Goal: Task Accomplishment & Management: Complete application form

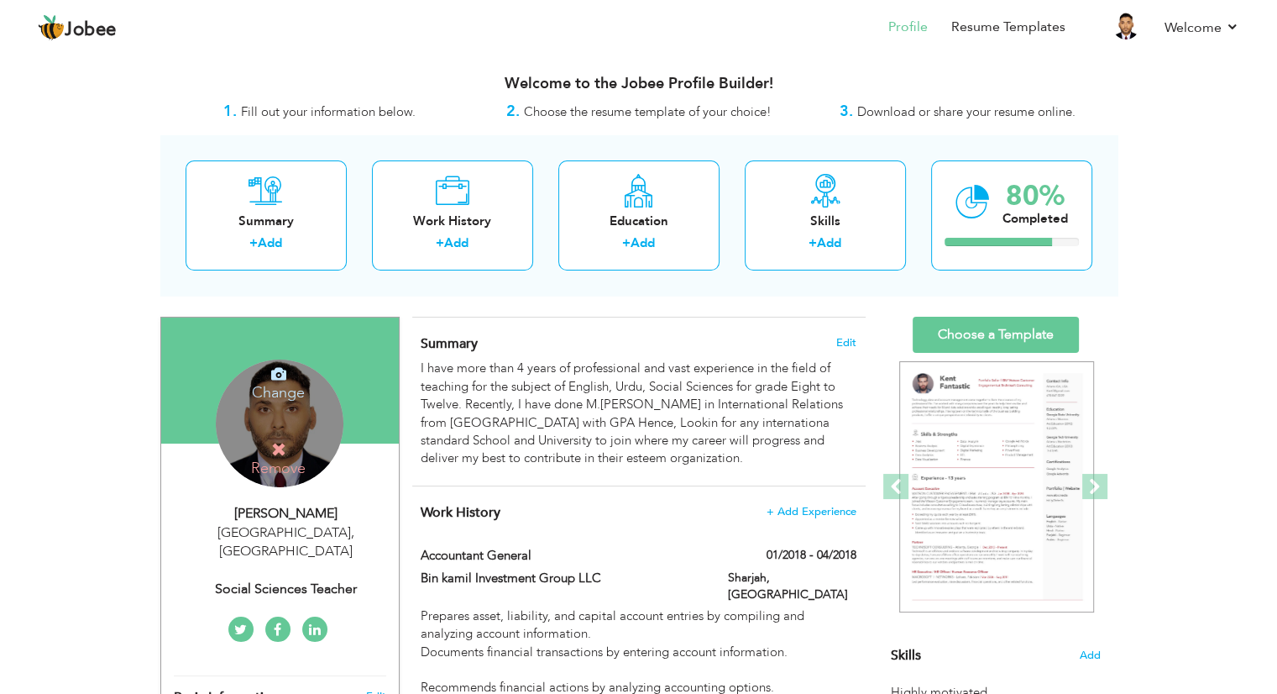
click at [282, 421] on div "Change Remove" at bounding box center [280, 423] width 128 height 128
click at [275, 387] on h4 "Change" at bounding box center [278, 381] width 120 height 40
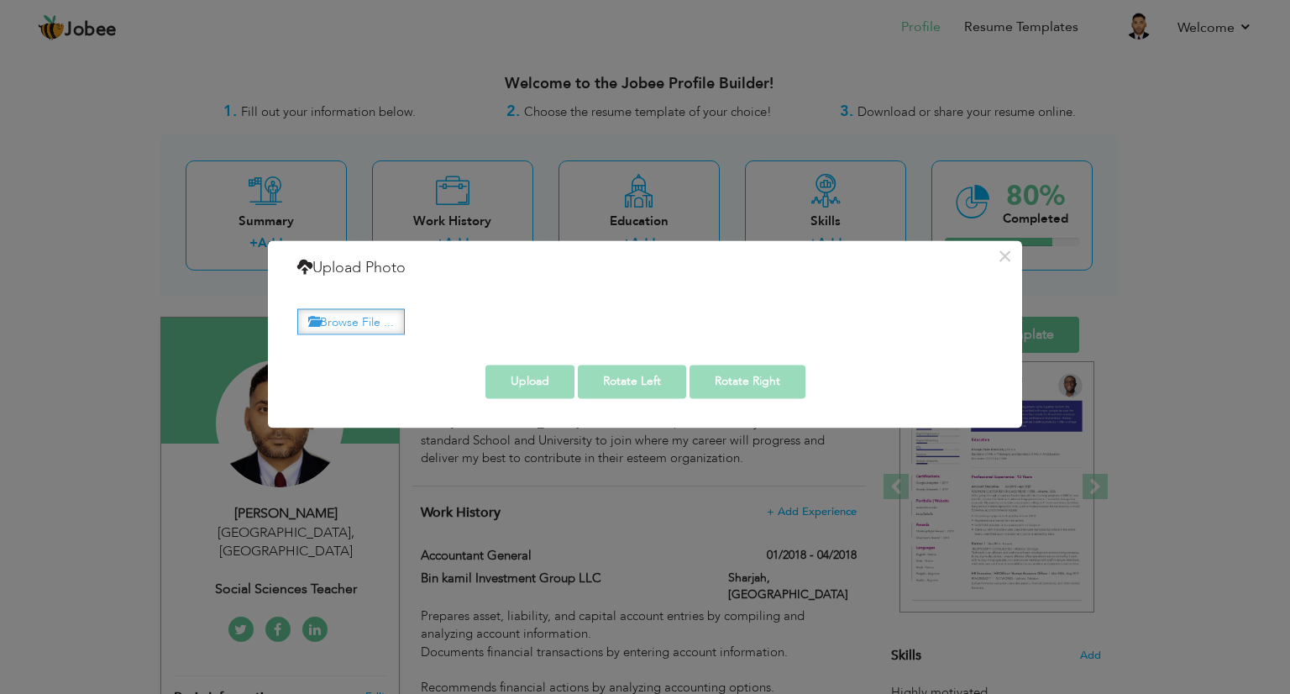
click at [355, 312] on label "Browse File ..." at bounding box center [350, 321] width 107 height 26
click at [0, 0] on input "Browse File ..." at bounding box center [0, 0] width 0 height 0
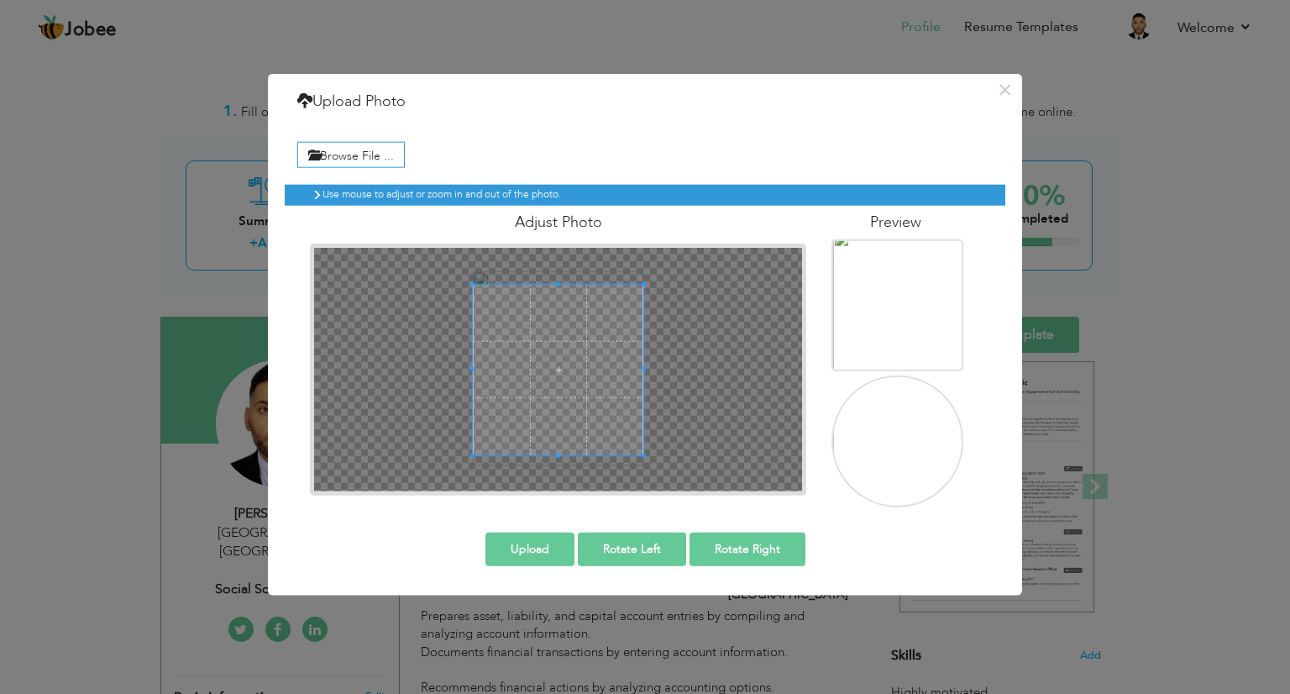
click at [520, 553] on button "Upload" at bounding box center [529, 549] width 89 height 34
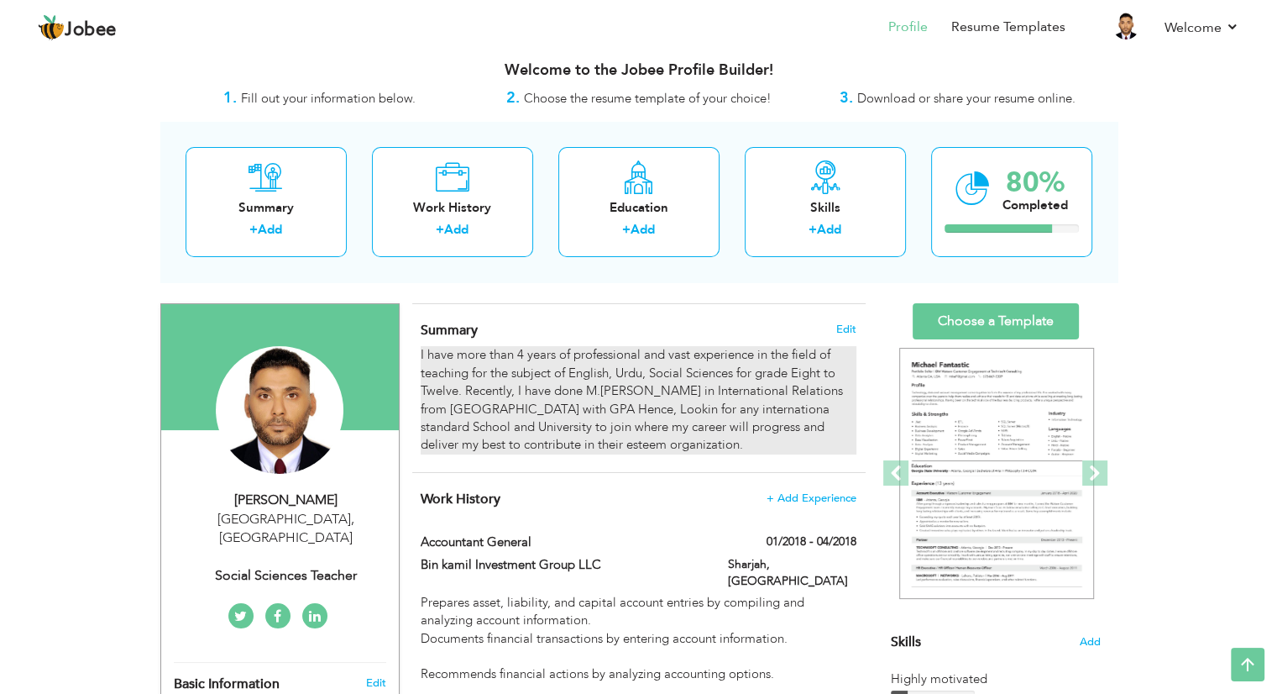
scroll to position [8, 0]
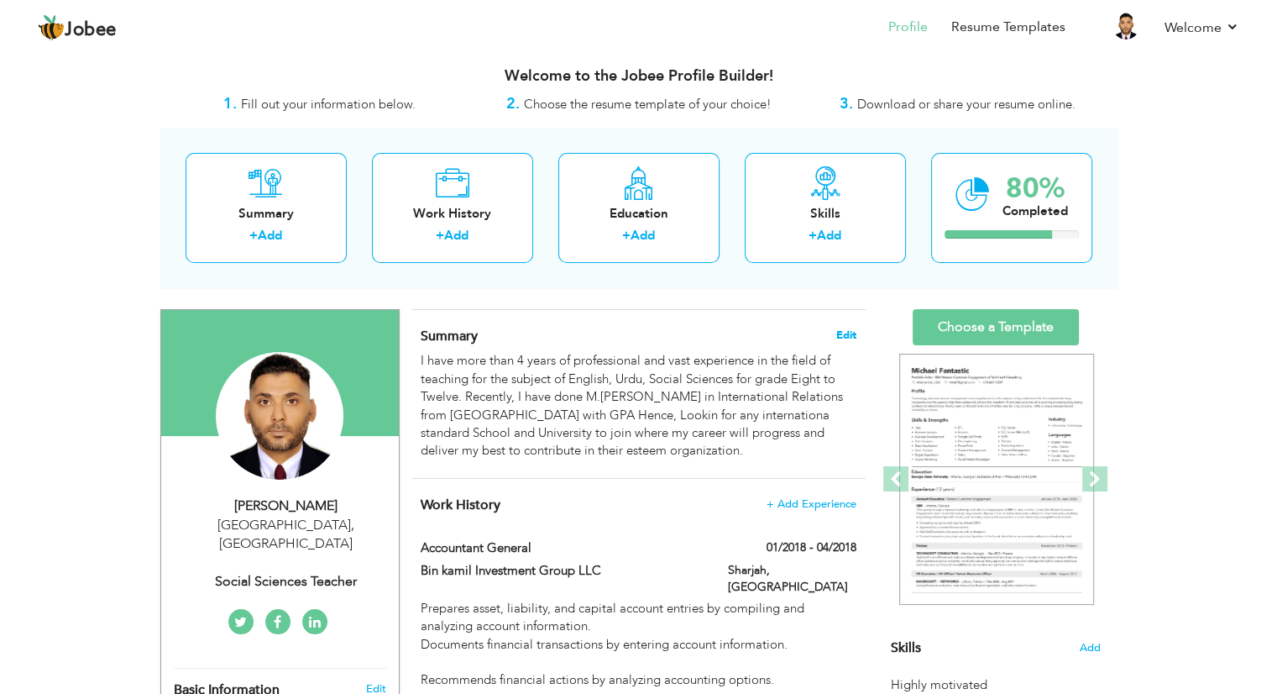
click at [851, 329] on span "Edit" at bounding box center [846, 335] width 20 height 12
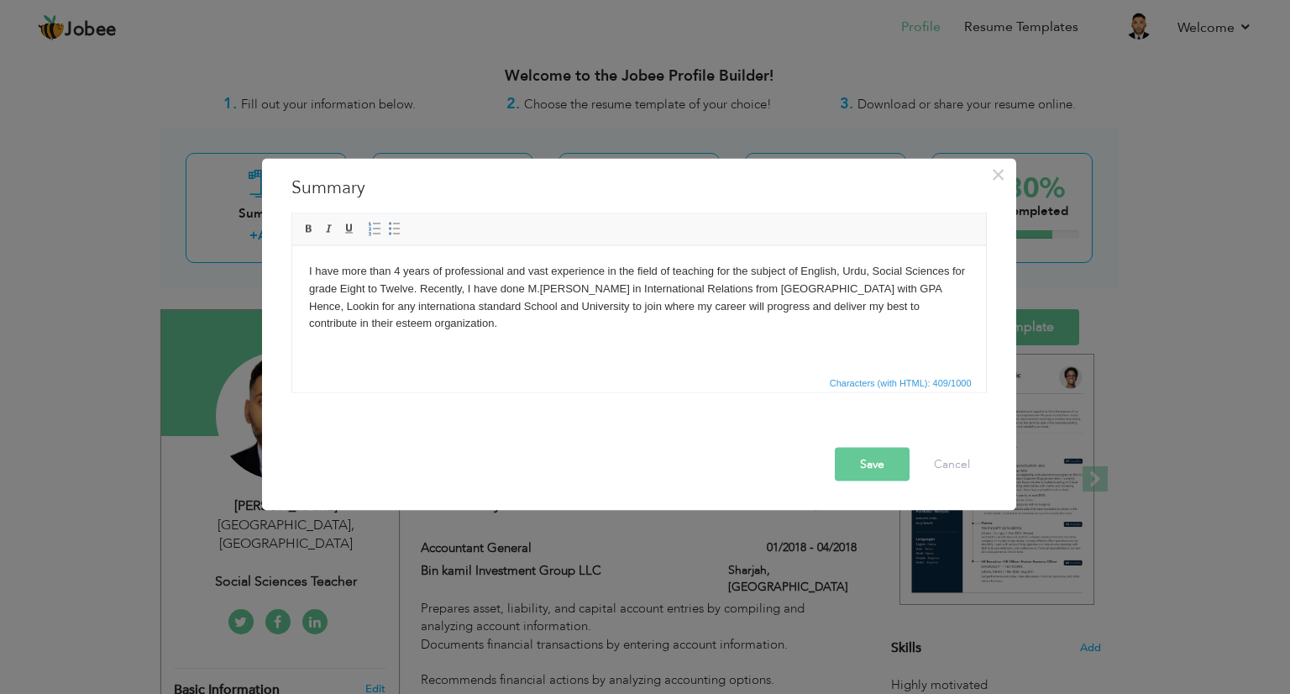
click at [569, 343] on html "I have more than 4 years of professional and vast experience in the field of te…" at bounding box center [638, 296] width 694 height 103
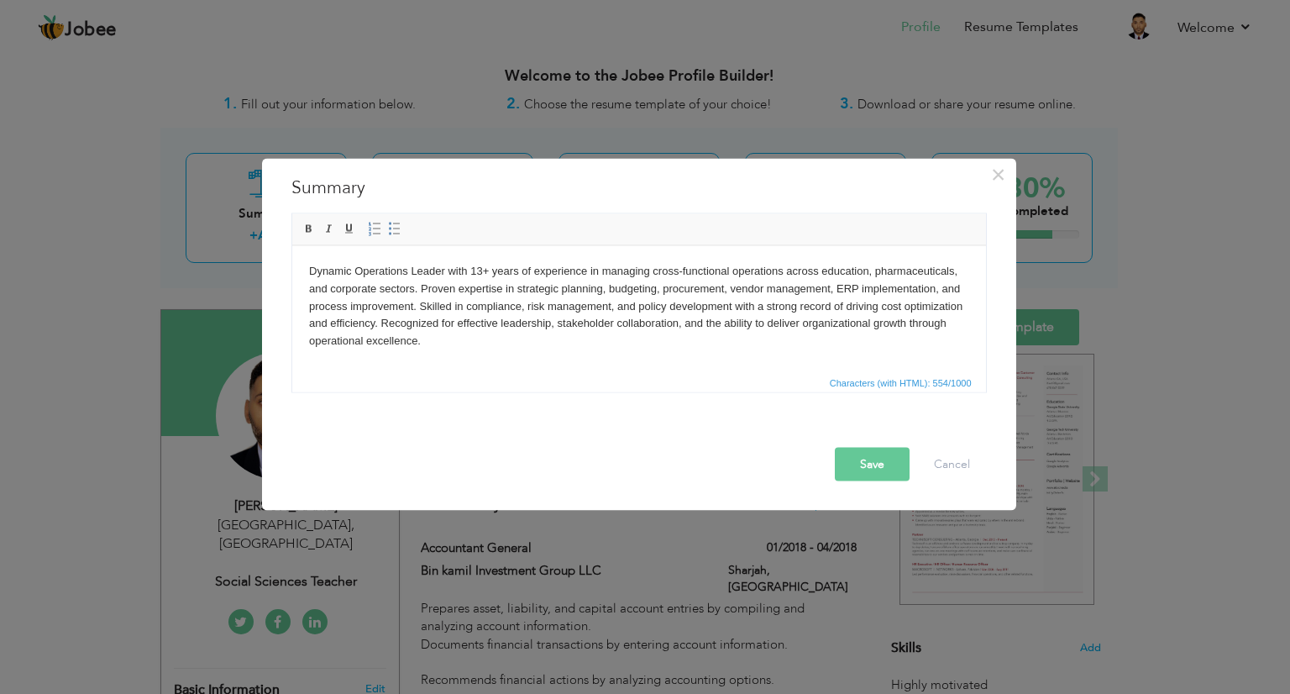
click at [877, 474] on button "Save" at bounding box center [872, 465] width 75 height 34
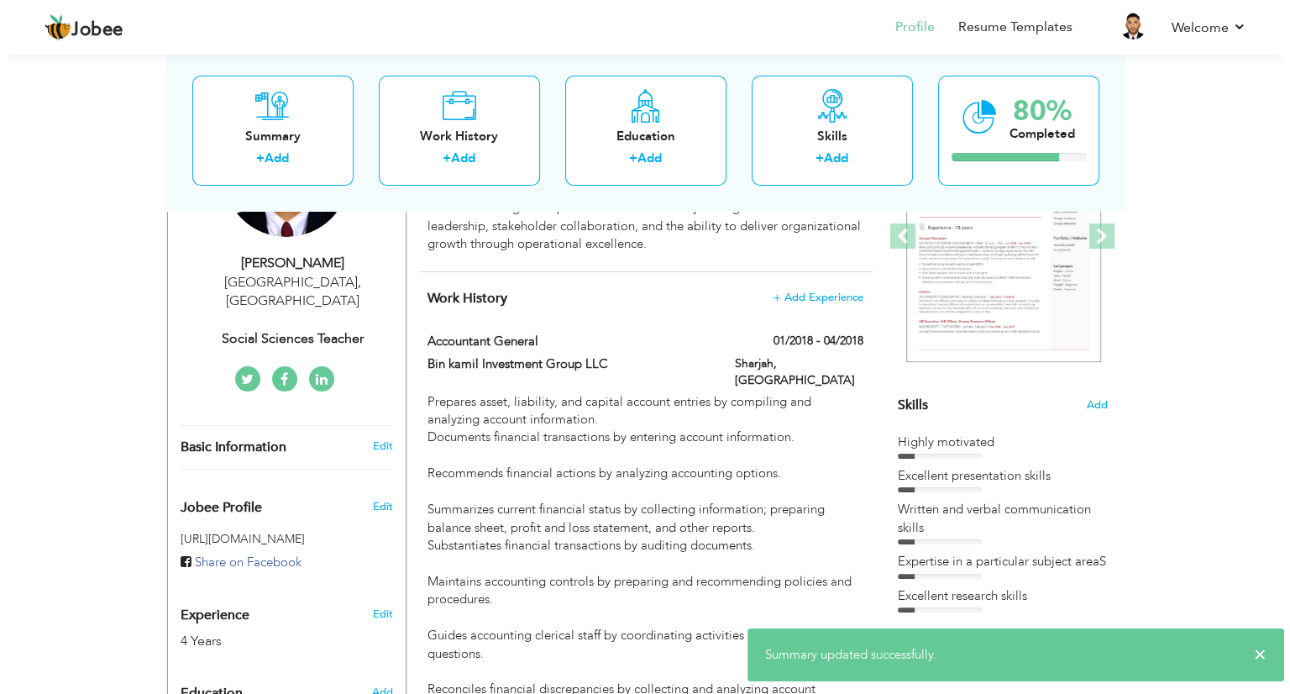
scroll to position [249, 0]
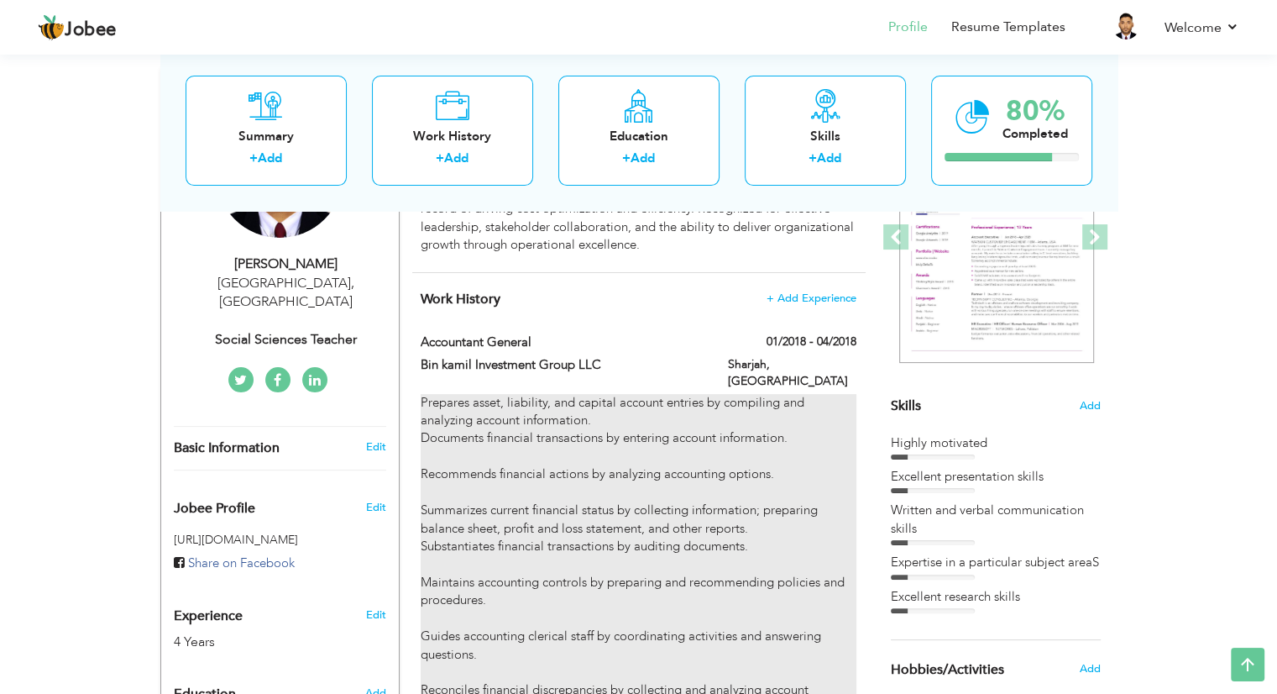
type input "Accountant General"
type input "Bin kamil Investment Group LLC"
type input "01/2018"
type input "04/2018"
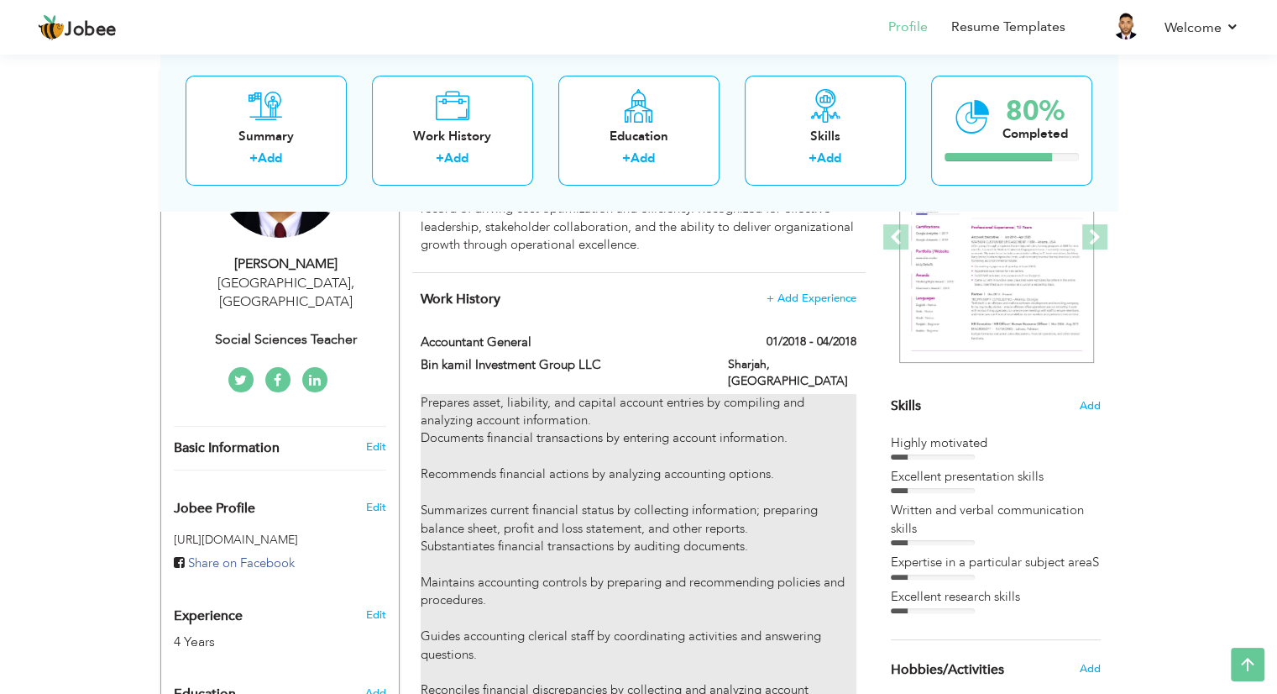
type input "[GEOGRAPHIC_DATA]"
type input "Sharjah"
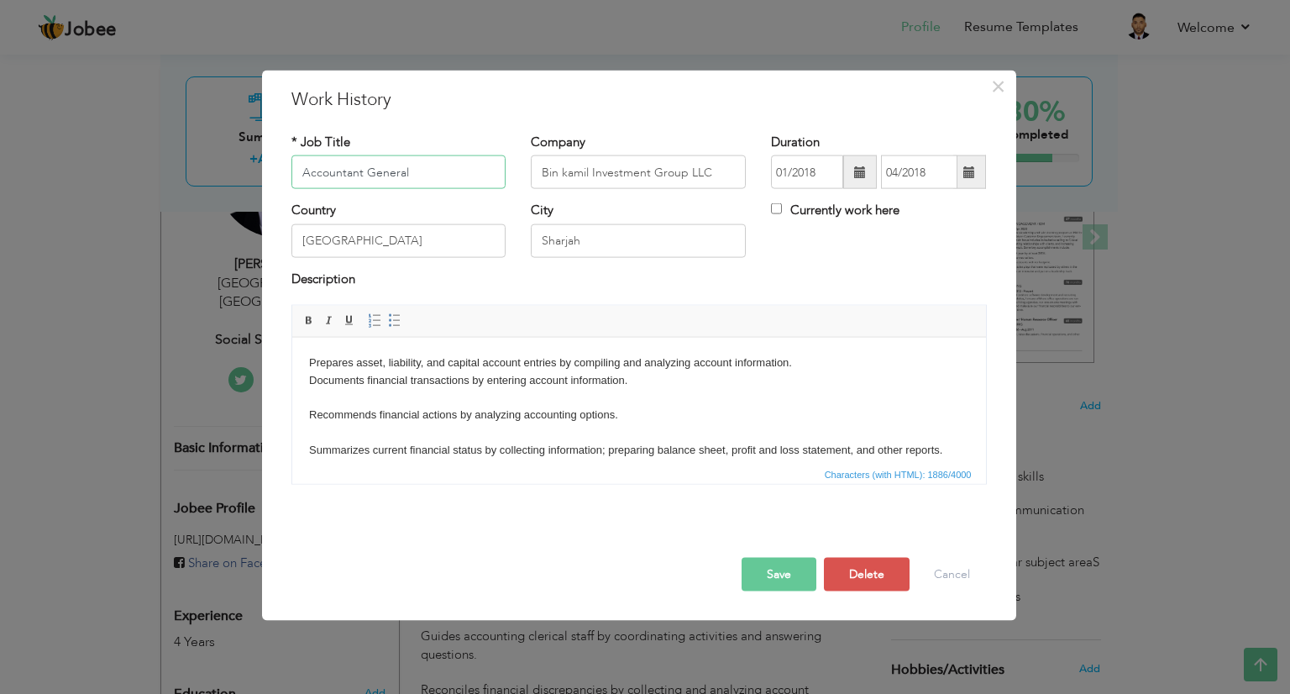
drag, startPoint x: 416, startPoint y: 170, endPoint x: 266, endPoint y: 170, distance: 150.3
click at [266, 170] on div "× Work History * Job Title Accountant General Company Bin kamil Investment Grou…" at bounding box center [639, 346] width 754 height 550
paste input "ldenham Education Group"
type input "Aldenham Education Group"
drag, startPoint x: 719, startPoint y: 170, endPoint x: 511, endPoint y: 150, distance: 209.1
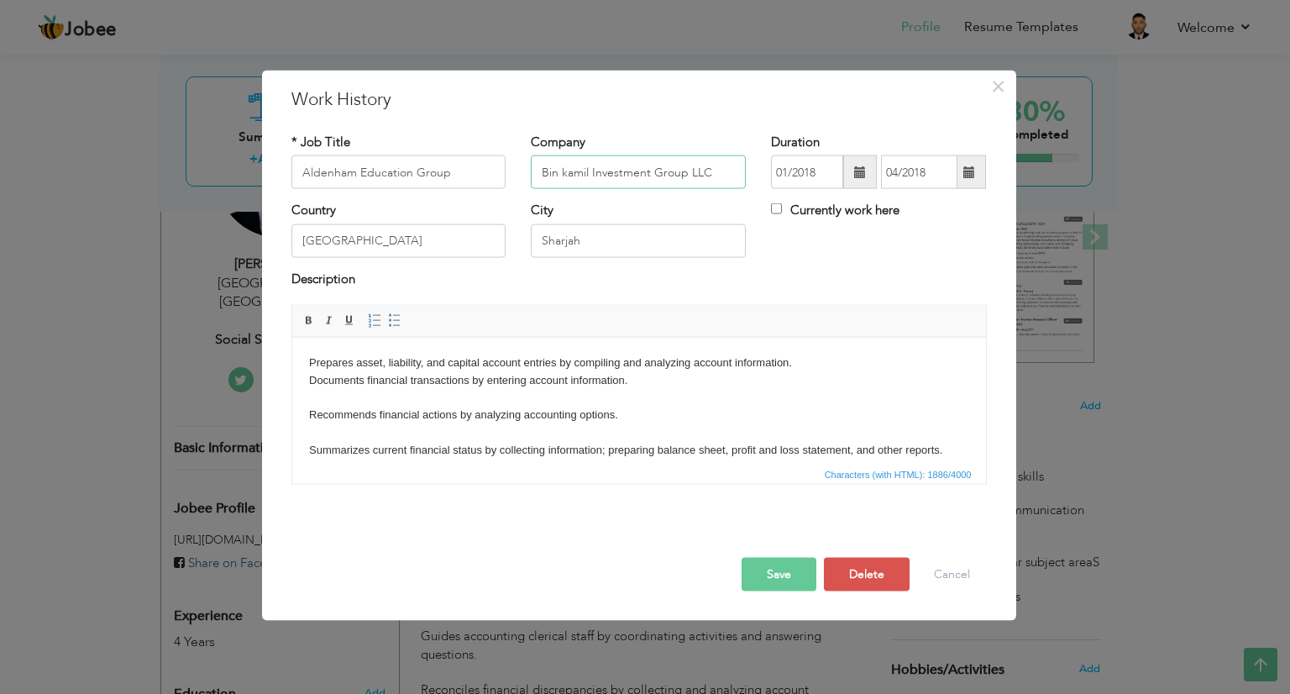
click at [511, 150] on div "* Job Title Aldenham Education Group Company Bin kamil Investment Group LLC Dur…" at bounding box center [639, 168] width 720 height 68
paste input "Aldenham Education Group"
type input "Aldenham Education Group"
click at [472, 174] on input "Aldenham Education Group" at bounding box center [398, 172] width 215 height 34
drag, startPoint x: 457, startPoint y: 172, endPoint x: 220, endPoint y: 160, distance: 237.1
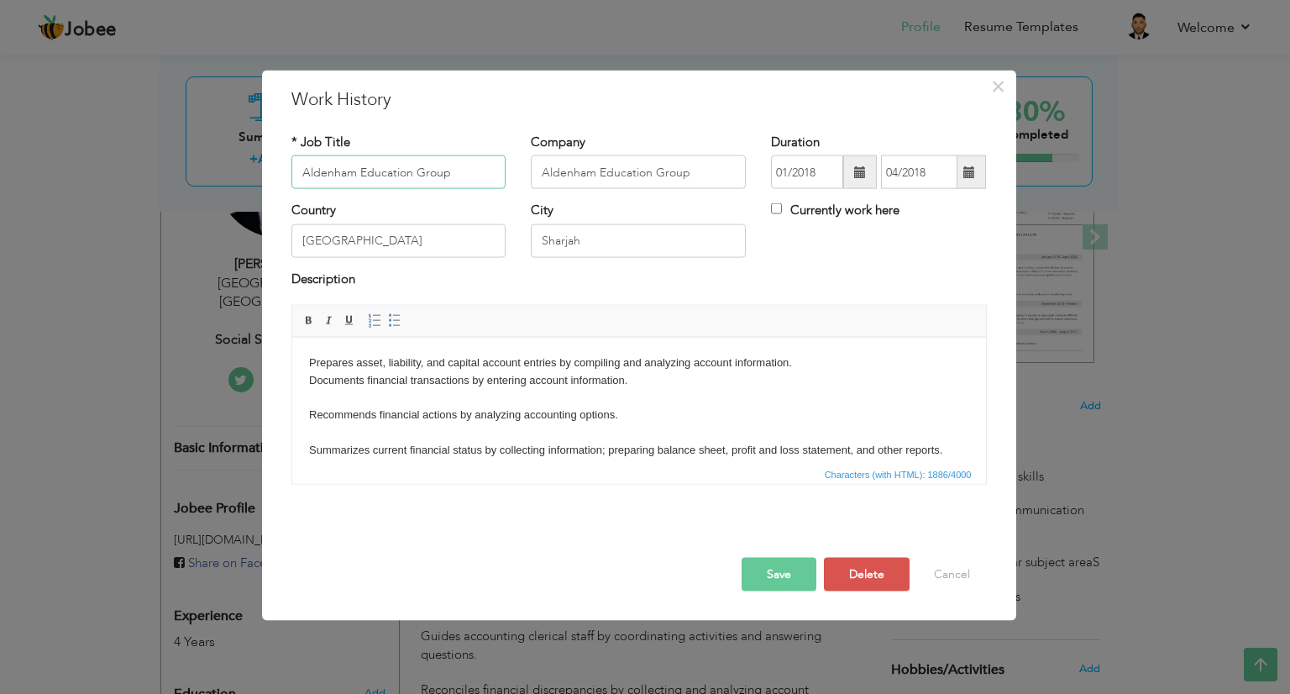
click at [220, 160] on div "× Work History * Job Title Aldenham Education Group Company Aldenham Education …" at bounding box center [645, 347] width 1290 height 694
paste input "Head of Operations"
type input "Head of Operations"
click at [860, 168] on span at bounding box center [860, 172] width 12 height 12
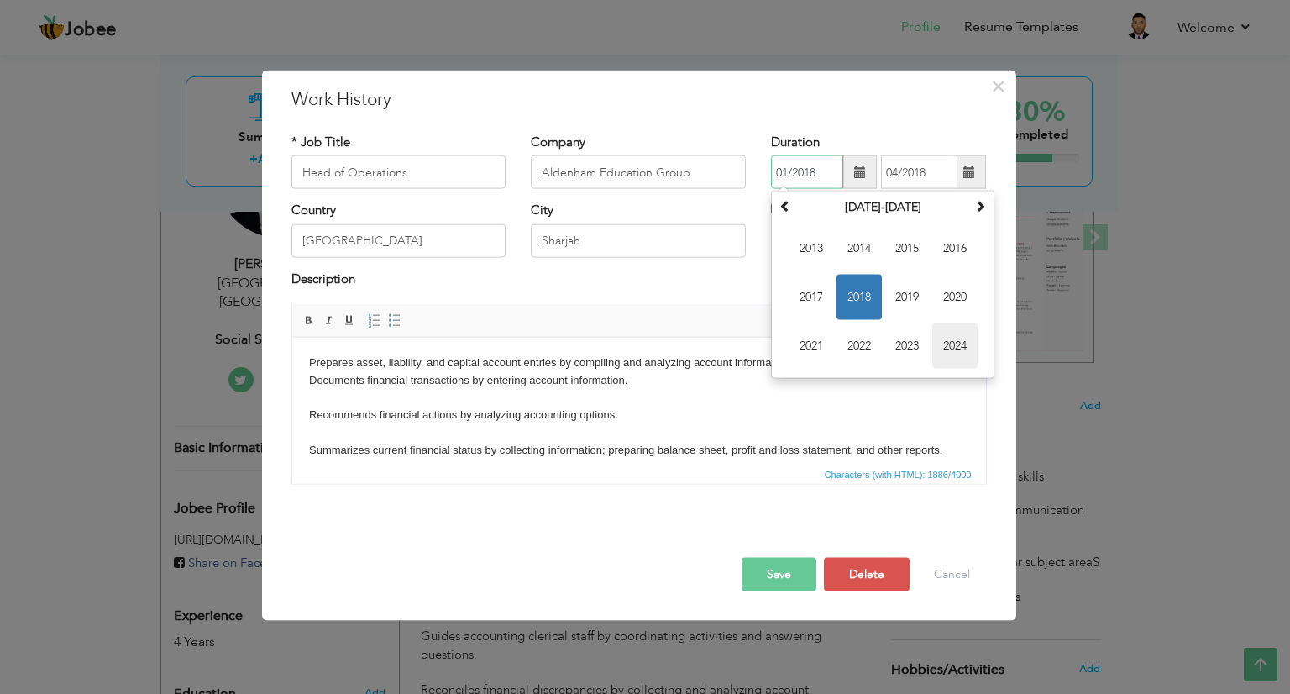
click at [954, 337] on span "2024" at bounding box center [954, 345] width 45 height 45
click at [900, 299] on span "[DATE]" at bounding box center [906, 297] width 45 height 45
type input "07/2024"
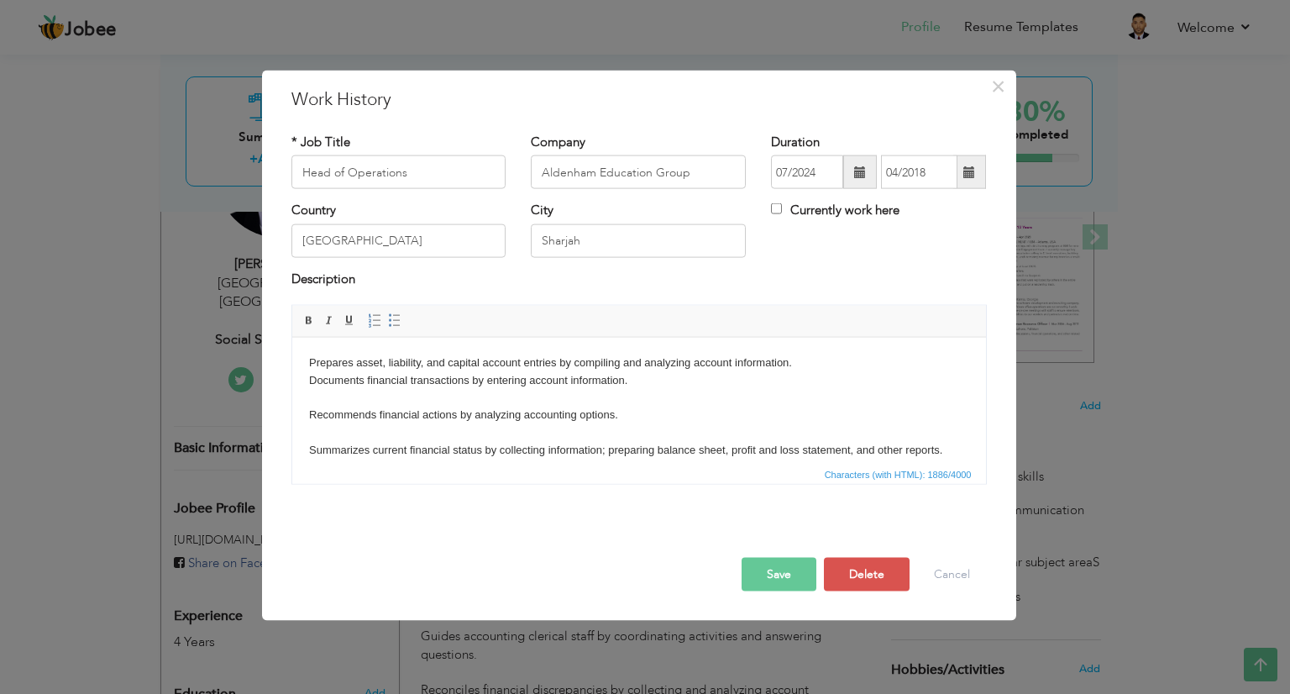
click at [970, 180] on span at bounding box center [969, 172] width 33 height 34
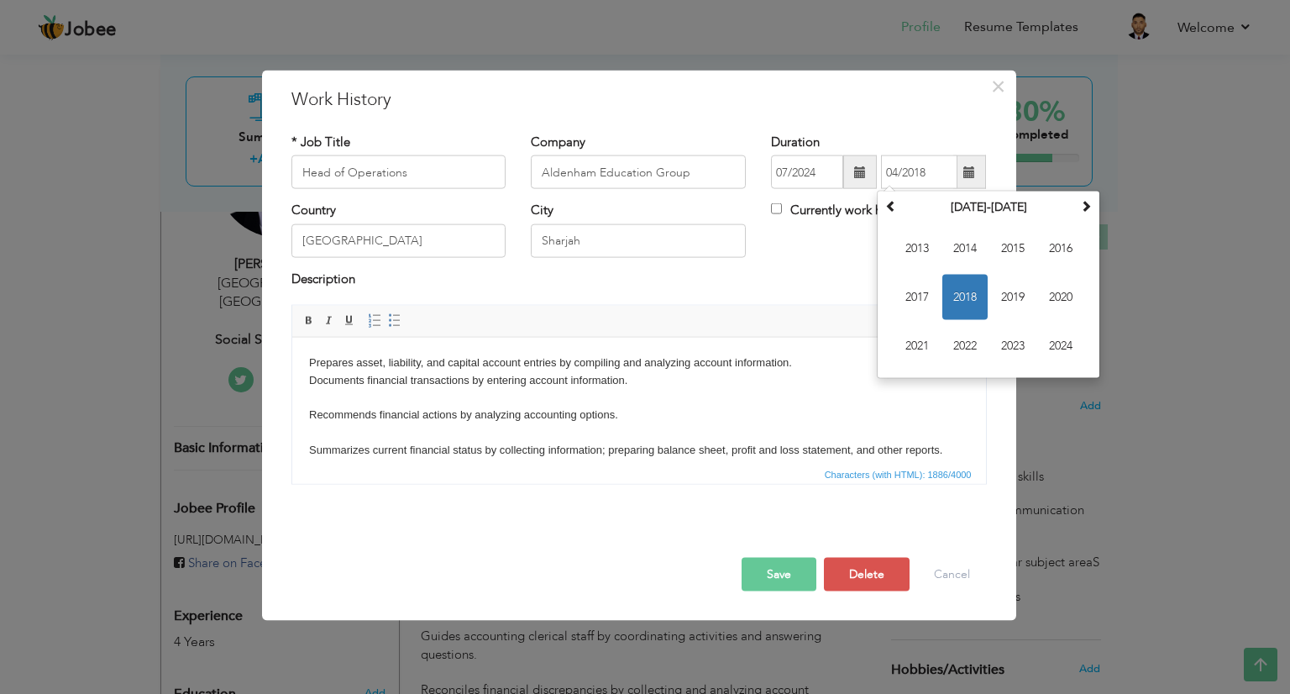
click at [799, 205] on label "Currently work here" at bounding box center [835, 211] width 128 height 18
click at [782, 205] on input "Currently work here" at bounding box center [776, 208] width 11 height 11
checkbox input "true"
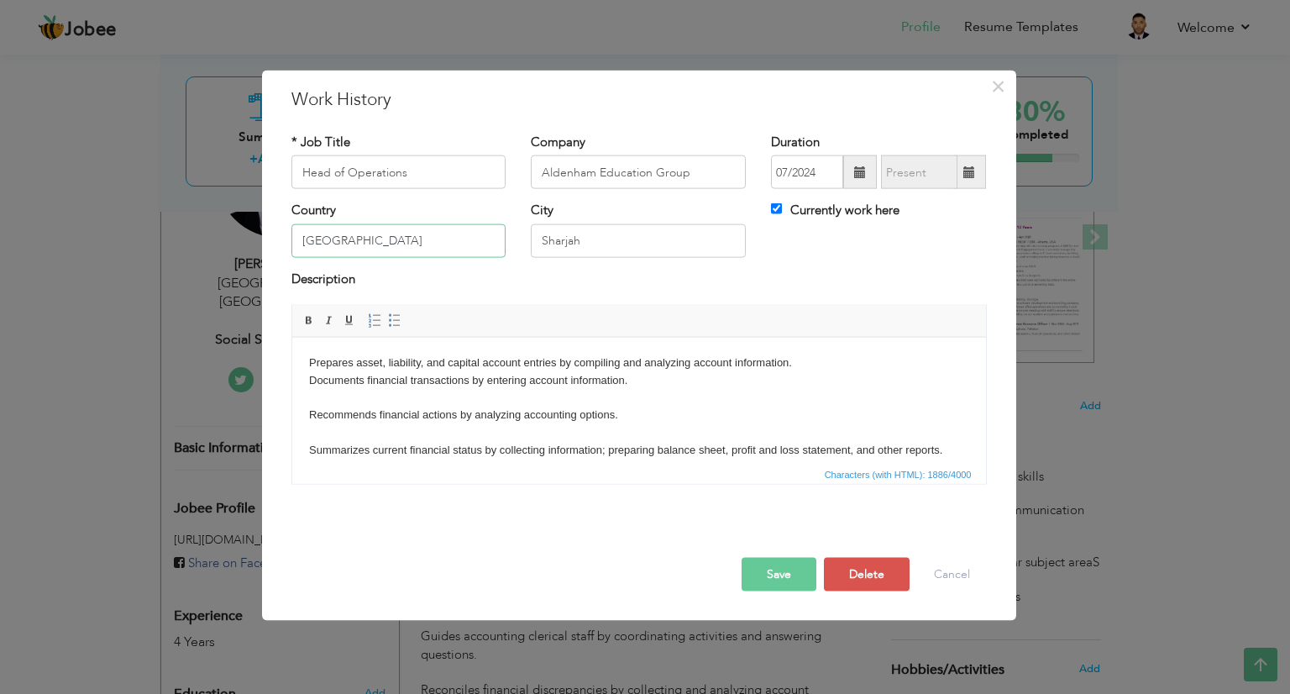
click at [469, 244] on input "[GEOGRAPHIC_DATA]" at bounding box center [398, 240] width 215 height 34
drag, startPoint x: 437, startPoint y: 240, endPoint x: 265, endPoint y: 254, distance: 173.5
click at [265, 254] on div "× Work History * Job Title Head of Operations Company Aldenham Education Group …" at bounding box center [639, 346] width 754 height 550
paste input "[GEOGRAPHIC_DATA], [GEOGRAPHIC_DATA]"
drag, startPoint x: 341, startPoint y: 243, endPoint x: 243, endPoint y: 246, distance: 98.3
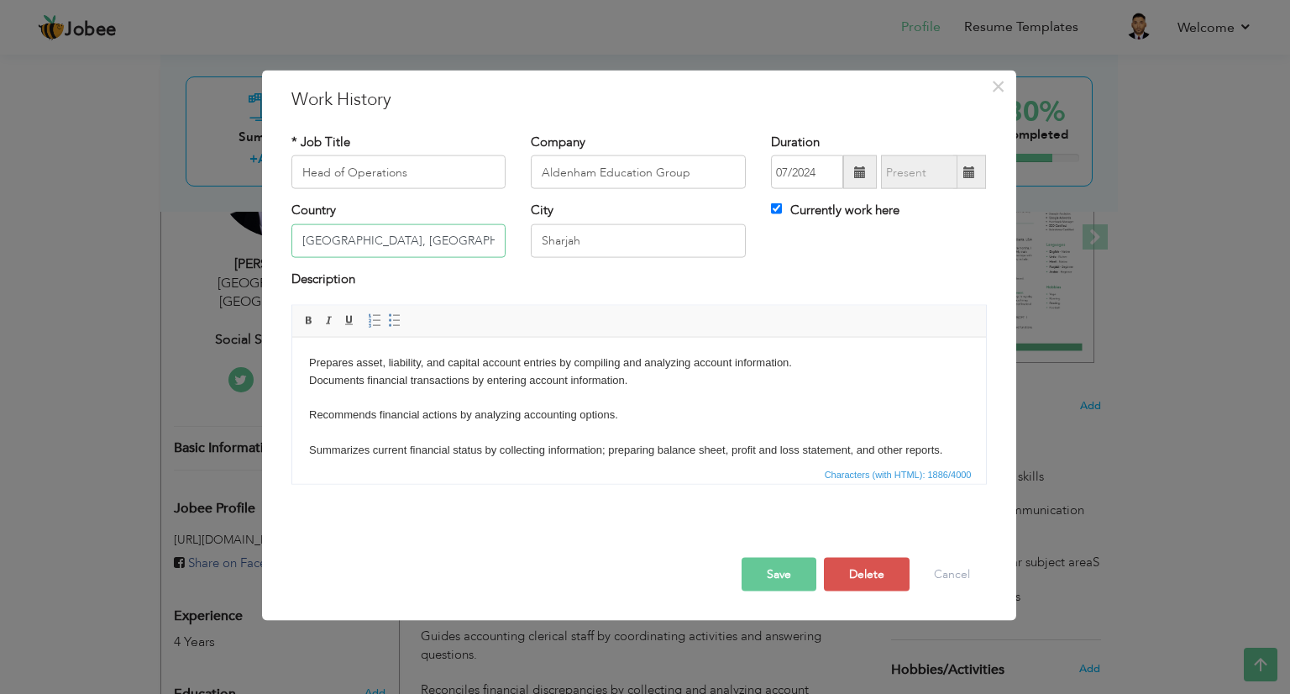
click at [243, 246] on div "× Work History * Job Title Head of Operations Company Aldenham Education Group …" at bounding box center [645, 347] width 1290 height 694
type input "[GEOGRAPHIC_DATA]"
drag, startPoint x: 586, startPoint y: 243, endPoint x: 408, endPoint y: 217, distance: 179.8
click at [408, 217] on div "Country [GEOGRAPHIC_DATA] City [GEOGRAPHIC_DATA] Currently work here" at bounding box center [639, 236] width 720 height 68
paste input "[GEOGRAPHIC_DATA],"
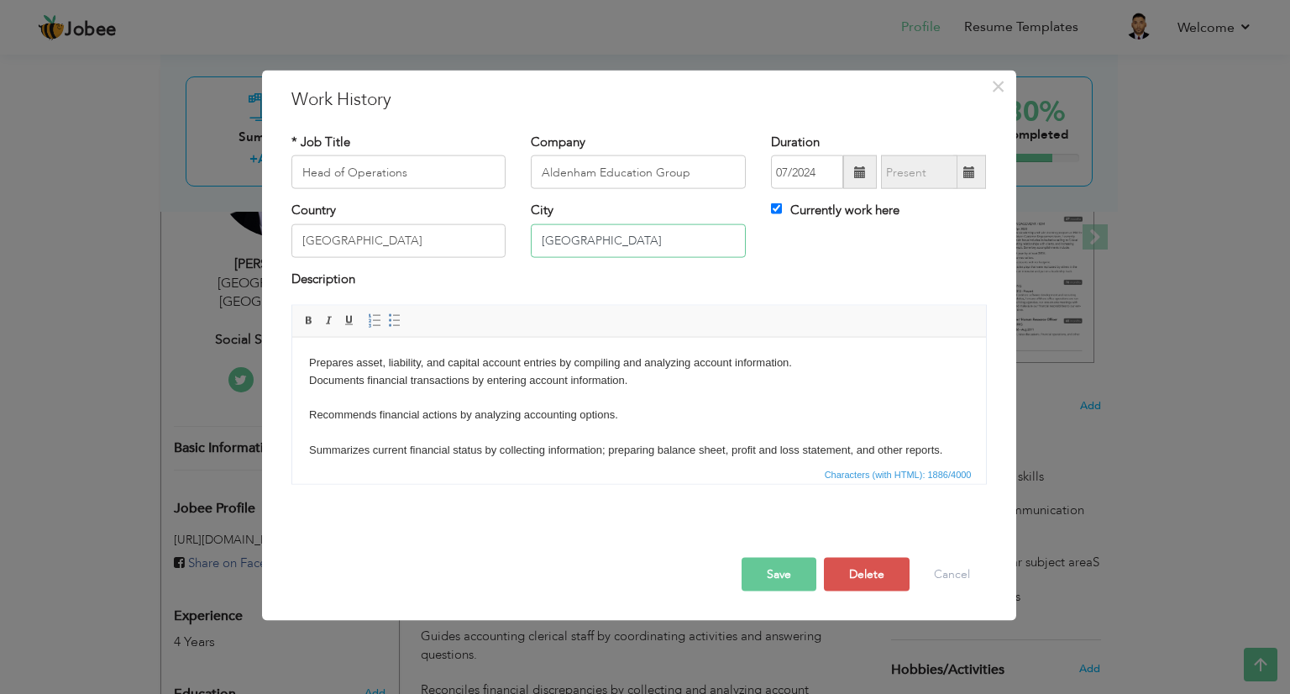
type input "[GEOGRAPHIC_DATA]"
click at [409, 442] on body "Prepares asset, liability, and capital account entries by compiling and analyzi…" at bounding box center [638, 633] width 660 height 559
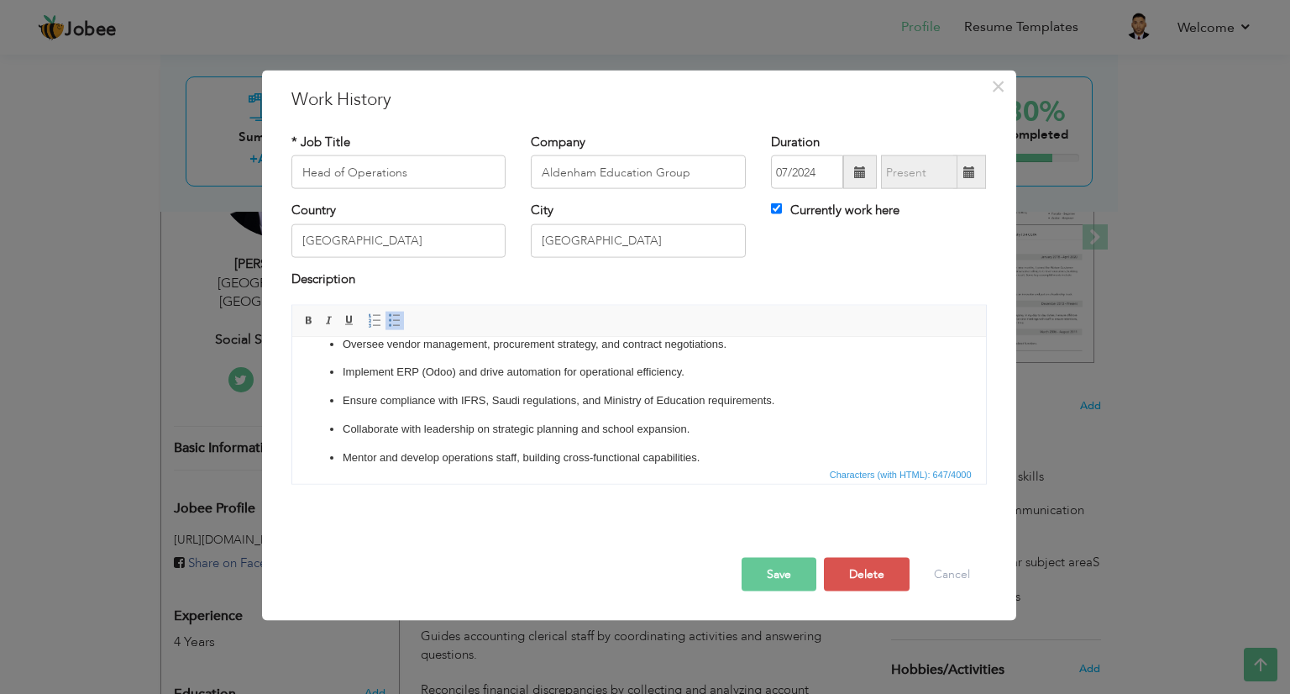
click at [767, 566] on button "Save" at bounding box center [778, 575] width 75 height 34
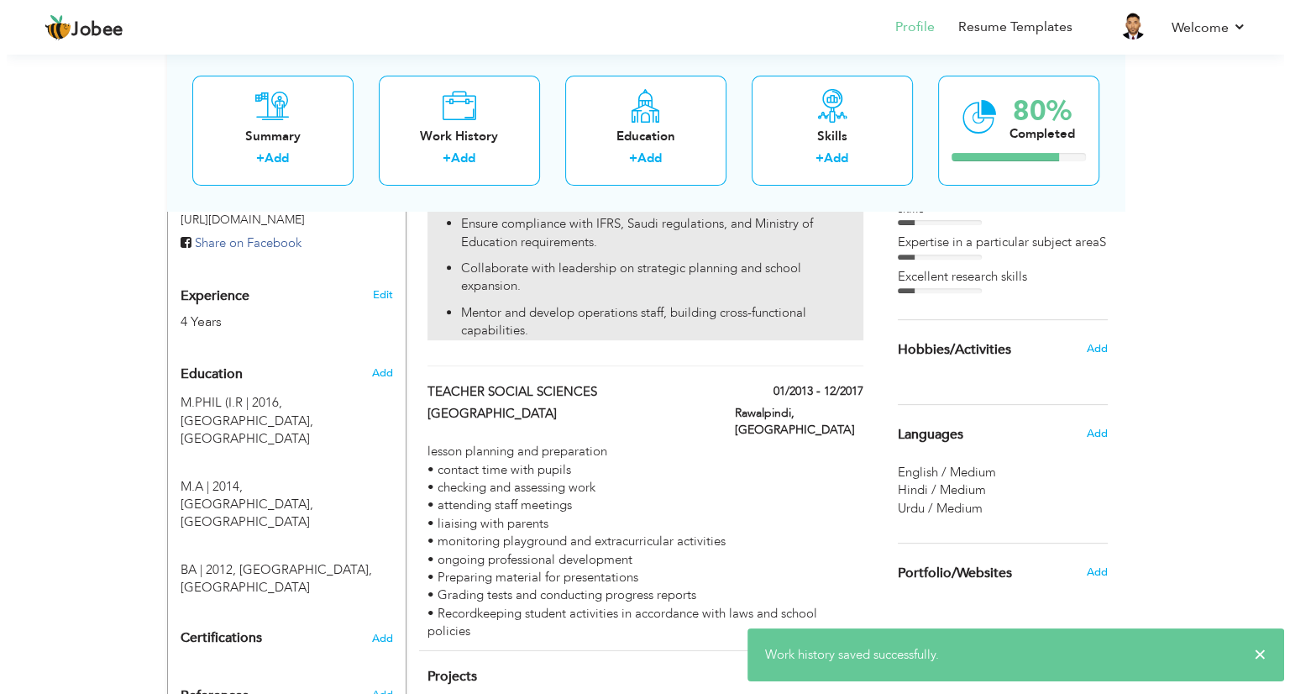
scroll to position [571, 0]
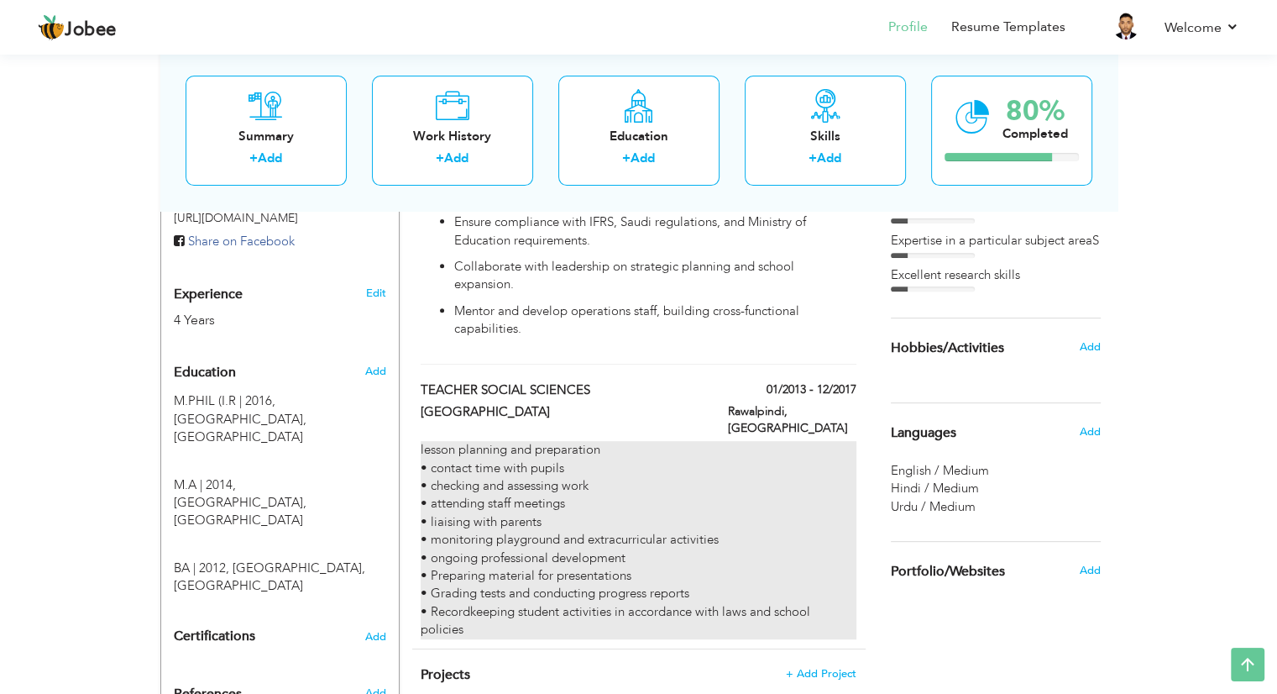
click at [621, 481] on div "lesson planning and preparation • contact time with pupils • checking and asses…" at bounding box center [638, 540] width 435 height 198
type input "TEACHER SOCIAL SCIENCES"
type input "[GEOGRAPHIC_DATA]"
type input "01/2013"
type input "12/2017"
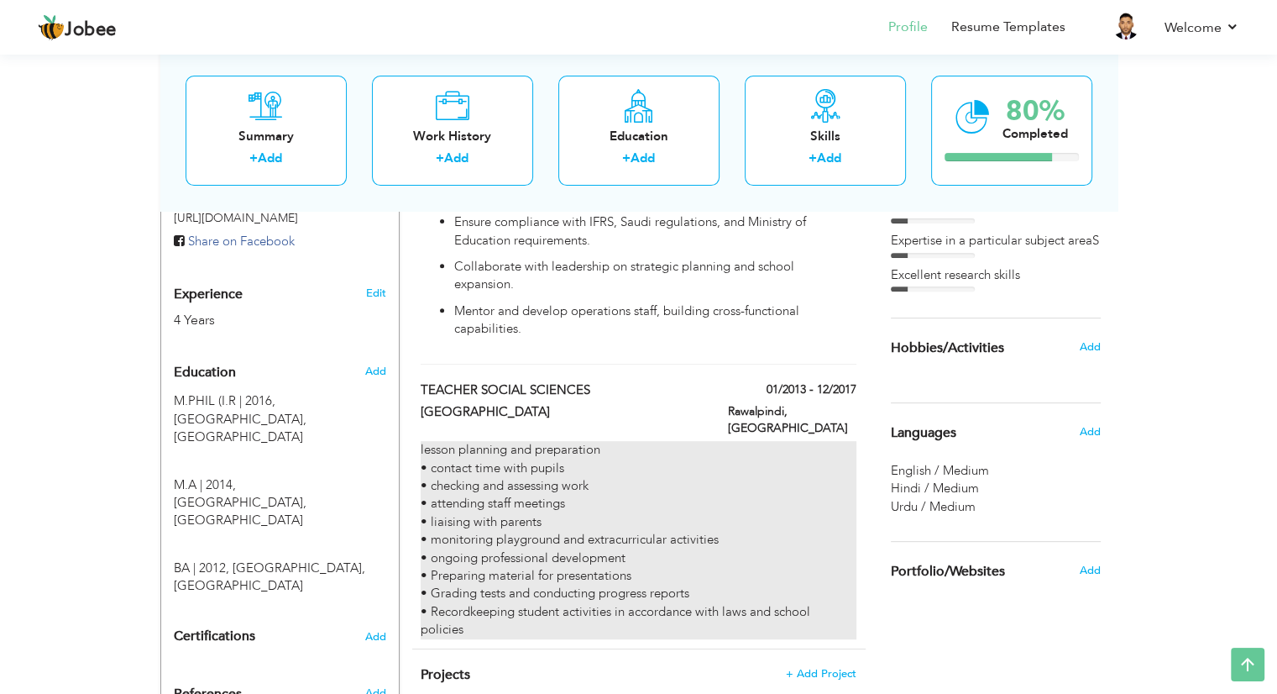
type input "[GEOGRAPHIC_DATA]"
type input "Rawalpindi"
checkbox input "false"
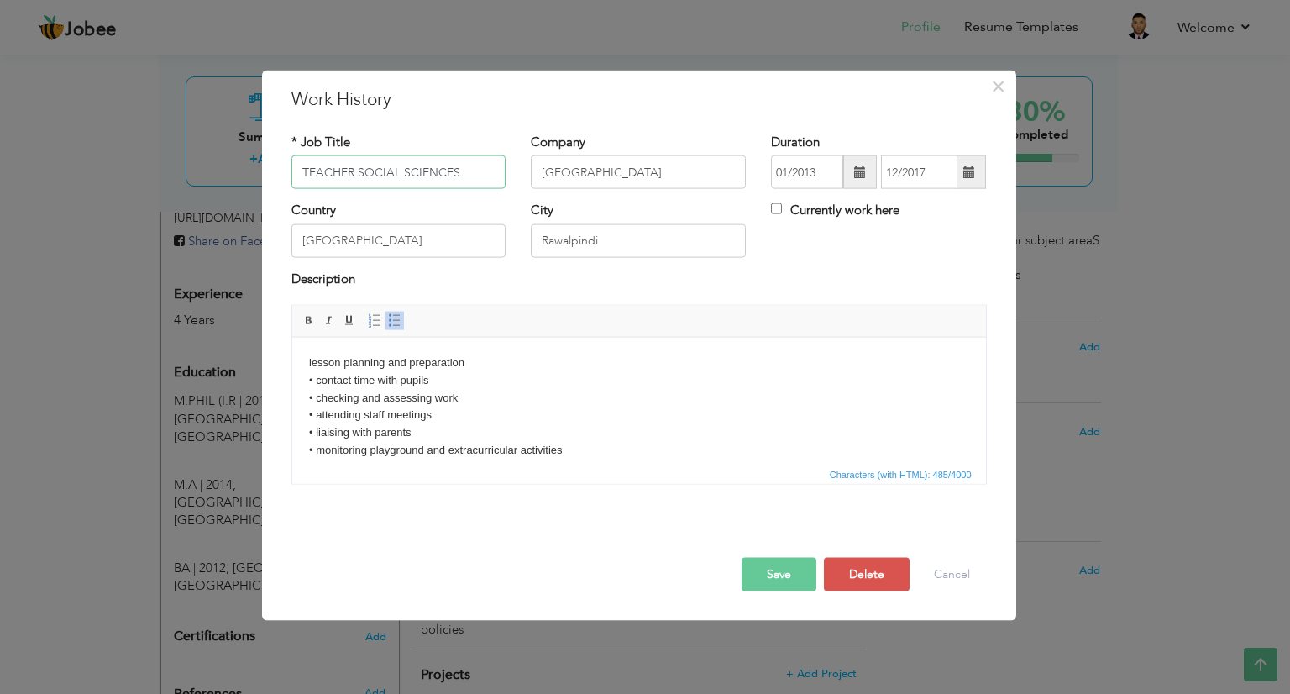
drag, startPoint x: 474, startPoint y: 169, endPoint x: 285, endPoint y: 170, distance: 188.9
click at [285, 170] on div "* Job Title TEACHER SOCIAL SCIENCES" at bounding box center [399, 168] width 240 height 68
paste input "Operations & Compliance Manager"
type input "Operations & Compliance Manager"
click at [392, 242] on input "[GEOGRAPHIC_DATA]" at bounding box center [398, 240] width 215 height 34
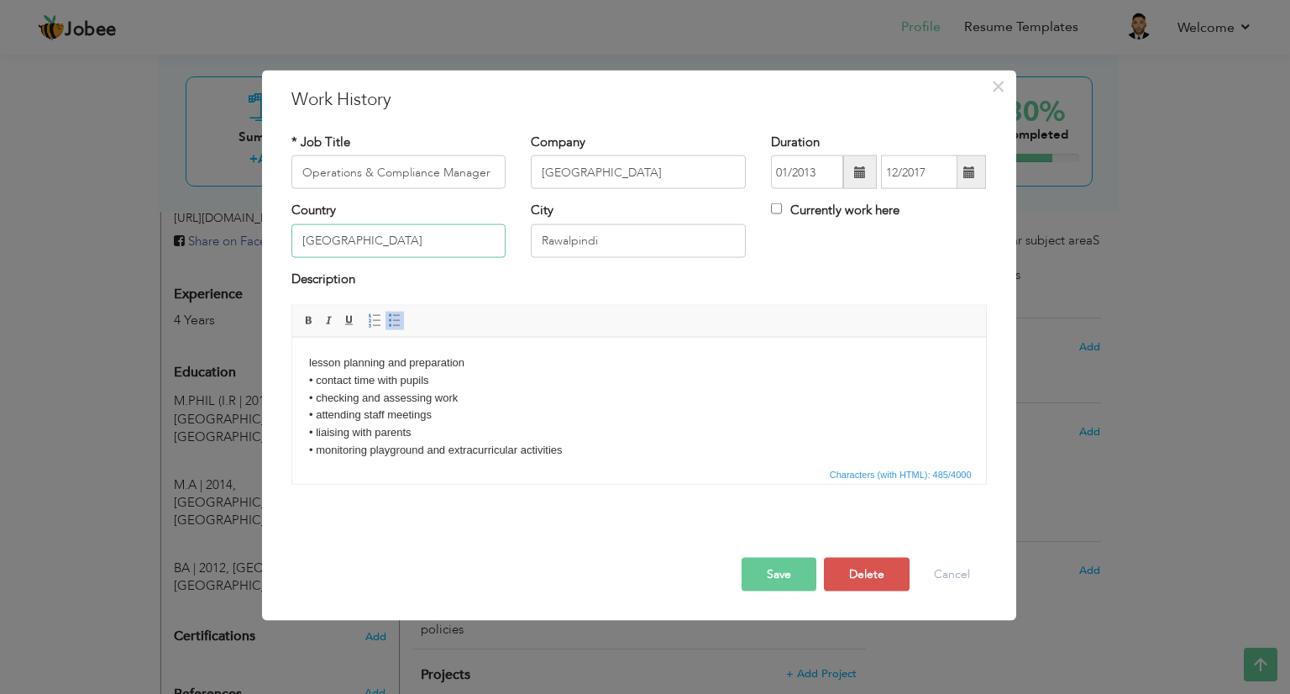
click at [392, 242] on input "[GEOGRAPHIC_DATA]" at bounding box center [398, 240] width 215 height 34
click at [588, 175] on input "[GEOGRAPHIC_DATA]" at bounding box center [638, 172] width 215 height 34
paste input "Dubai Arabian American Private School"
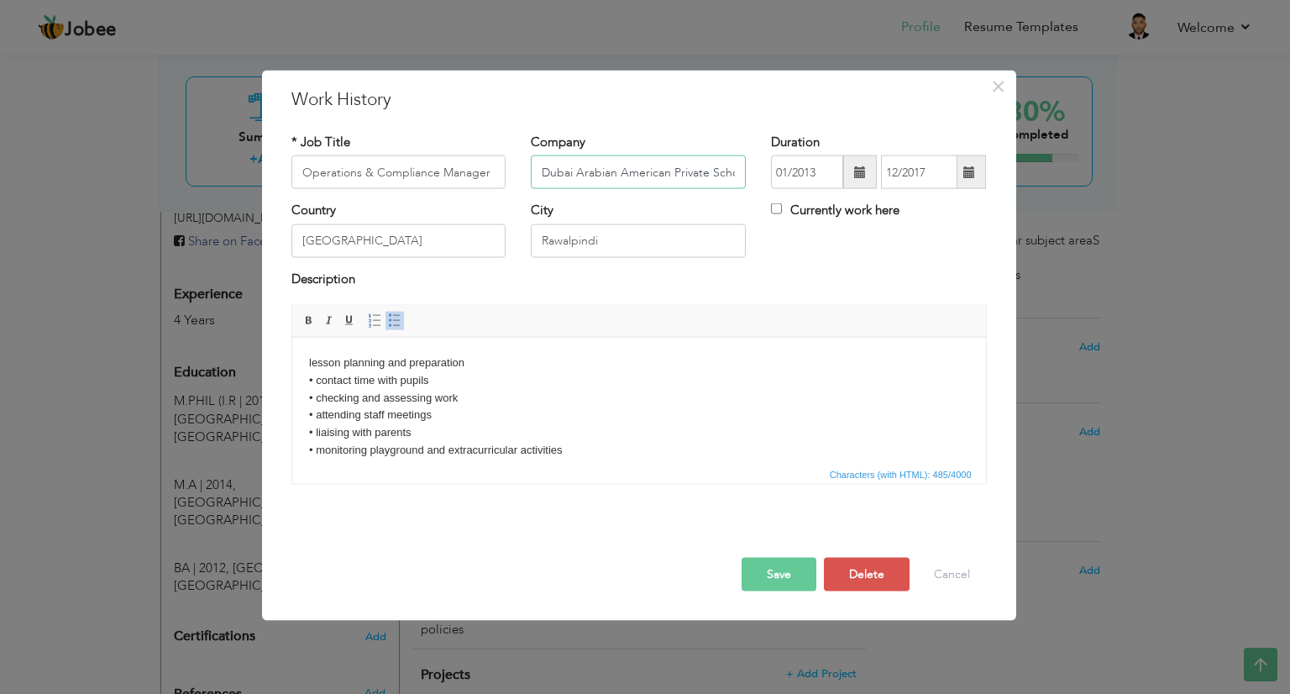
scroll to position [0, 10]
type input "Dubai Arabian American Private School"
click at [438, 247] on input "[GEOGRAPHIC_DATA]" at bounding box center [398, 240] width 215 height 34
drag, startPoint x: 619, startPoint y: 241, endPoint x: 512, endPoint y: 236, distance: 106.8
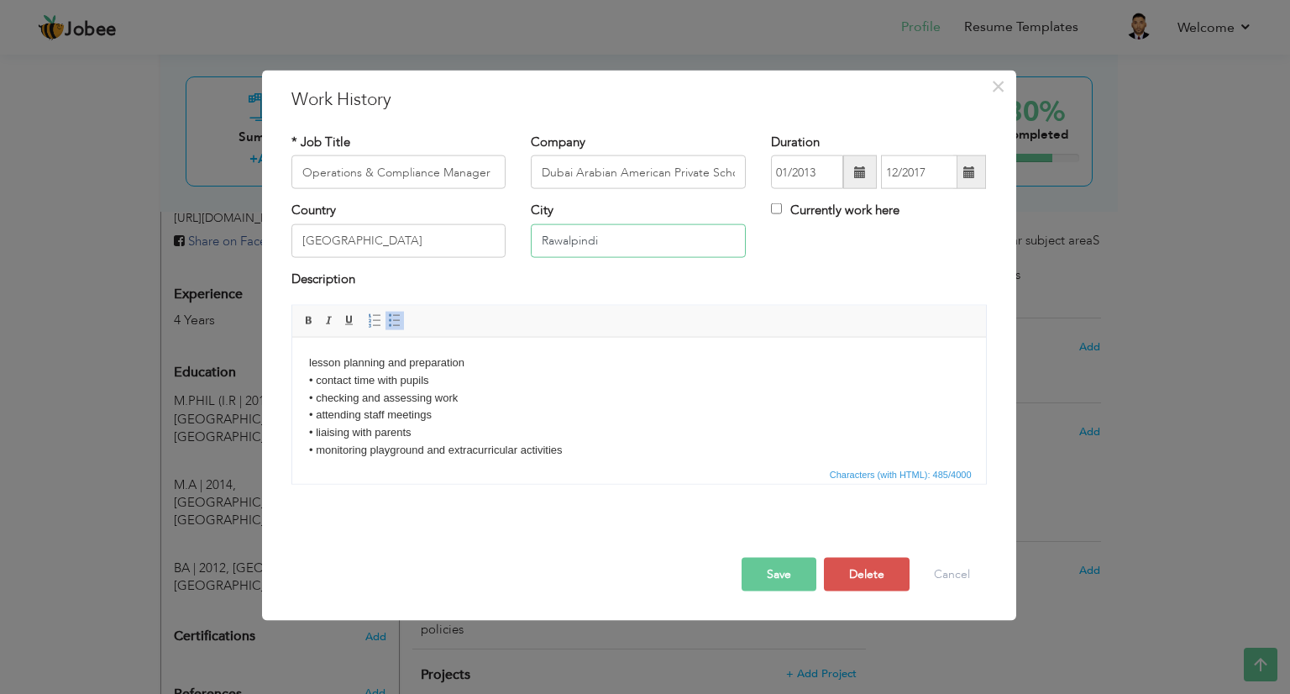
click at [512, 236] on div "Country [GEOGRAPHIC_DATA] City [GEOGRAPHIC_DATA] Currently work here" at bounding box center [639, 236] width 720 height 68
paste input "Duba"
type input "[GEOGRAPHIC_DATA]"
click at [367, 249] on input "[GEOGRAPHIC_DATA]" at bounding box center [398, 240] width 215 height 34
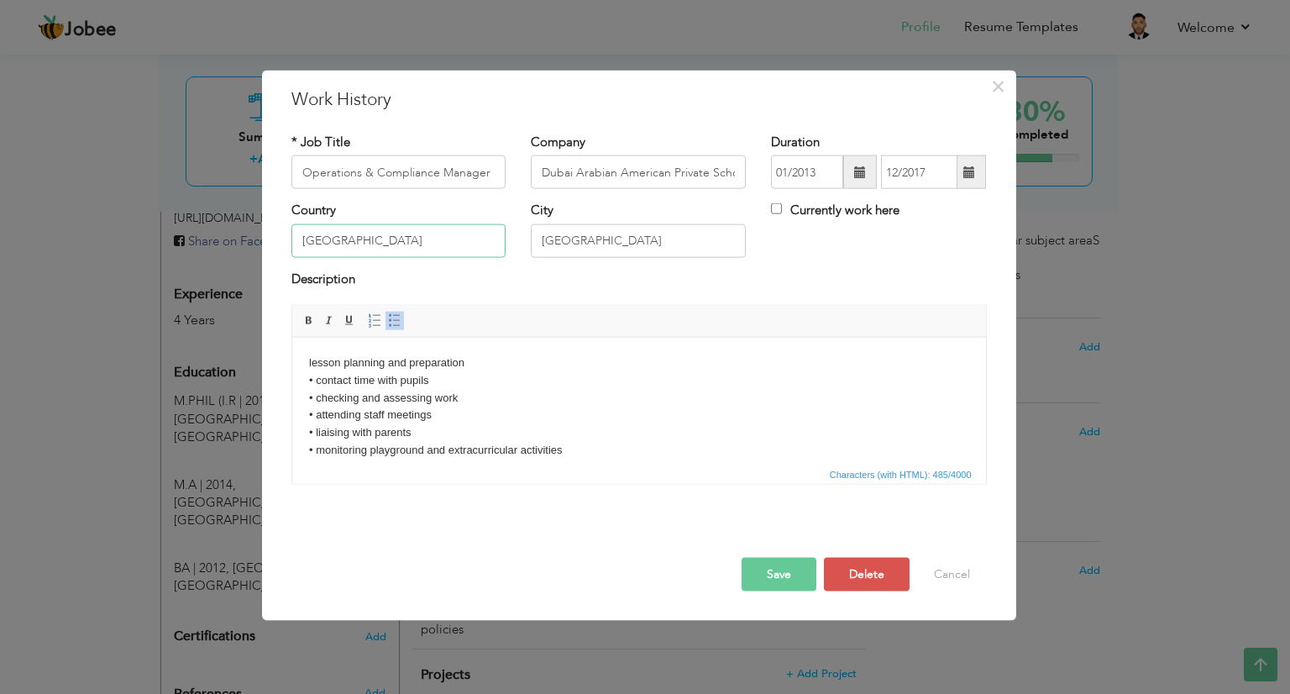
type input "[GEOGRAPHIC_DATA]"
click at [448, 428] on body "lesson planning and preparation • contact time with pupils • checking and asses…" at bounding box center [638, 441] width 660 height 175
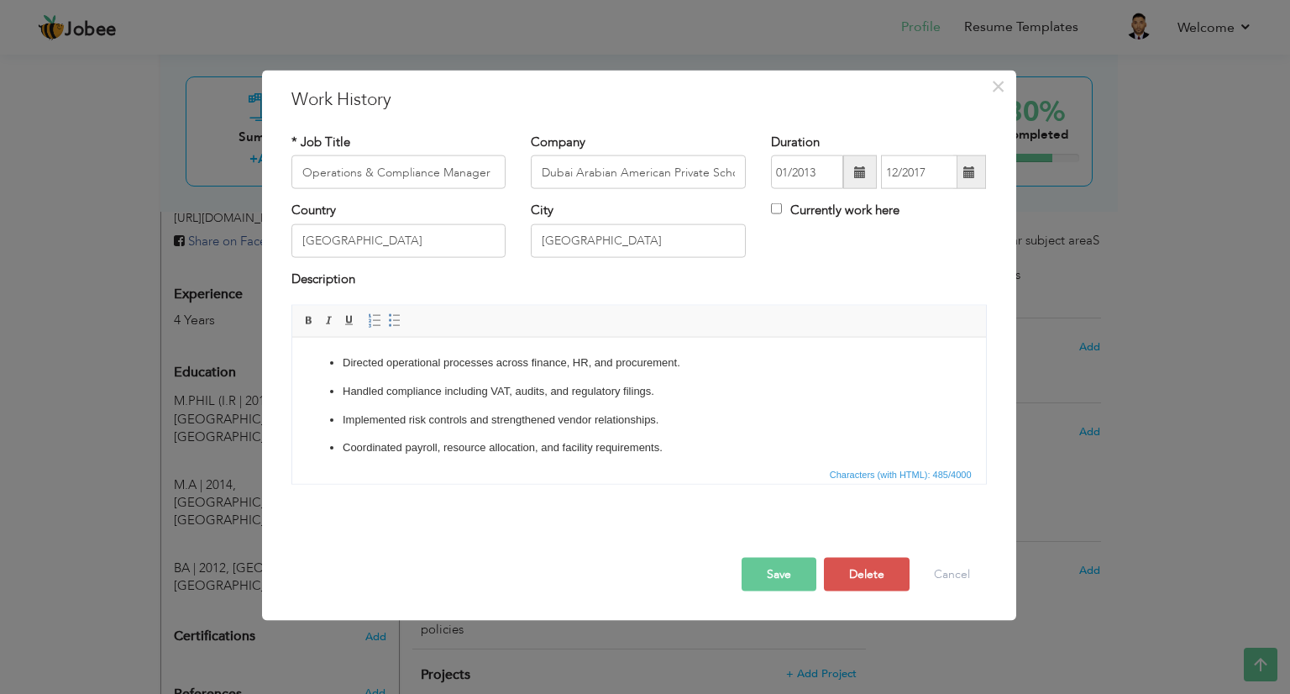
scroll to position [18, 0]
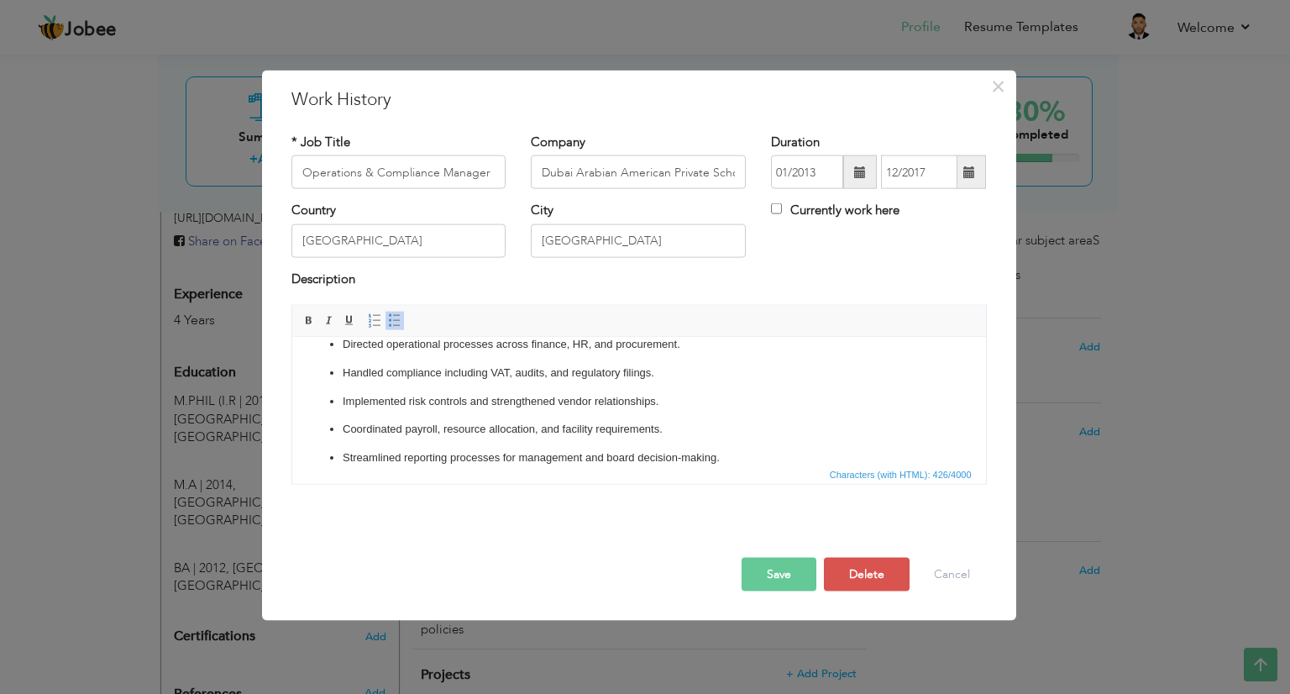
click at [767, 565] on button "Save" at bounding box center [778, 575] width 75 height 34
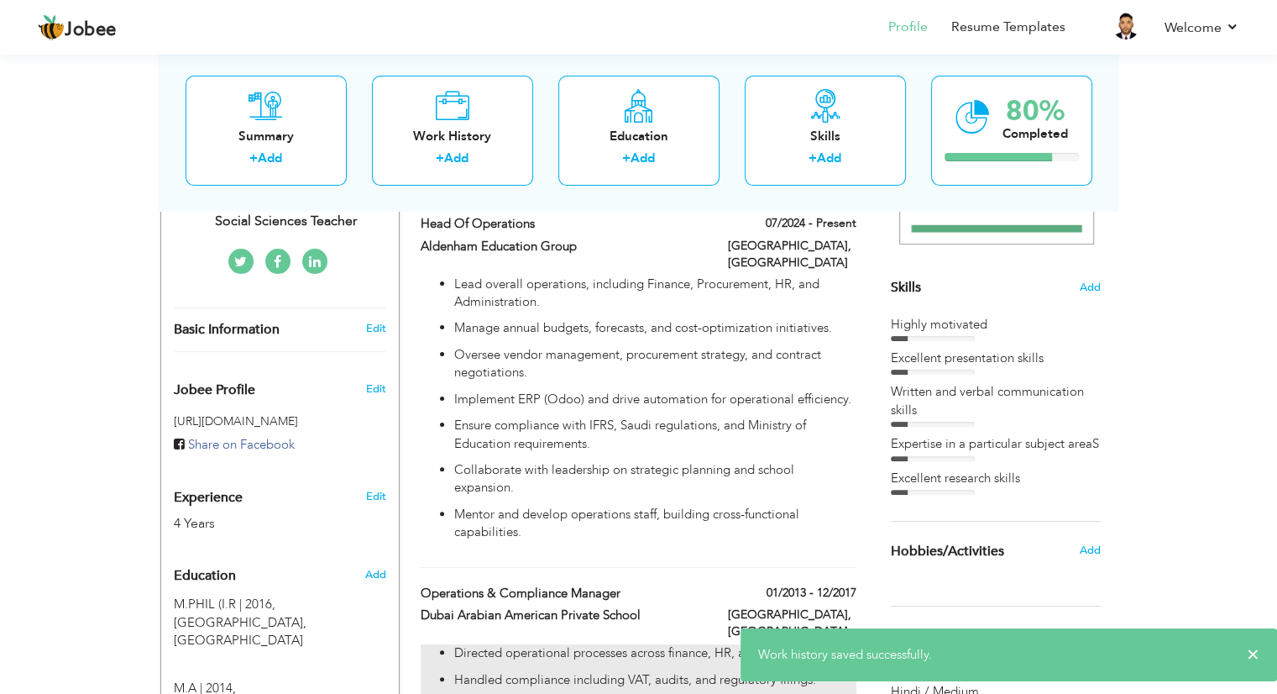
scroll to position [367, 0]
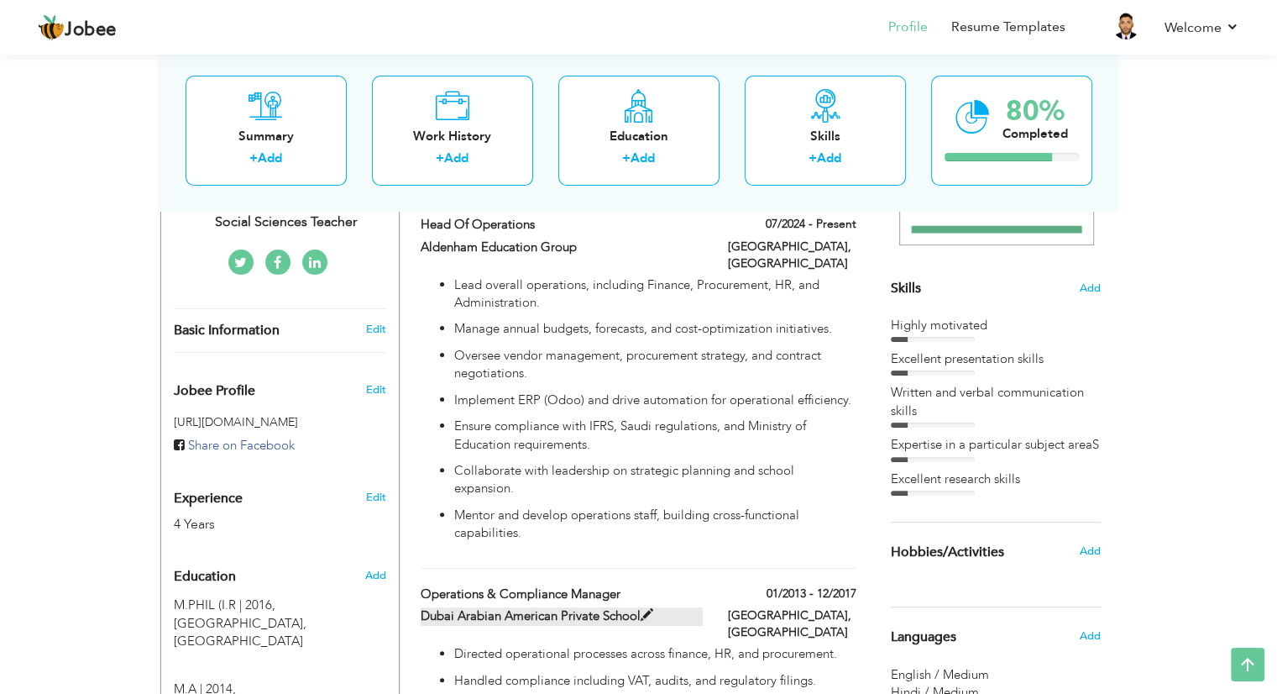
click at [689, 607] on label "Dubai Arabian American Private School" at bounding box center [562, 616] width 282 height 18
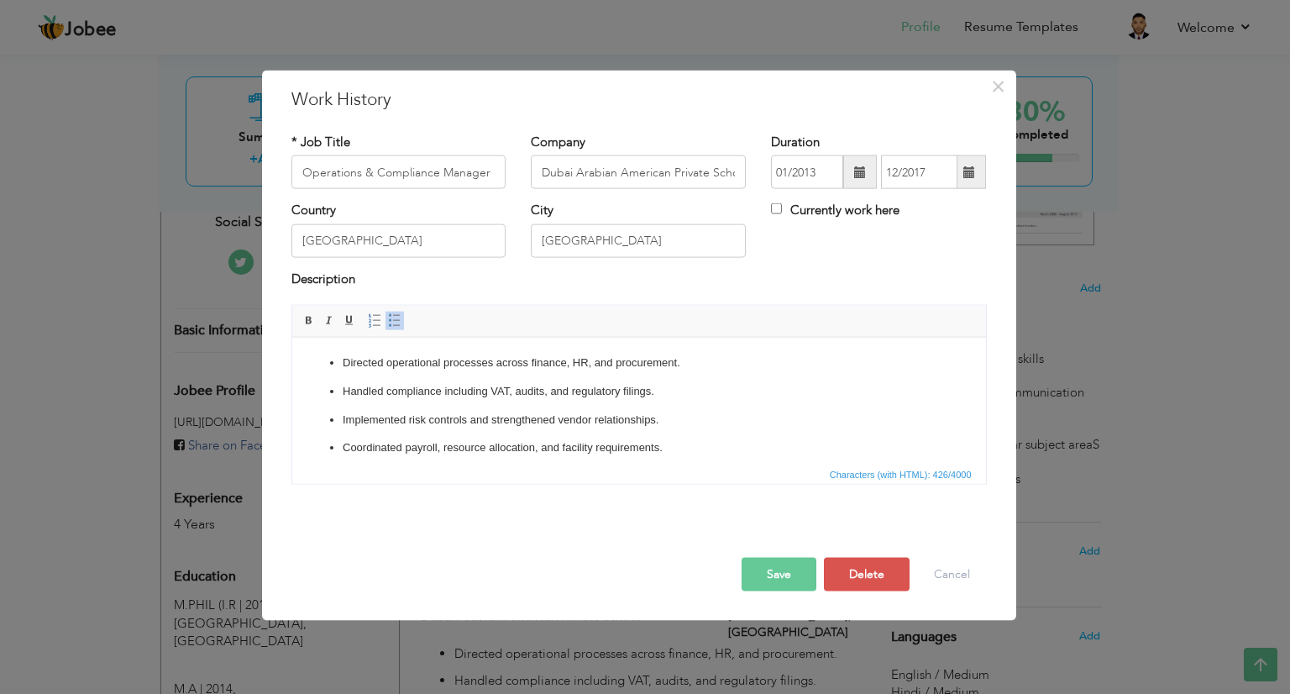
click at [869, 164] on span at bounding box center [860, 172] width 34 height 34
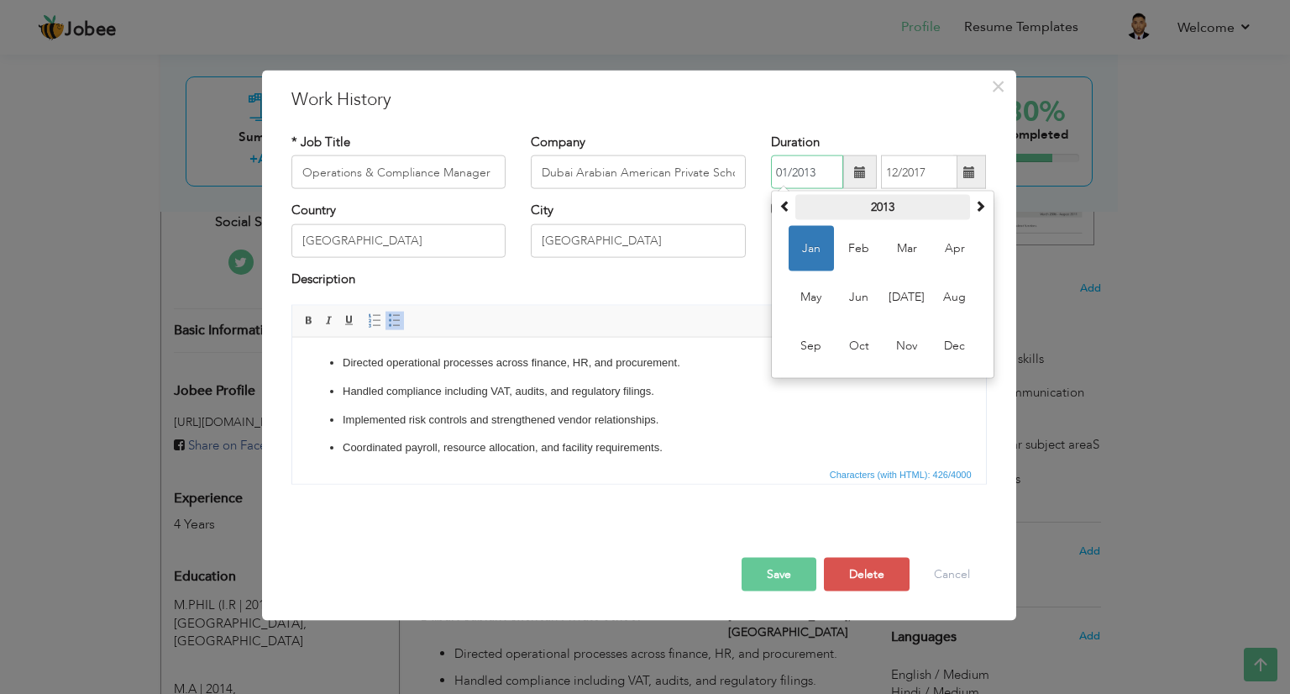
click at [883, 212] on th "2013" at bounding box center [882, 207] width 175 height 25
click at [973, 209] on th at bounding box center [980, 207] width 20 height 25
click at [862, 290] on span "2023" at bounding box center [858, 297] width 45 height 45
click at [860, 340] on span "Oct" at bounding box center [858, 345] width 45 height 45
type input "10/2023"
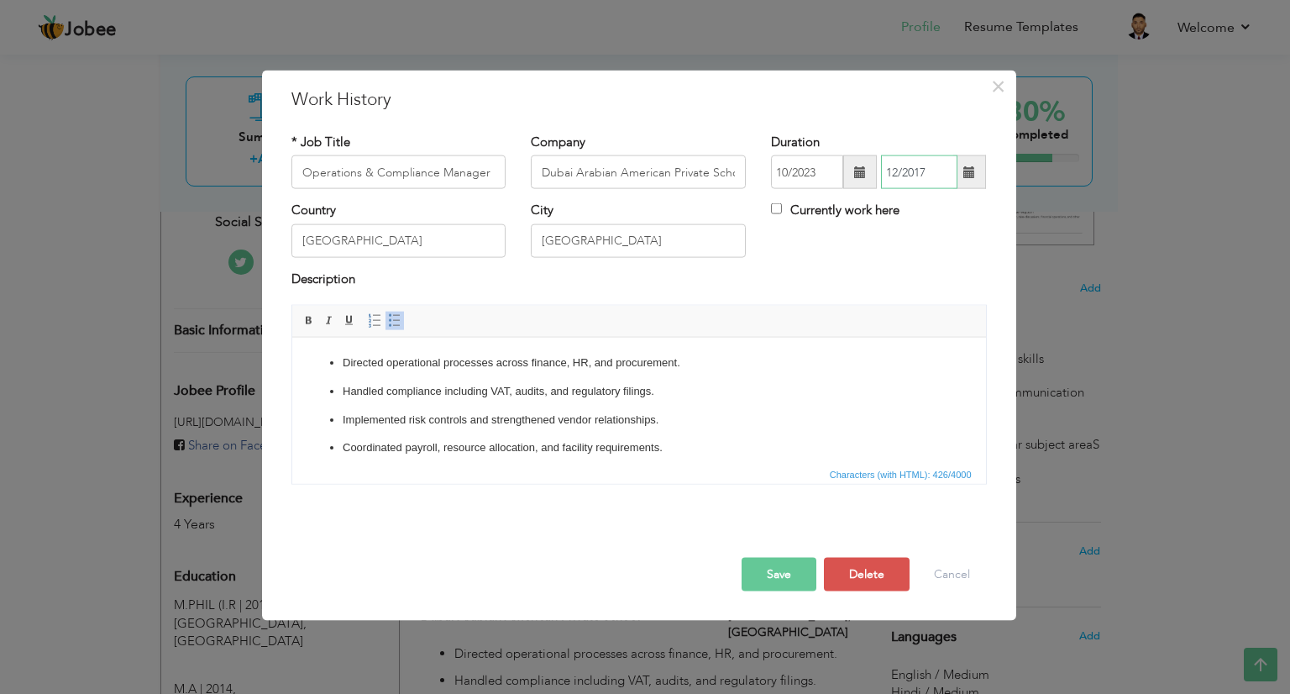
click at [921, 170] on input "12/2017" at bounding box center [919, 172] width 76 height 34
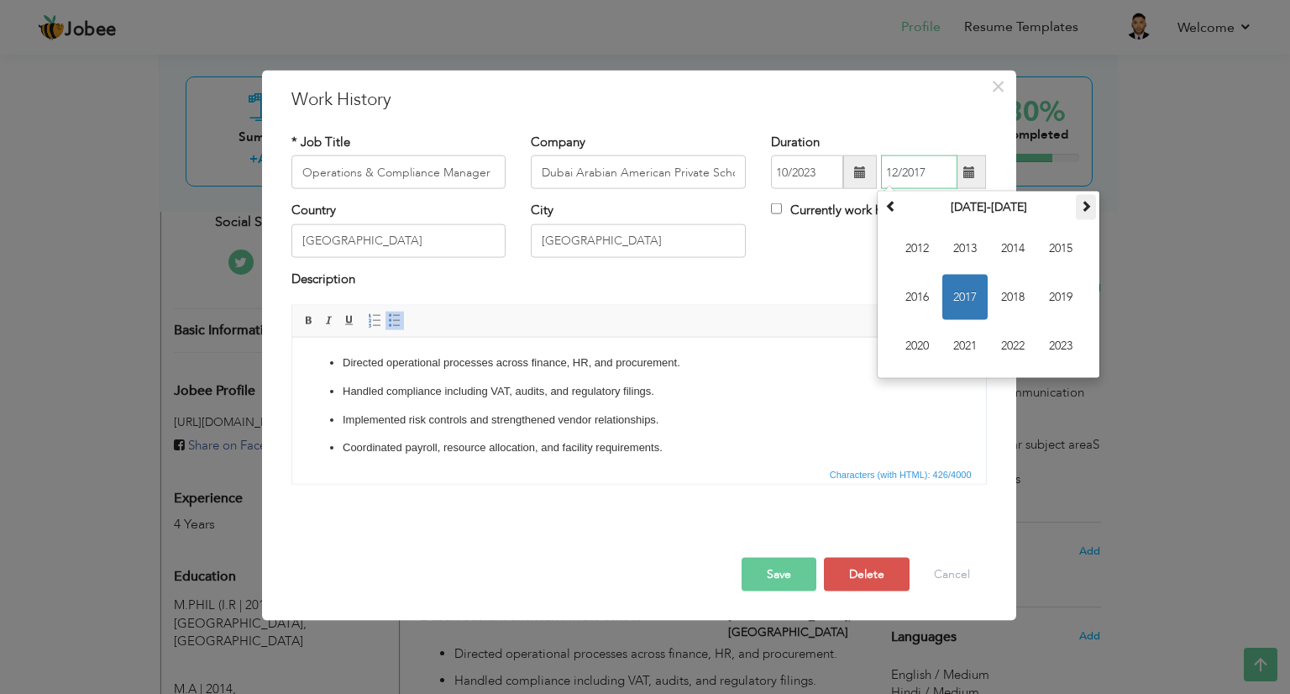
click at [1085, 207] on span at bounding box center [1086, 206] width 12 height 12
click at [1011, 249] on span "2024" at bounding box center [1012, 248] width 45 height 45
click at [1011, 293] on span "[DATE]" at bounding box center [1012, 297] width 45 height 45
type input "07/2024"
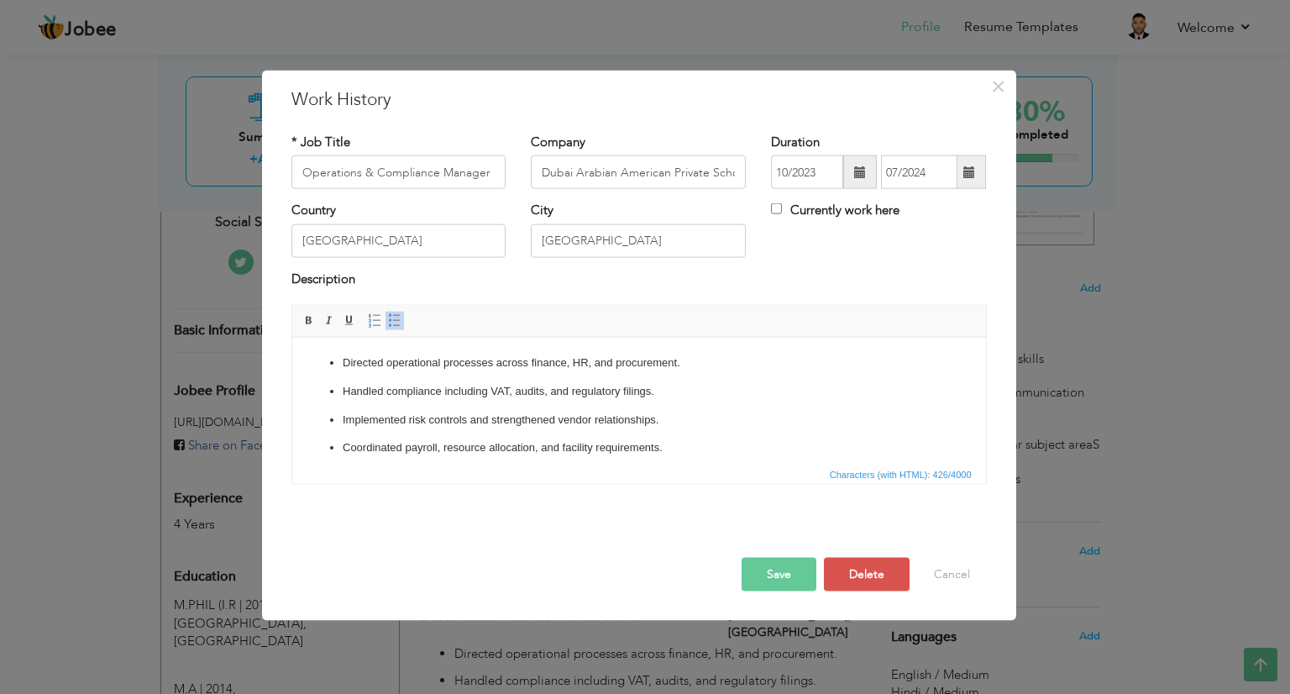
click at [774, 567] on button "Save" at bounding box center [778, 575] width 75 height 34
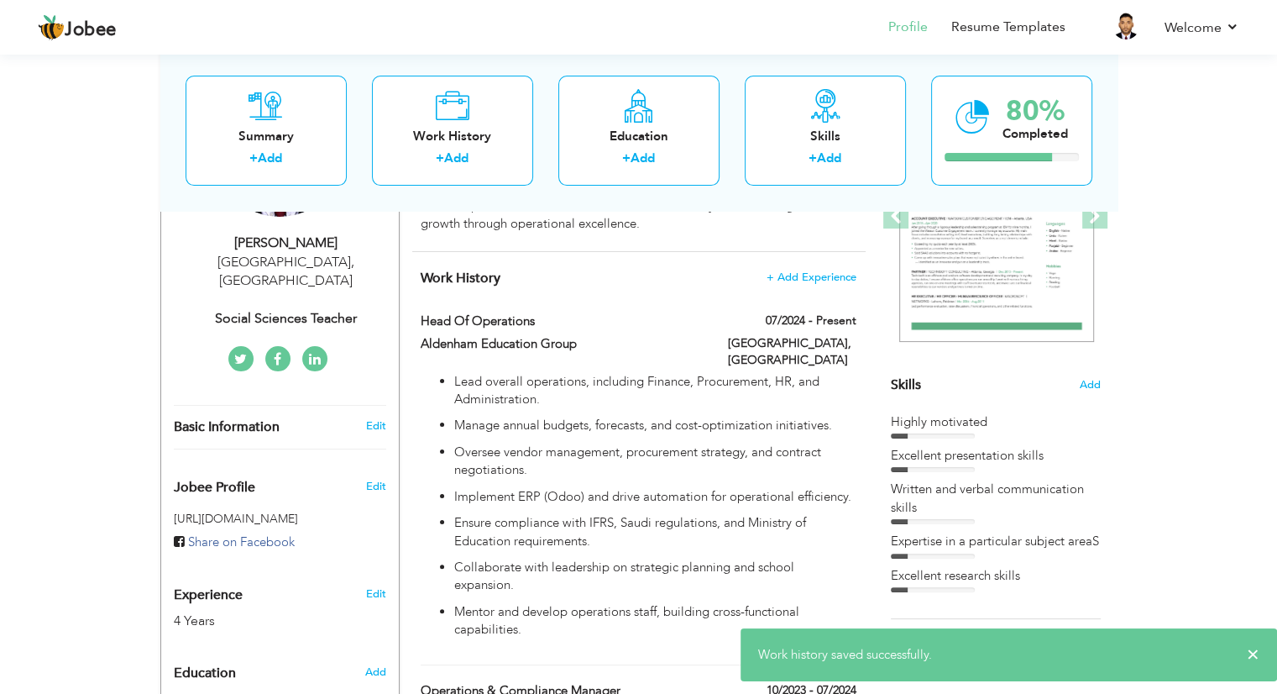
scroll to position [256, 0]
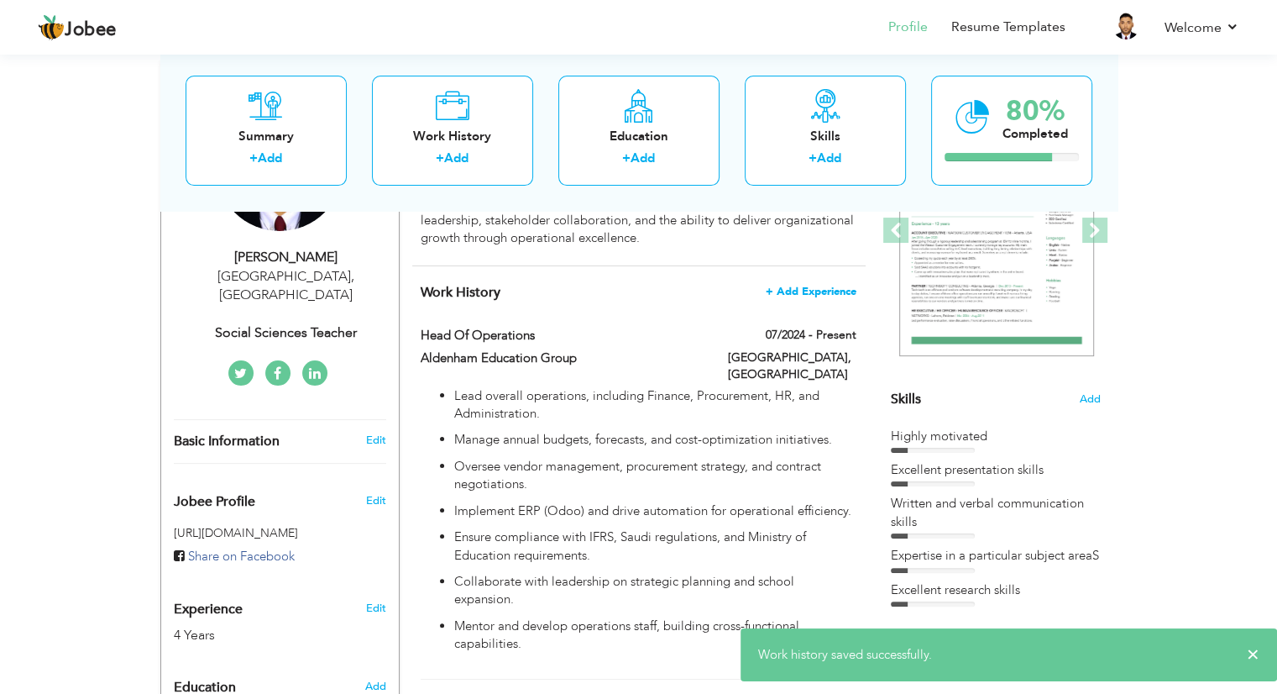
click at [799, 292] on span "+ Add Experience" at bounding box center [811, 292] width 91 height 12
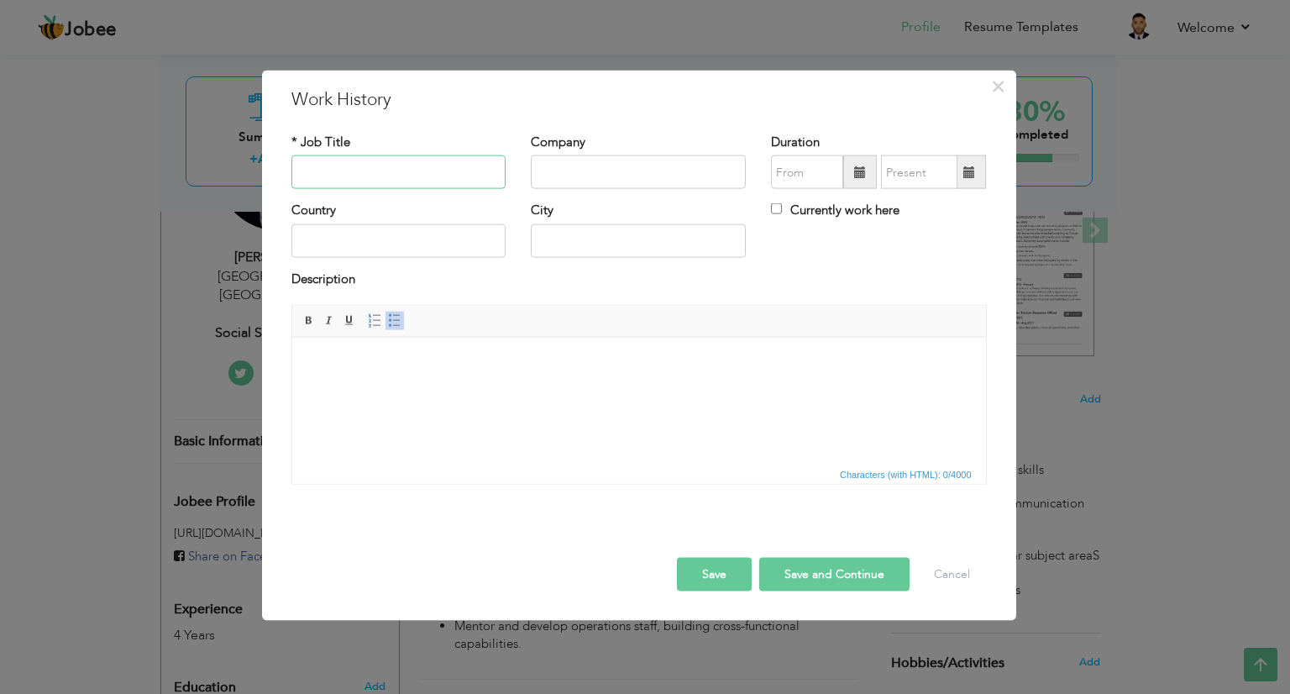
paste input "Operations Supervisor"
type input "Operations Supervisor"
click at [570, 169] on input "text" at bounding box center [638, 172] width 215 height 34
paste input "Al Mawahib Educational Group"
type input "Al Mawahib Educational Group"
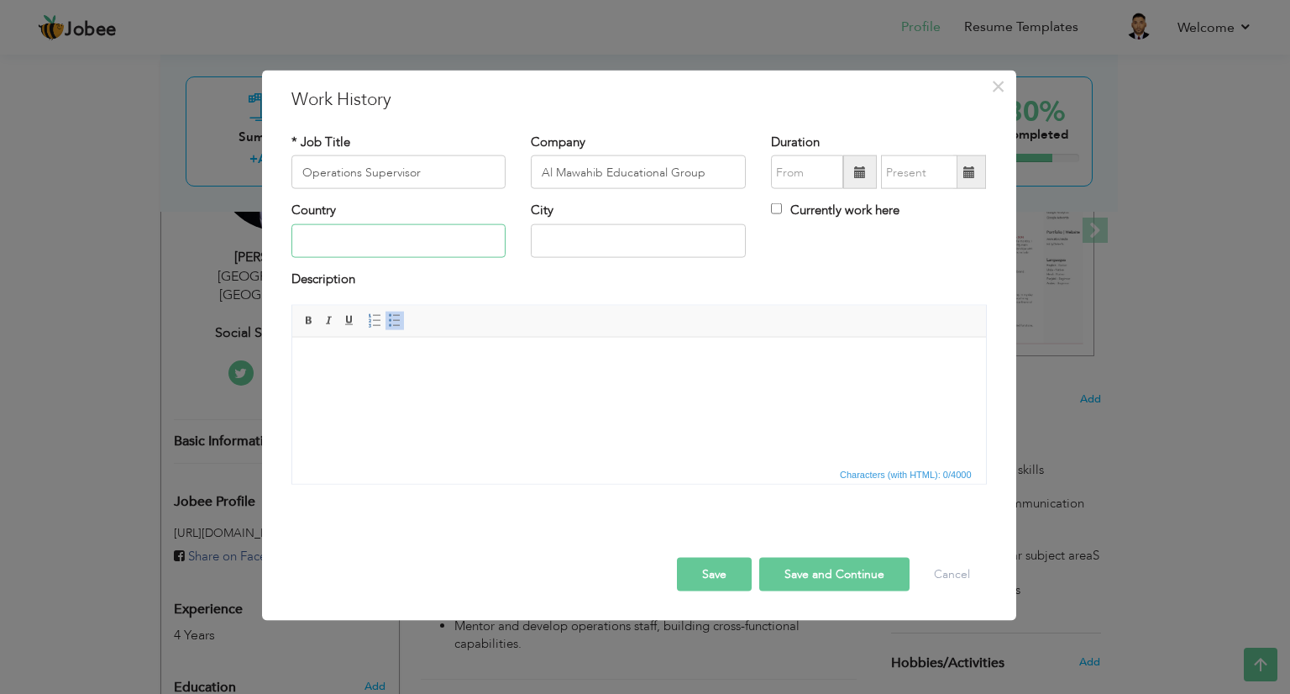
click at [389, 244] on input "text" at bounding box center [398, 240] width 215 height 34
click at [568, 236] on input "text" at bounding box center [638, 240] width 215 height 34
paste input "Sharjah"
type input "Sharjah"
click at [437, 238] on input "text" at bounding box center [398, 240] width 215 height 34
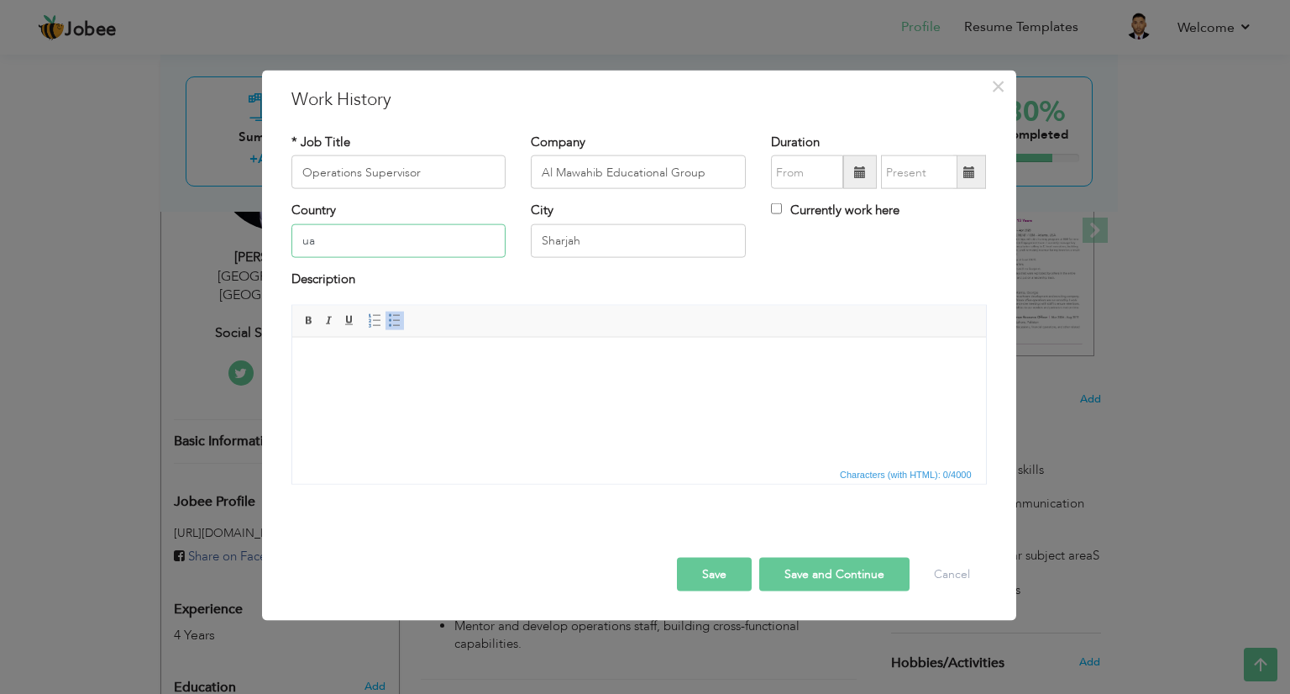
type input "u"
type input "[GEOGRAPHIC_DATA]"
click at [429, 357] on body at bounding box center [638, 363] width 660 height 18
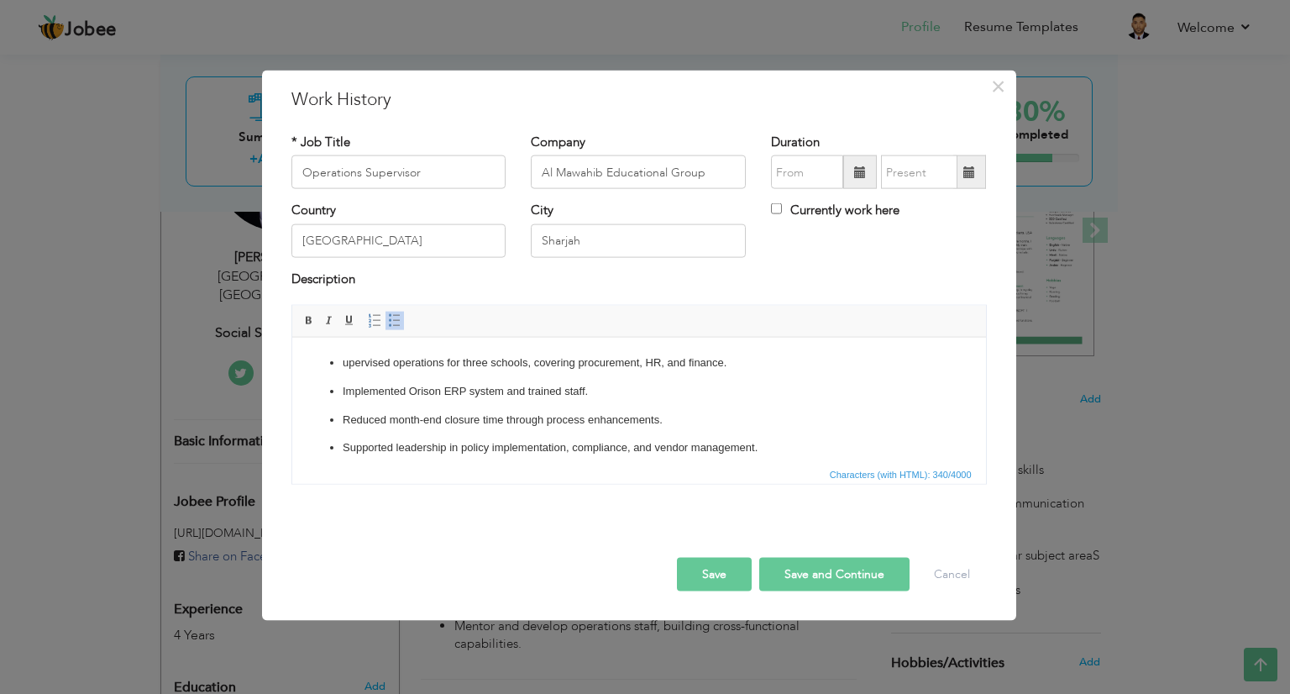
click at [709, 573] on button "Save" at bounding box center [714, 575] width 75 height 34
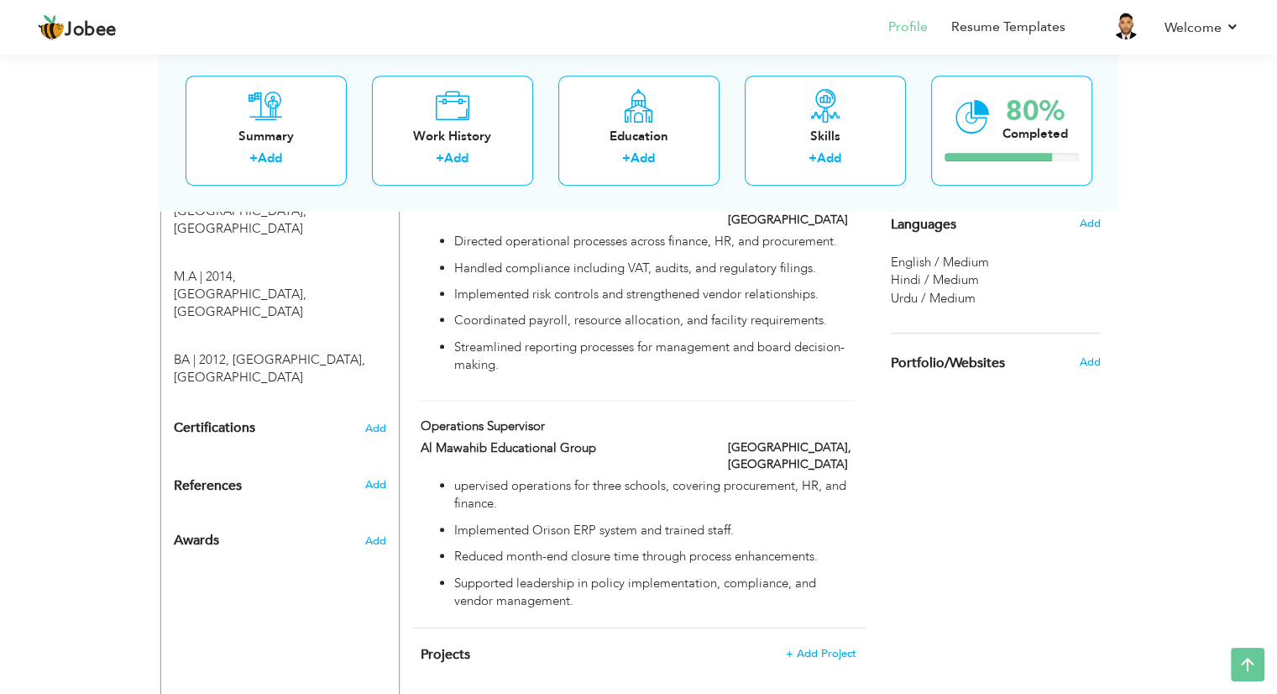
scroll to position [780, 0]
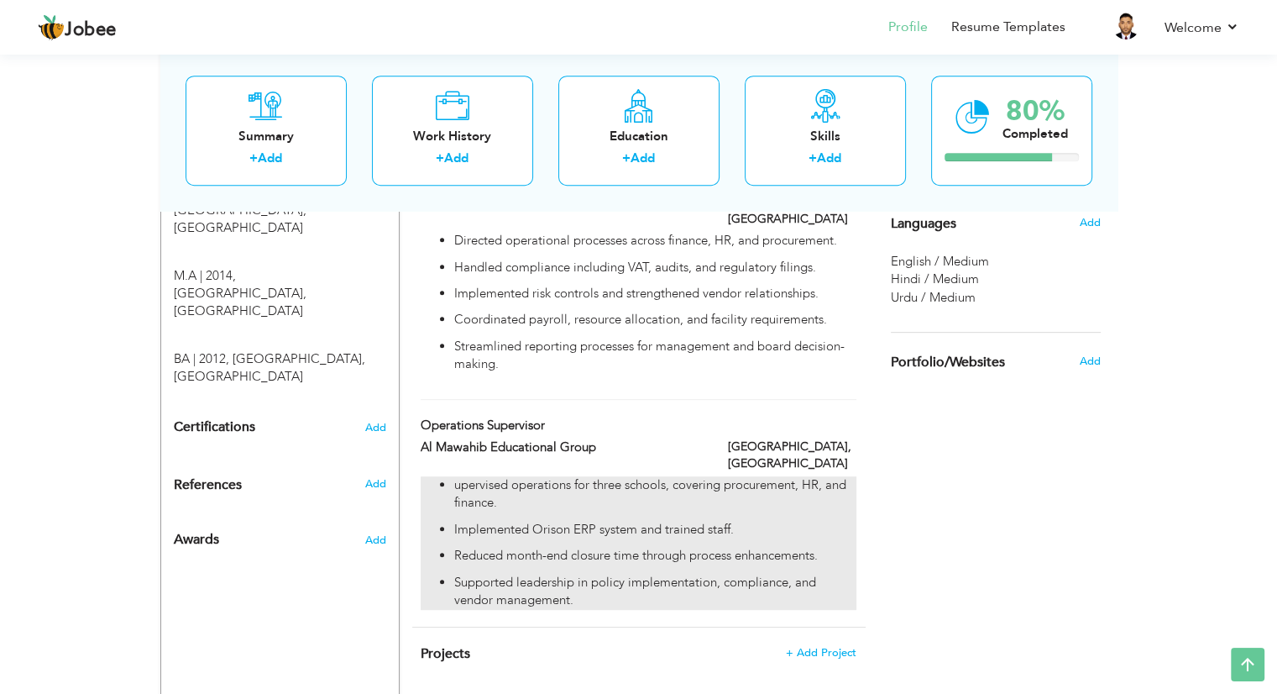
click at [689, 547] on p "Reduced month-end closure time through process enhancements." at bounding box center [654, 556] width 401 height 18
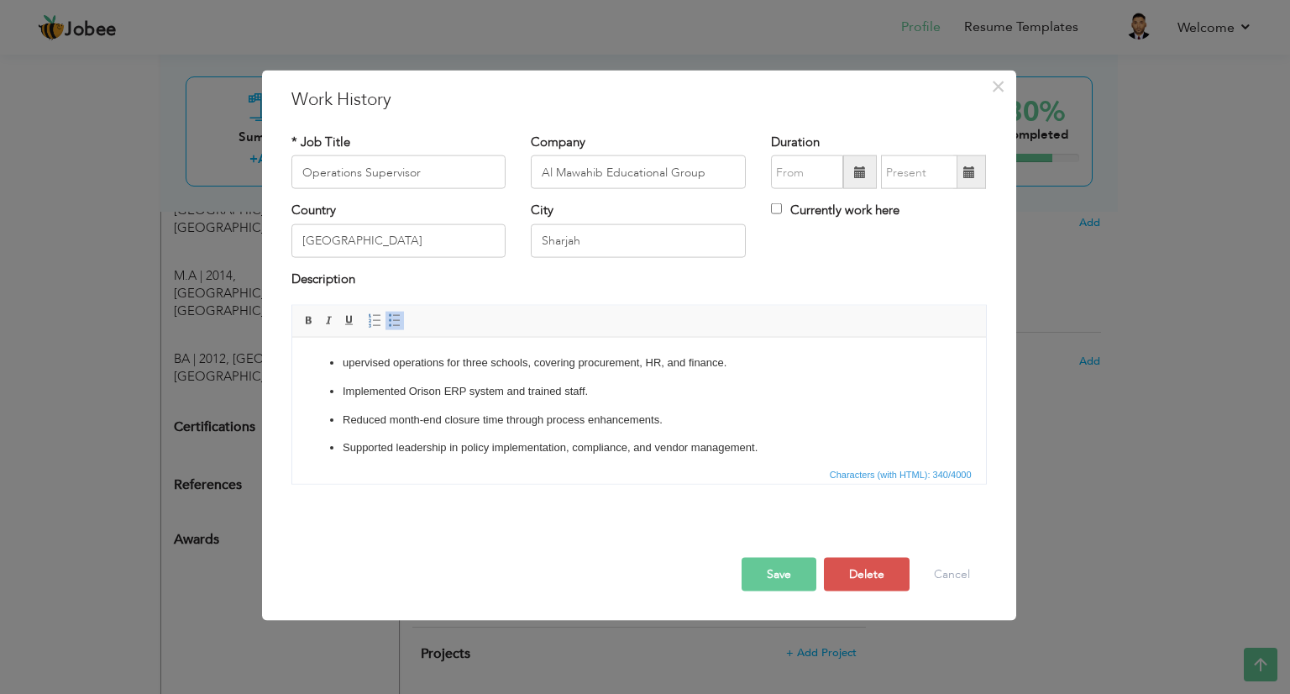
click at [386, 407] on ul "upervised operations for three schools, covering procurement, HR, and finance. …" at bounding box center [638, 405] width 660 height 102
click at [864, 175] on span at bounding box center [860, 172] width 12 height 12
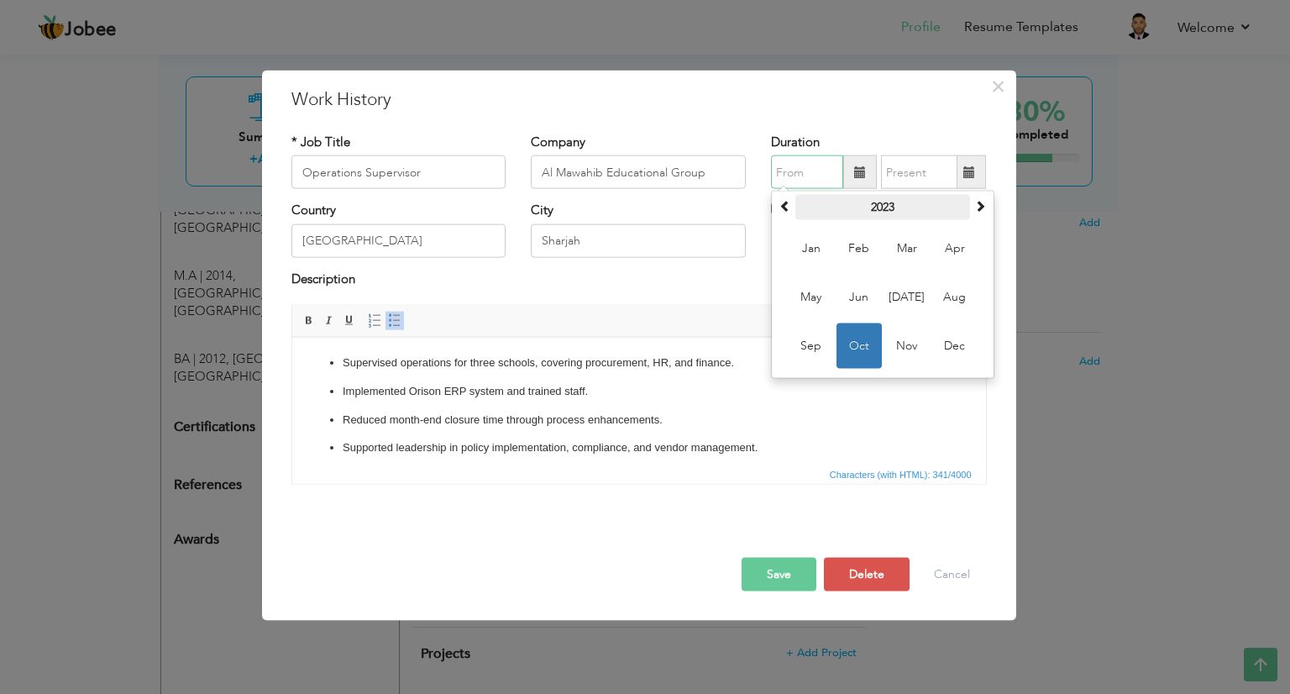
click at [887, 205] on th "2023" at bounding box center [882, 207] width 175 height 25
click at [815, 296] on span "2022" at bounding box center [810, 297] width 45 height 45
click at [900, 293] on span "[DATE]" at bounding box center [906, 297] width 45 height 45
type input "07/2022"
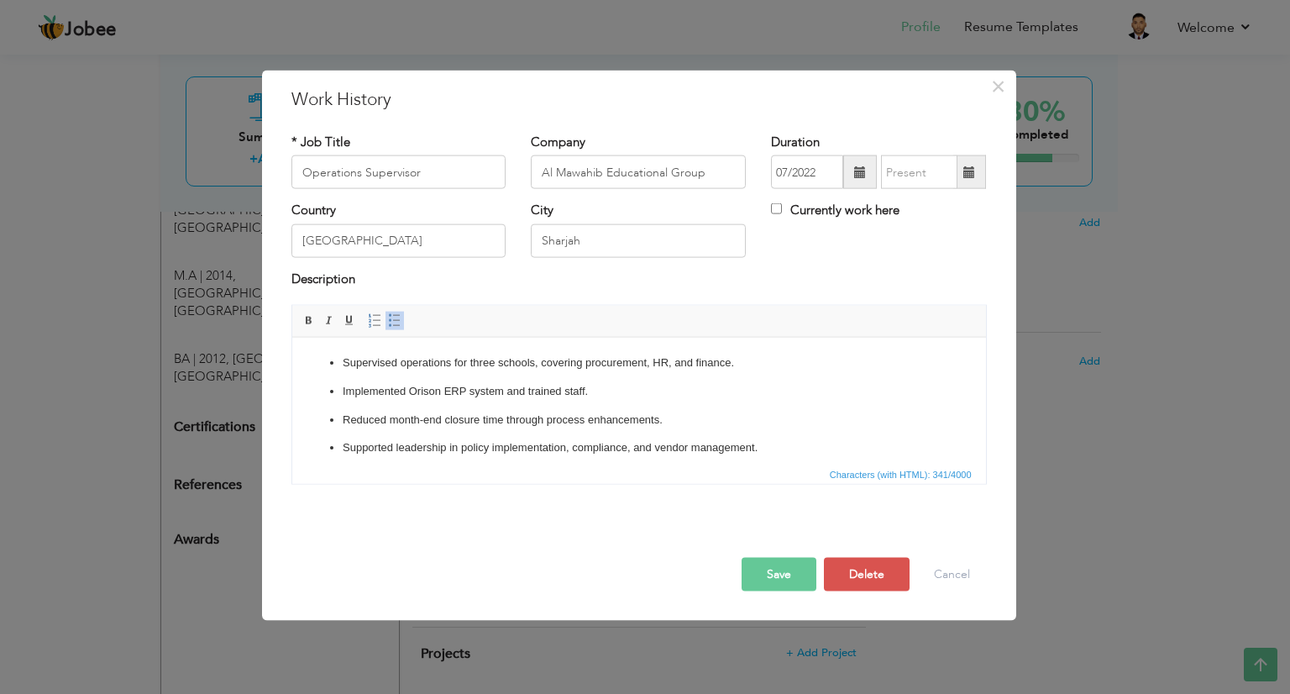
click at [967, 166] on span at bounding box center [969, 172] width 12 height 12
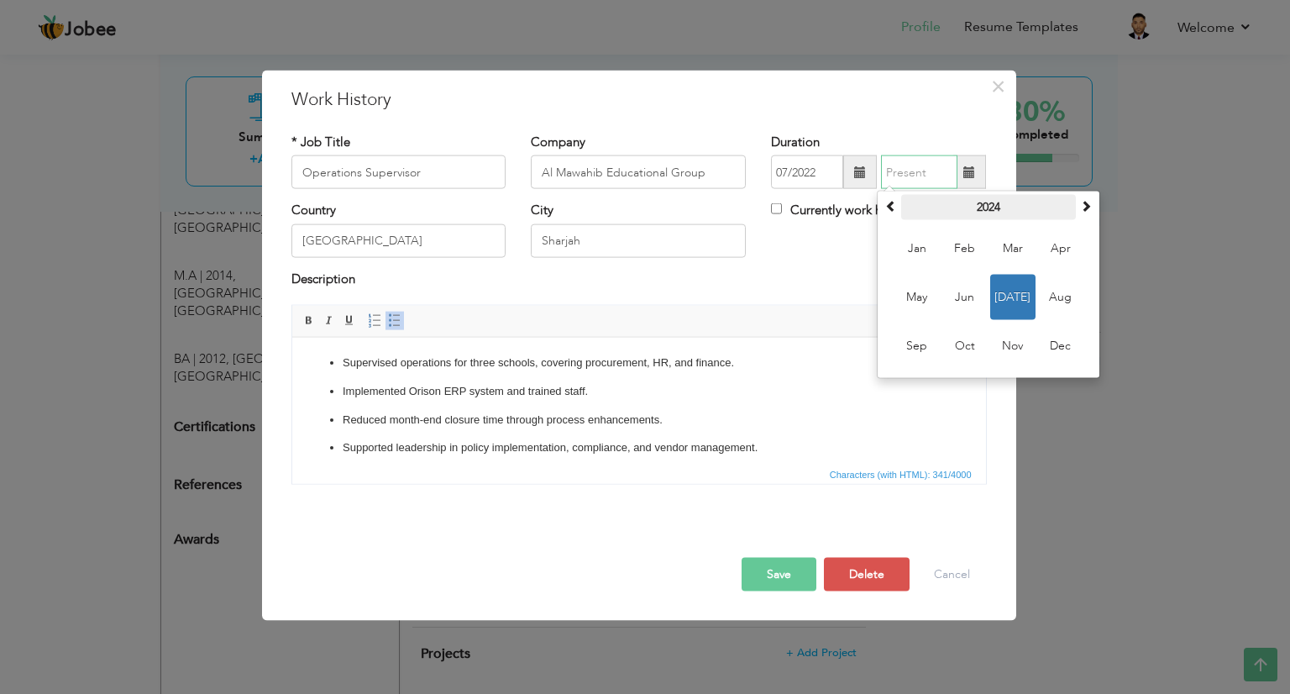
click at [975, 215] on th "2024" at bounding box center [988, 207] width 175 height 25
click at [919, 294] on span "2023" at bounding box center [916, 297] width 45 height 45
click at [964, 348] on span "Oct" at bounding box center [964, 345] width 45 height 45
type input "10/2023"
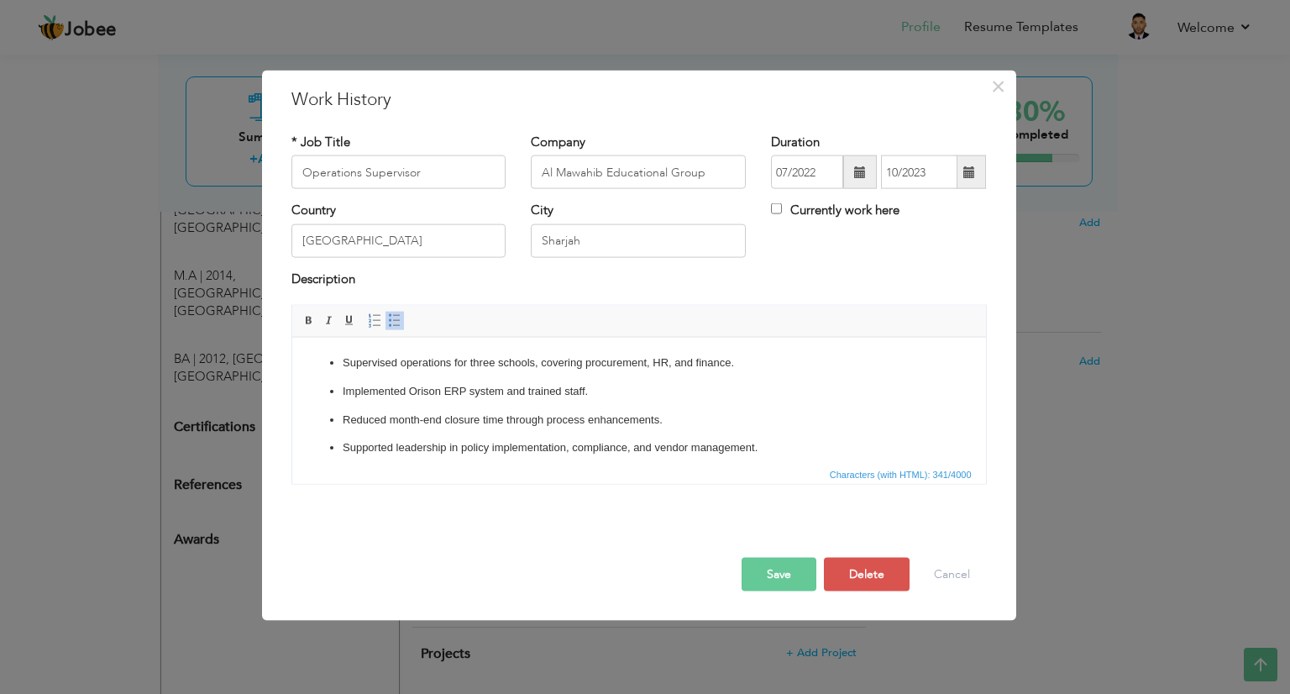
click at [778, 579] on button "Save" at bounding box center [778, 575] width 75 height 34
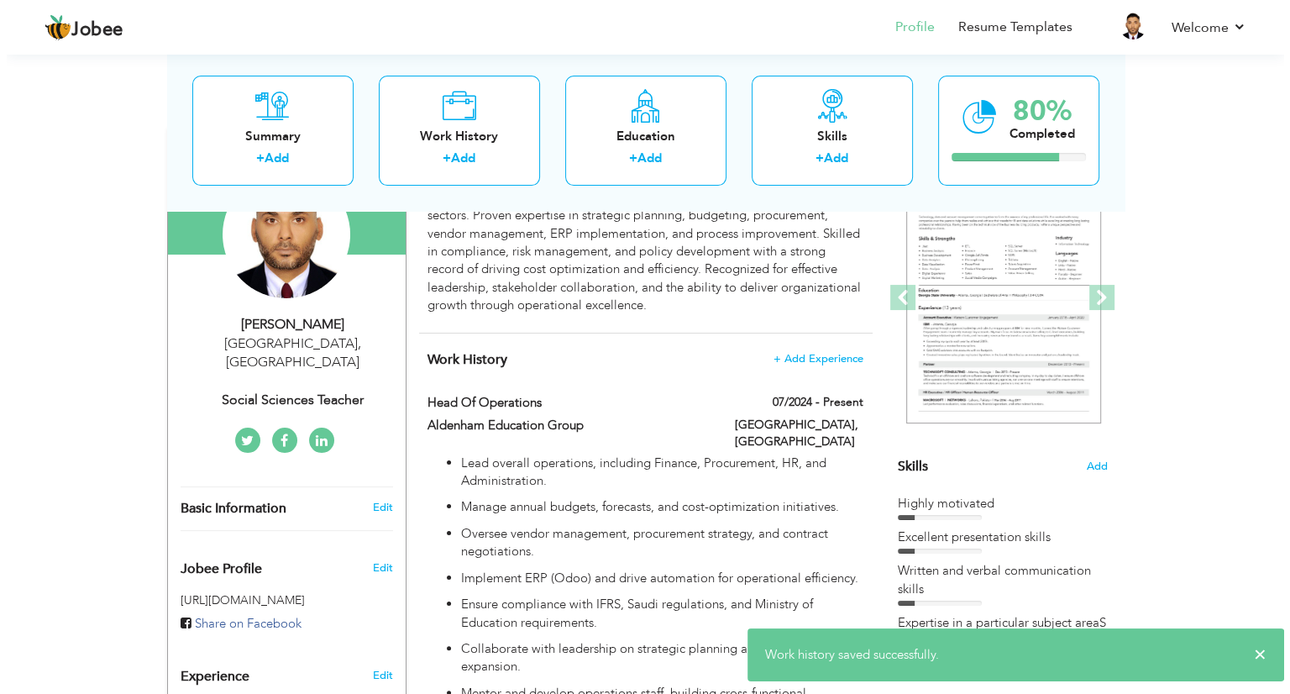
scroll to position [185, 0]
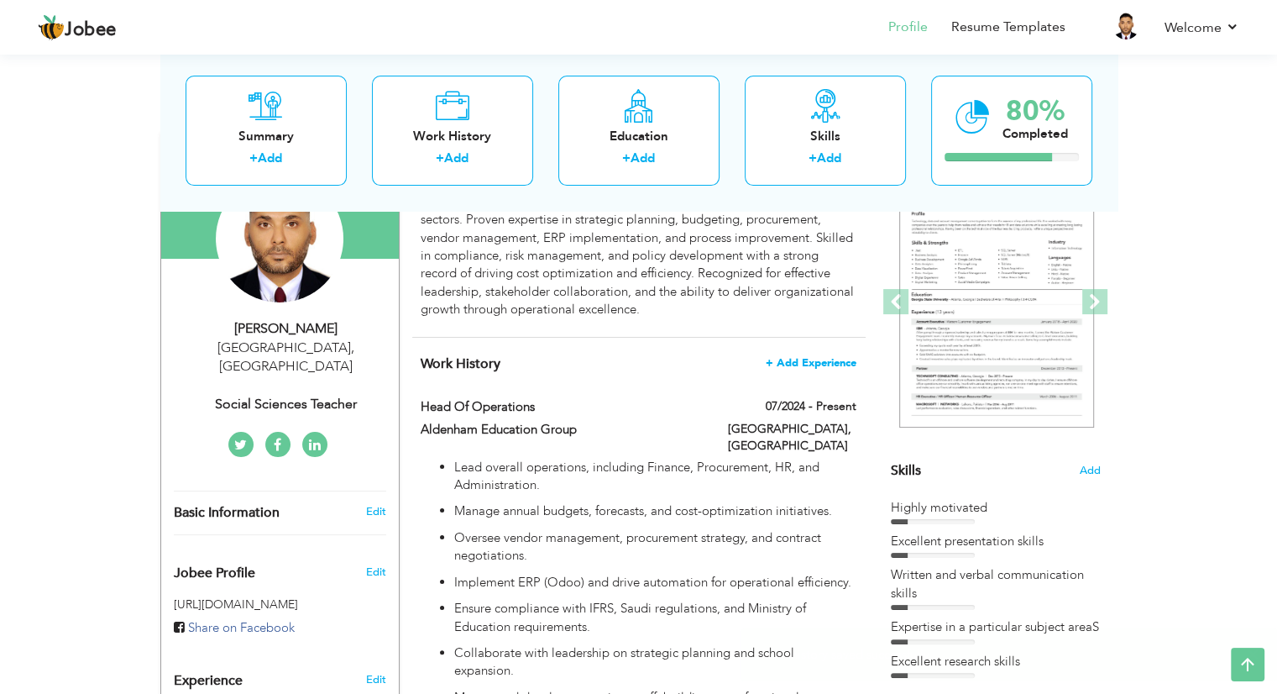
click at [801, 357] on span "+ Add Experience" at bounding box center [811, 363] width 91 height 12
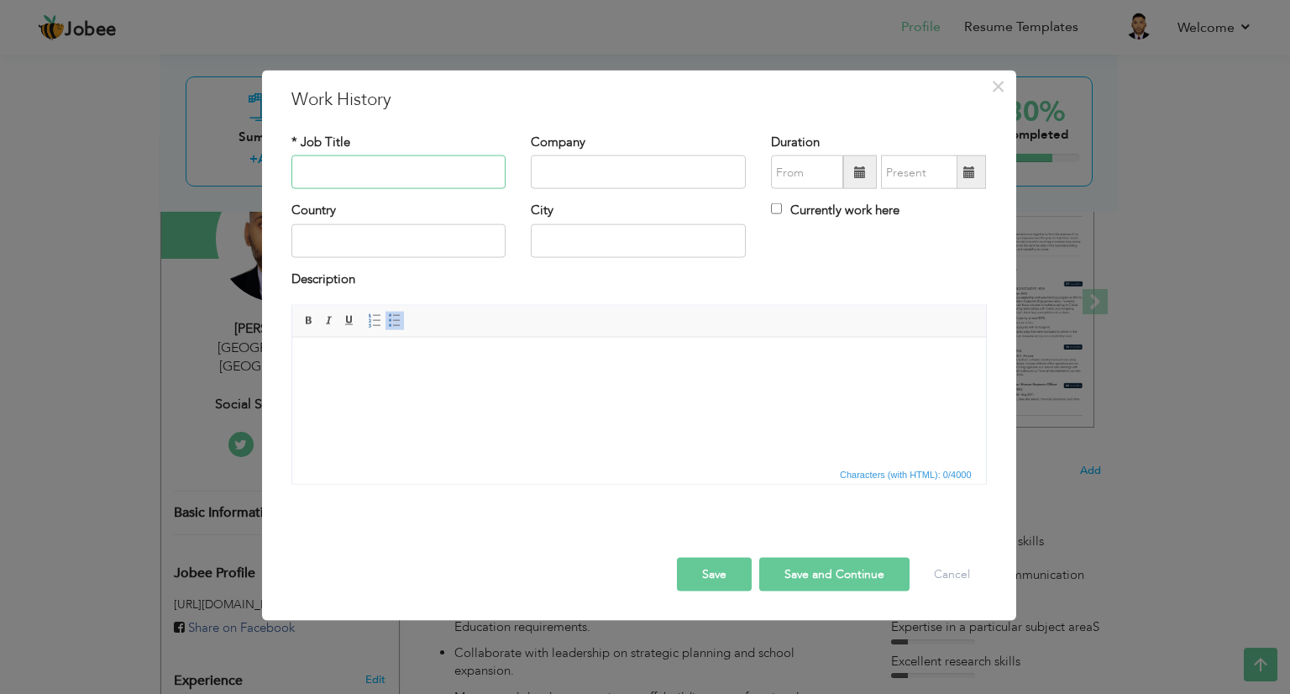
paste input "Operations Lead (Finance & Procurement)"
type input "Operations Lead (Finance & Procurement)"
click at [607, 162] on input "text" at bounding box center [638, 172] width 215 height 34
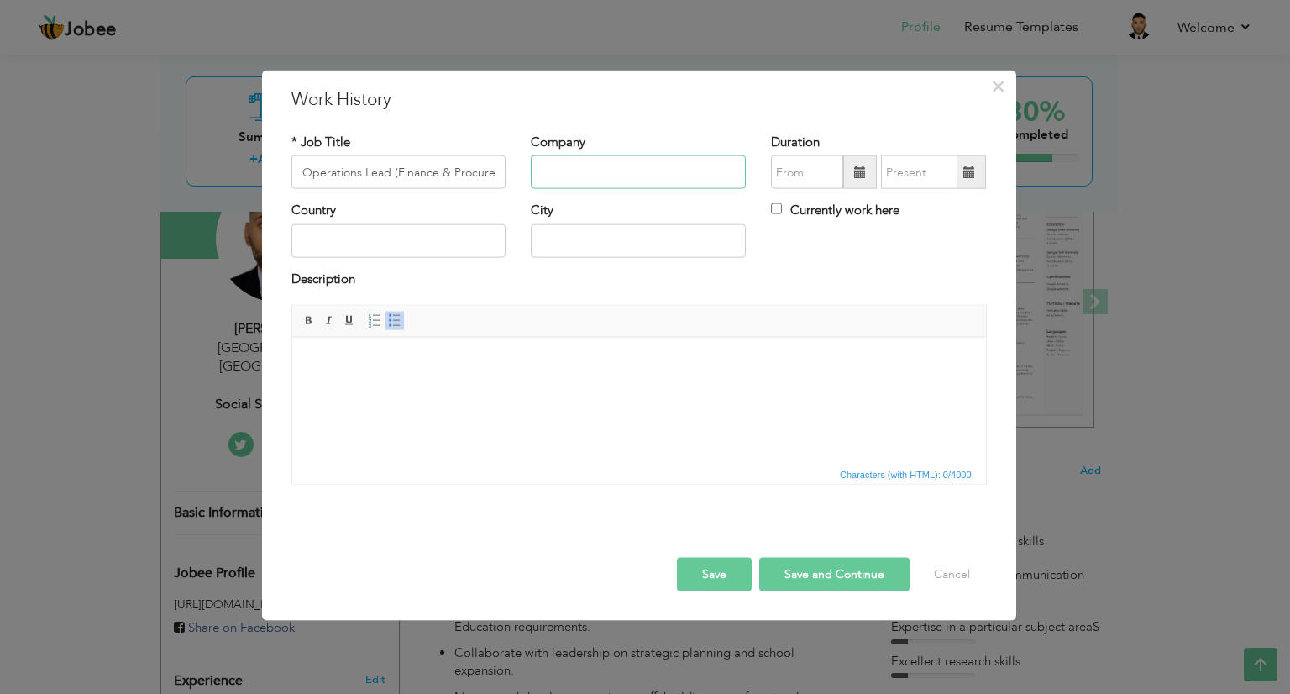
paste input "[PERSON_NAME] Investment Group ([PERSON_NAME] American International School)"
type input "[PERSON_NAME] Investment Group ([PERSON_NAME] American International School)"
click at [379, 245] on input "text" at bounding box center [398, 240] width 215 height 34
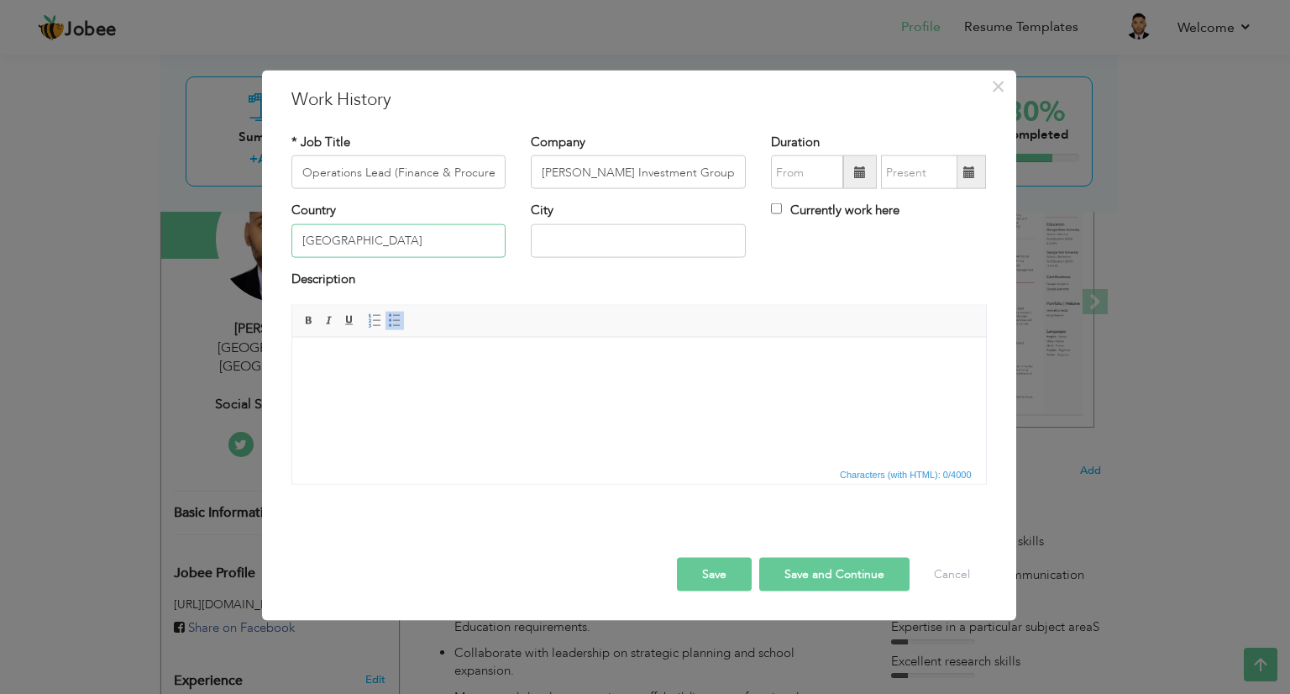
type input "[GEOGRAPHIC_DATA]"
type input "SHARJAH"
click at [383, 387] on html at bounding box center [638, 362] width 694 height 51
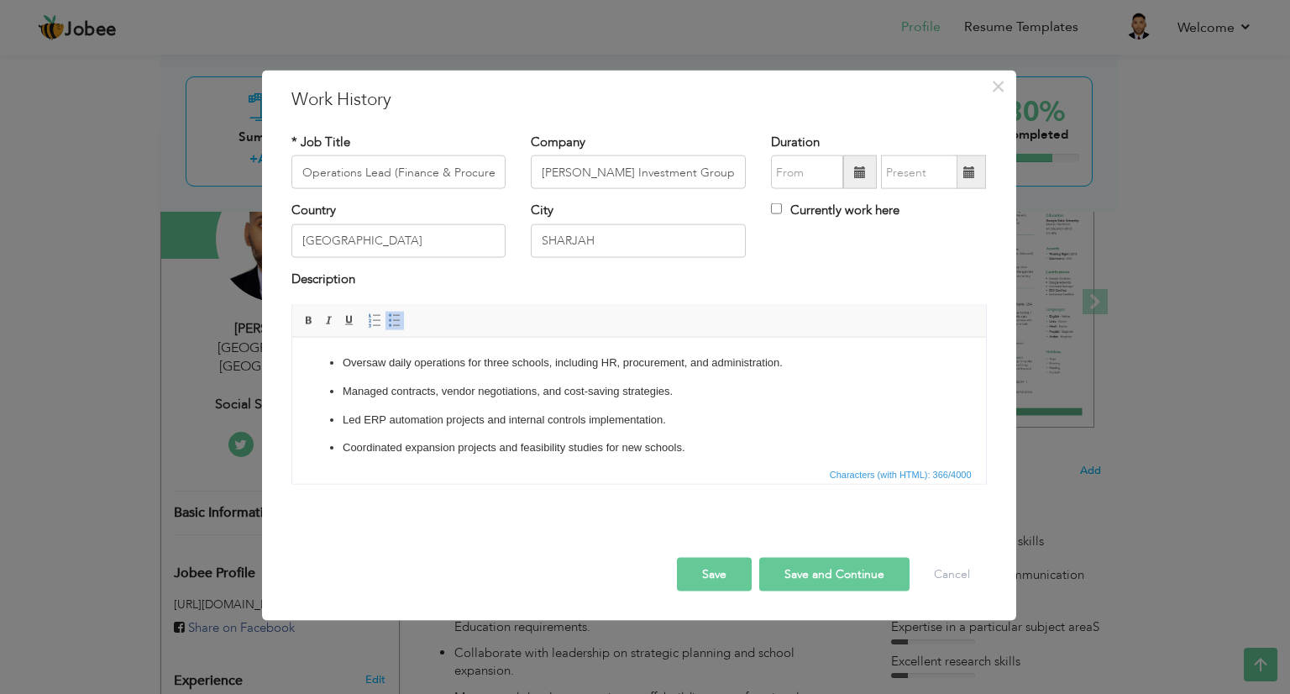
click at [866, 169] on span at bounding box center [860, 172] width 12 height 12
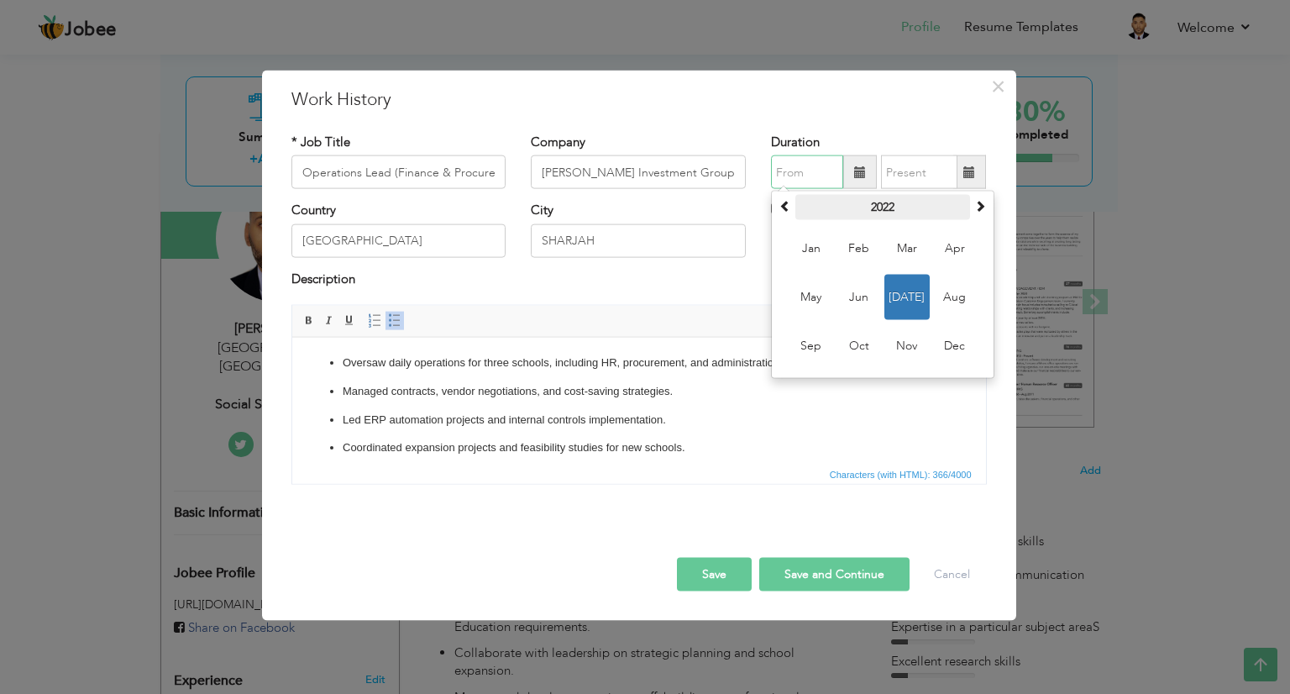
click at [878, 202] on th "2022" at bounding box center [882, 207] width 175 height 25
click at [803, 253] on span "2017" at bounding box center [810, 248] width 45 height 45
click at [958, 338] on span "Dec" at bounding box center [954, 345] width 45 height 45
type input "12/2017"
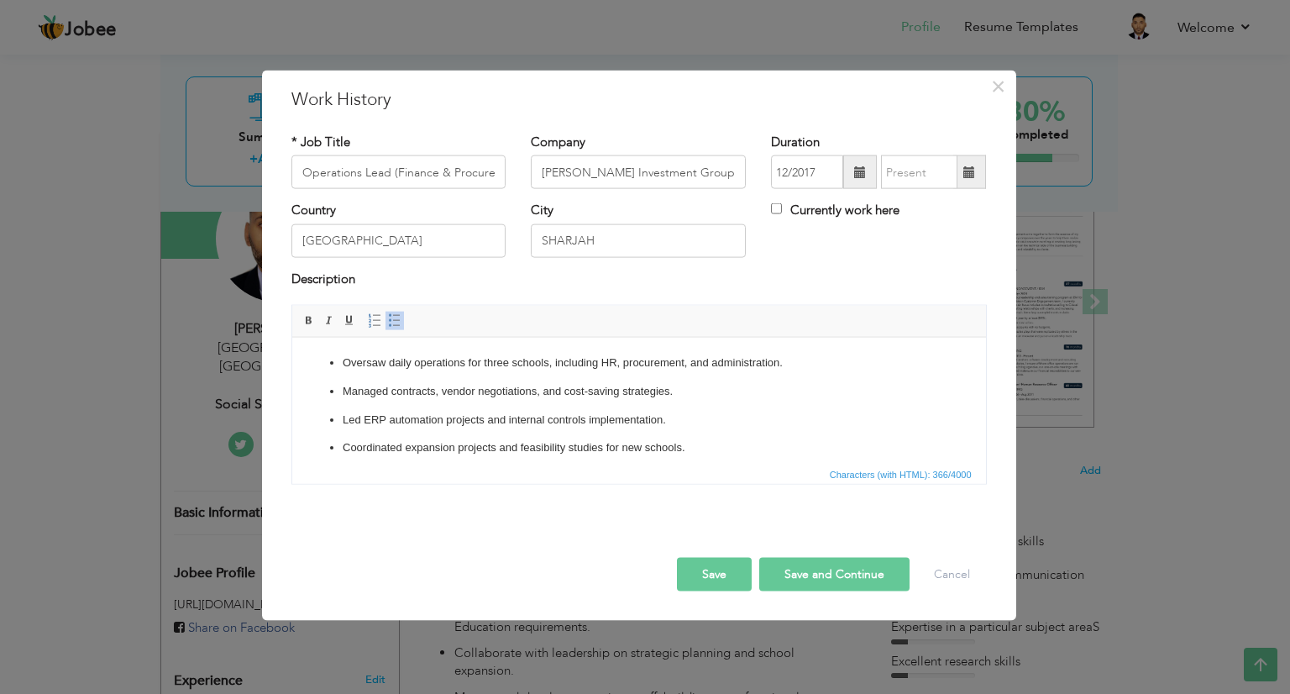
click at [970, 174] on span at bounding box center [969, 172] width 12 height 12
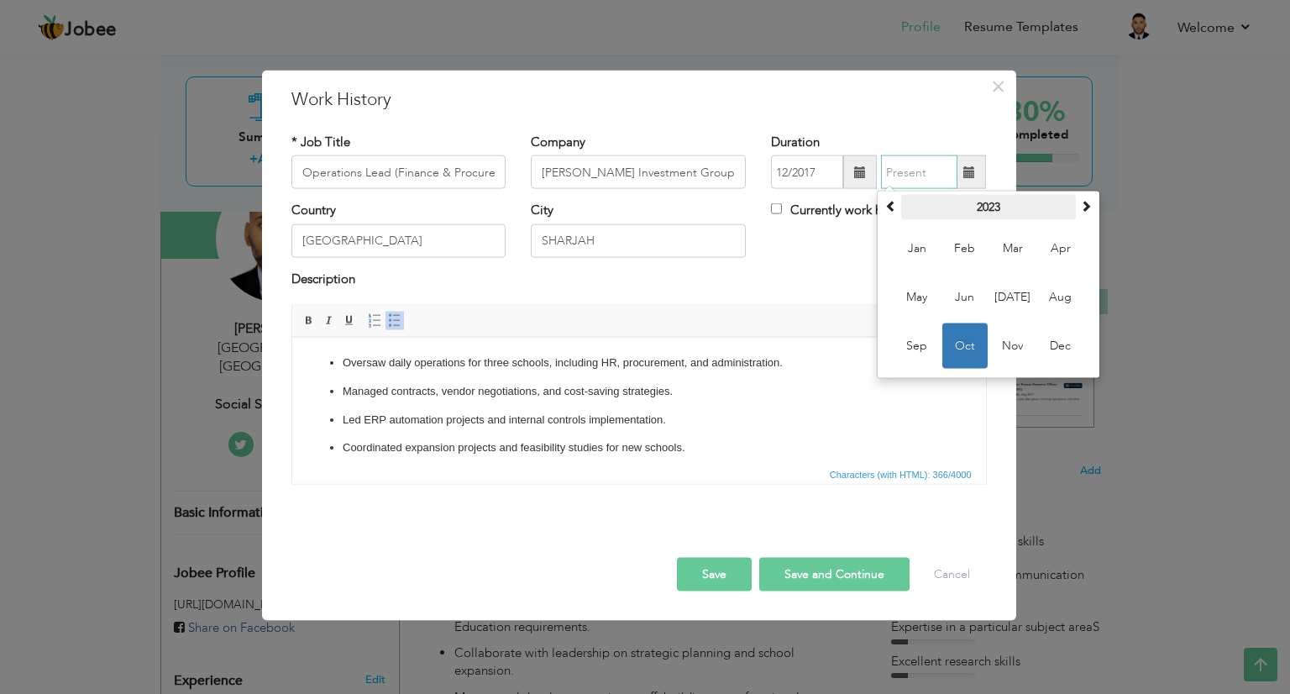
click at [975, 212] on th "2023" at bounding box center [988, 207] width 175 height 25
click at [910, 299] on span "2022" at bounding box center [916, 297] width 45 height 45
click at [1013, 296] on span "[DATE]" at bounding box center [1012, 297] width 45 height 45
type input "07/2022"
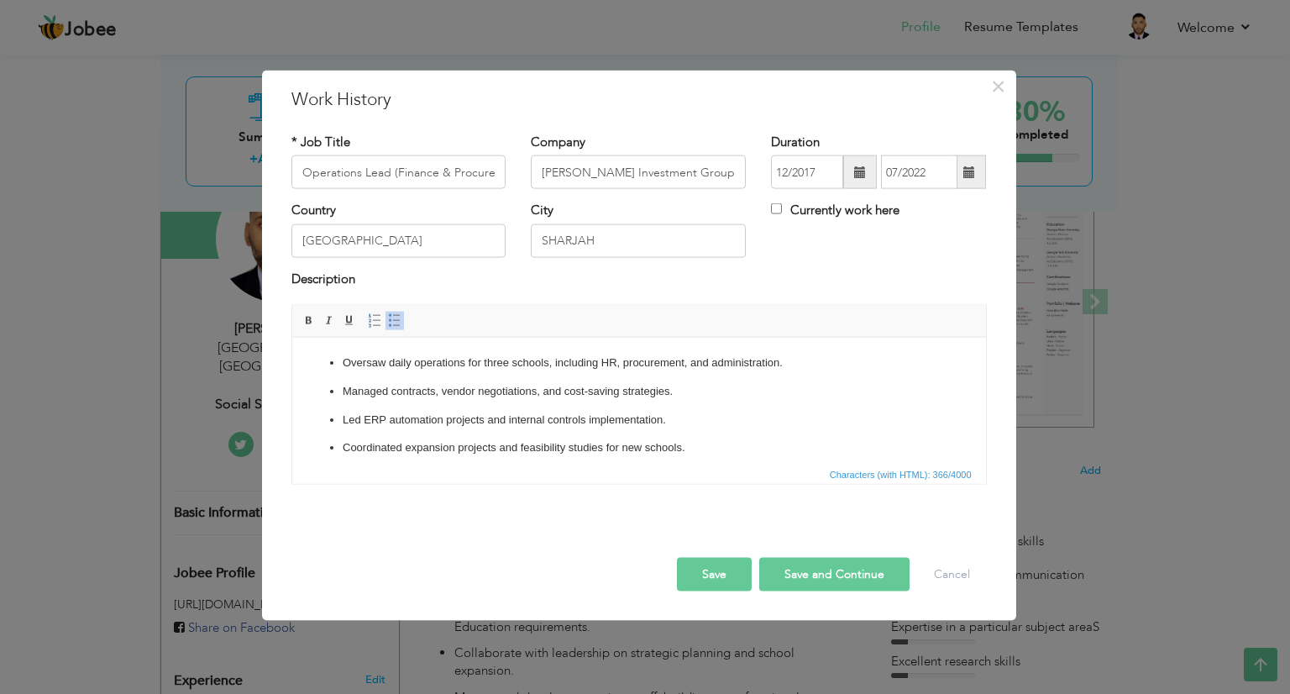
click at [722, 576] on button "Save" at bounding box center [714, 575] width 75 height 34
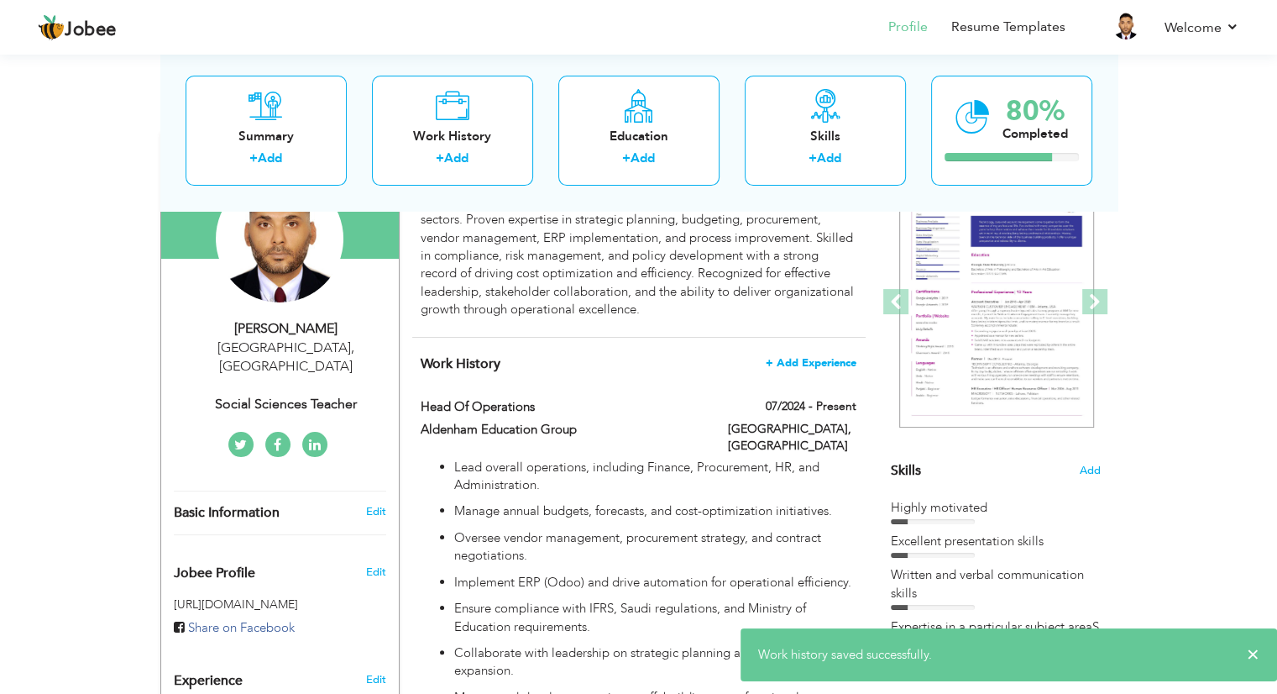
click at [807, 364] on span "+ Add Experience" at bounding box center [811, 363] width 91 height 12
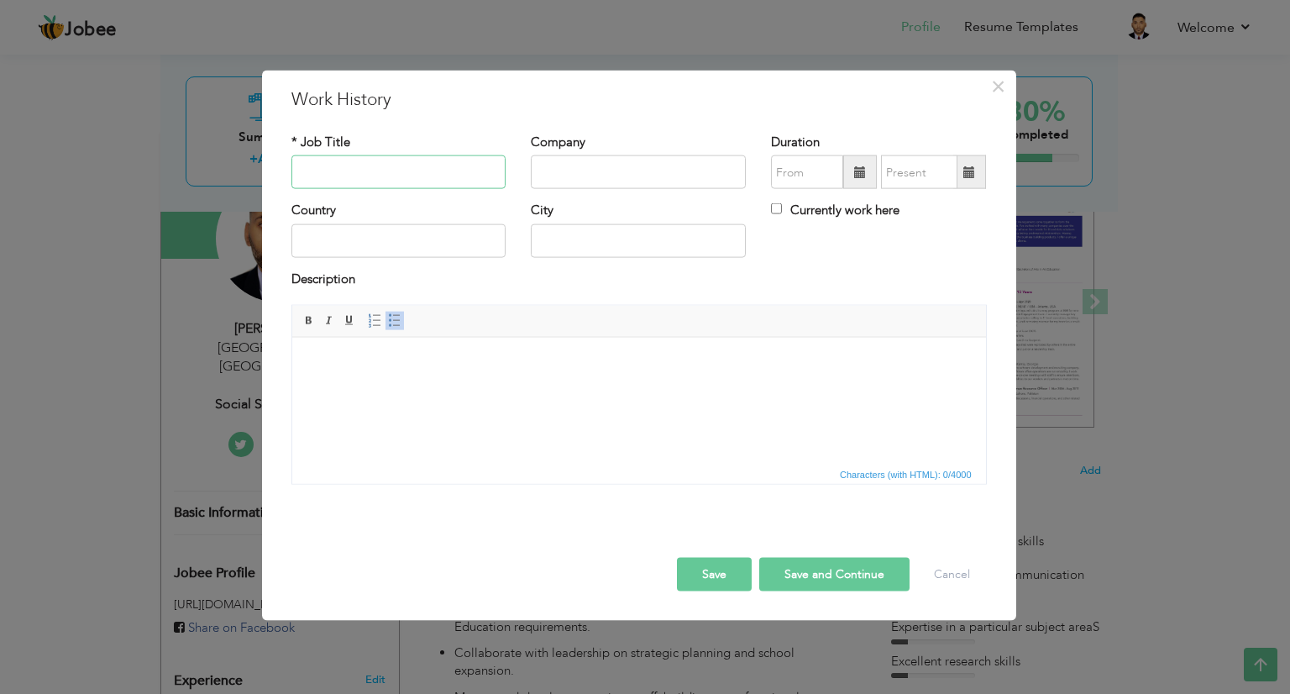
paste input "Operations Coordinator (Finance Secretary)"
type input "Operations Coordinator (Finance Secretary)"
click at [562, 160] on input "text" at bounding box center [638, 172] width 215 height 34
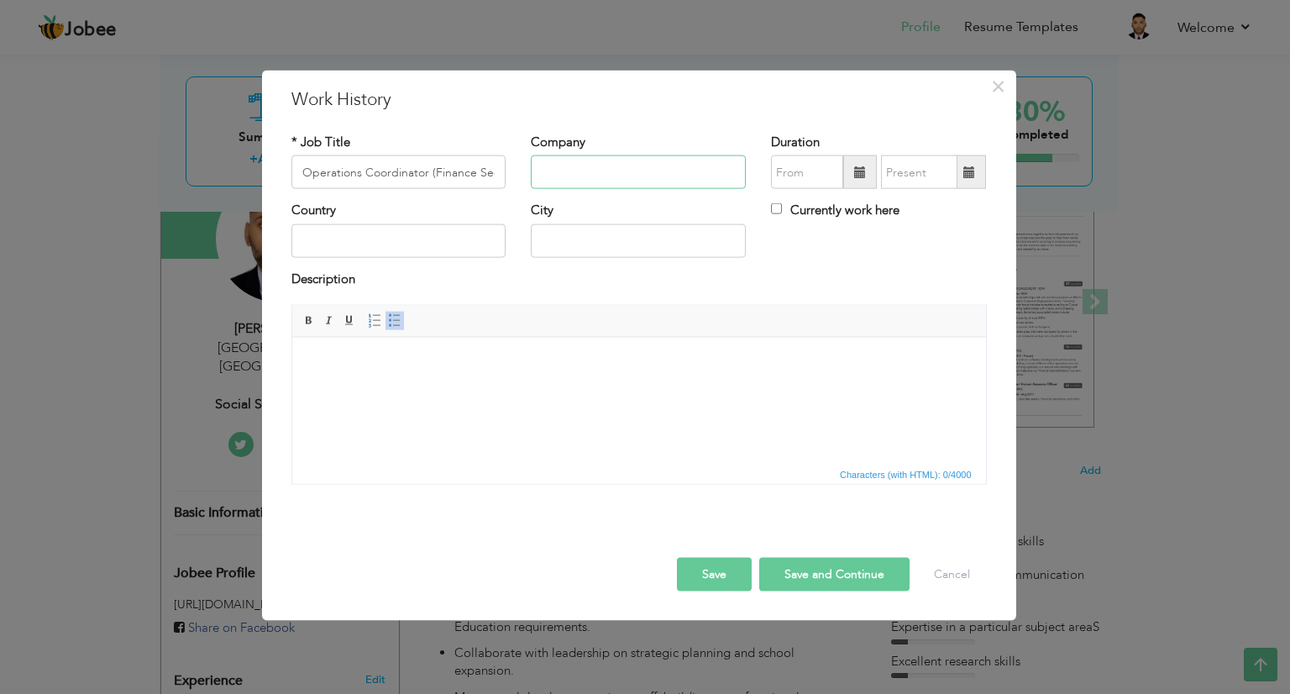
paste input "Siam Pharmaceuticals"
type input "Siam Pharmaceuticals"
click at [376, 244] on input "text" at bounding box center [398, 240] width 215 height 34
type input "[GEOGRAPHIC_DATA]"
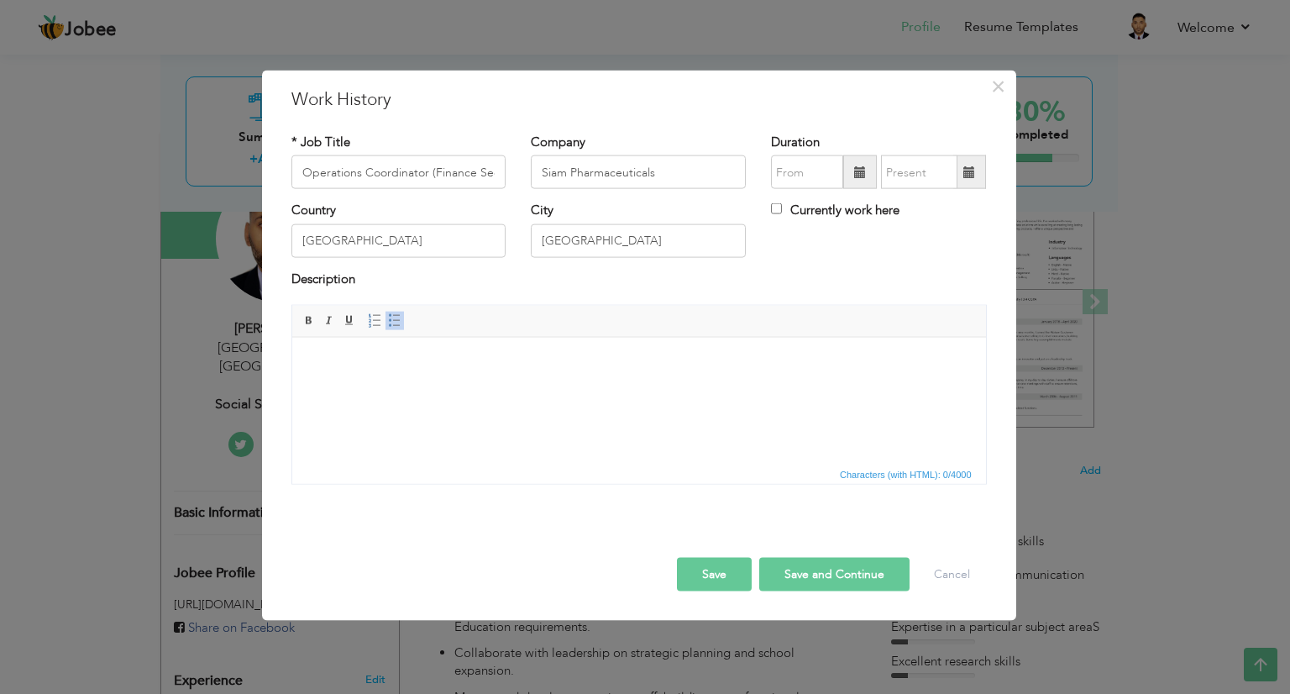
click at [487, 375] on html at bounding box center [638, 362] width 694 height 51
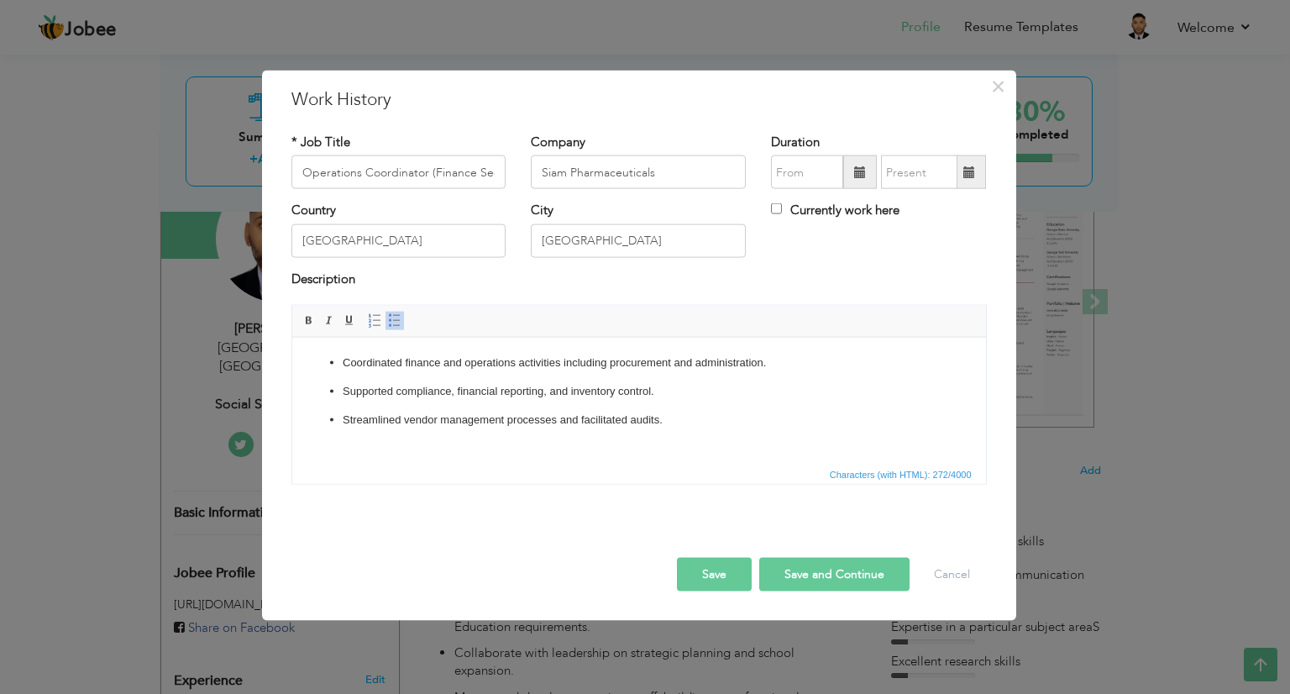
click at [858, 175] on span at bounding box center [860, 172] width 12 height 12
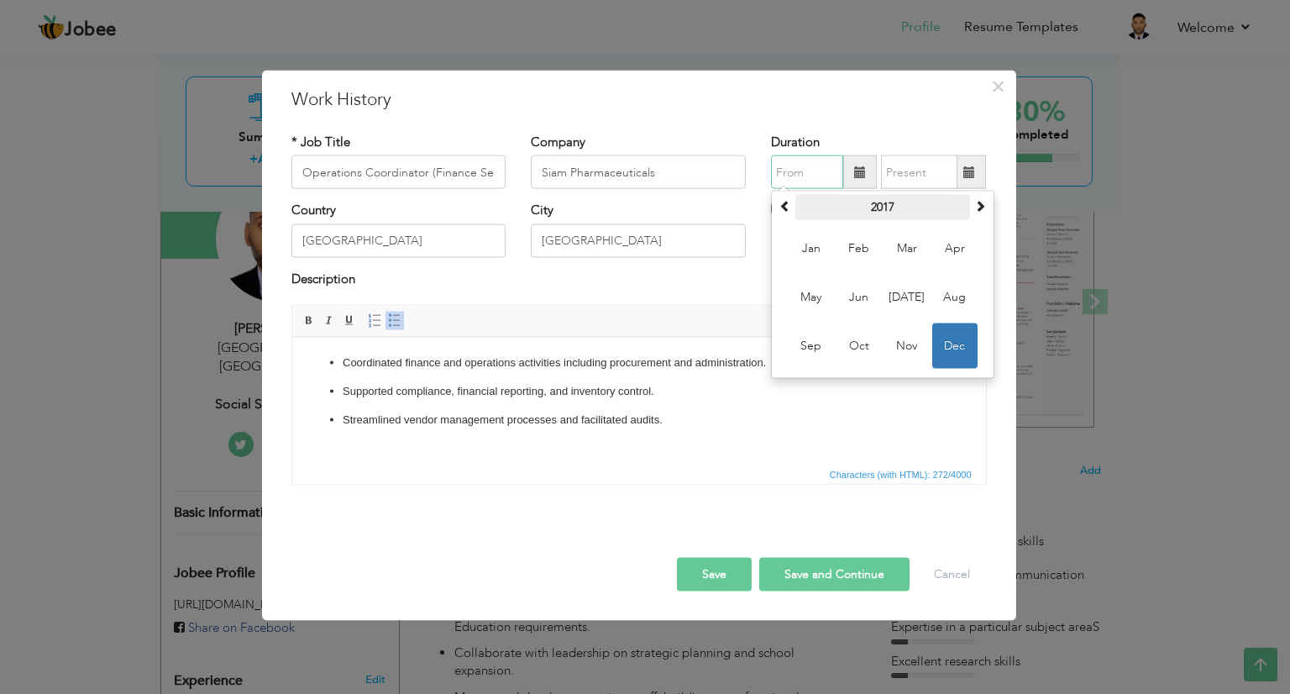
click at [852, 206] on th "2017" at bounding box center [882, 207] width 175 height 25
click at [810, 297] on span "2016" at bounding box center [810, 297] width 45 height 45
click at [806, 233] on span "Jan" at bounding box center [810, 248] width 45 height 45
type input "01/2016"
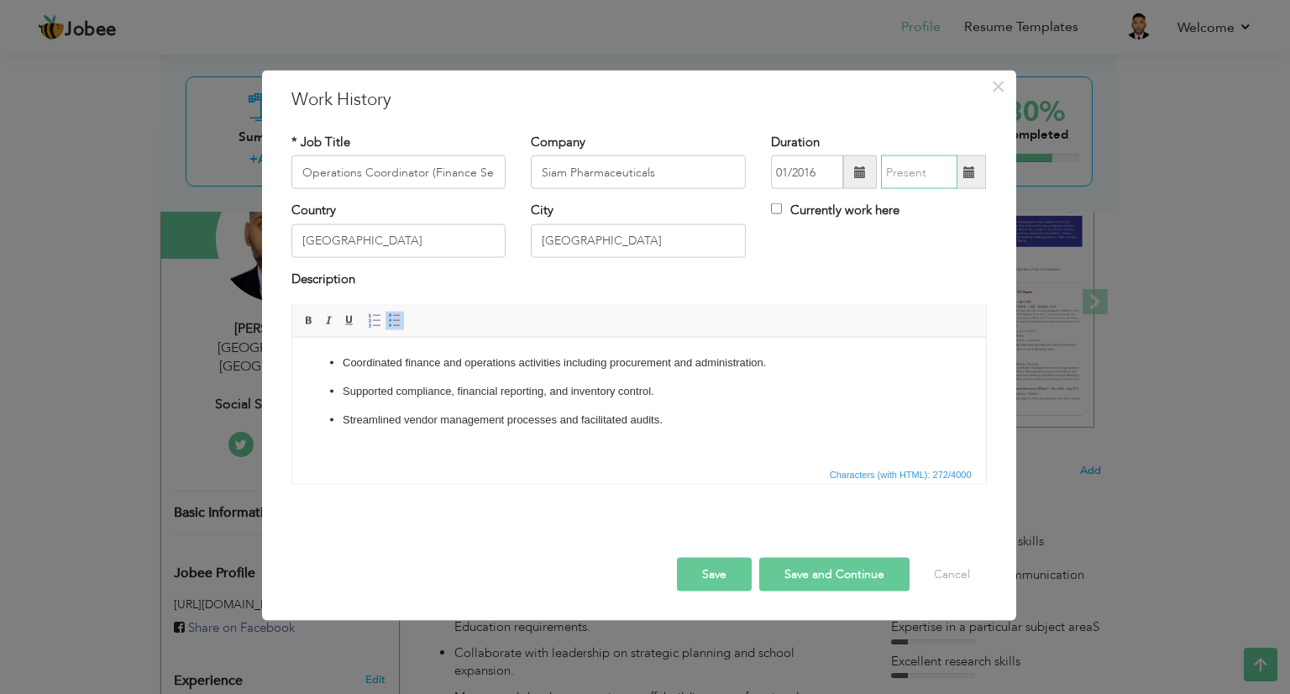
click at [898, 178] on input "text" at bounding box center [919, 172] width 76 height 34
click at [971, 172] on span at bounding box center [969, 172] width 12 height 12
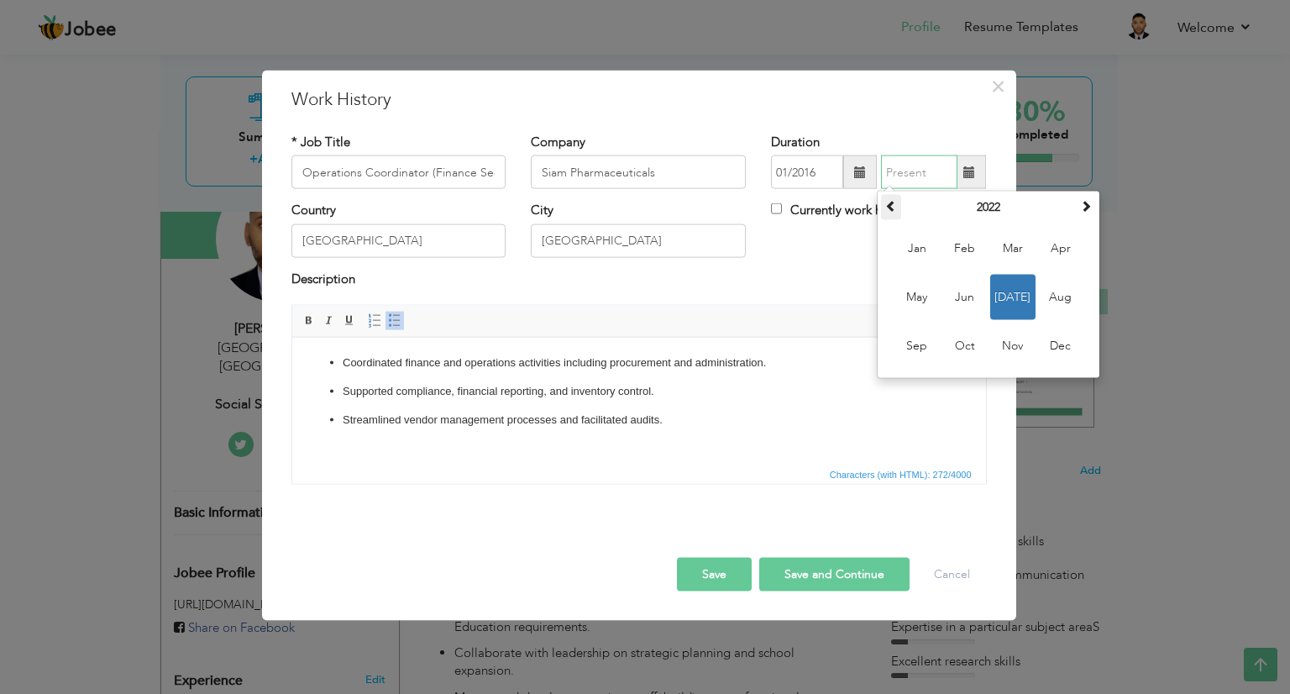
click at [887, 201] on span at bounding box center [891, 206] width 12 height 12
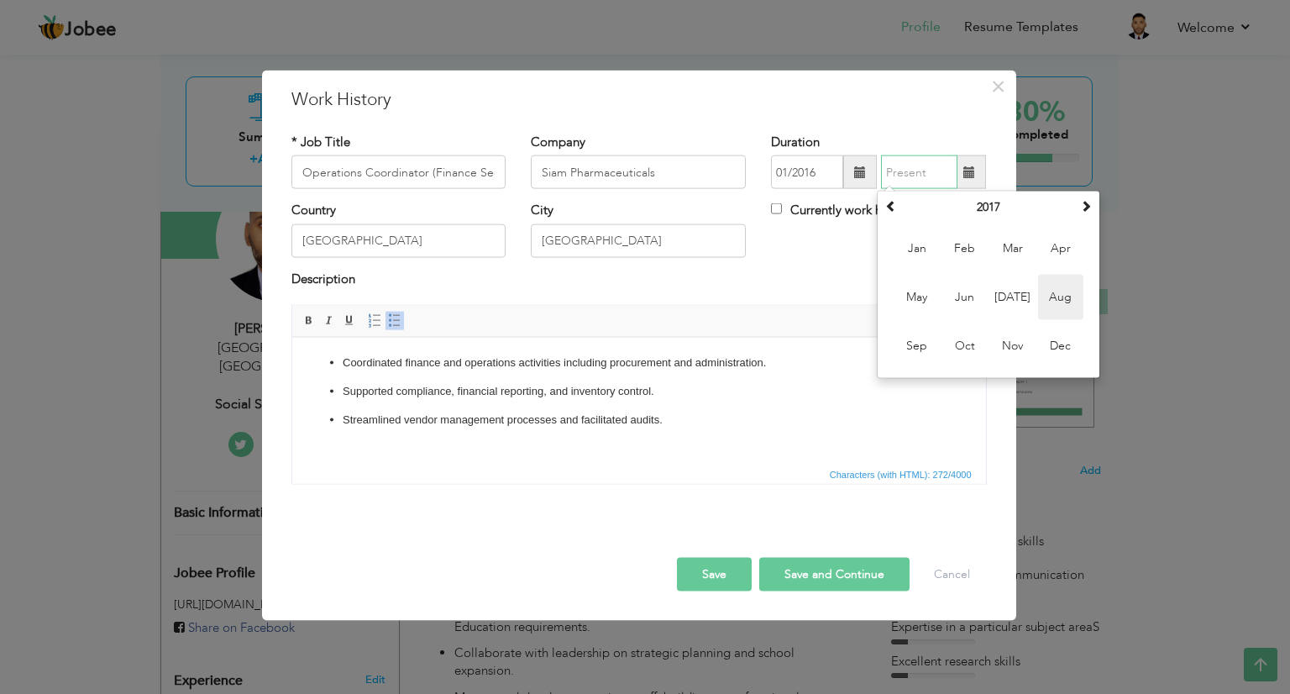
click at [1061, 302] on span "Aug" at bounding box center [1060, 297] width 45 height 45
type input "08/2017"
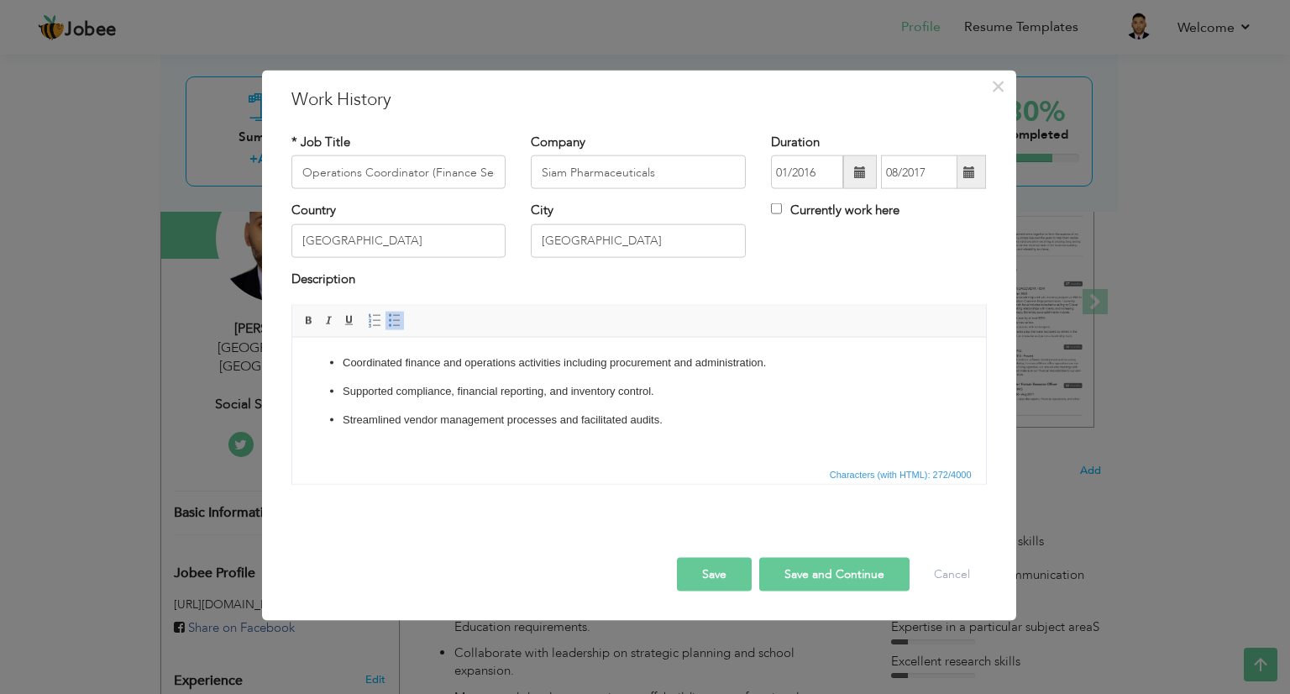
click at [709, 568] on button "Save" at bounding box center [714, 575] width 75 height 34
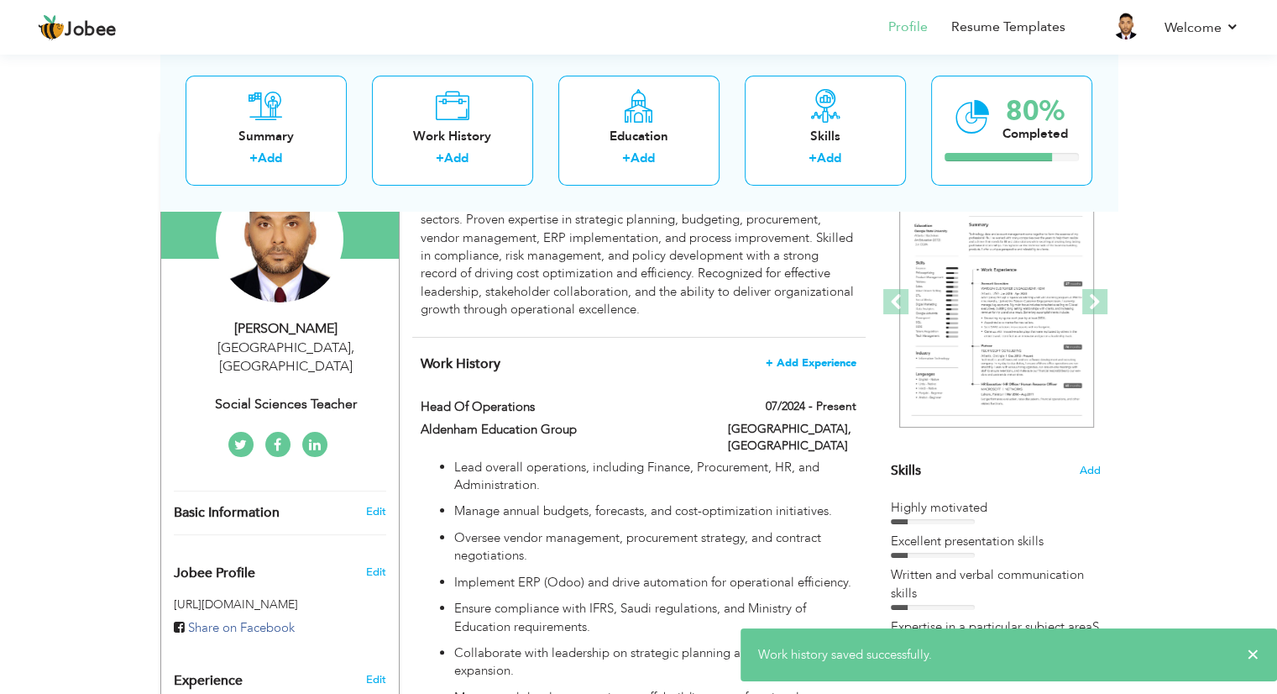
click at [803, 357] on span "+ Add Experience" at bounding box center [811, 363] width 91 height 12
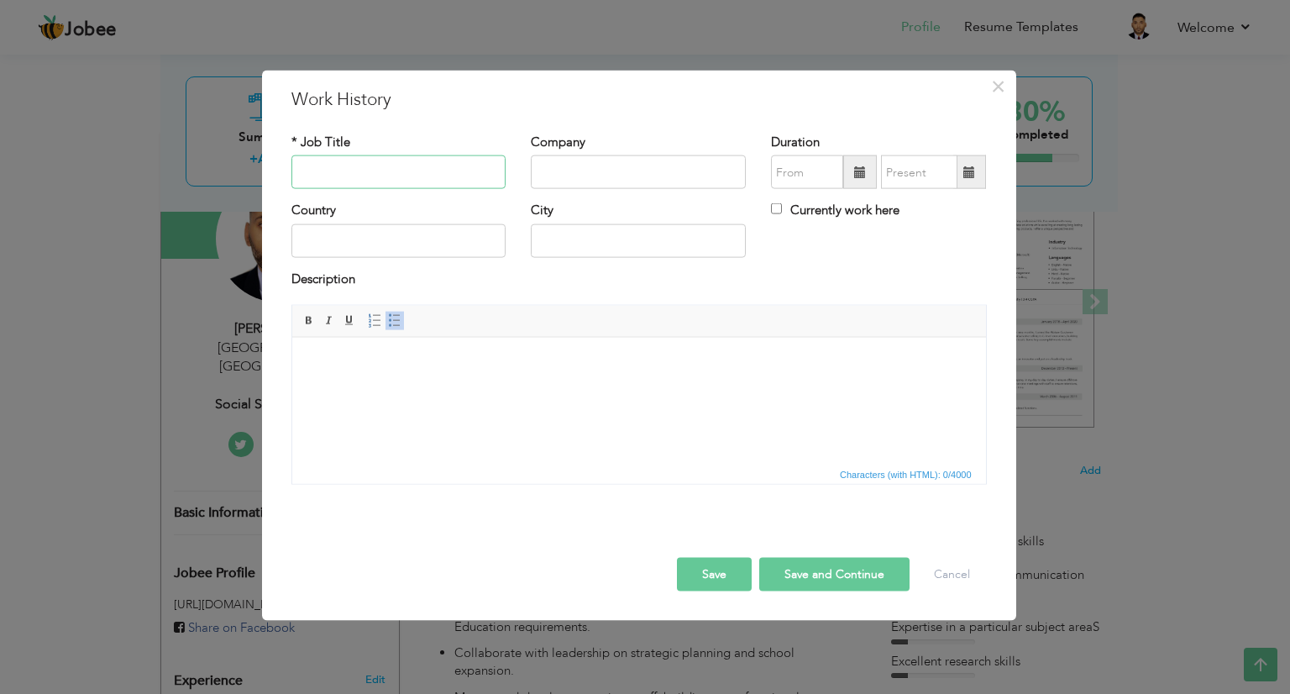
click at [385, 175] on input "text" at bounding box center [398, 172] width 215 height 34
paste input "Senior Operations Manager (Accounts & Procurement)"
type input "Senior Operations Manager (Accounts & Procurement)"
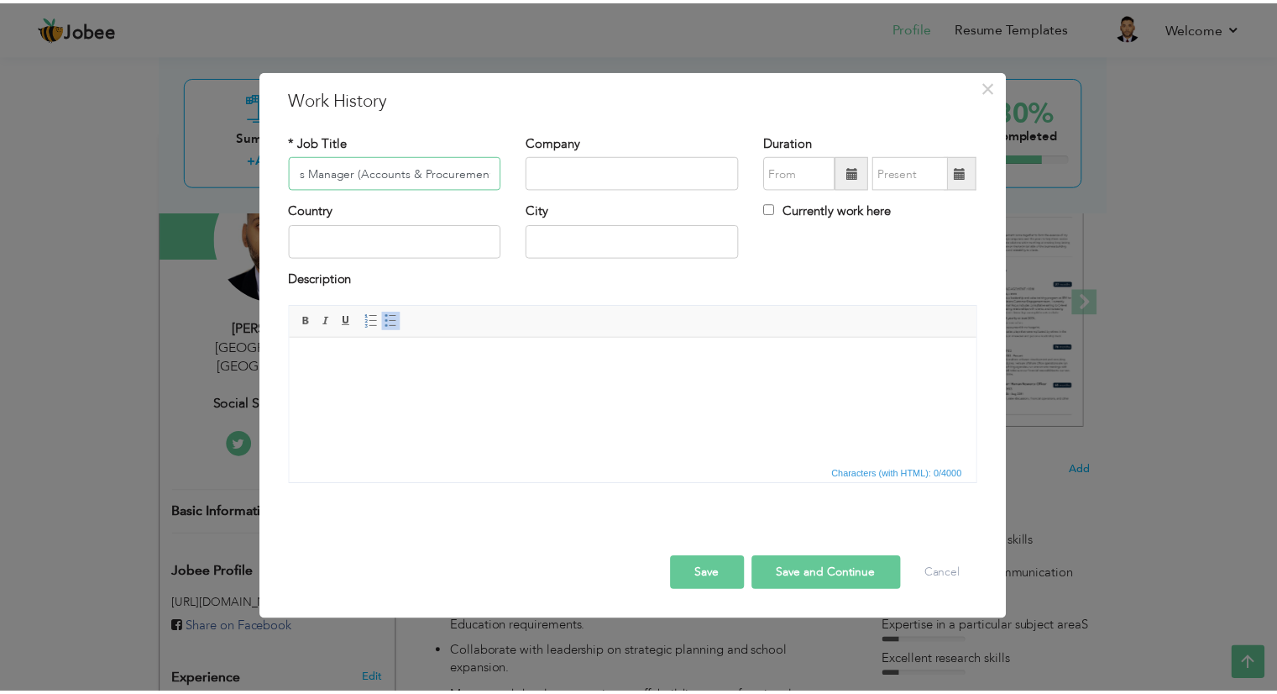
scroll to position [0, 0]
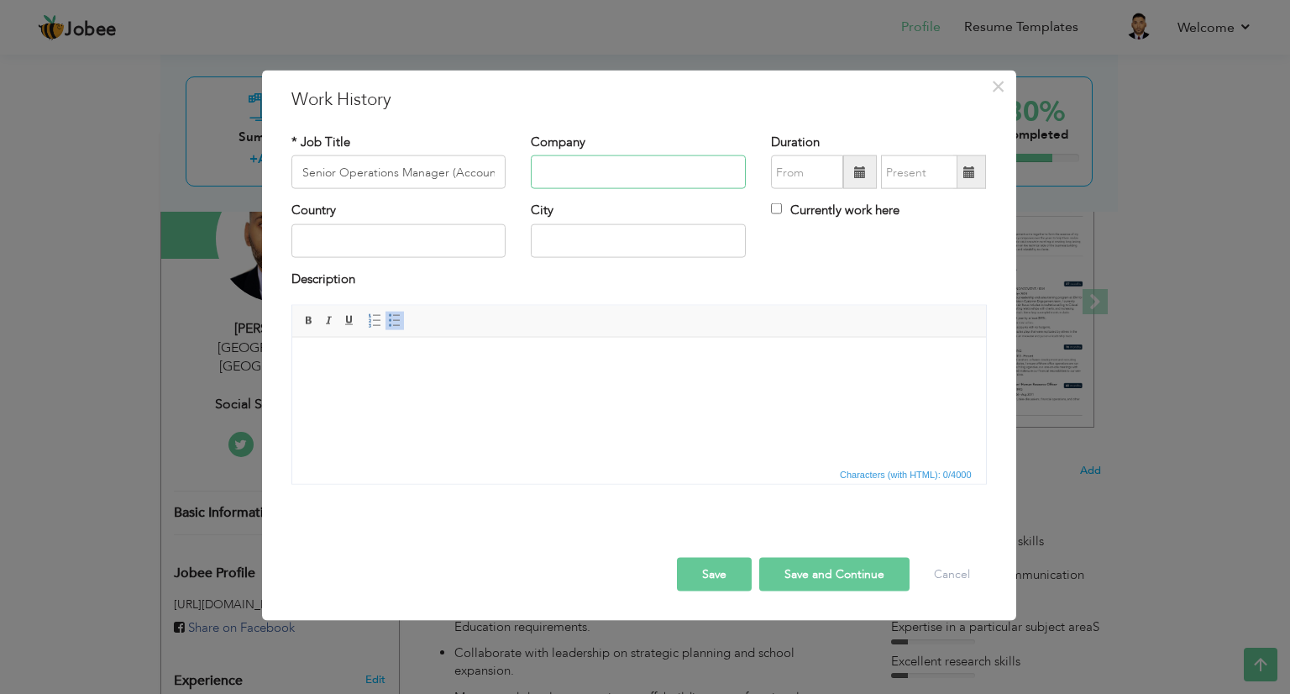
click at [540, 160] on input "text" at bounding box center [638, 172] width 215 height 34
paste input "Telesquad Pvt Ltd"
type input "Telesquad Pvt Ltd"
click at [380, 222] on div "Country" at bounding box center [398, 229] width 215 height 55
click at [380, 235] on input "text" at bounding box center [398, 240] width 215 height 34
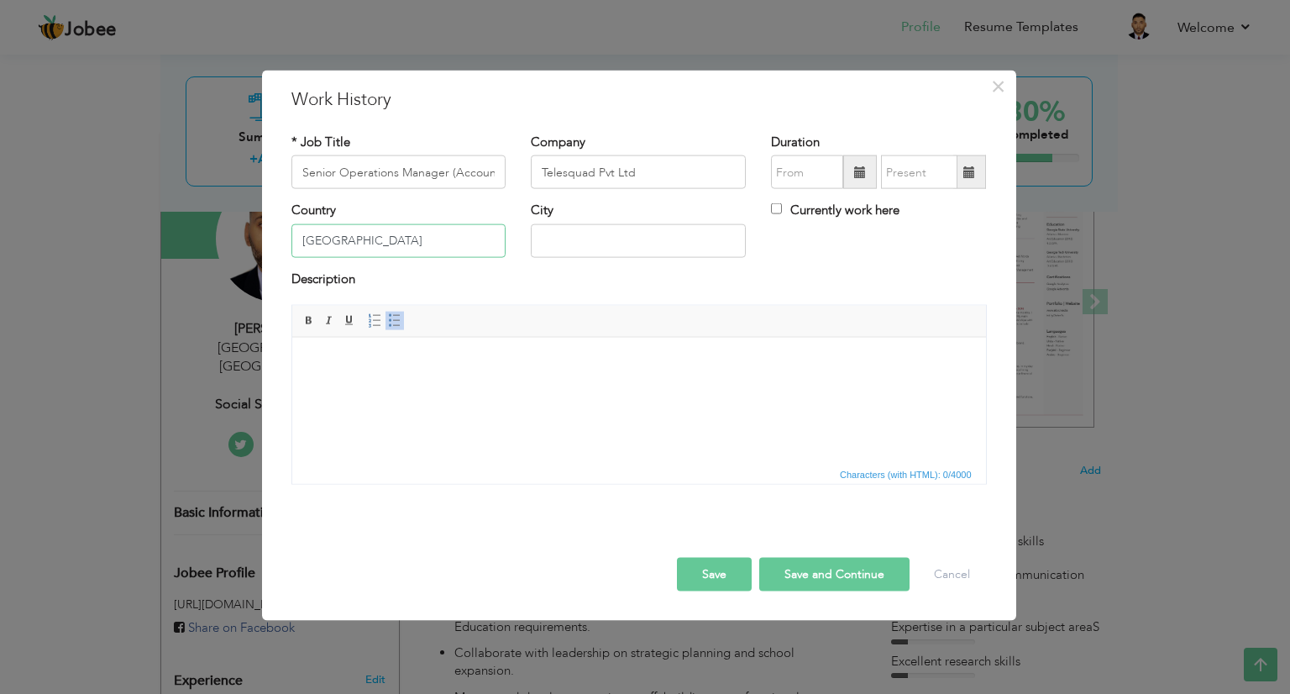
type input "[GEOGRAPHIC_DATA]"
click at [863, 176] on span at bounding box center [860, 172] width 12 height 12
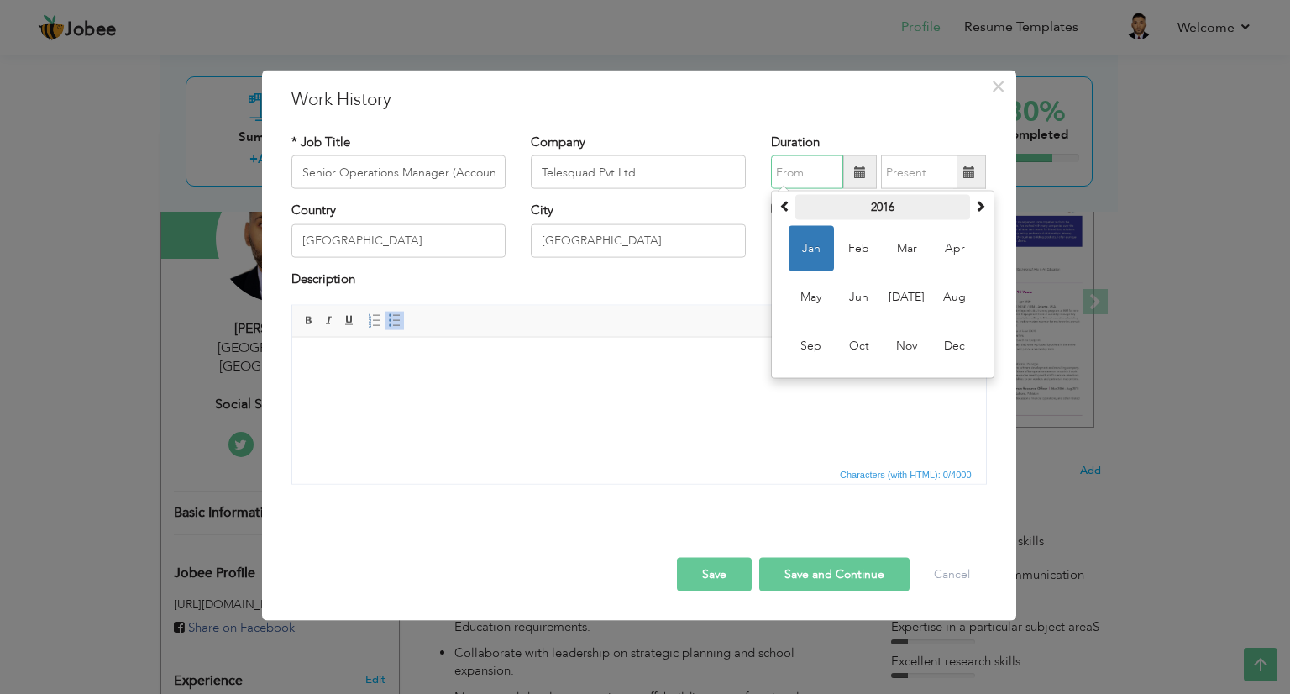
click at [880, 214] on th "2016" at bounding box center [882, 207] width 175 height 25
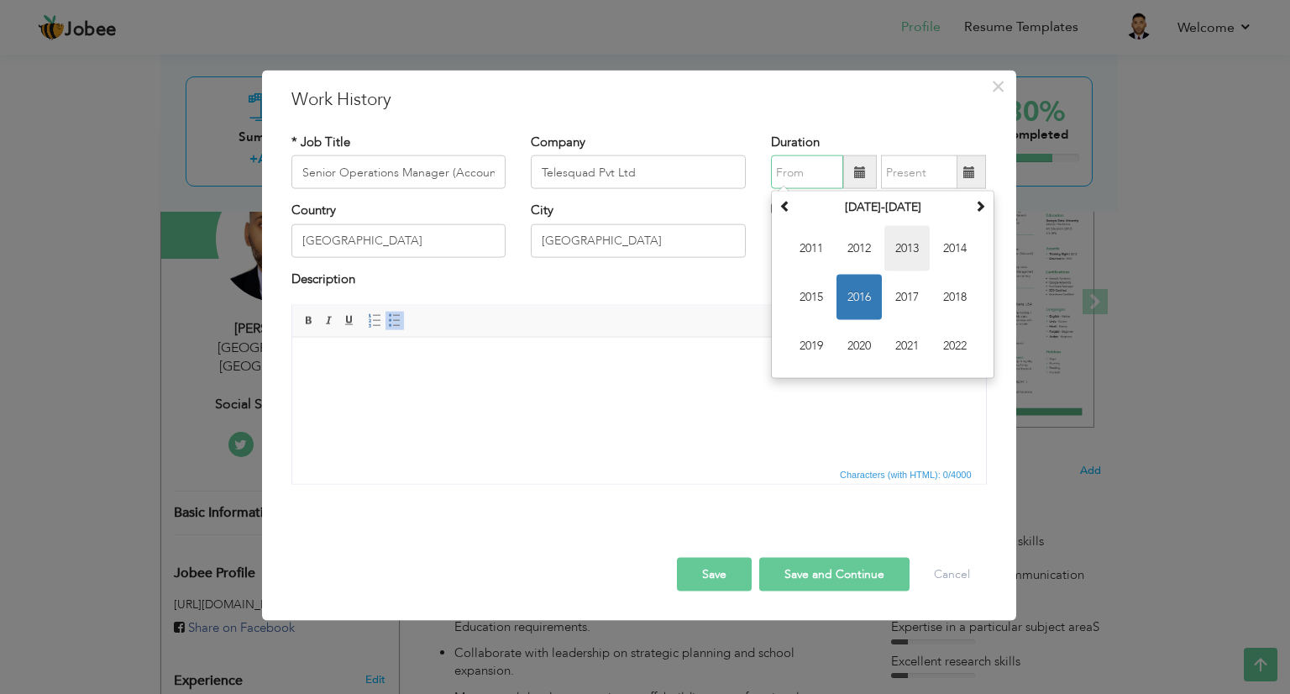
click at [902, 237] on span "2013" at bounding box center [906, 248] width 45 height 45
click at [897, 252] on span "Mar" at bounding box center [906, 248] width 45 height 45
type input "03/2013"
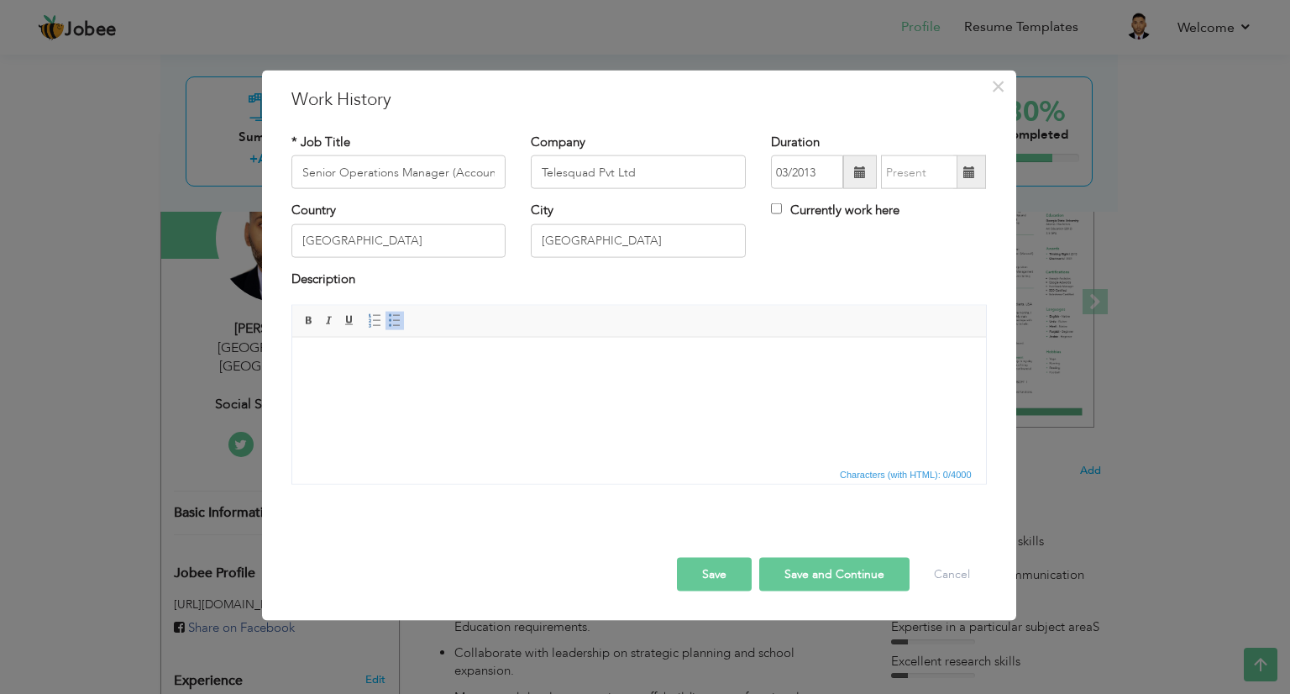
click at [979, 162] on span at bounding box center [969, 172] width 33 height 34
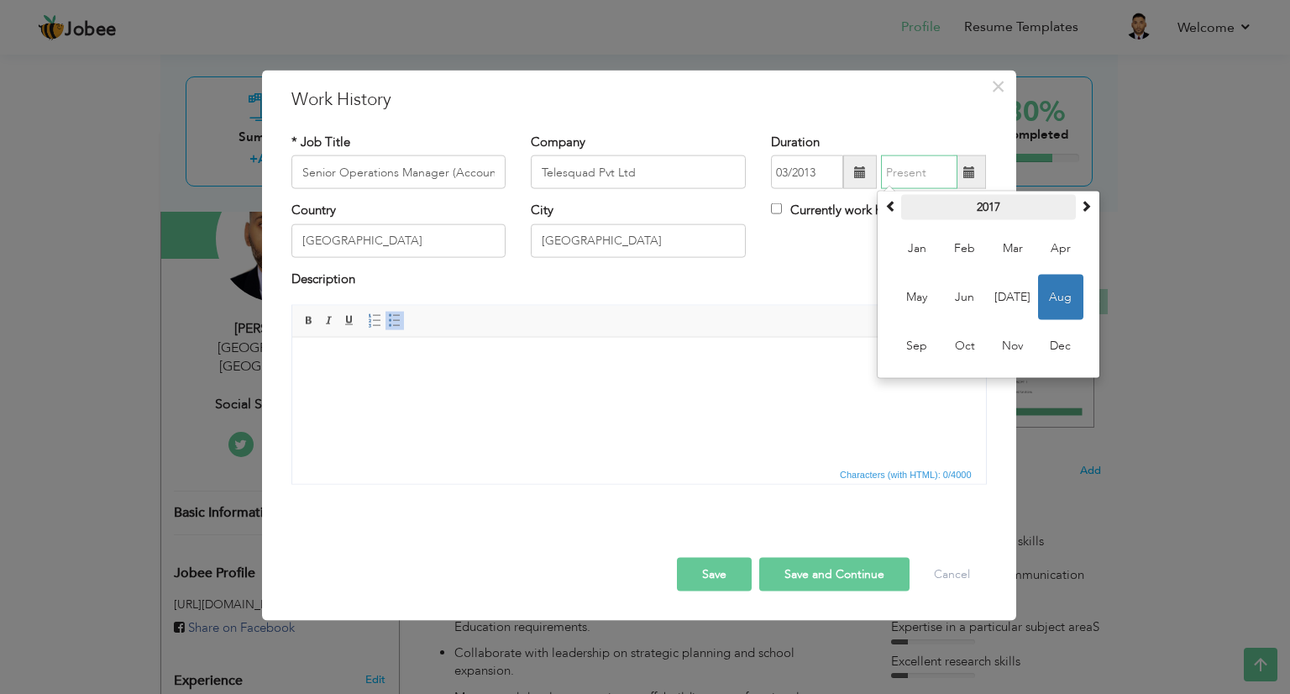
click at [984, 203] on th "2017" at bounding box center [988, 207] width 175 height 25
click at [922, 288] on span "2016" at bounding box center [916, 297] width 45 height 45
click at [1014, 249] on span "Mar" at bounding box center [1012, 248] width 45 height 45
type input "03/2016"
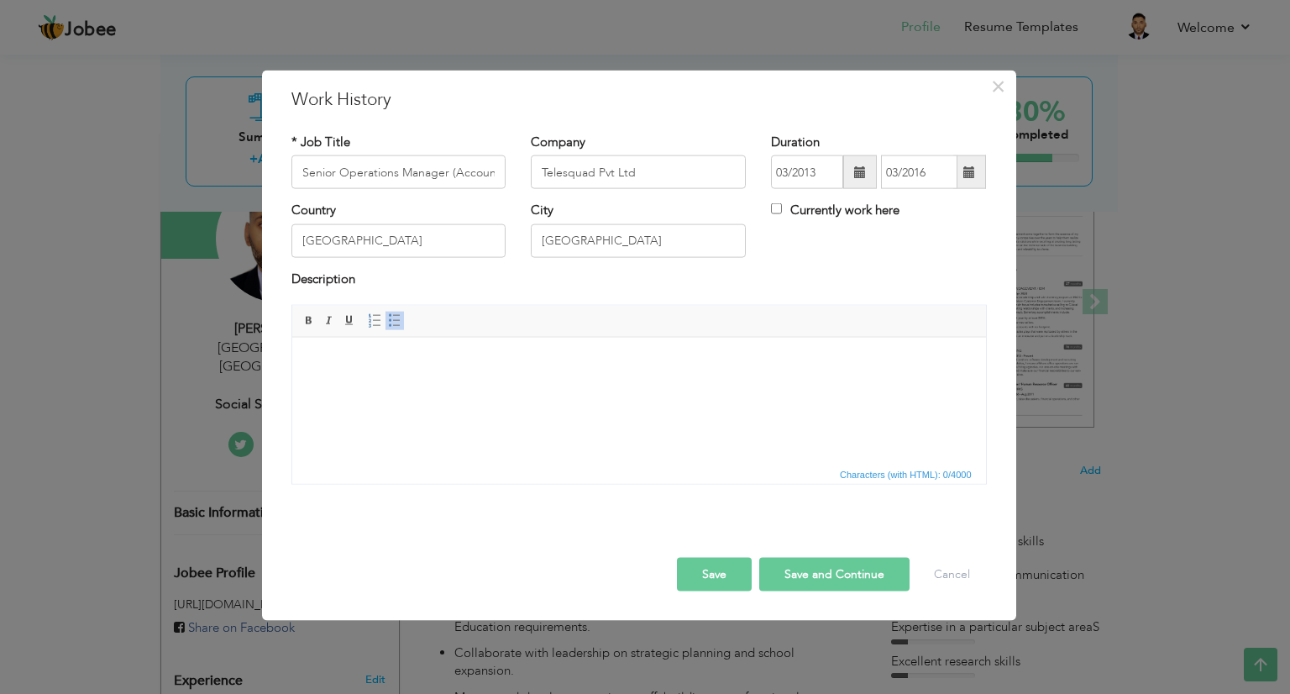
click at [437, 388] on html at bounding box center [638, 362] width 694 height 51
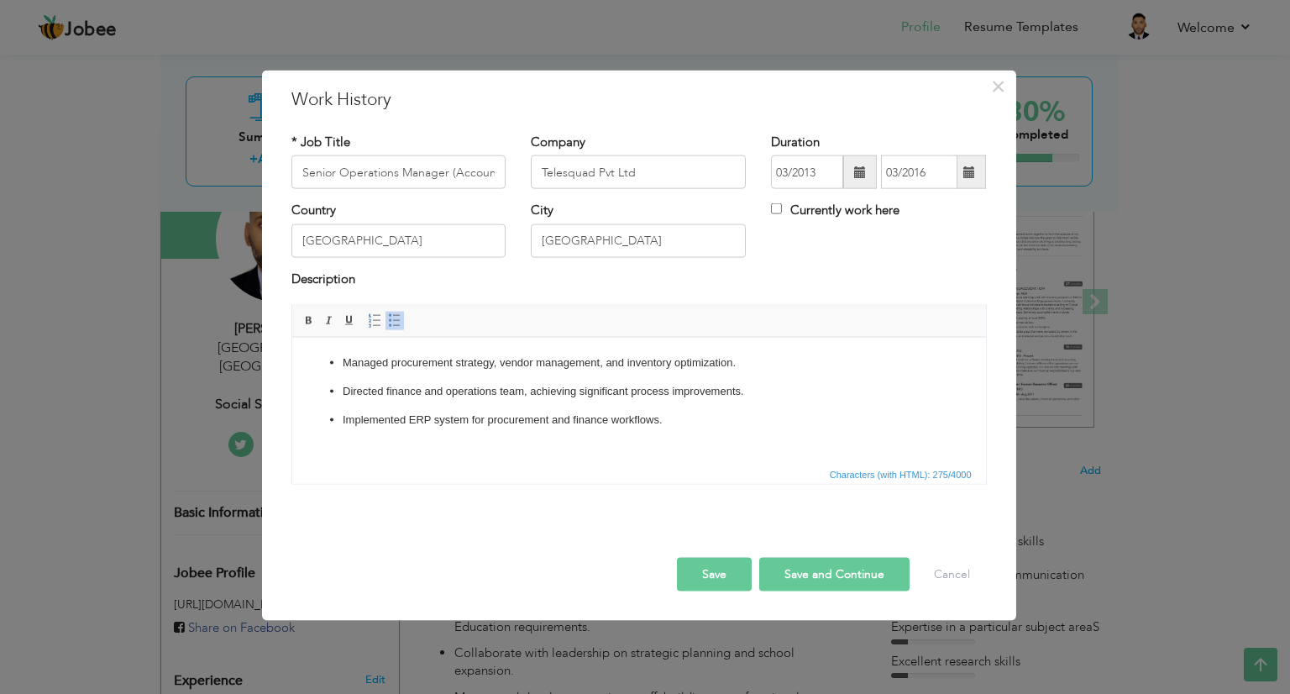
click at [706, 578] on button "Save" at bounding box center [714, 575] width 75 height 34
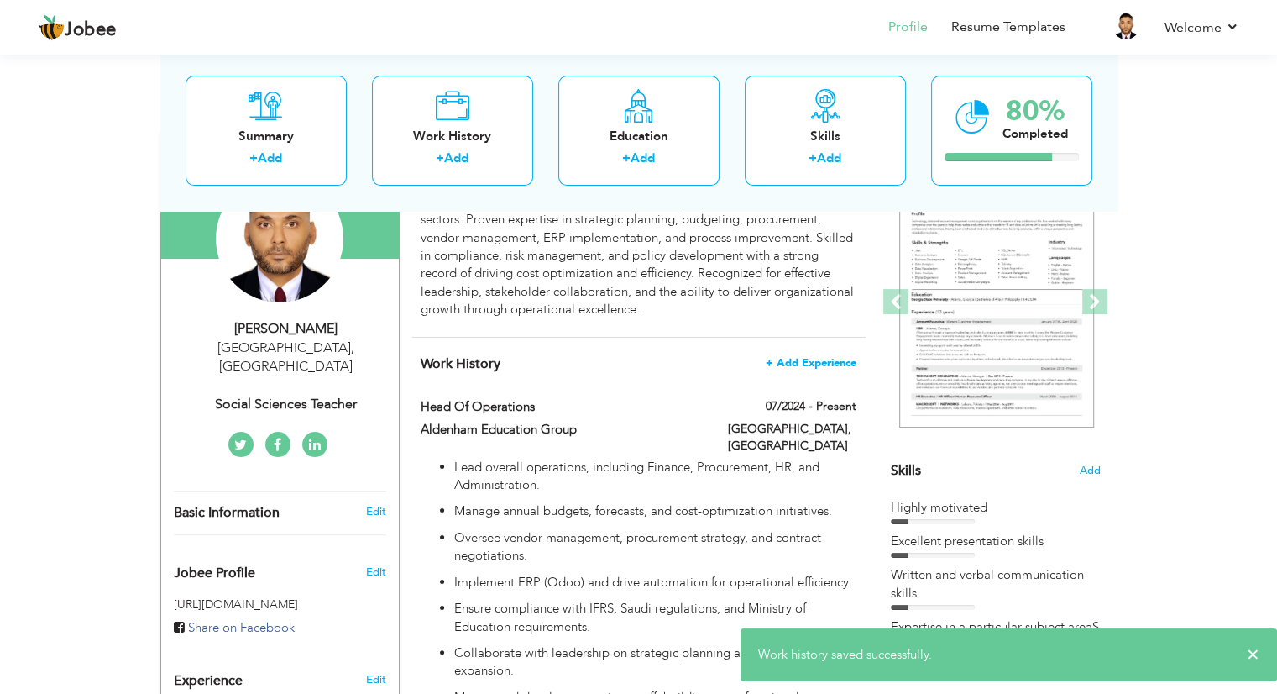
click at [799, 360] on span "+ Add Experience" at bounding box center [811, 363] width 91 height 12
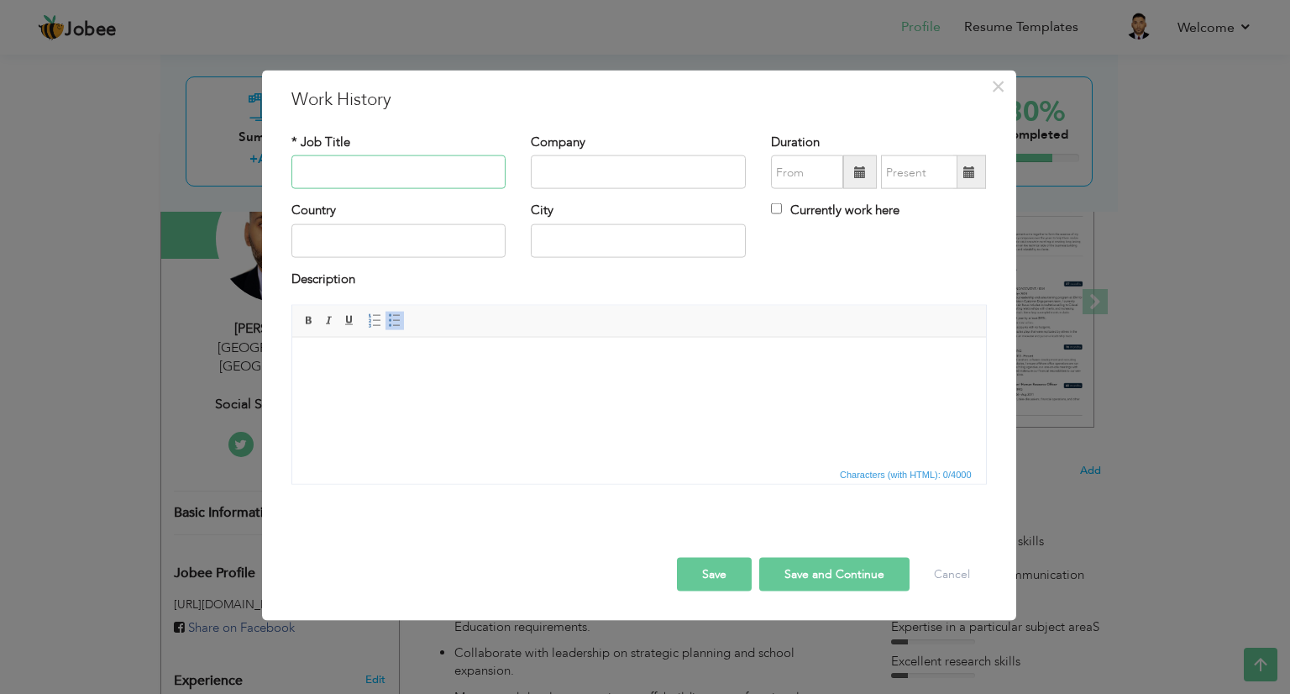
paste input "Operations Manage"
type input "Operations Manage"
click at [605, 161] on input "text" at bounding box center [638, 172] width 215 height 34
paste input "[PERSON_NAME] Migration LLC"
type input "[PERSON_NAME] Migration LLC"
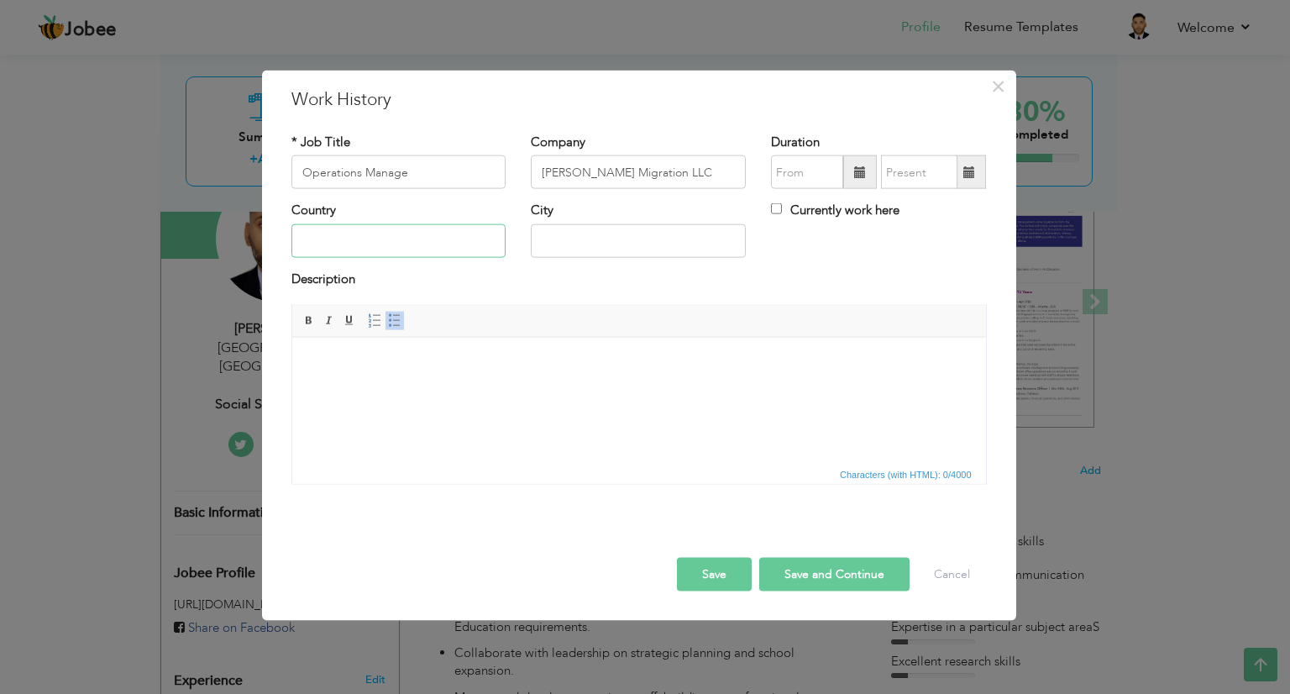
click at [442, 253] on input "text" at bounding box center [398, 240] width 215 height 34
paste input "[GEOGRAPHIC_DATA]"
type input "[GEOGRAPHIC_DATA]"
click at [550, 245] on input "text" at bounding box center [638, 240] width 215 height 34
type input "[PERSON_NAME] LUMPUR"
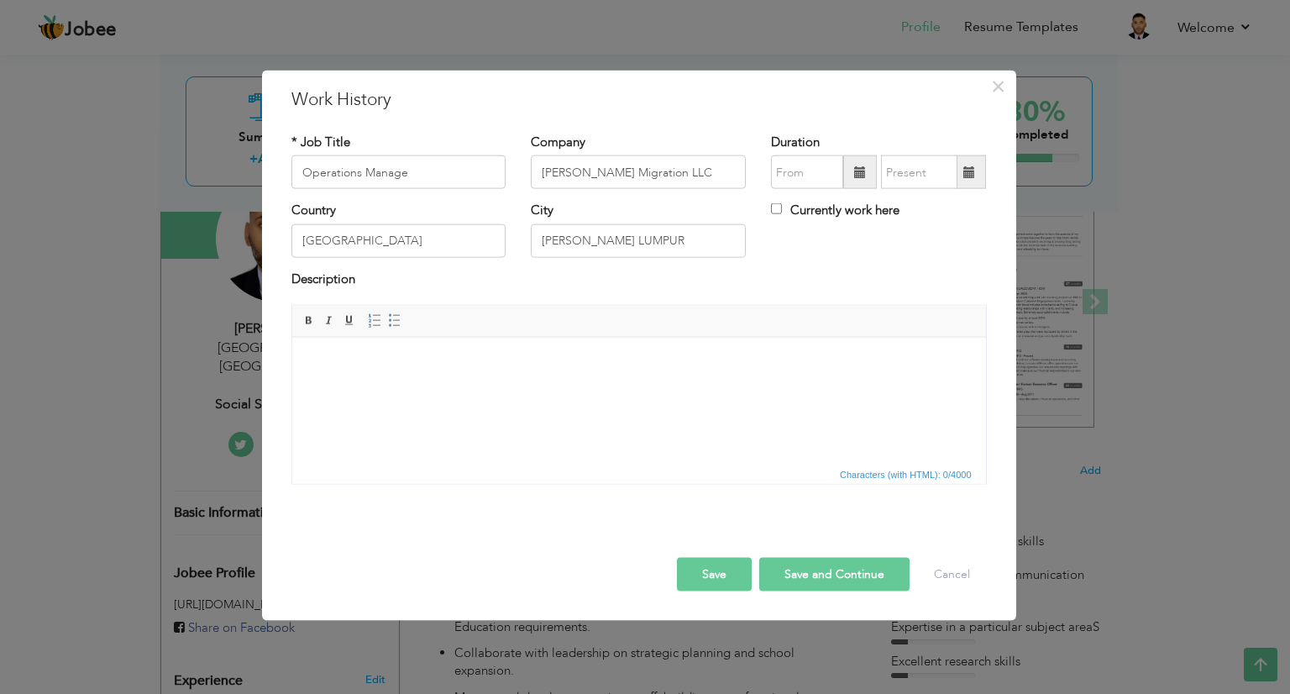
click at [477, 350] on html at bounding box center [638, 362] width 694 height 51
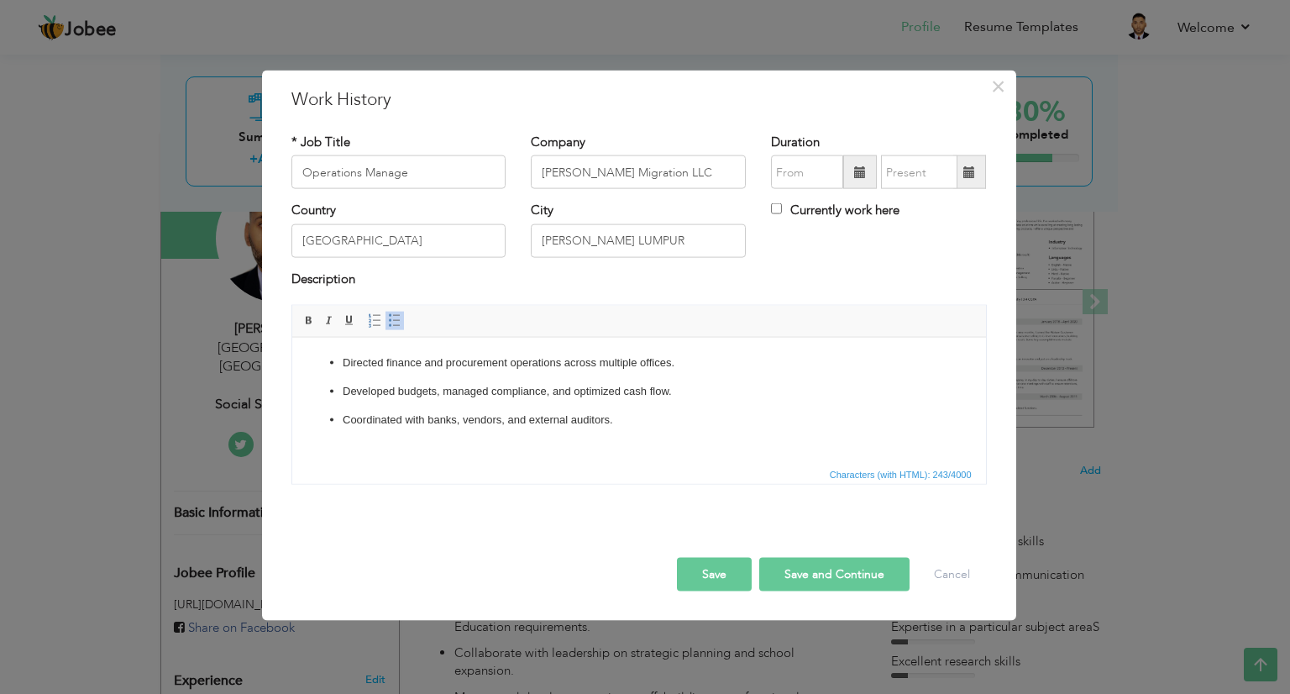
click at [695, 573] on button "Save" at bounding box center [714, 575] width 75 height 34
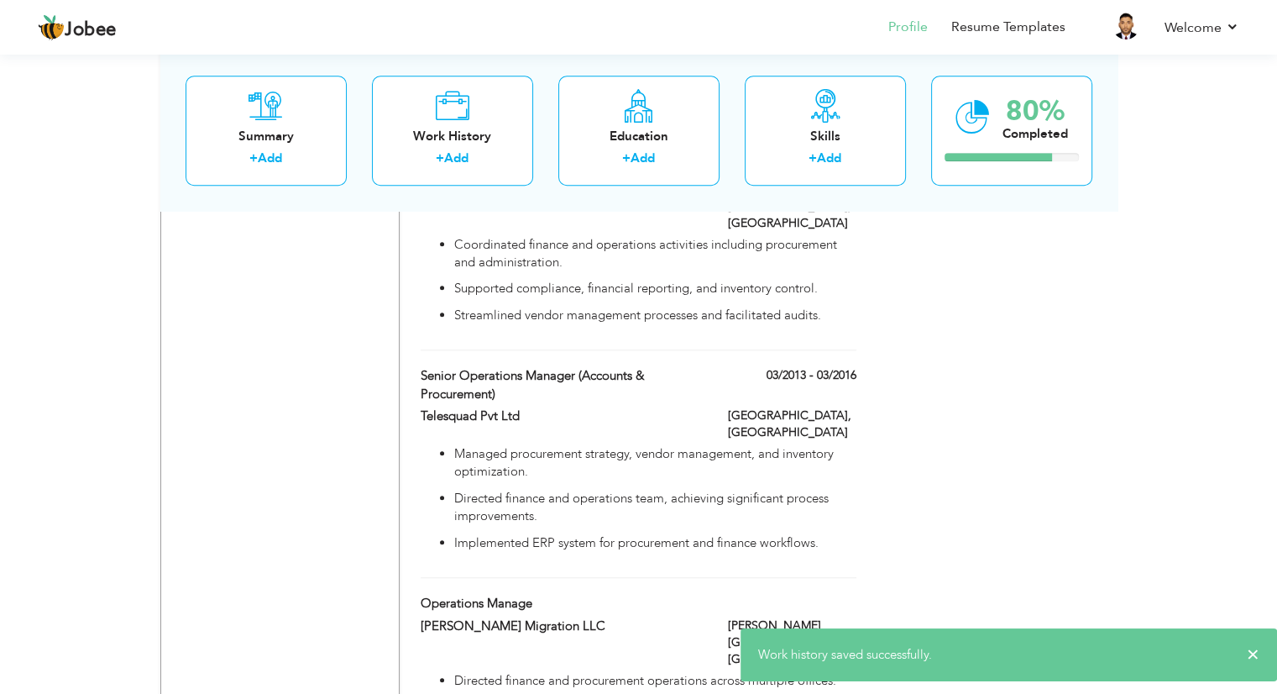
scroll to position [1564, 0]
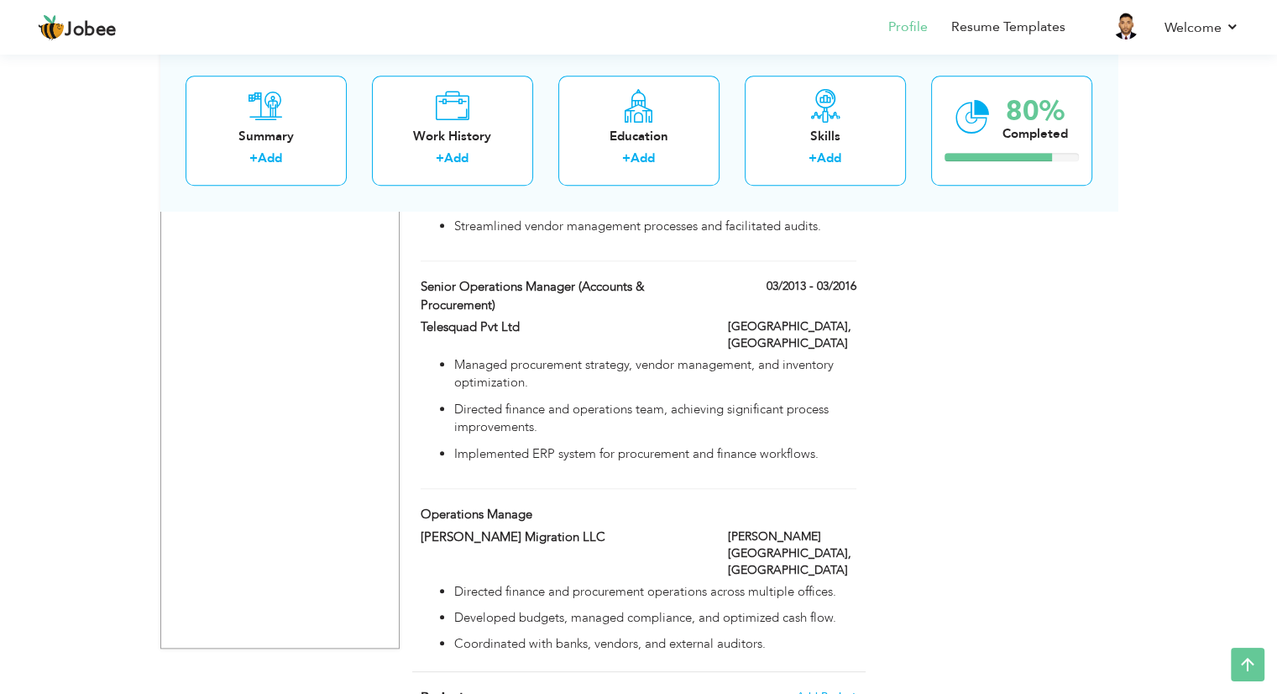
click at [739, 506] on div "Operations Manage" at bounding box center [638, 517] width 460 height 22
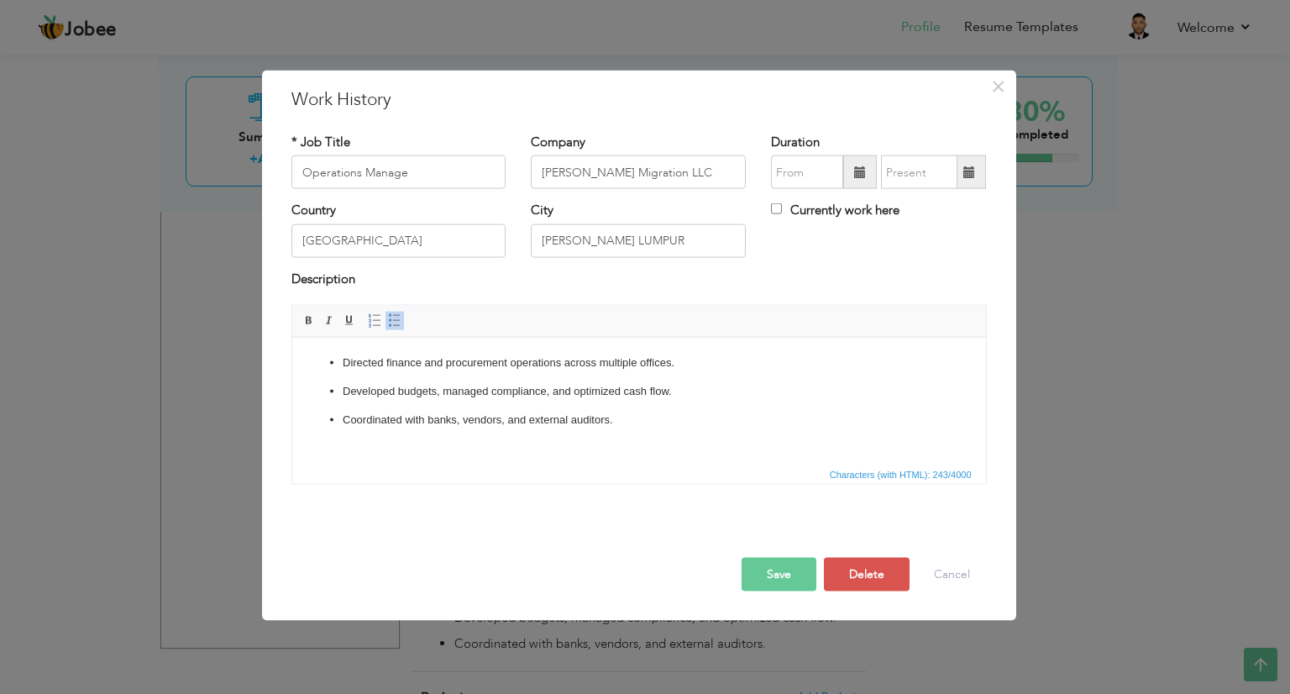
click at [863, 169] on span at bounding box center [860, 172] width 12 height 12
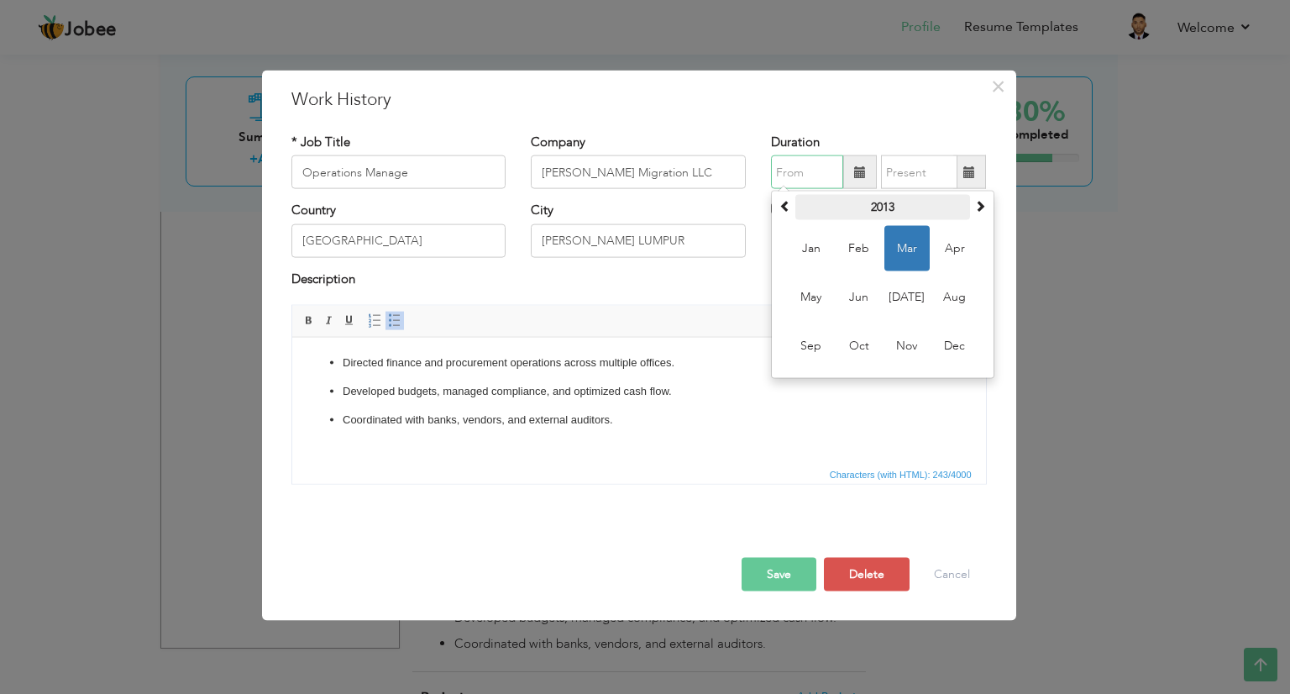
click at [877, 206] on th "2013" at bounding box center [882, 207] width 175 height 25
click at [944, 246] on span "2011" at bounding box center [954, 248] width 45 height 45
click at [805, 253] on span "Jan" at bounding box center [810, 248] width 45 height 45
type input "01/2011"
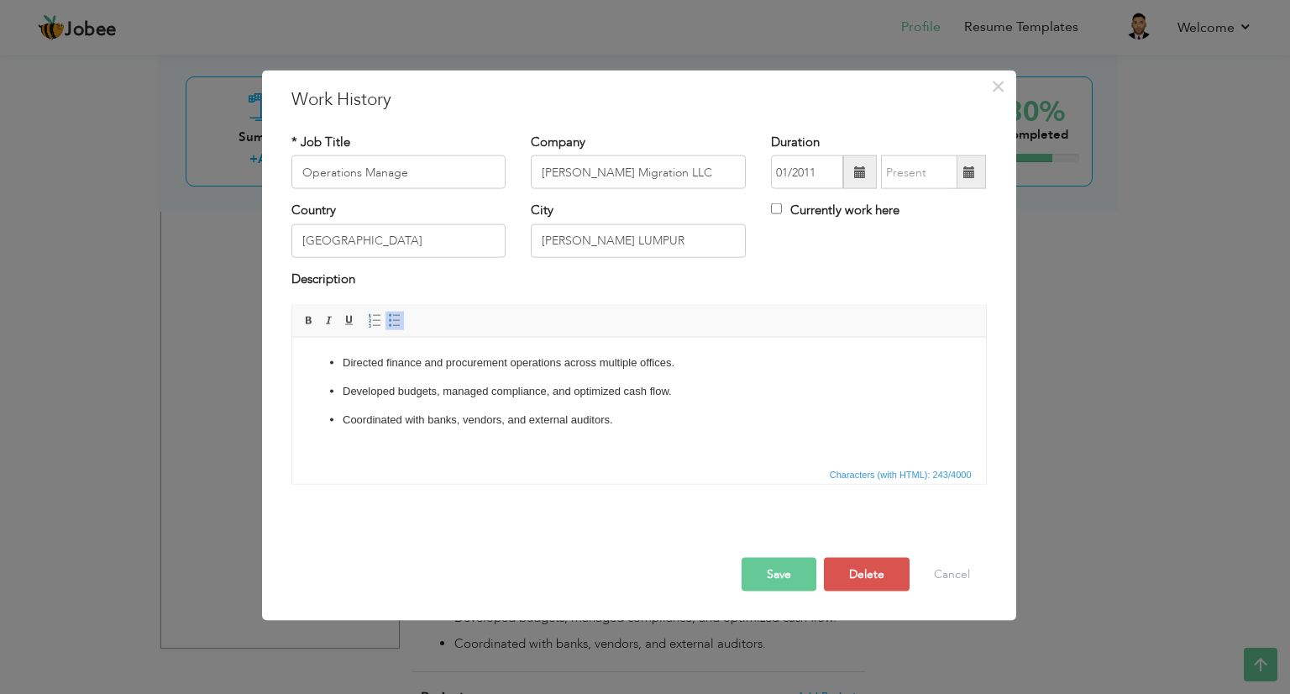
click at [960, 180] on span at bounding box center [969, 172] width 33 height 34
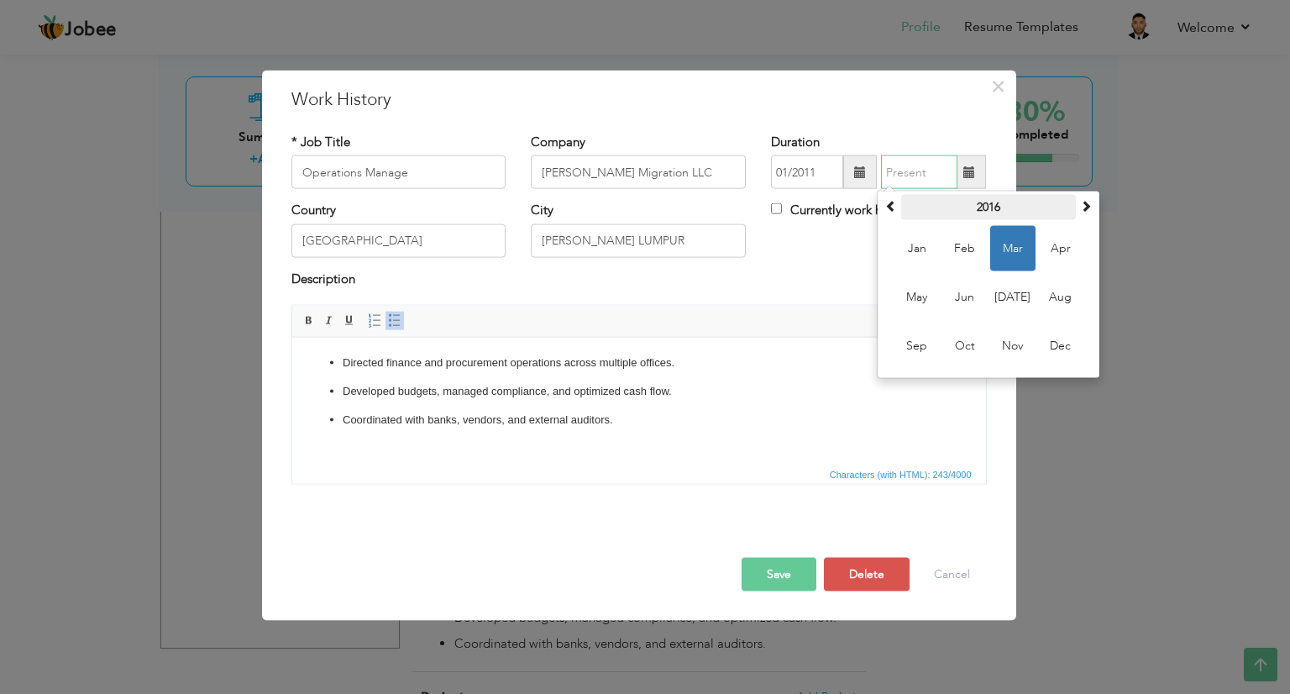
click at [972, 201] on th "2016" at bounding box center [988, 207] width 175 height 25
click at [967, 247] on span "2012" at bounding box center [964, 248] width 45 height 45
click at [1058, 342] on span "Dec" at bounding box center [1060, 345] width 45 height 45
type input "12/2012"
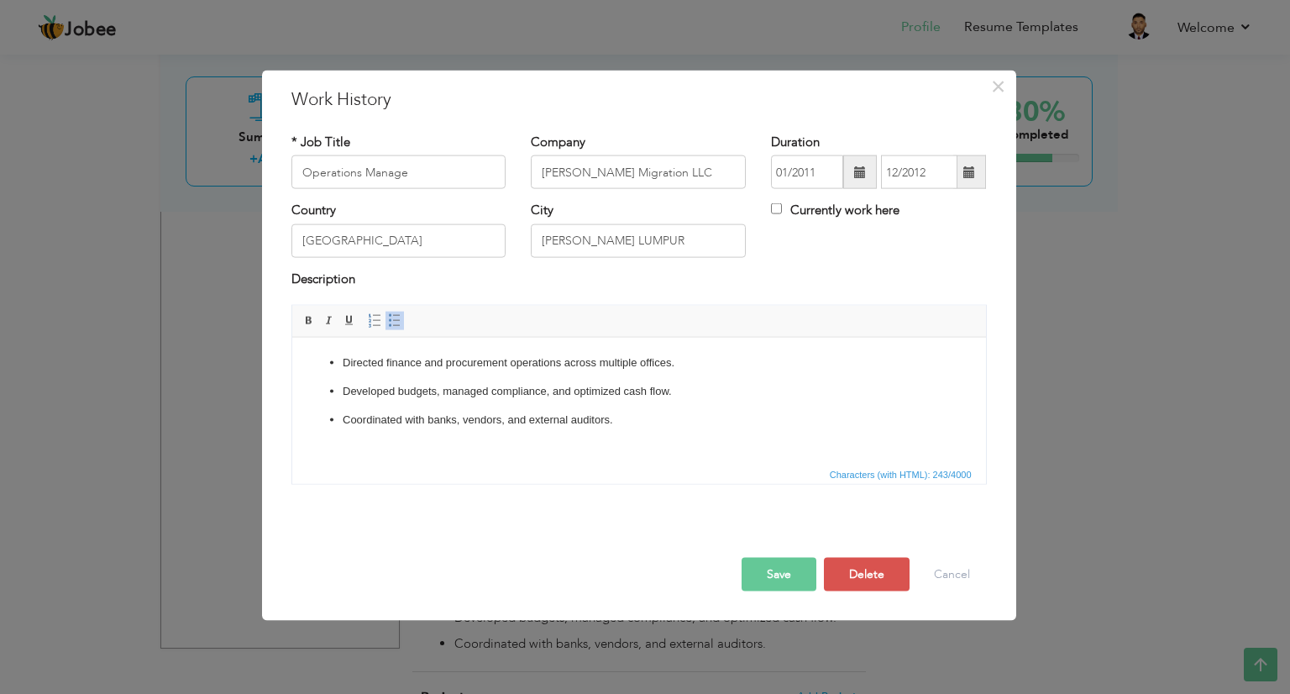
click at [793, 575] on button "Save" at bounding box center [778, 575] width 75 height 34
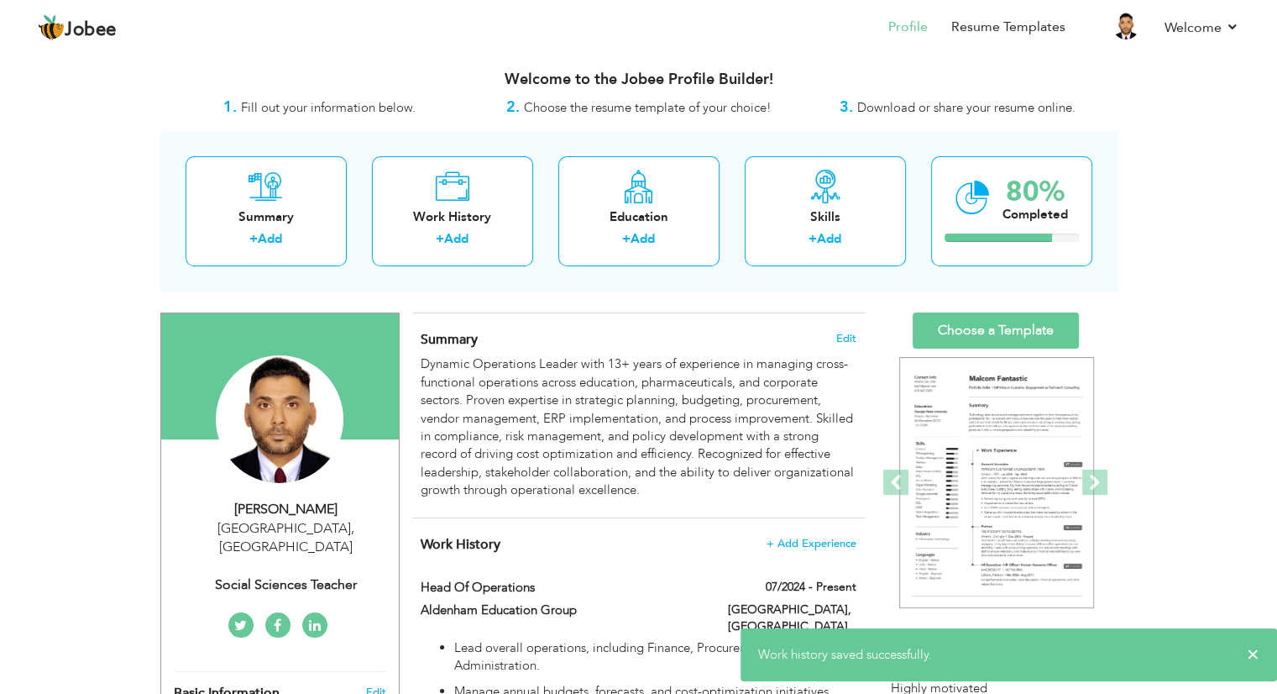
scroll to position [0, 0]
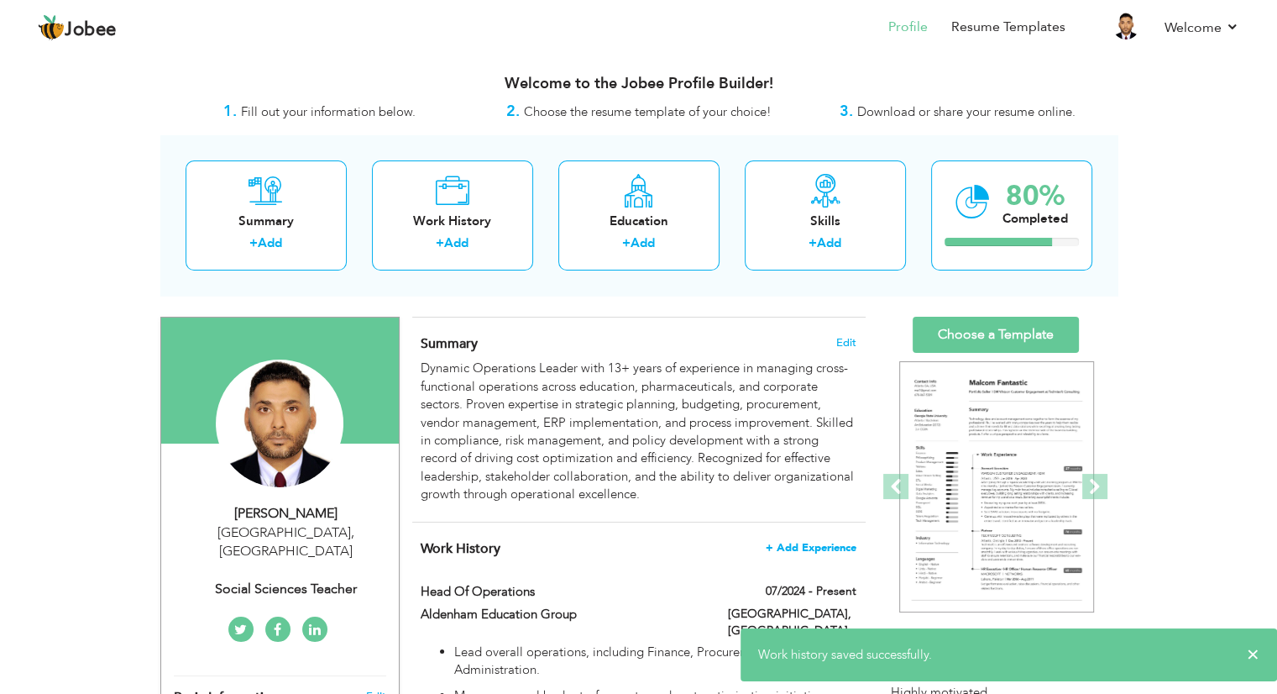
click at [820, 542] on span "+ Add Experience" at bounding box center [811, 548] width 91 height 12
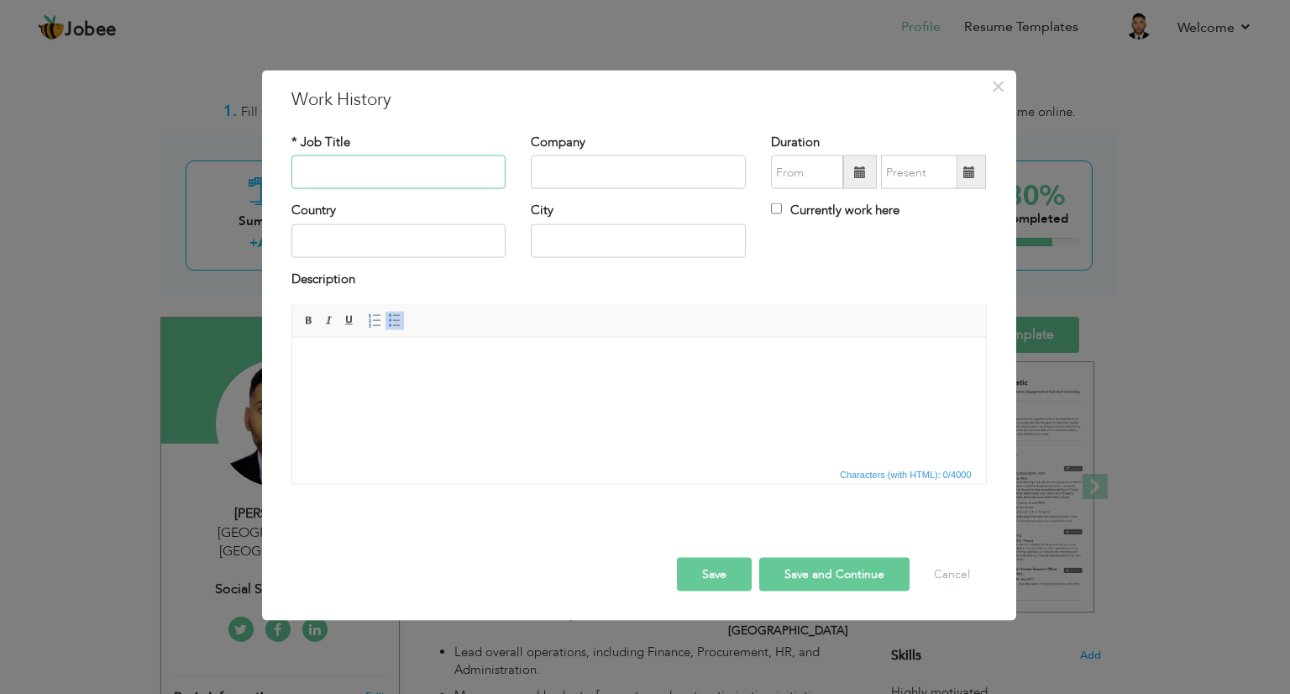
paste input "Operations & Procurement Lead"
type input "Operations & Procurement Lead"
click at [554, 173] on input "text" at bounding box center [638, 172] width 215 height 34
paste input "Lotus Pharmaceuticals (Pvt) Ltd"
type input "Lotus Pharmaceuticals (Pvt) Ltd"
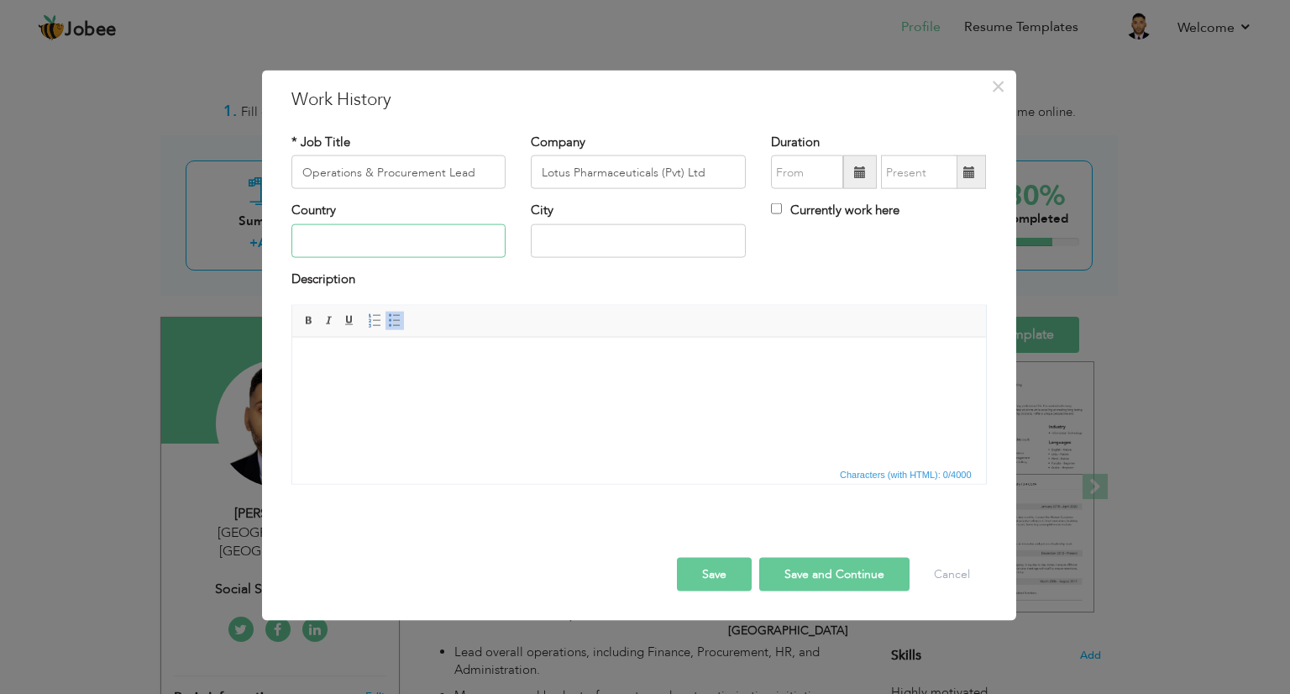
click at [400, 247] on input "text" at bounding box center [398, 240] width 215 height 34
type input "[GEOGRAPHIC_DATA]"
click at [360, 388] on html at bounding box center [638, 362] width 694 height 51
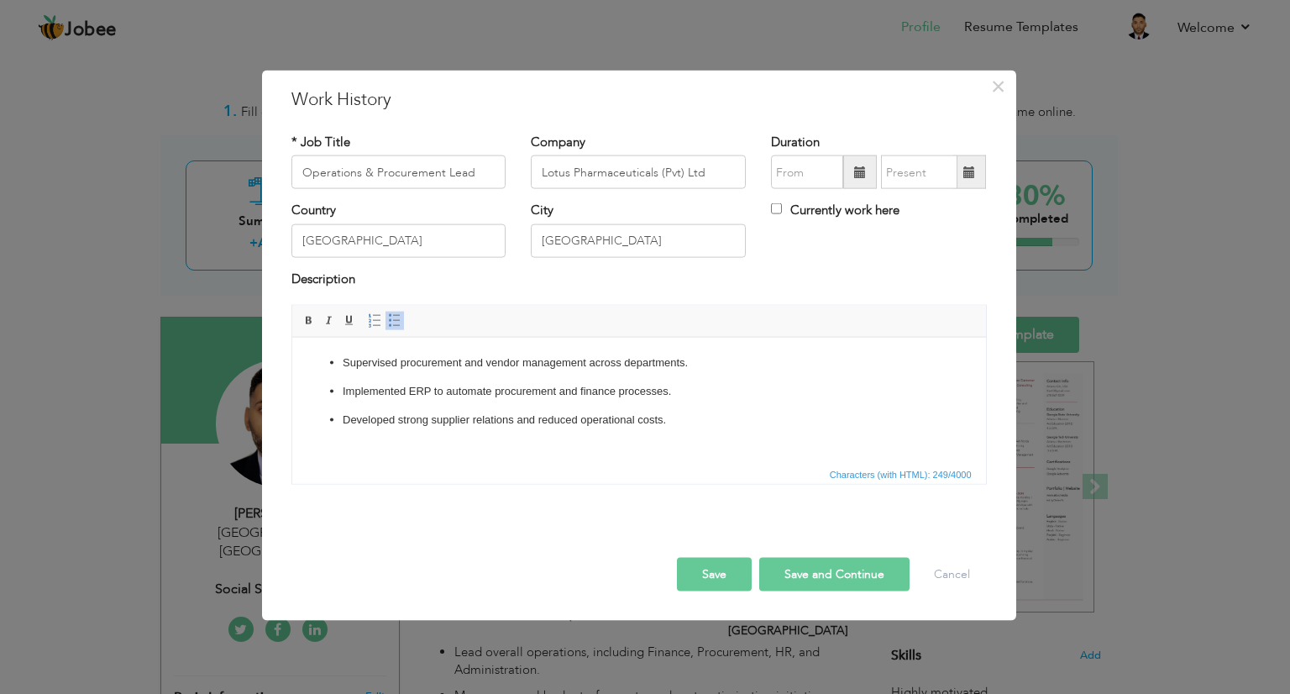
click at [854, 166] on span at bounding box center [860, 172] width 12 height 12
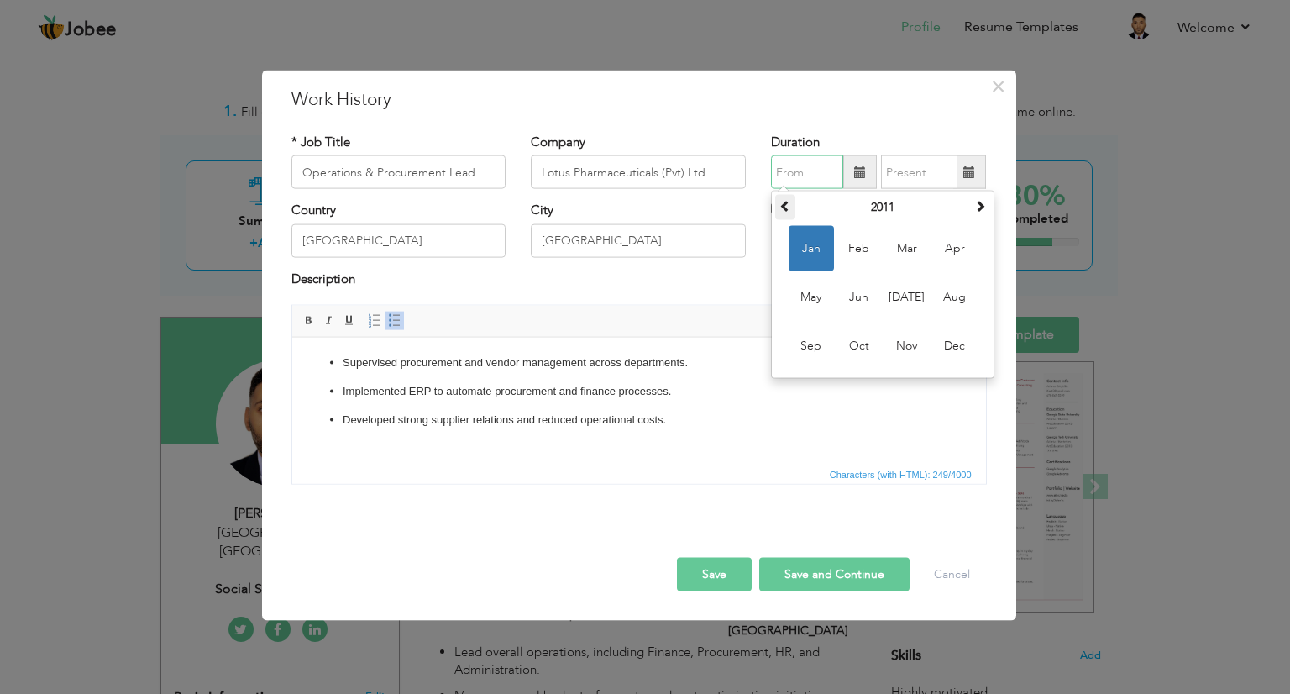
click at [778, 202] on th at bounding box center [785, 207] width 20 height 25
click at [801, 244] on span "Jan" at bounding box center [810, 248] width 45 height 45
type input "01/2009"
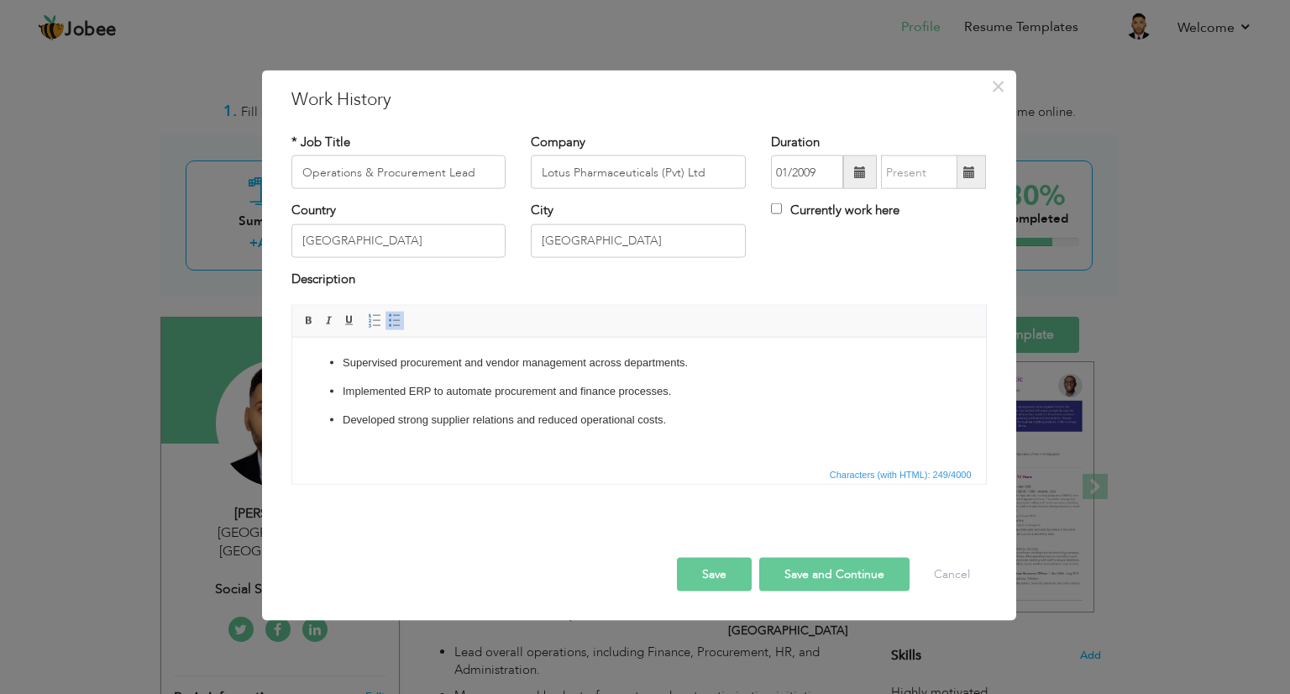
click at [962, 171] on span at bounding box center [969, 172] width 33 height 34
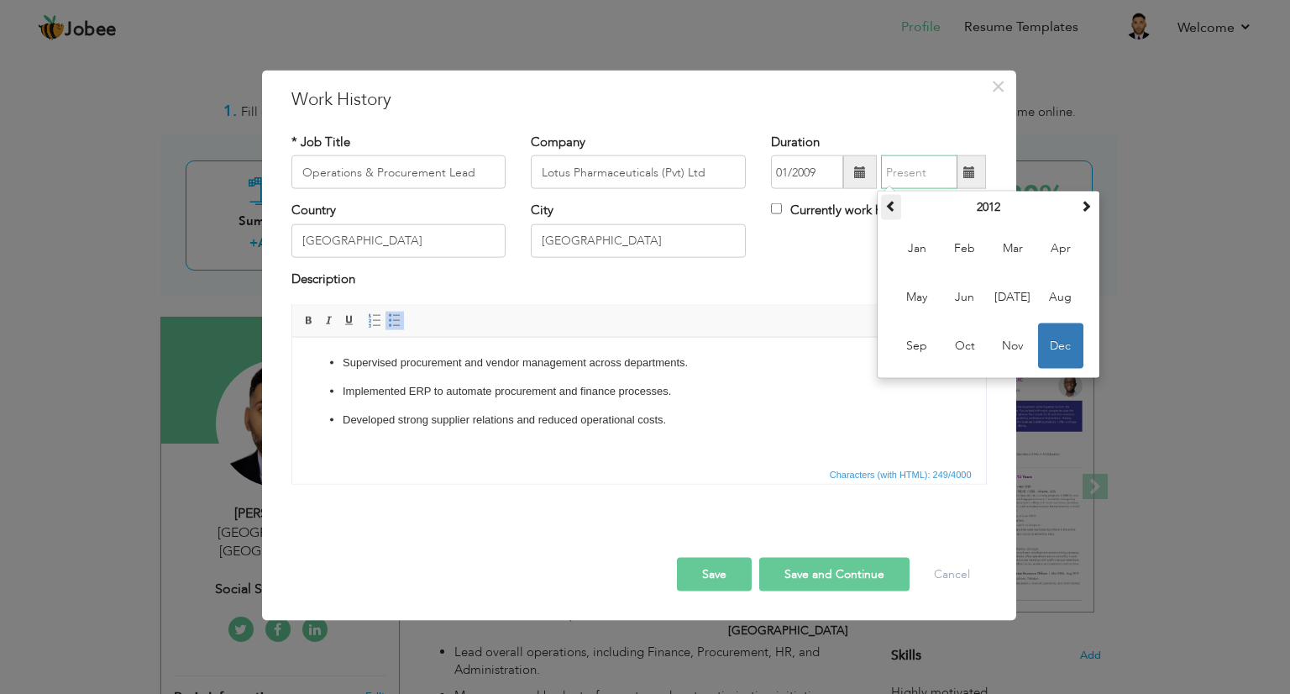
click at [893, 204] on span at bounding box center [891, 206] width 12 height 12
click at [895, 207] on span at bounding box center [891, 206] width 12 height 12
click at [1066, 350] on span "Dec" at bounding box center [1060, 345] width 45 height 45
type input "12/2010"
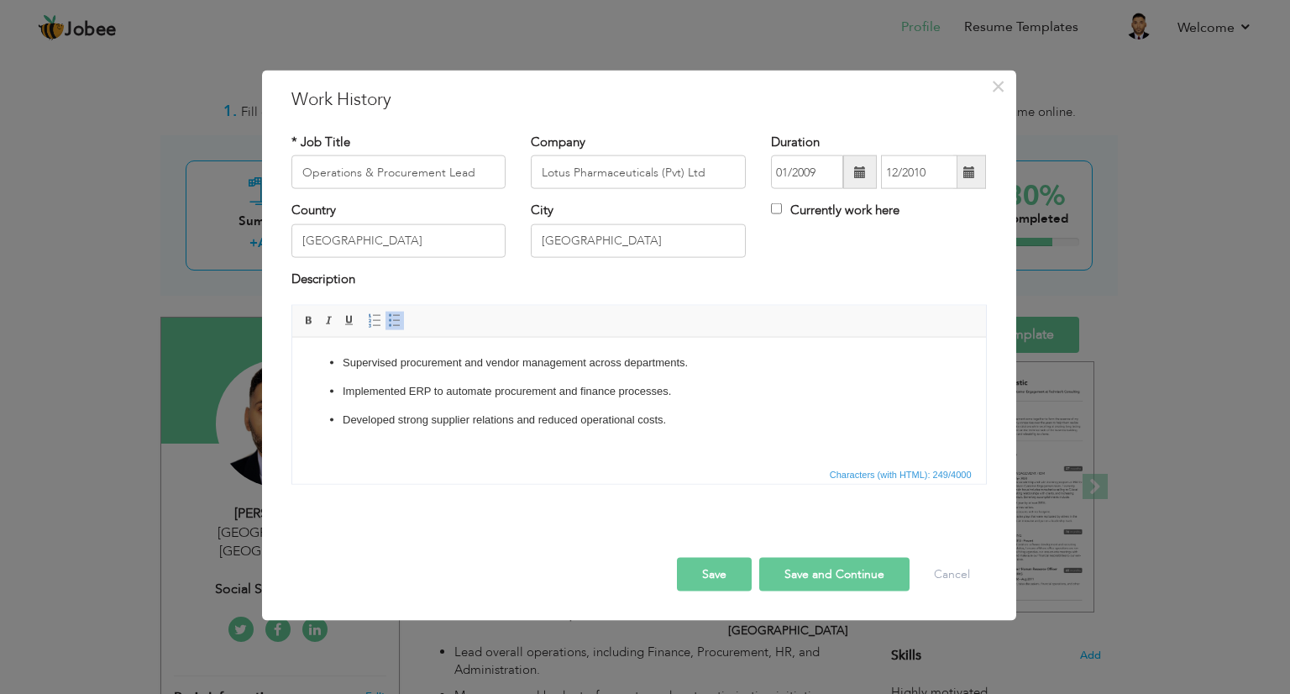
click at [705, 570] on button "Save" at bounding box center [714, 575] width 75 height 34
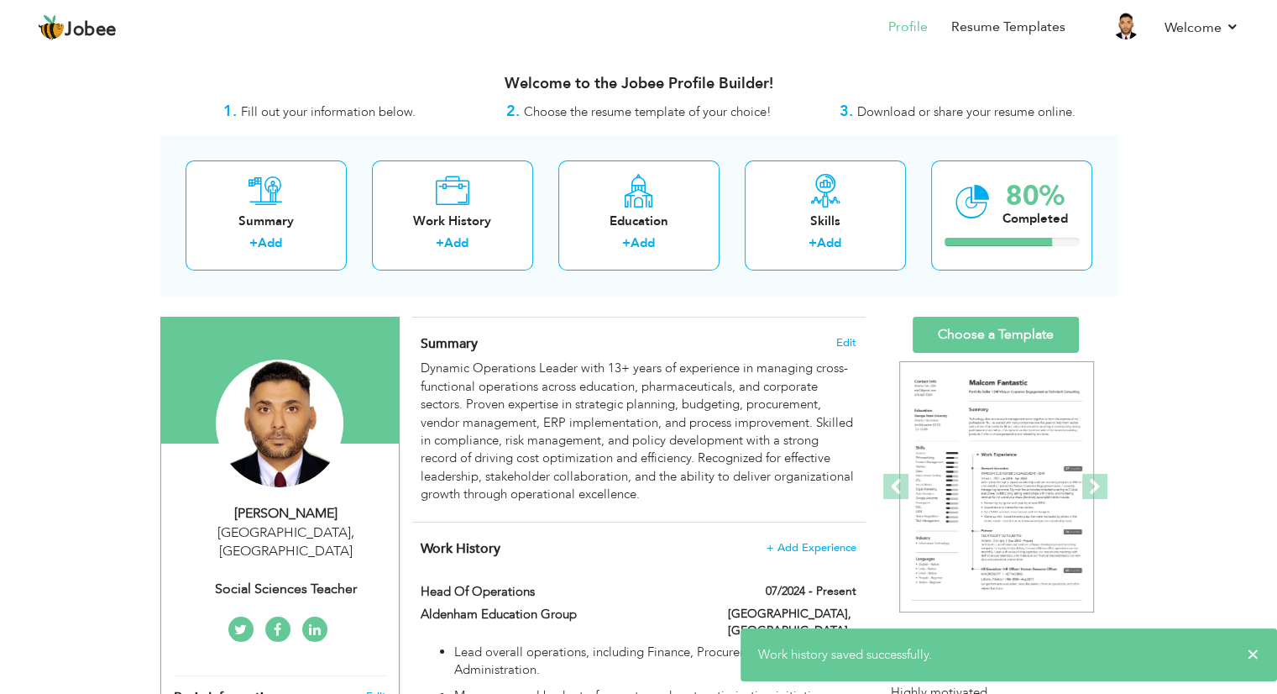
click at [817, 545] on span "+ Add Experience" at bounding box center [811, 548] width 91 height 12
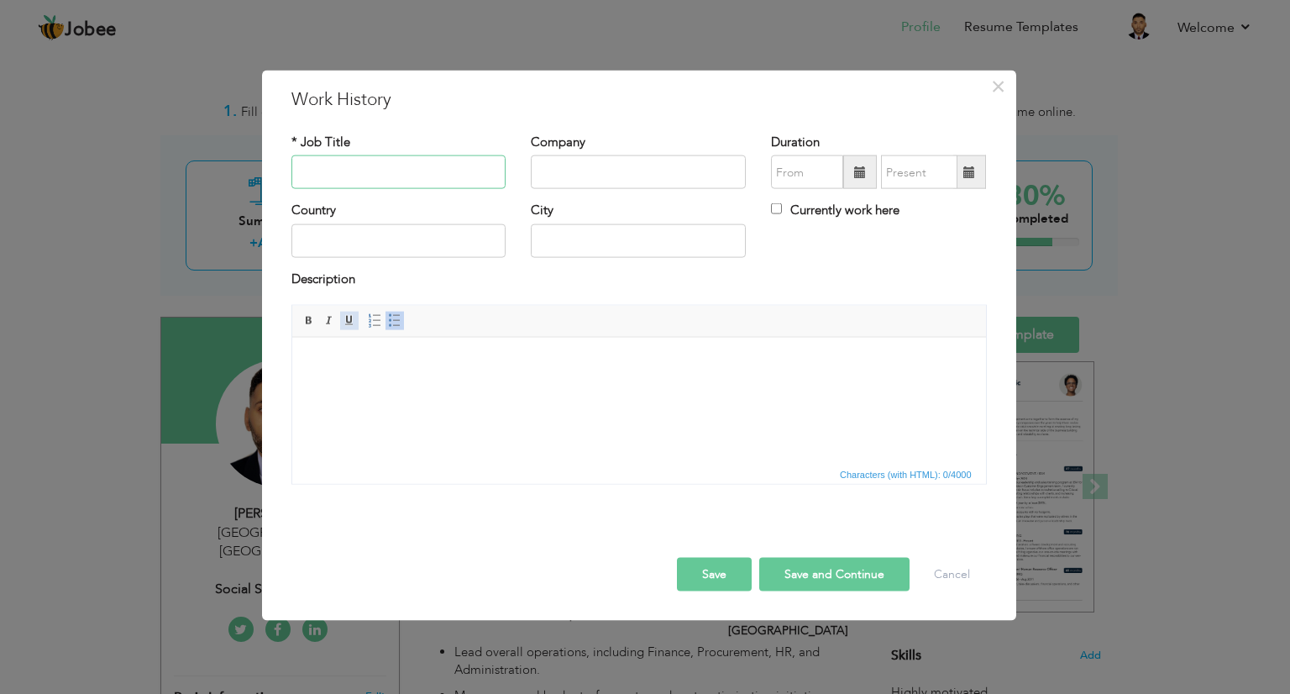
paste input "Site Operations Supervisor"
type input "Site Operations Supervisor"
click at [586, 172] on input "text" at bounding box center [638, 172] width 215 height 34
paste input "Alandale Logistics"
type input "Alandale Logistics"
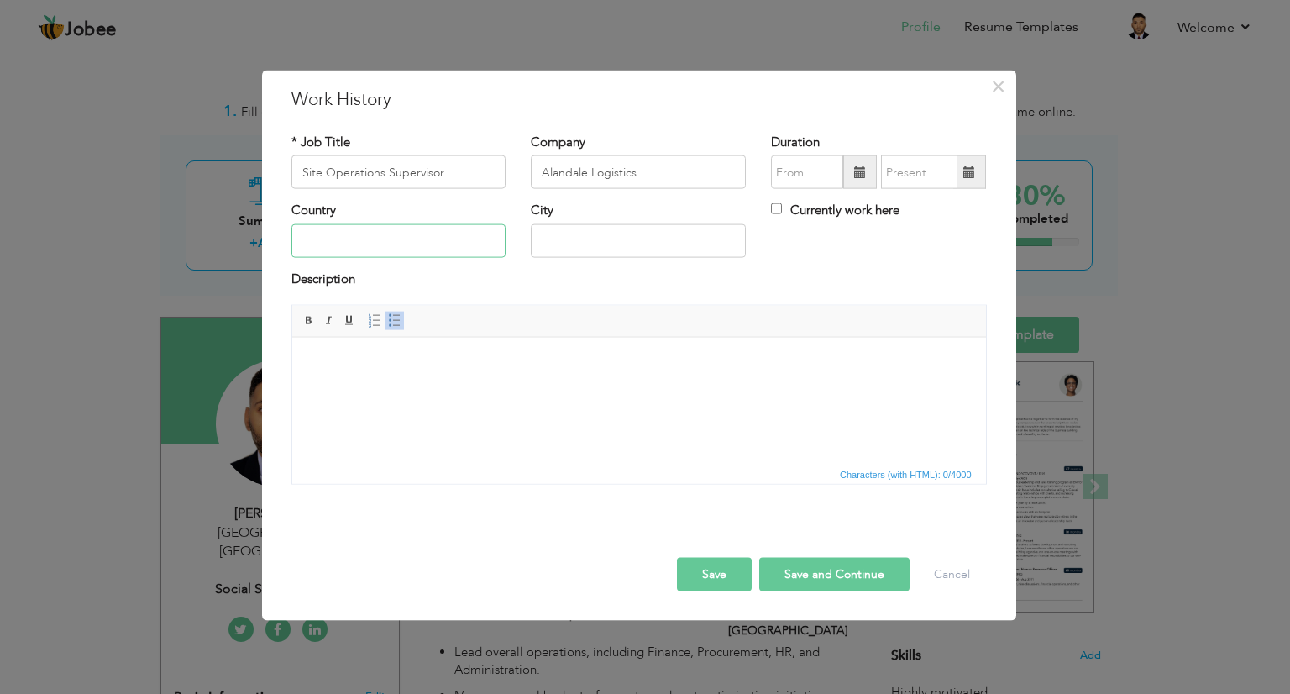
click at [407, 240] on input "text" at bounding box center [398, 240] width 215 height 34
type input "[GEOGRAPHIC_DATA]"
type input "U"
type input "[GEOGRAPHIC_DATA]"
click at [407, 240] on input "[GEOGRAPHIC_DATA]" at bounding box center [398, 240] width 215 height 34
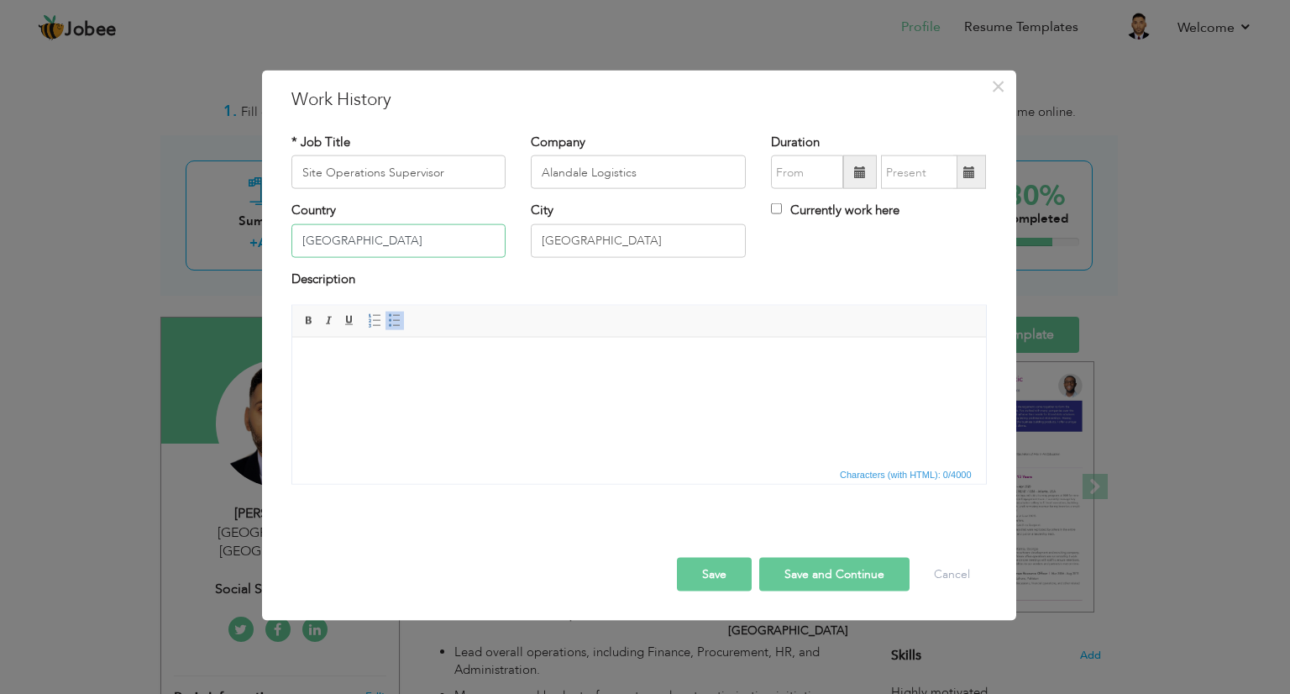
click at [407, 240] on input "[GEOGRAPHIC_DATA]" at bounding box center [398, 240] width 215 height 34
type input "[GEOGRAPHIC_DATA]"
click at [382, 365] on body at bounding box center [638, 363] width 660 height 18
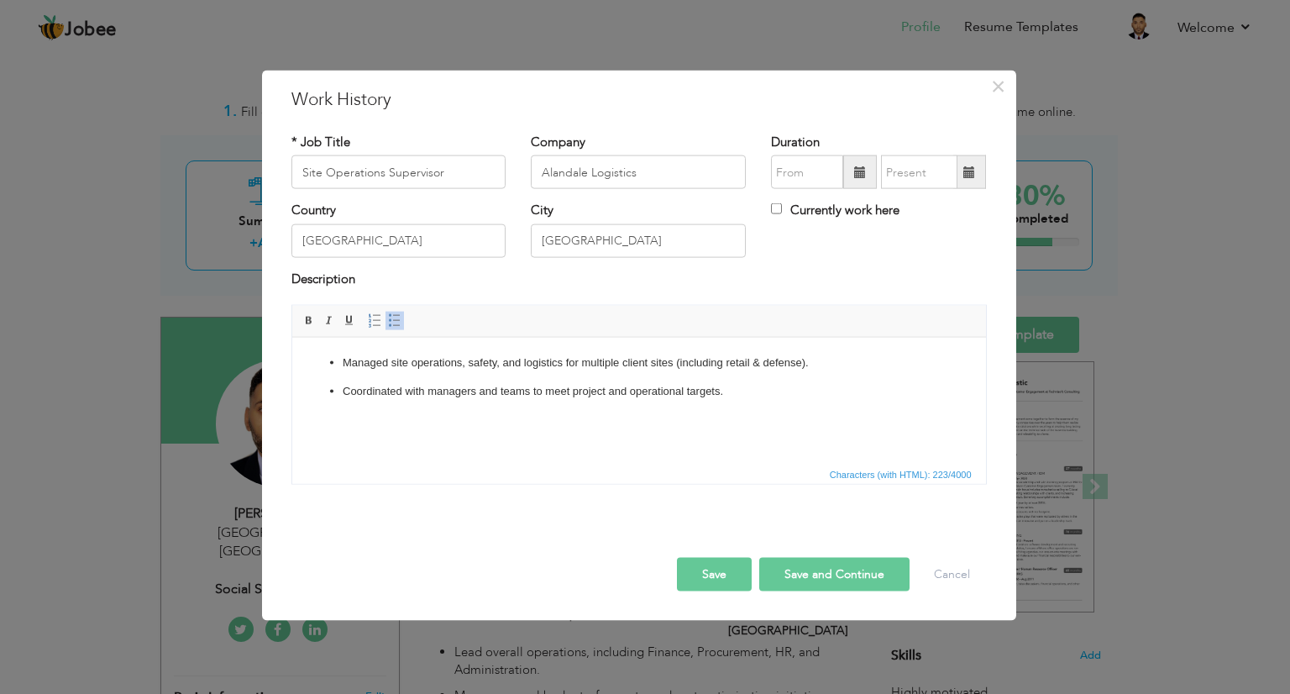
click at [382, 365] on p "Managed site operations, safety, and logistics for multiple client sites (inclu…" at bounding box center [638, 363] width 593 height 18
click at [693, 583] on button "Save" at bounding box center [714, 575] width 75 height 34
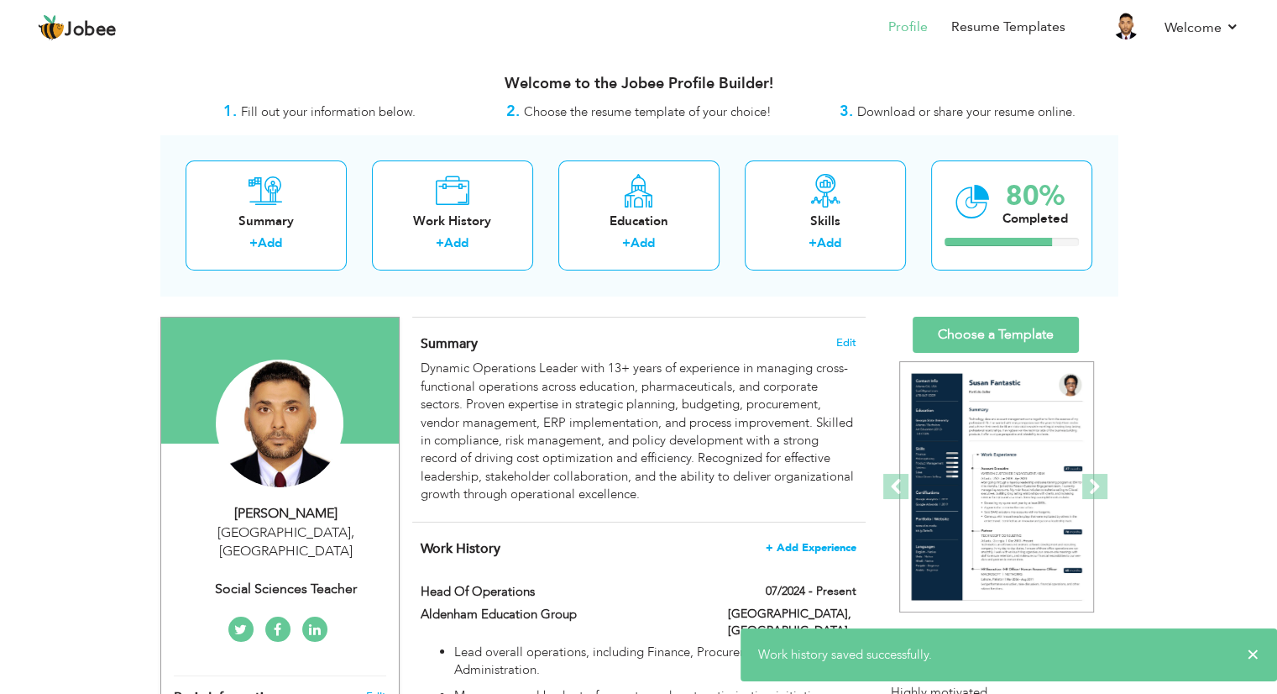
click at [799, 545] on span "+ Add Experience" at bounding box center [811, 548] width 91 height 12
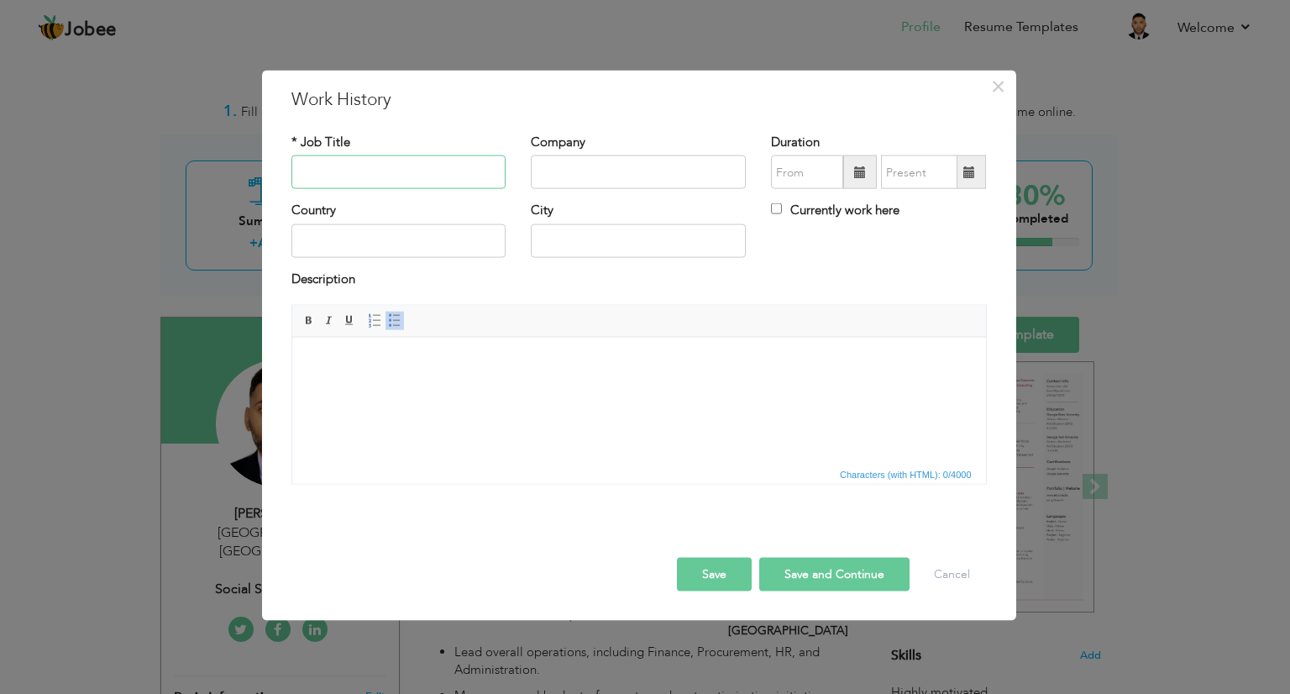
click at [443, 172] on input "text" at bounding box center [398, 172] width 215 height 34
paste input "Customer Operations Assistant"
type input "Customer Operations Assistant"
click at [584, 165] on input "text" at bounding box center [638, 172] width 215 height 34
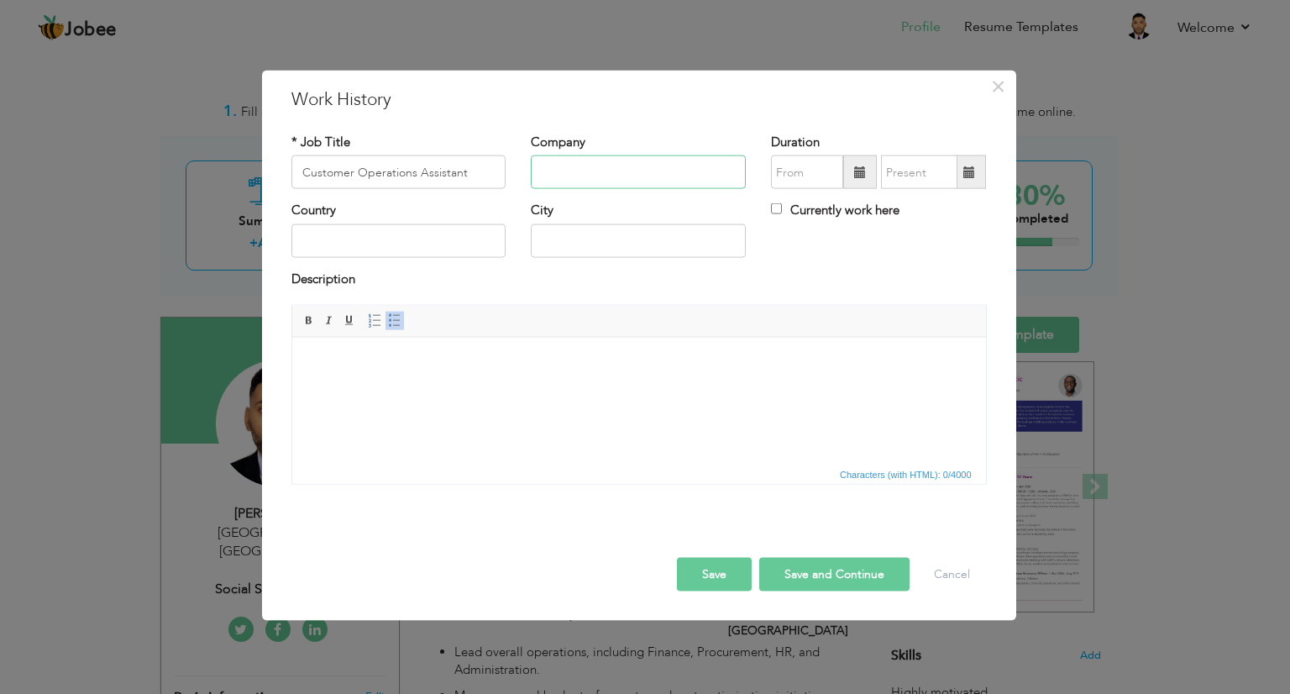
paste input "Casual Styles"
type input "Casual Styles"
click at [851, 179] on span at bounding box center [860, 172] width 34 height 34
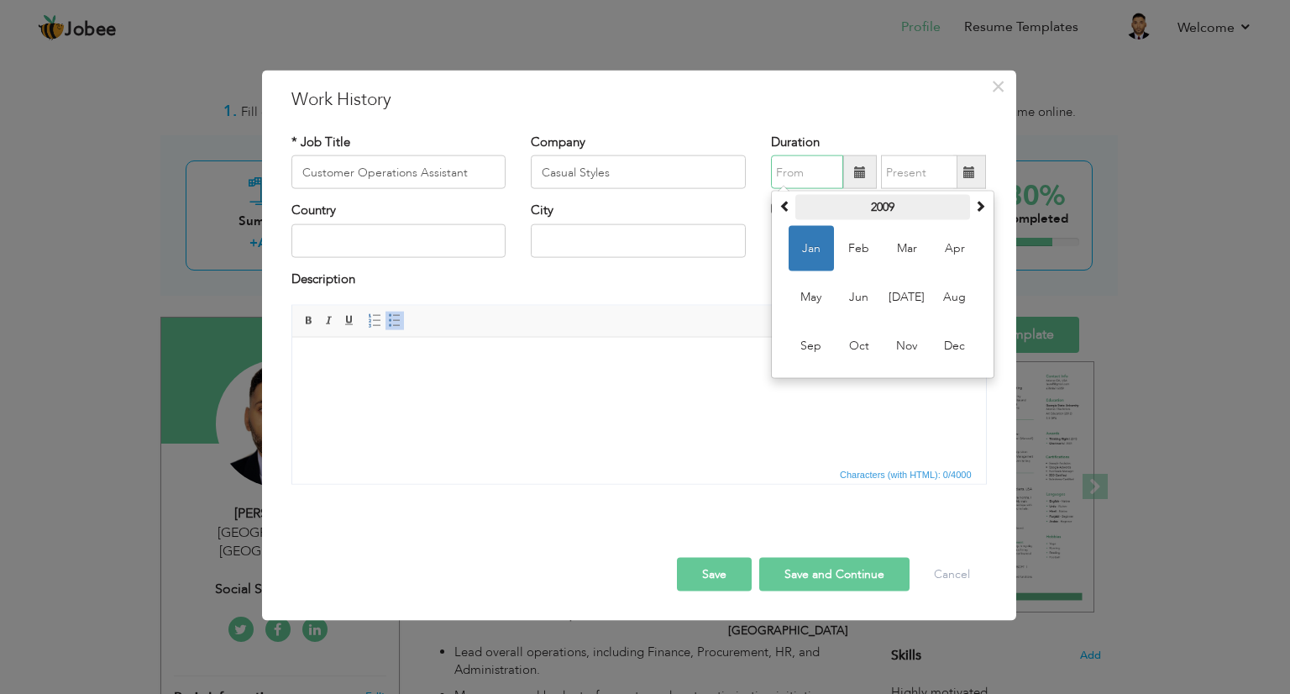
click at [854, 202] on th "2009" at bounding box center [882, 207] width 175 height 25
click at [852, 249] on span "2005" at bounding box center [858, 248] width 45 height 45
click at [947, 297] on span "Aug" at bounding box center [954, 297] width 45 height 45
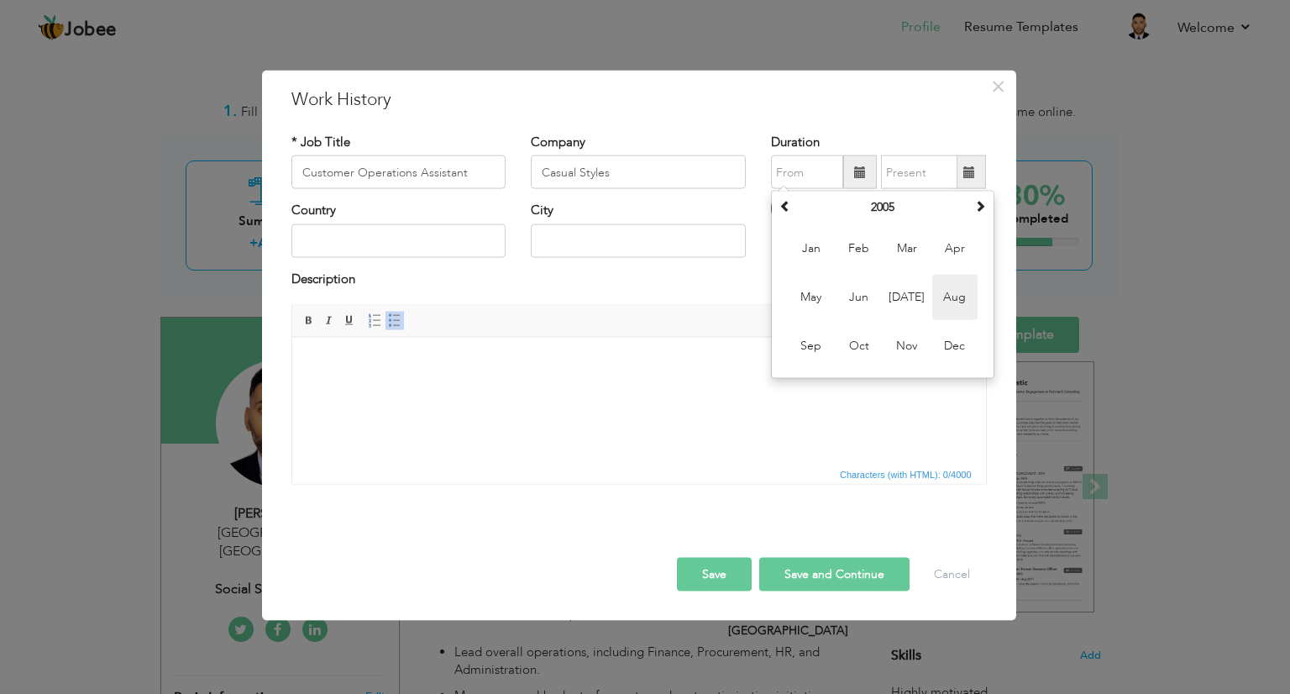
type input "08/2005"
click at [965, 162] on span at bounding box center [969, 172] width 33 height 34
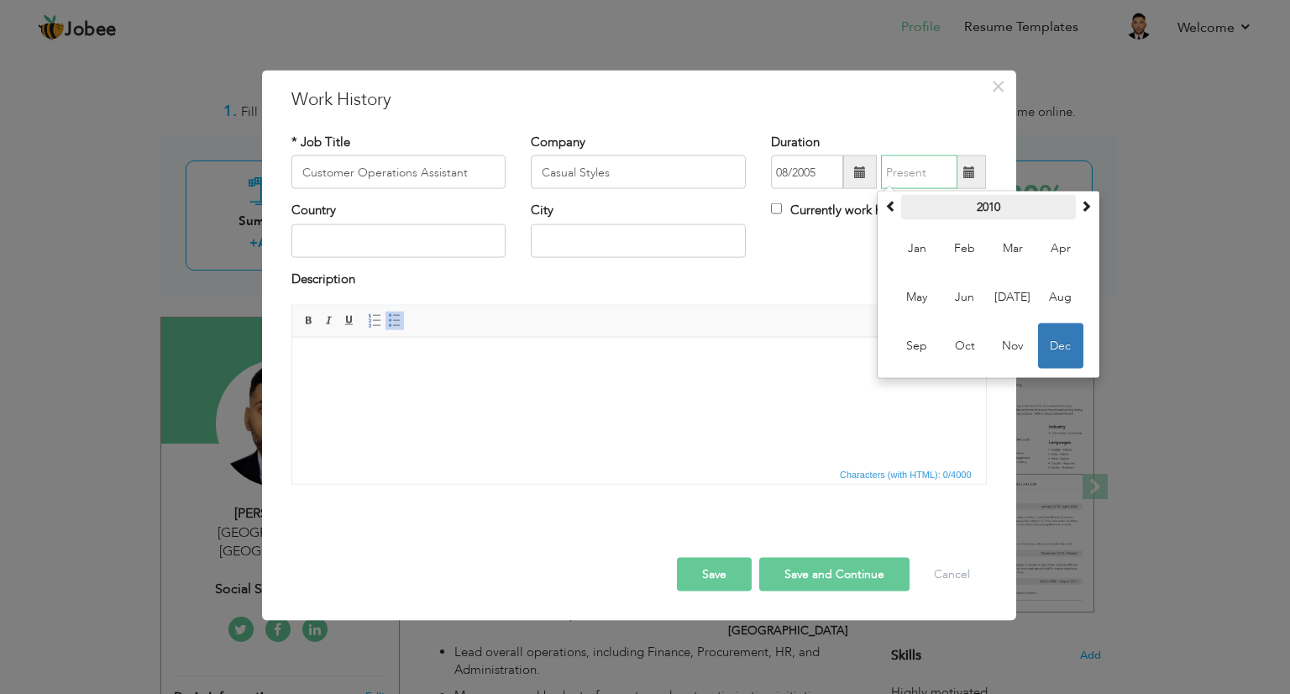
click at [983, 209] on th "2010" at bounding box center [988, 207] width 175 height 25
click at [974, 233] on span "2006" at bounding box center [964, 248] width 45 height 45
click at [917, 294] on span "May" at bounding box center [916, 297] width 45 height 45
type input "05/2006"
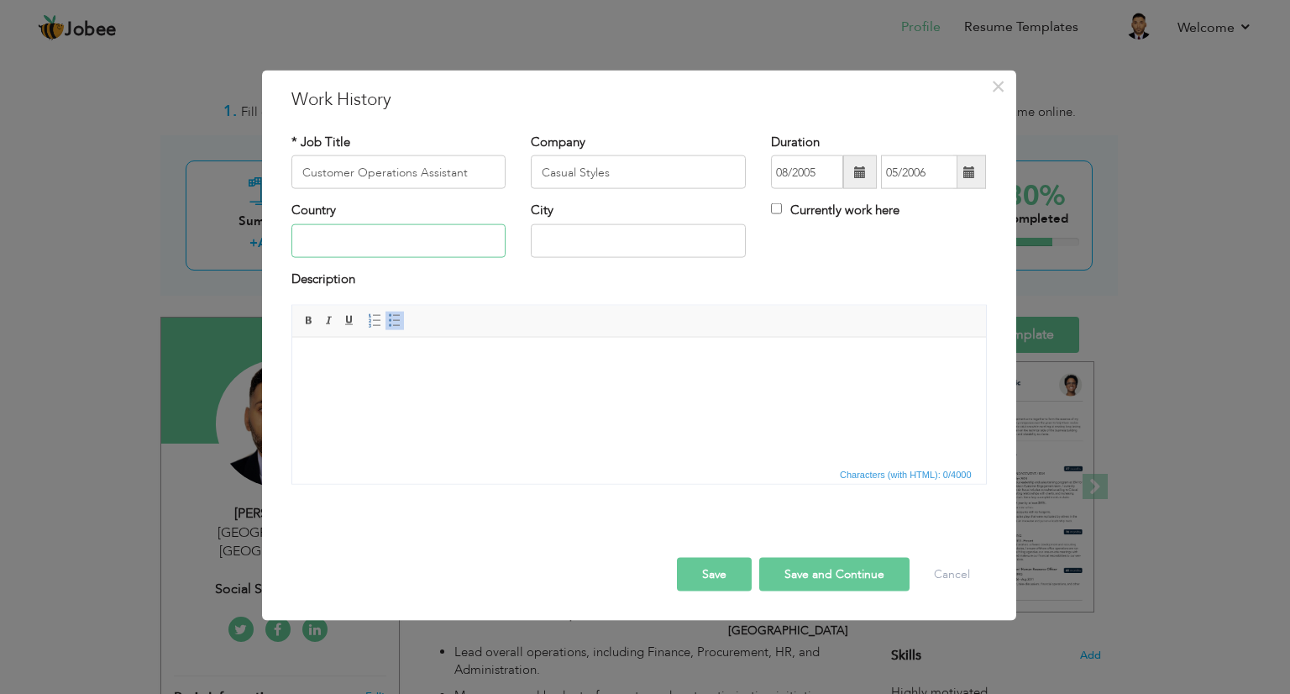
click at [396, 249] on input "text" at bounding box center [398, 240] width 215 height 34
click at [430, 229] on input "UNITED KINGDON" at bounding box center [398, 240] width 215 height 34
type input "[GEOGRAPHIC_DATA]"
drag, startPoint x: 434, startPoint y: 386, endPoint x: 396, endPoint y: 398, distance: 40.4
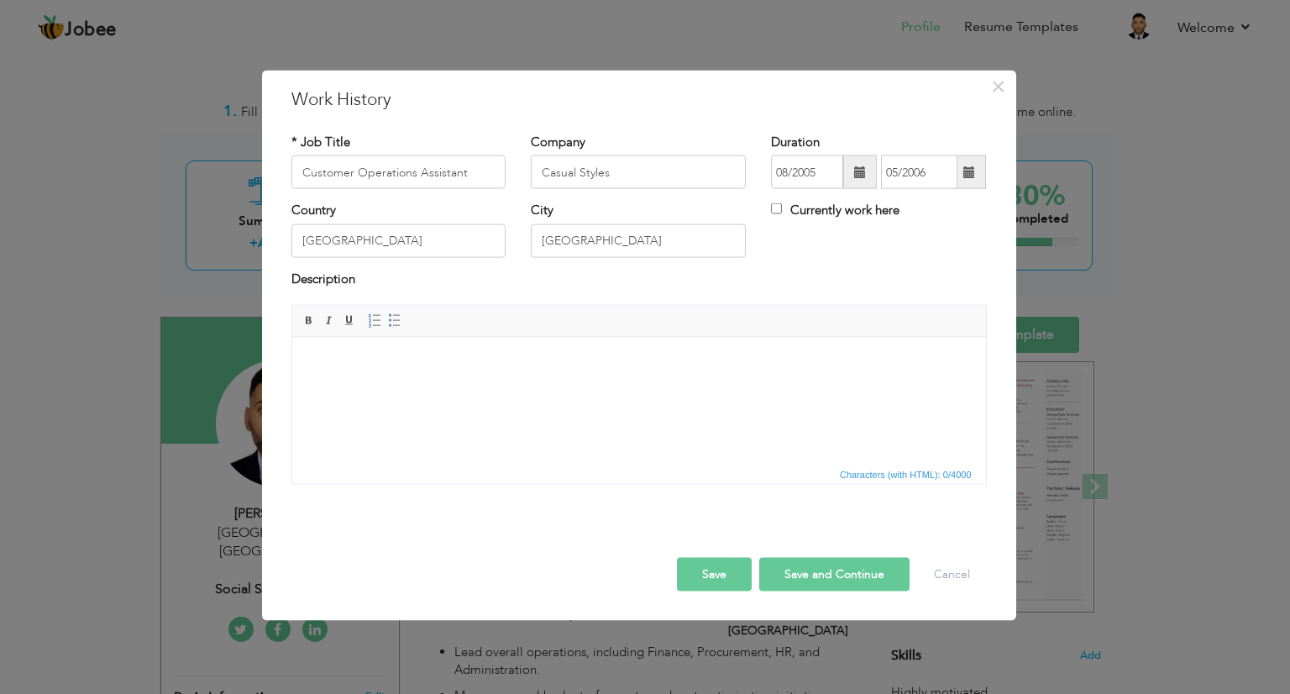
click at [396, 388] on html at bounding box center [638, 362] width 694 height 51
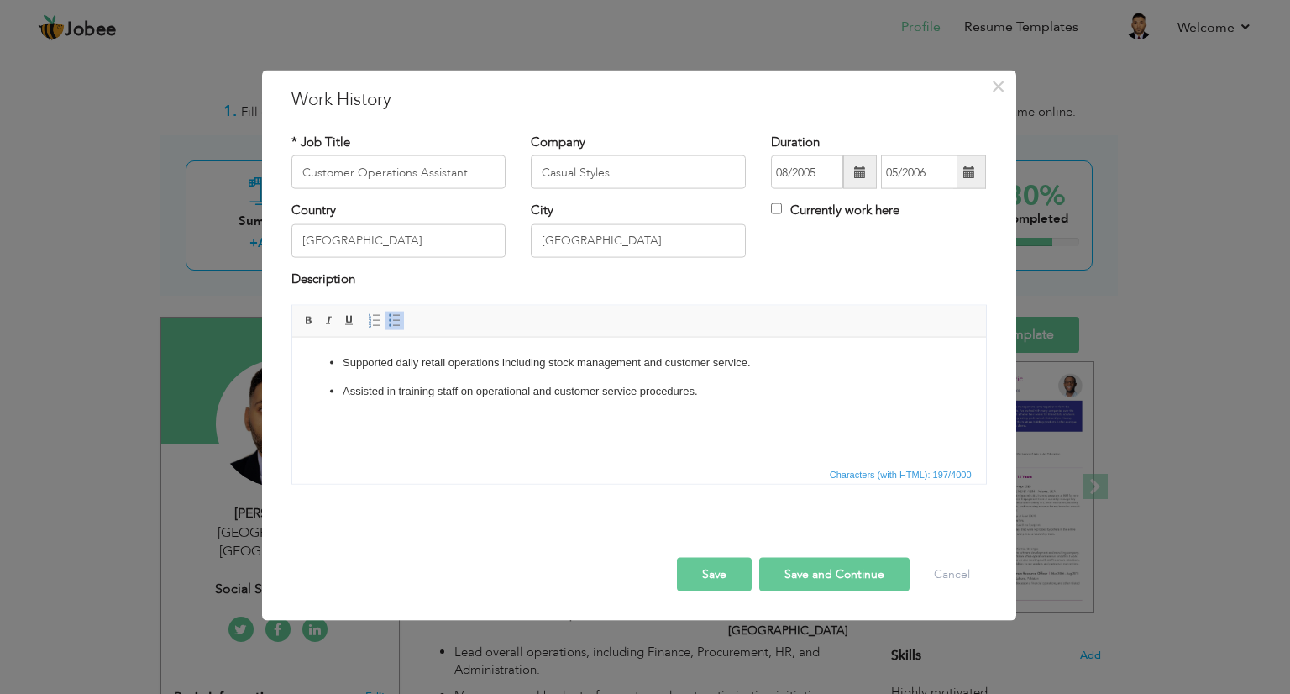
click at [699, 568] on button "Save" at bounding box center [714, 575] width 75 height 34
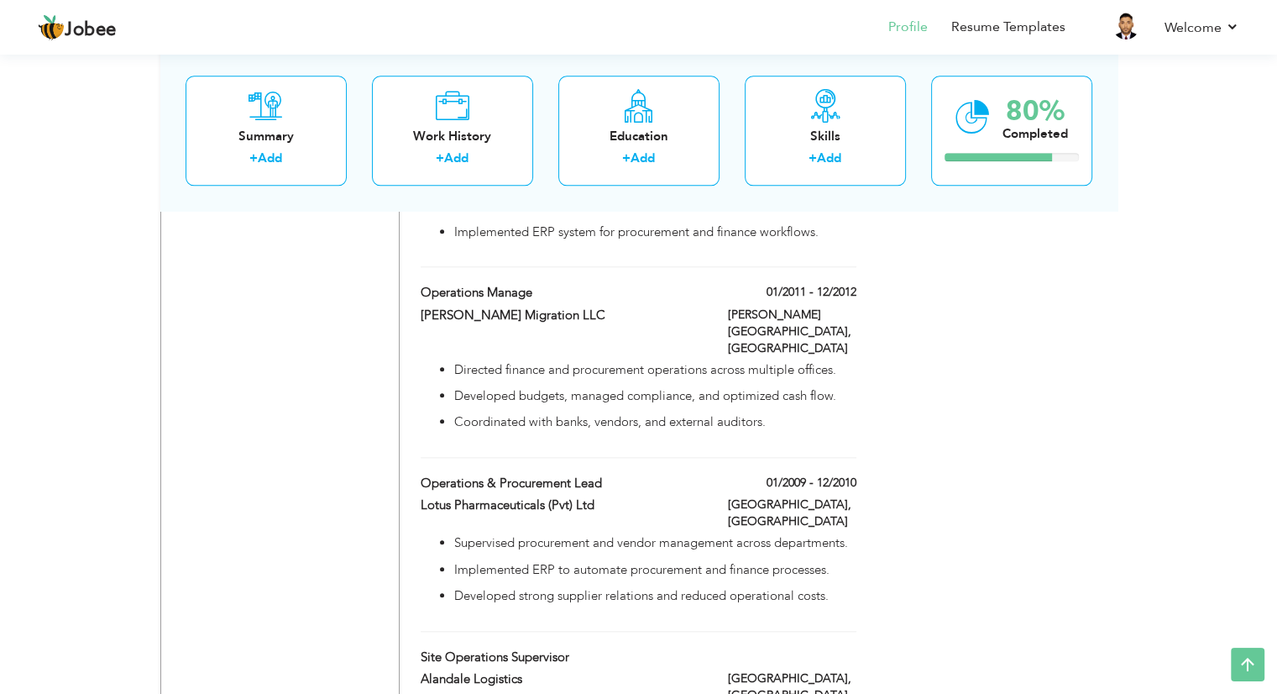
scroll to position [2088, 0]
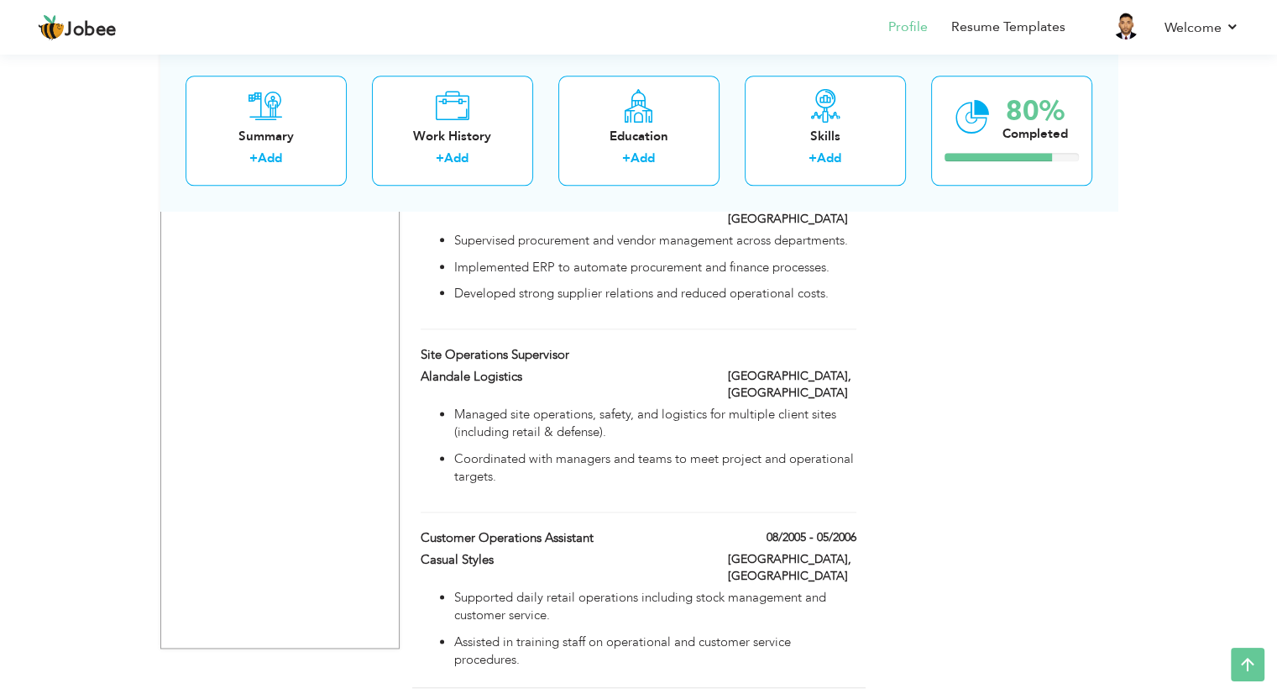
click at [706, 368] on div "Alandale Logistics" at bounding box center [561, 379] width 307 height 22
type input "Site Operations Supervisor"
type input "Alandale Logistics"
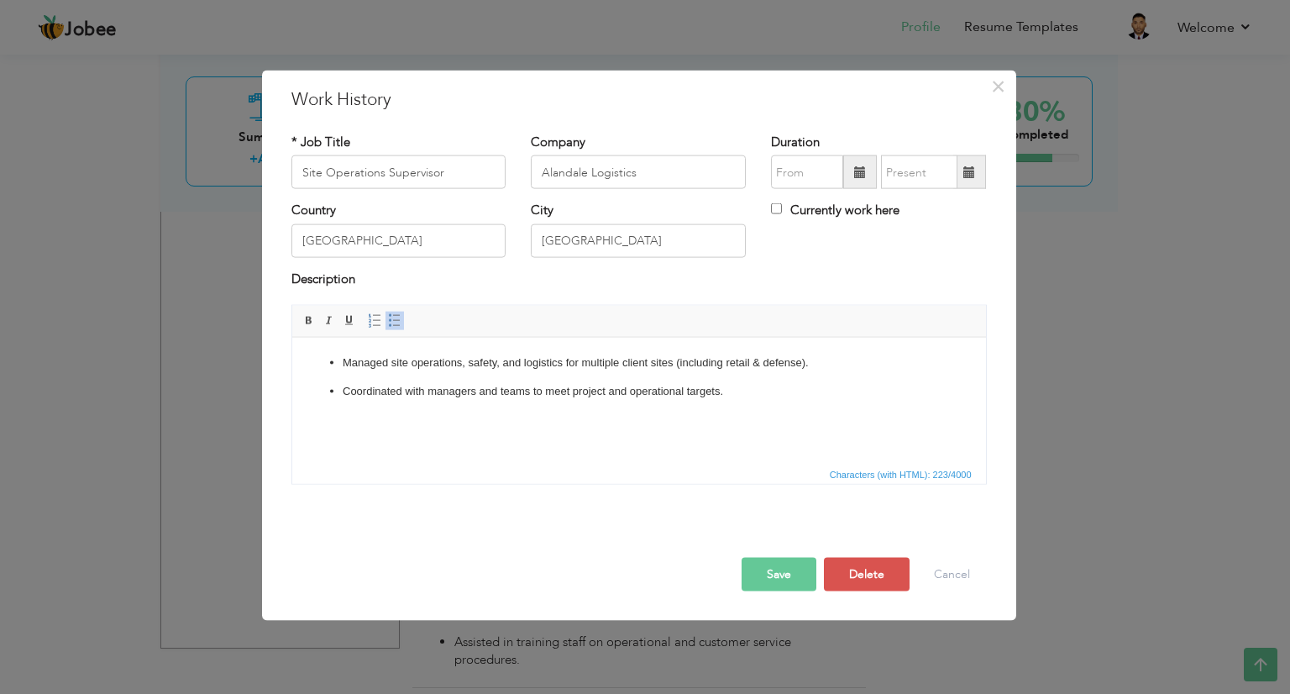
click at [857, 173] on span at bounding box center [860, 172] width 12 height 12
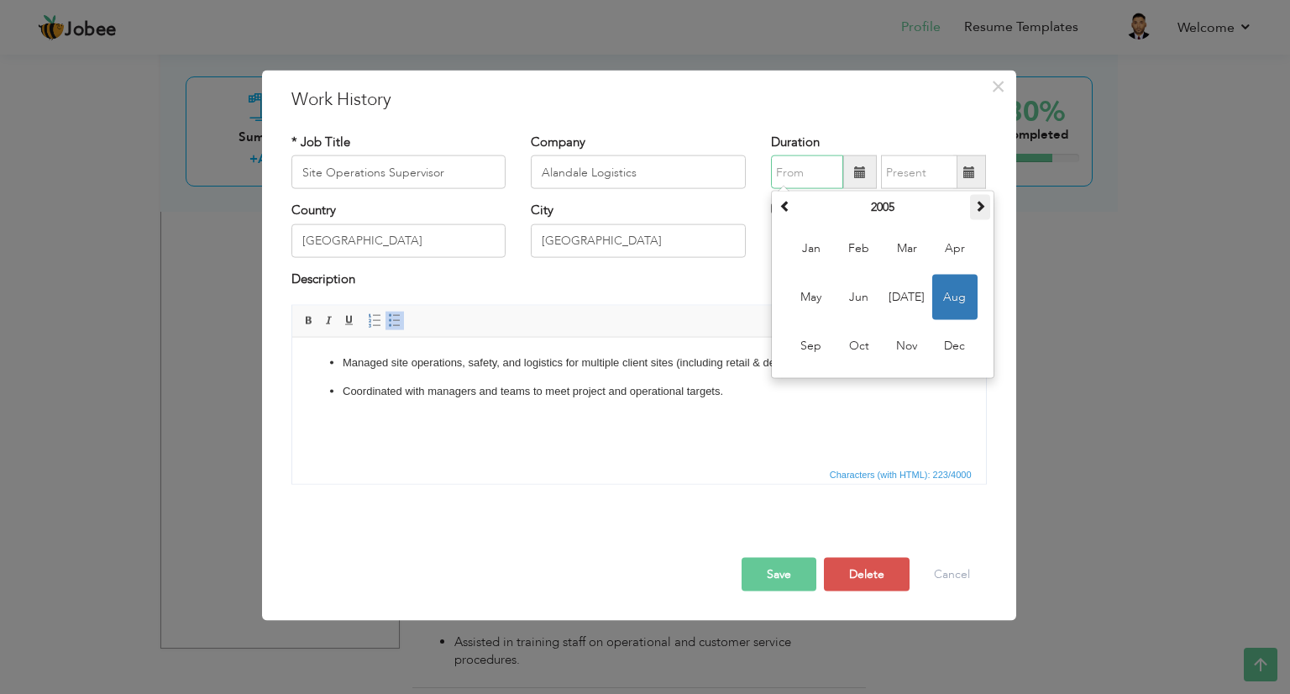
click at [979, 203] on span at bounding box center [980, 206] width 12 height 12
click at [857, 296] on span "Jun" at bounding box center [858, 297] width 45 height 45
type input "06/2006"
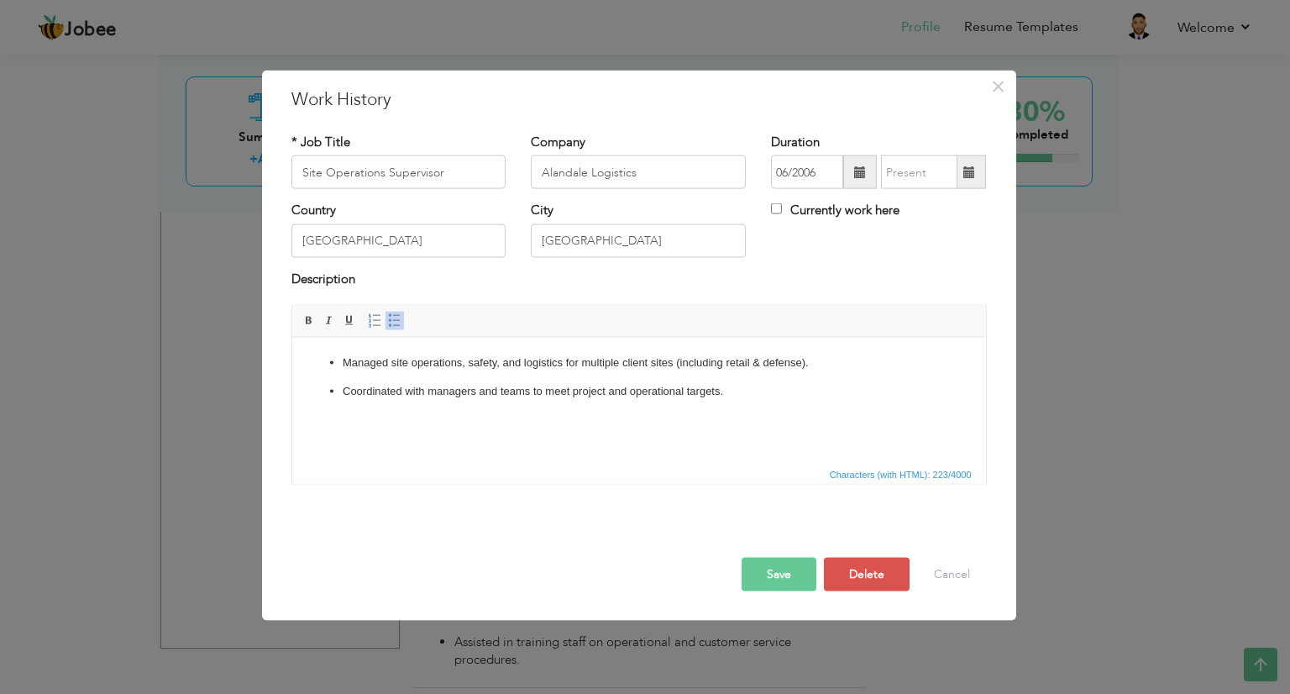
click at [974, 172] on span at bounding box center [969, 172] width 12 height 12
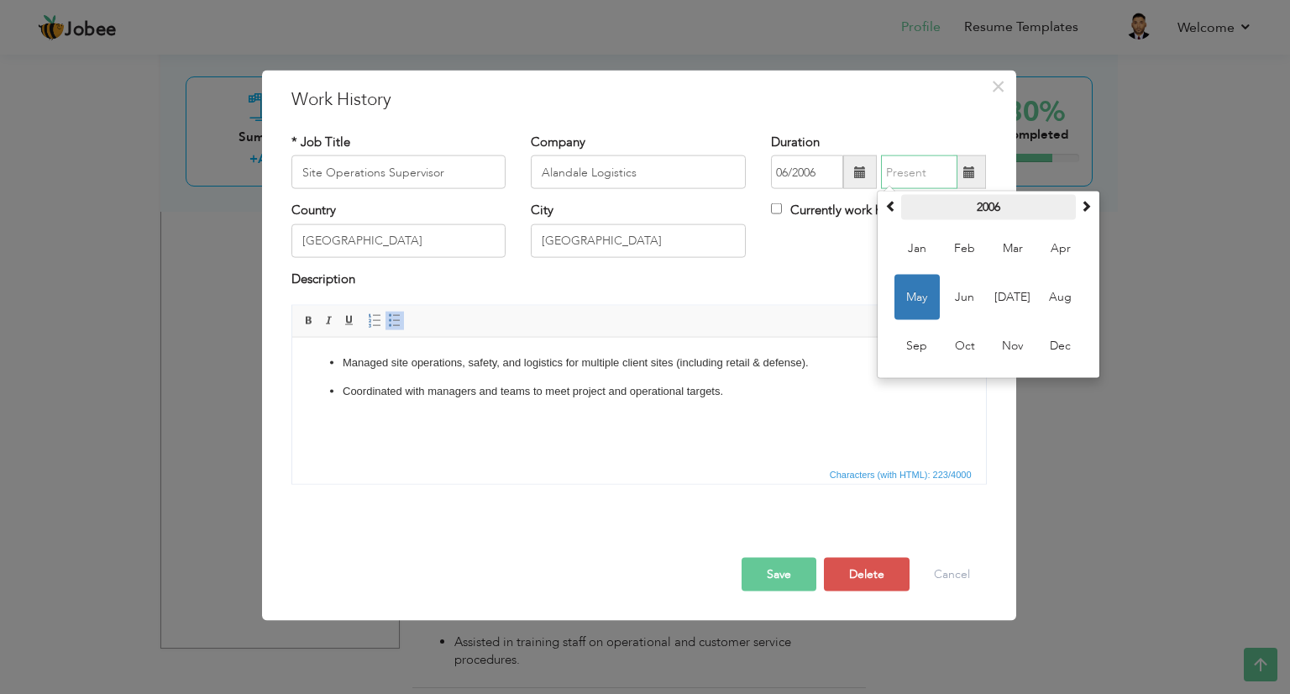
click at [974, 204] on th "2006" at bounding box center [988, 207] width 175 height 25
click at [1058, 297] on span "2008" at bounding box center [1060, 297] width 45 height 45
click at [1068, 347] on span "Dec" at bounding box center [1060, 345] width 45 height 45
type input "12/2008"
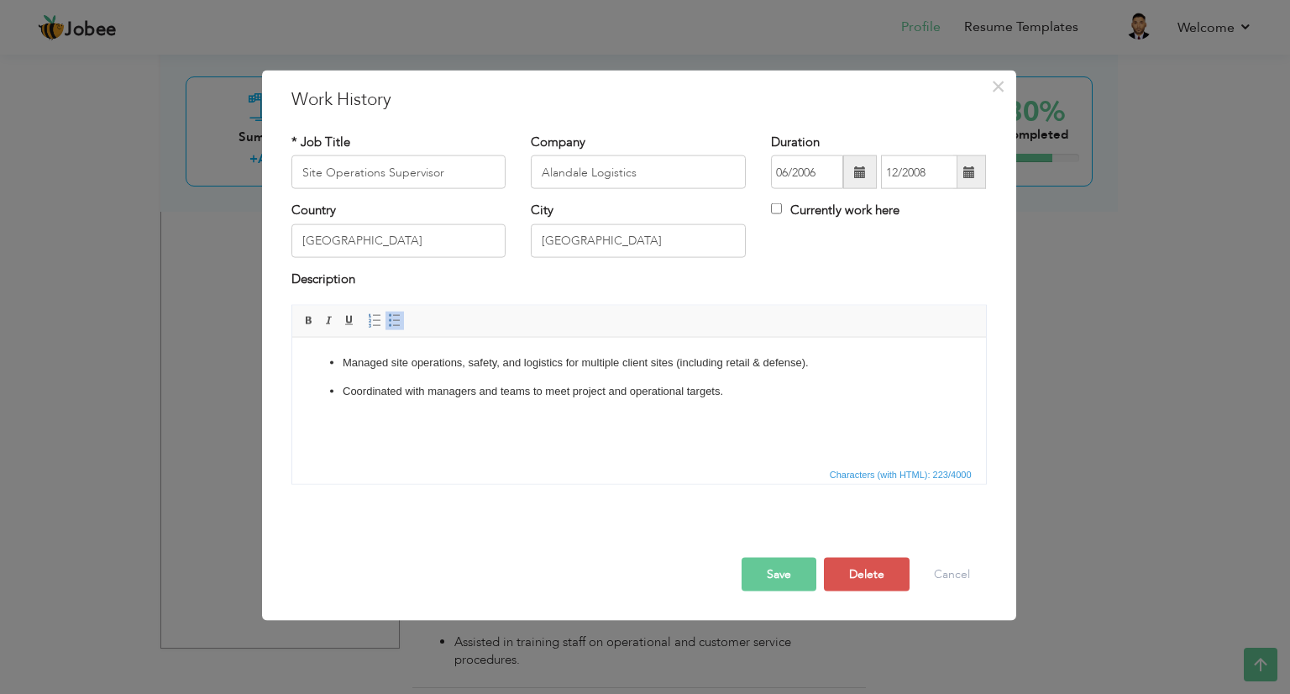
click at [741, 575] on button "Save" at bounding box center [778, 575] width 75 height 34
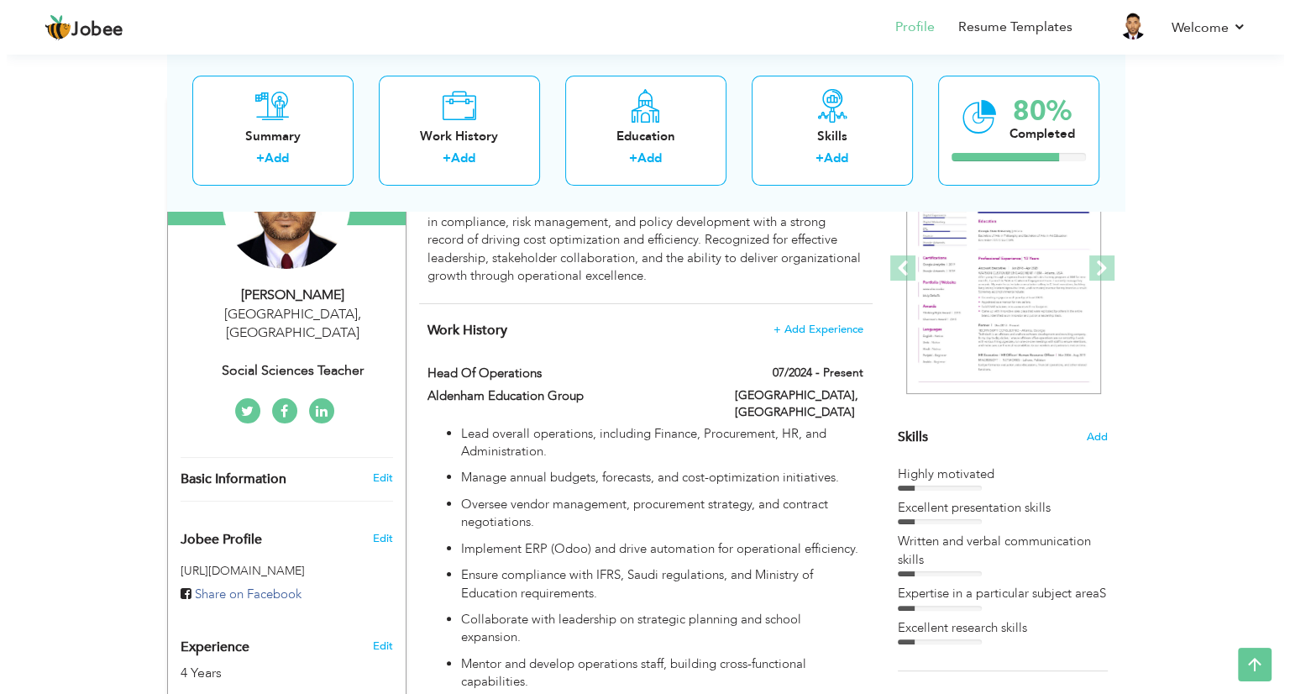
scroll to position [0, 0]
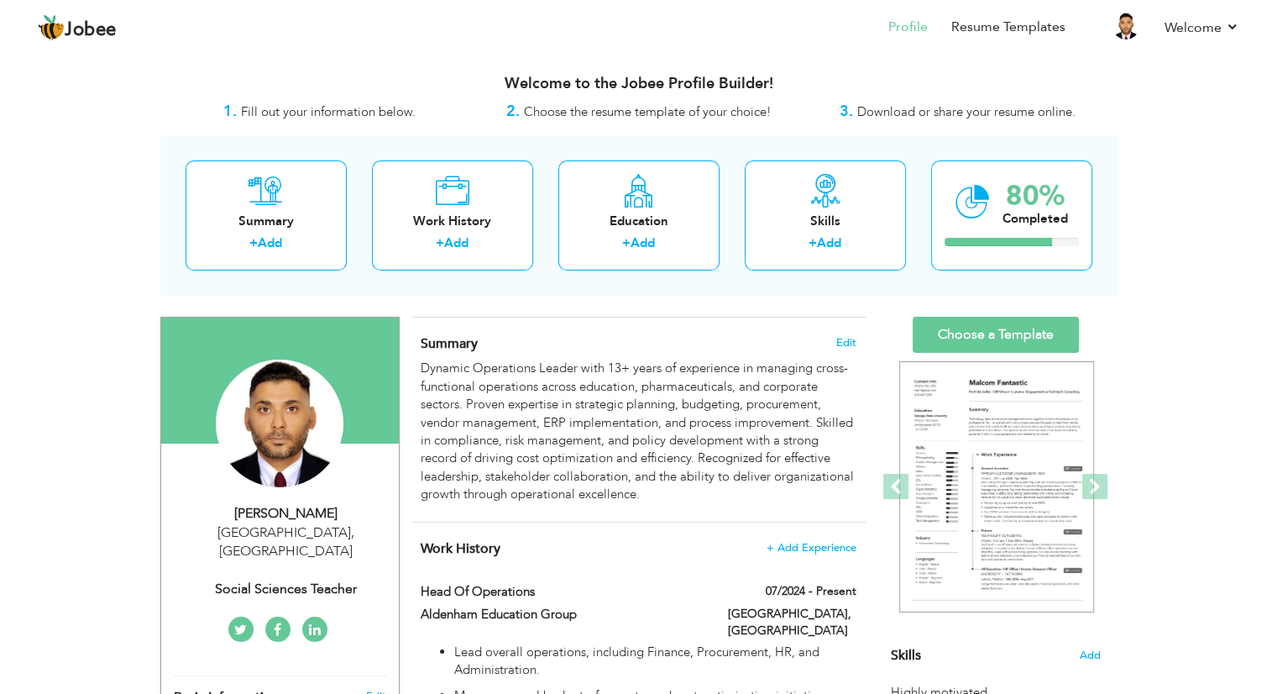
click at [292, 515] on div "[PERSON_NAME]" at bounding box center [286, 513] width 225 height 19
type input "[DEMOGRAPHIC_DATA]"
type input "[PERSON_NAME]"
type input "00971589428663"
select select "number:228"
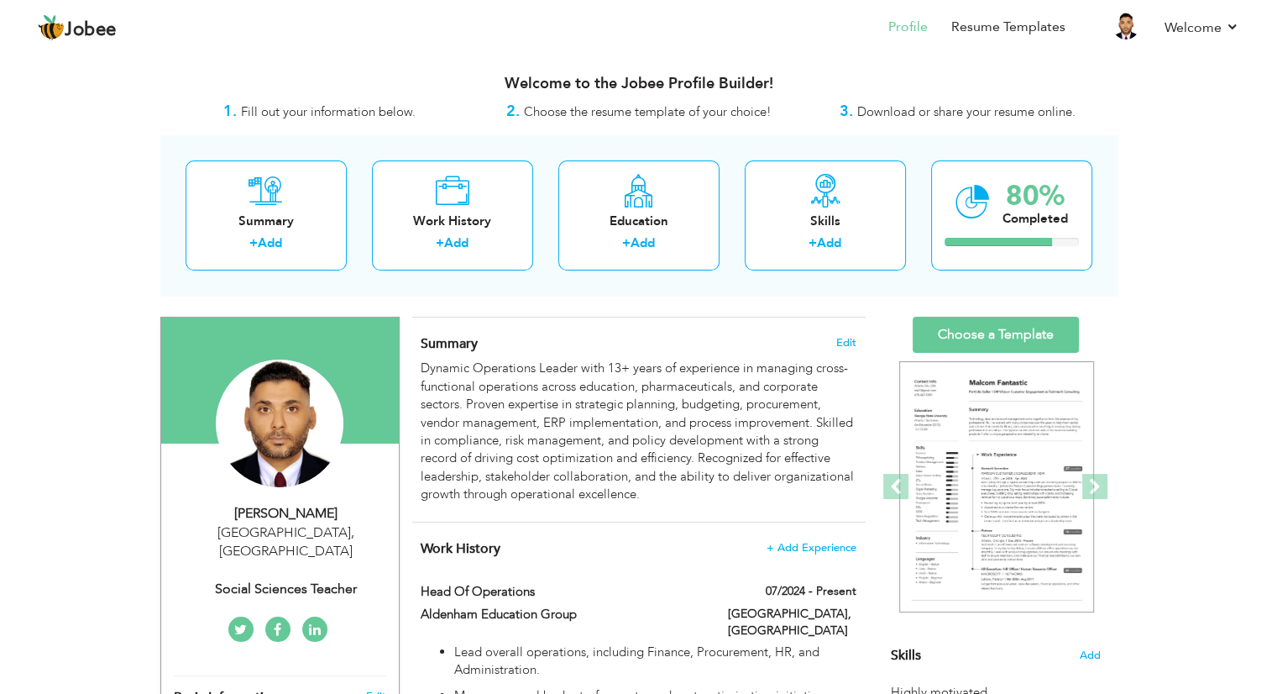
type input "[GEOGRAPHIC_DATA]"
select select "number:6"
type input "Social Sciences Teacher"
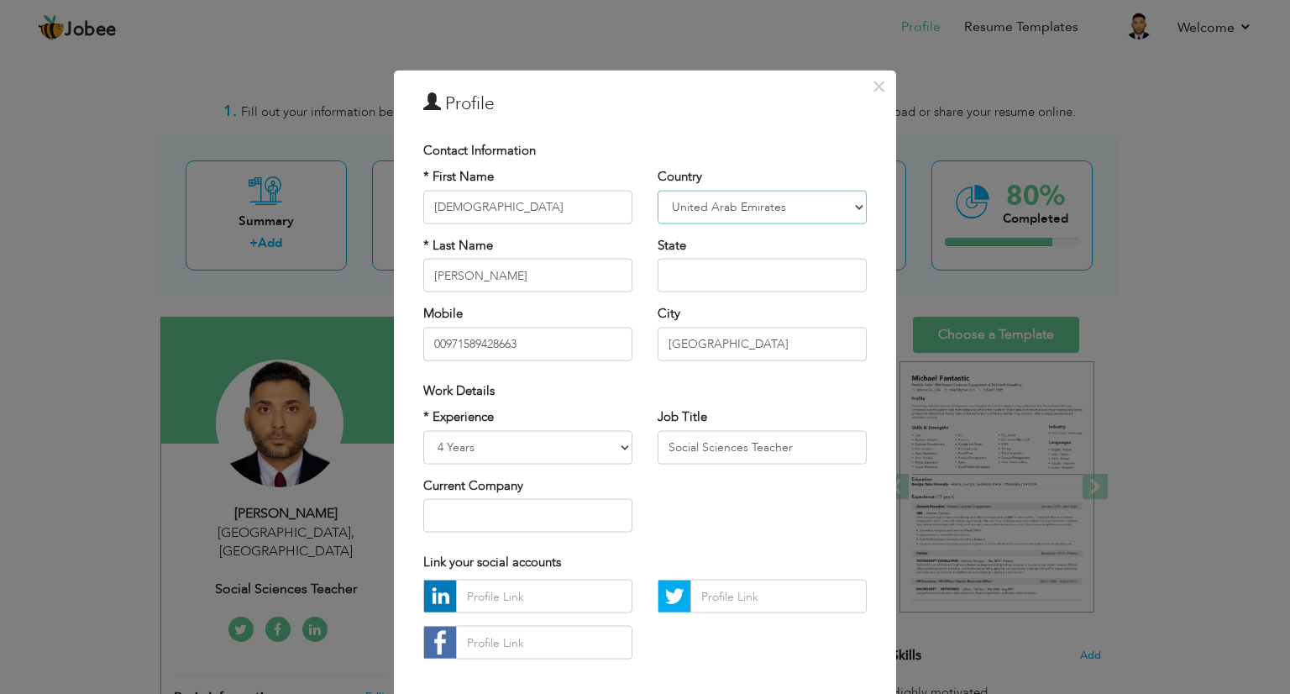
click at [776, 212] on select "[GEOGRAPHIC_DATA] [GEOGRAPHIC_DATA] [GEOGRAPHIC_DATA] [US_STATE] [GEOGRAPHIC_DA…" at bounding box center [761, 207] width 209 height 34
select select "number:191"
click at [657, 190] on select "[GEOGRAPHIC_DATA] [GEOGRAPHIC_DATA] [GEOGRAPHIC_DATA] [US_STATE] [GEOGRAPHIC_DA…" at bounding box center [761, 207] width 209 height 34
drag, startPoint x: 702, startPoint y: 348, endPoint x: 626, endPoint y: 357, distance: 76.1
click at [626, 357] on div "* First Name [DEMOGRAPHIC_DATA] * Last Name [PERSON_NAME] Mobile 00971589428663…" at bounding box center [645, 270] width 469 height 205
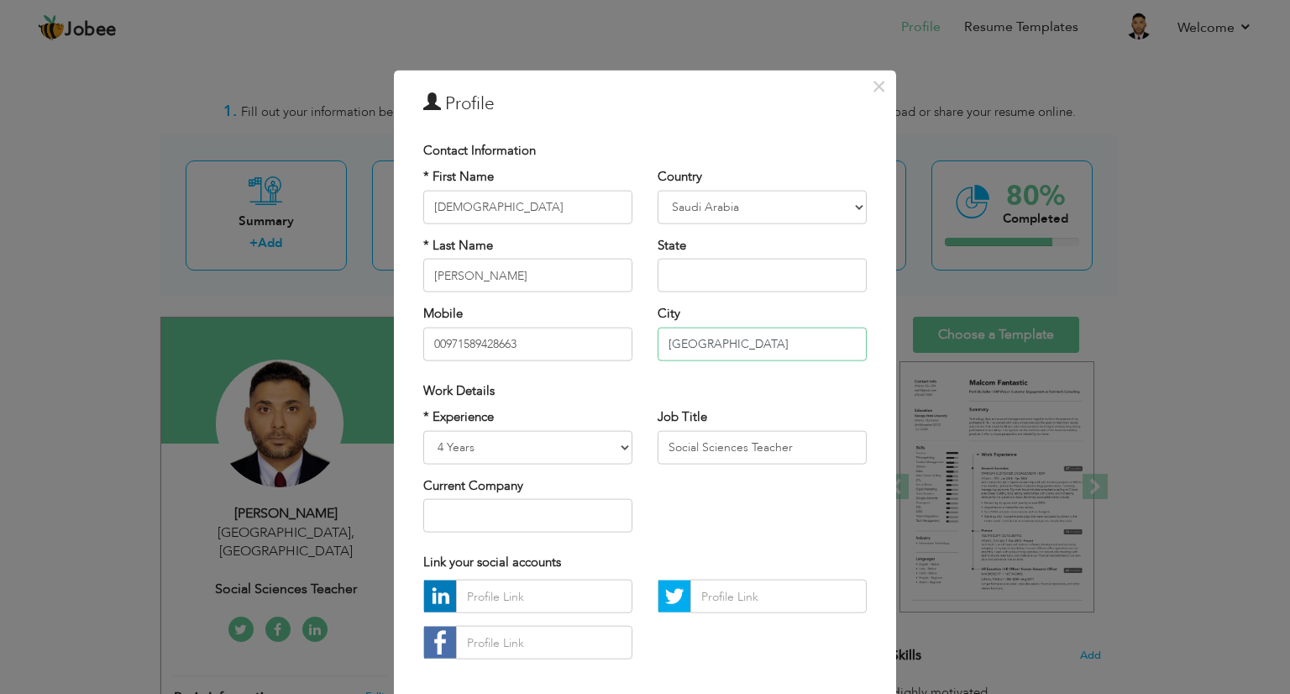
type input "[GEOGRAPHIC_DATA]"
click at [583, 345] on input "00971589428663" at bounding box center [527, 344] width 209 height 34
type input "00966536552204"
drag, startPoint x: 799, startPoint y: 452, endPoint x: 637, endPoint y: 469, distance: 163.0
click at [637, 469] on div "* Experience Entry Level Less than 1 Year 1 Year 2 Years 3 Years 4 Years 5 Year…" at bounding box center [645, 476] width 469 height 137
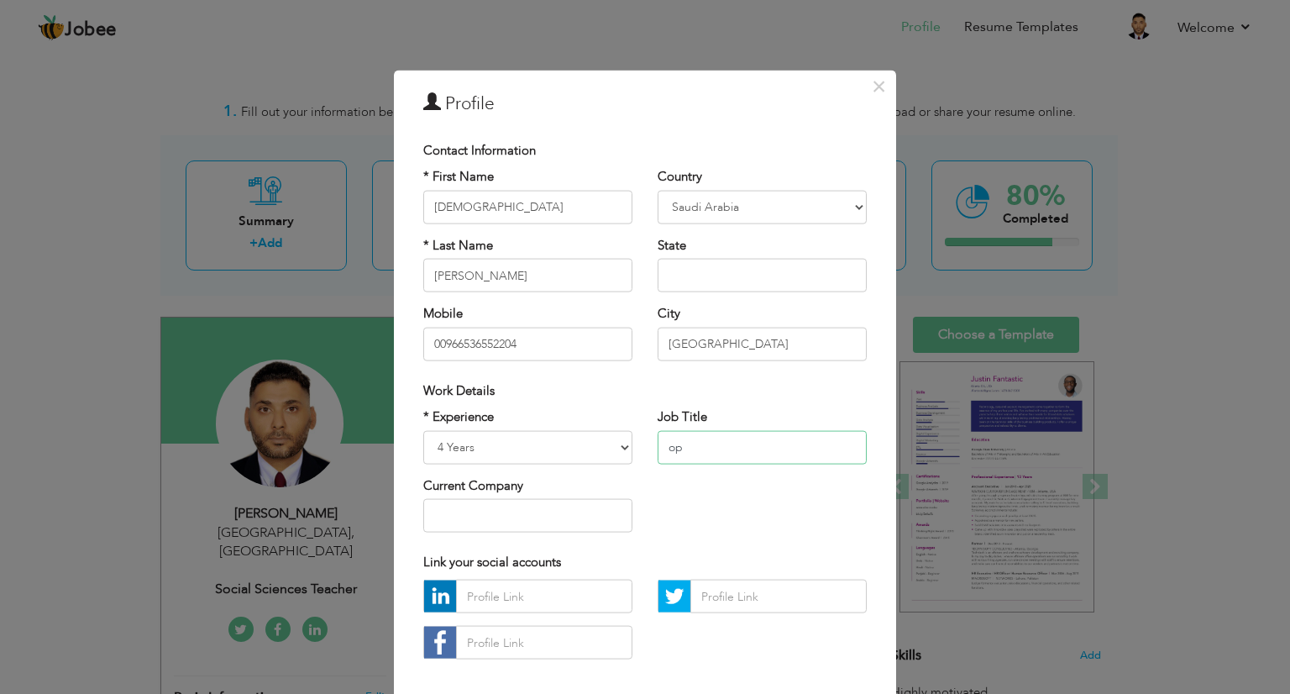
type input "o"
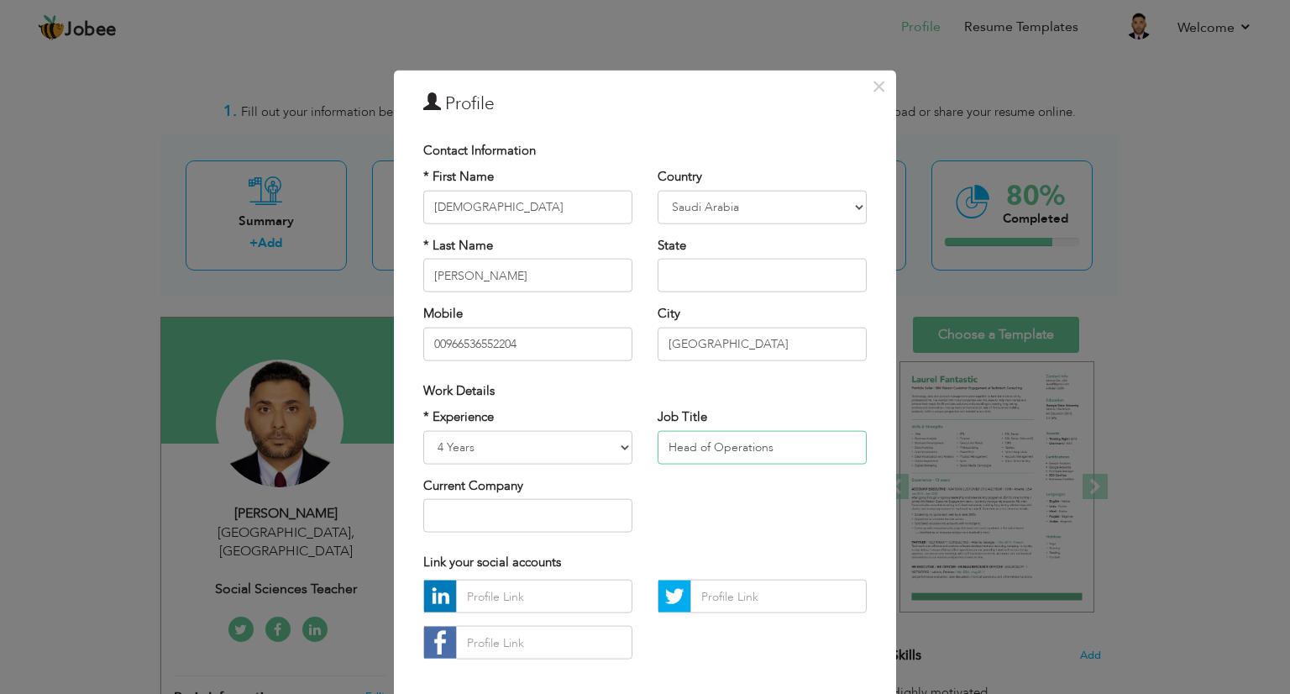
type input "Head of Operations"
click at [484, 448] on select "Entry Level Less than 1 Year 1 Year 2 Years 3 Years 4 Years 5 Years 6 Years 7 Y…" at bounding box center [527, 447] width 209 height 34
select select "number:16"
click at [423, 430] on select "Entry Level Less than 1 Year 1 Year 2 Years 3 Years 4 Years 5 Years 6 Years 7 Y…" at bounding box center [527, 447] width 209 height 34
click at [477, 506] on input "text" at bounding box center [527, 516] width 209 height 34
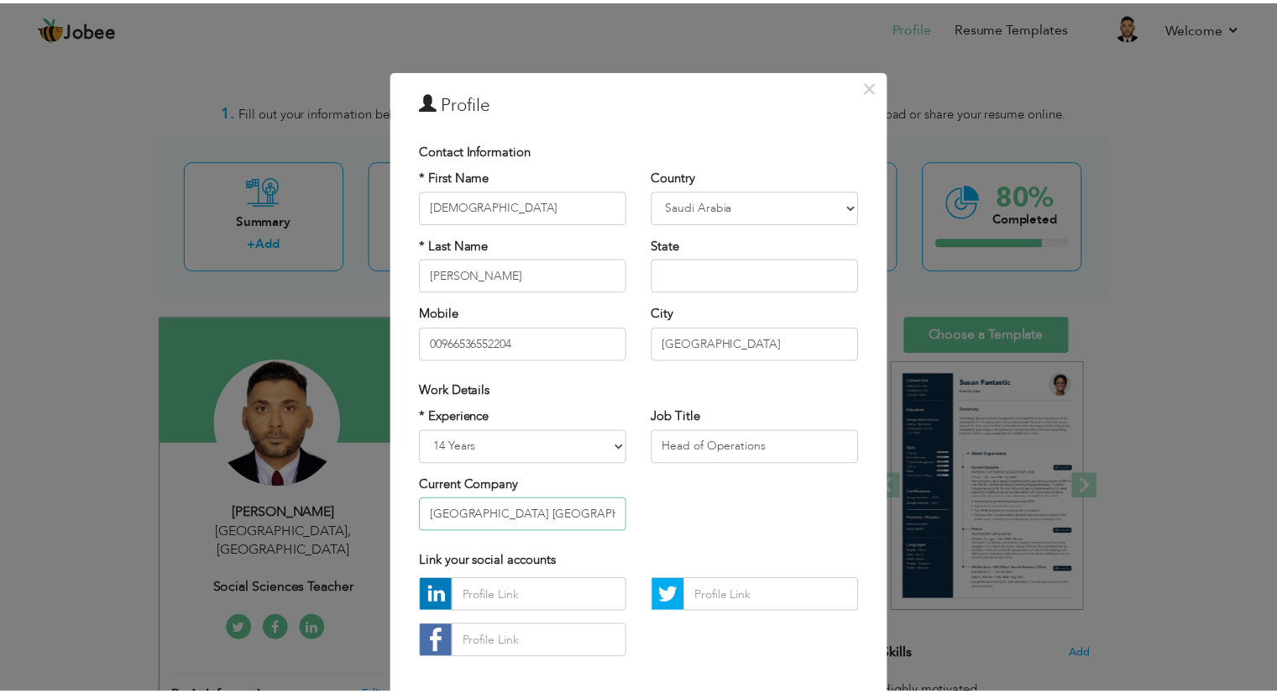
scroll to position [80, 0]
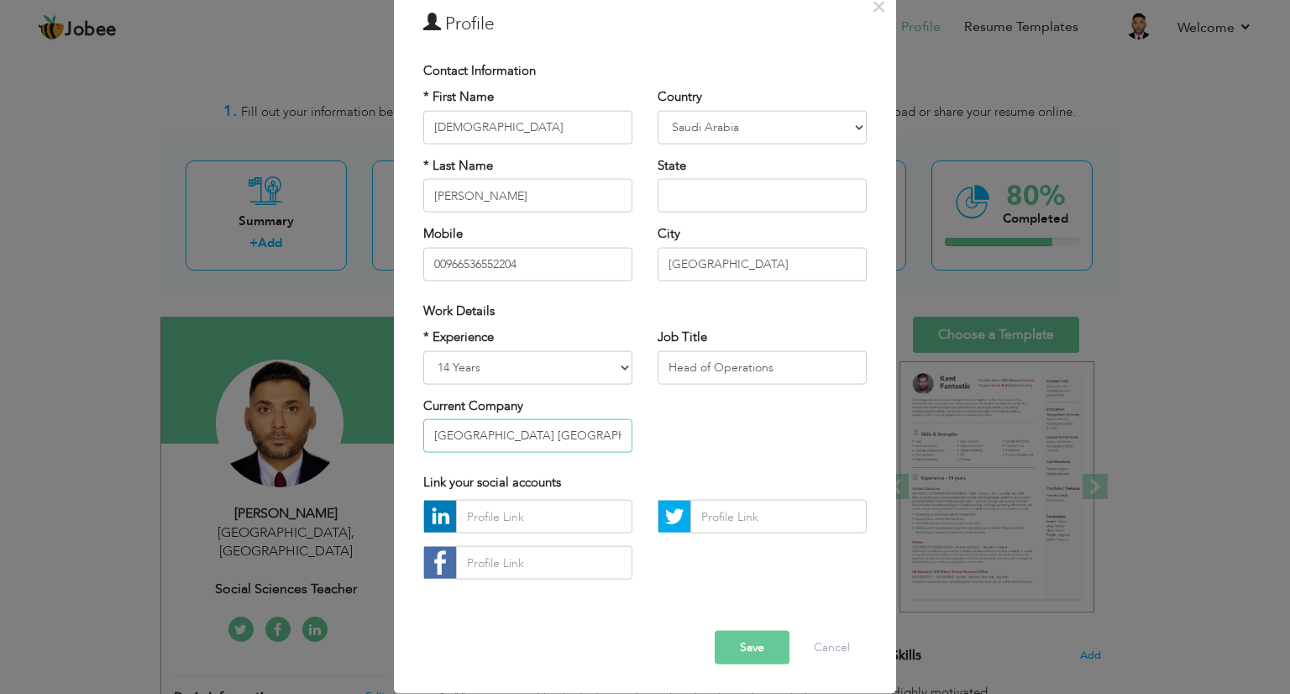
type input "[GEOGRAPHIC_DATA] [GEOGRAPHIC_DATA]"
click at [591, 531] on input "text" at bounding box center [544, 517] width 176 height 34
click at [730, 642] on button "Save" at bounding box center [752, 648] width 75 height 34
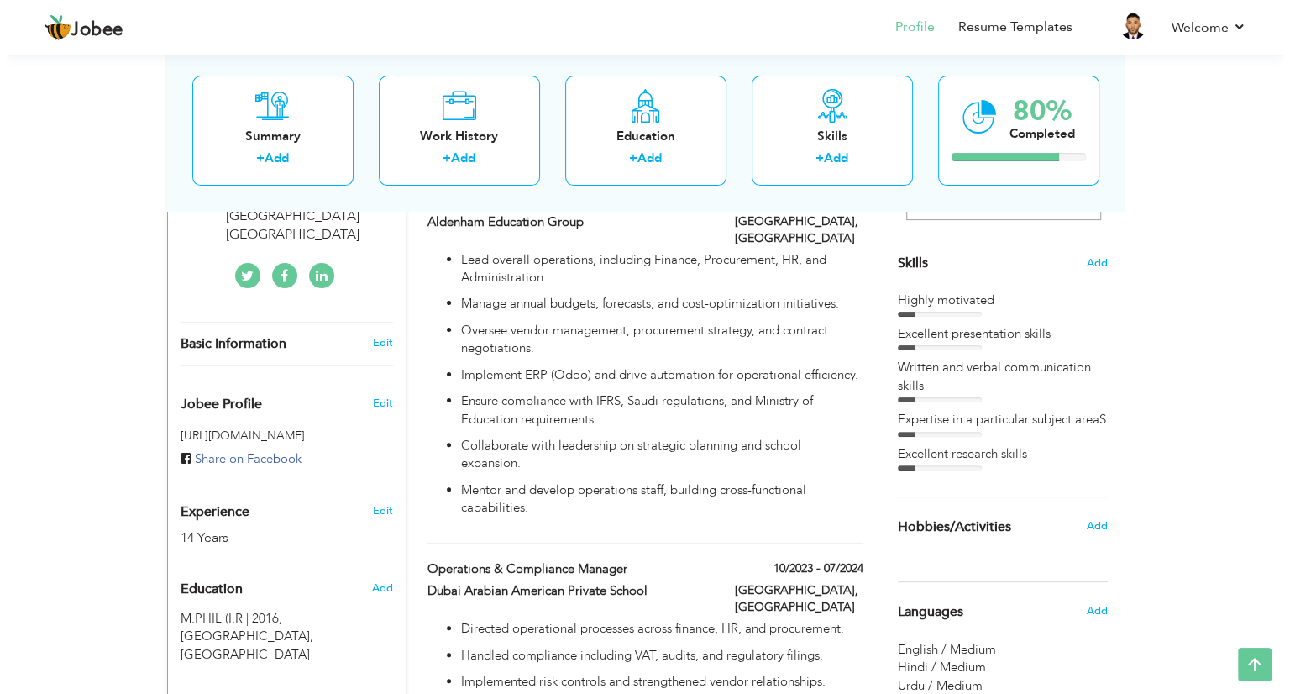
scroll to position [393, 0]
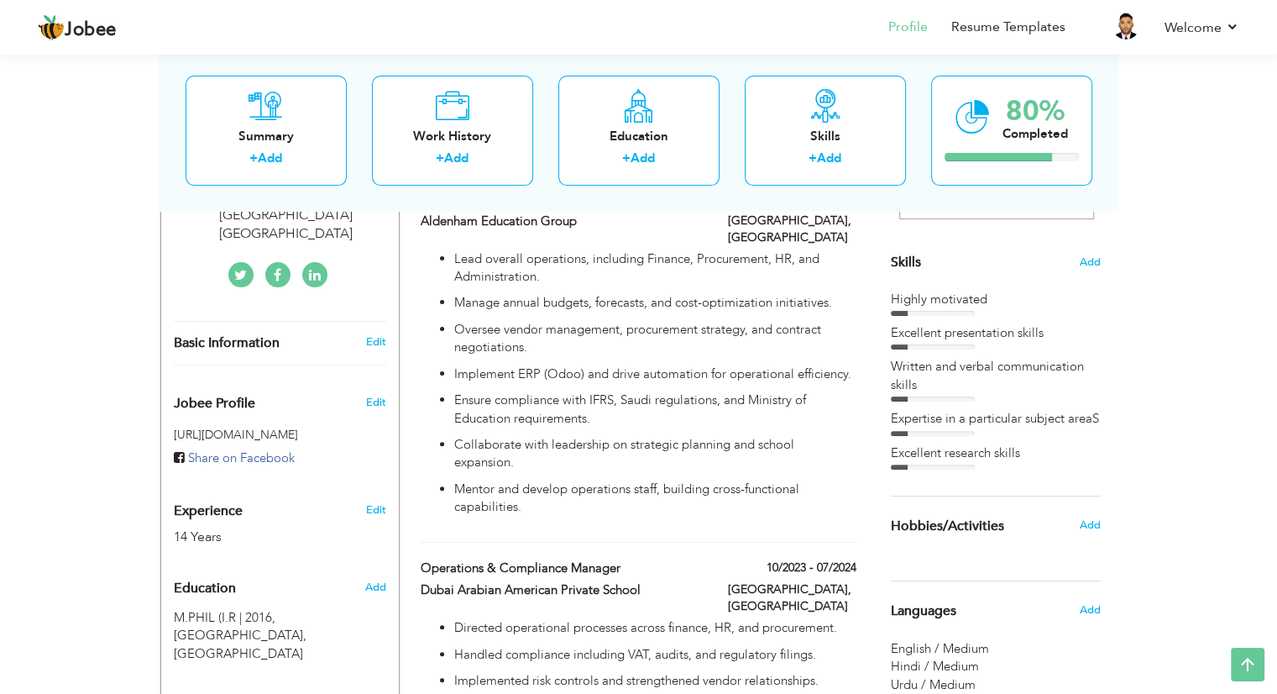
click at [511, 365] on p "Implement ERP (Odoo) and drive automation for operational efficiency." at bounding box center [654, 374] width 401 height 18
type input "Head of Operations"
type input "Aldenham Education Group"
type input "07/2024"
type input "[GEOGRAPHIC_DATA]"
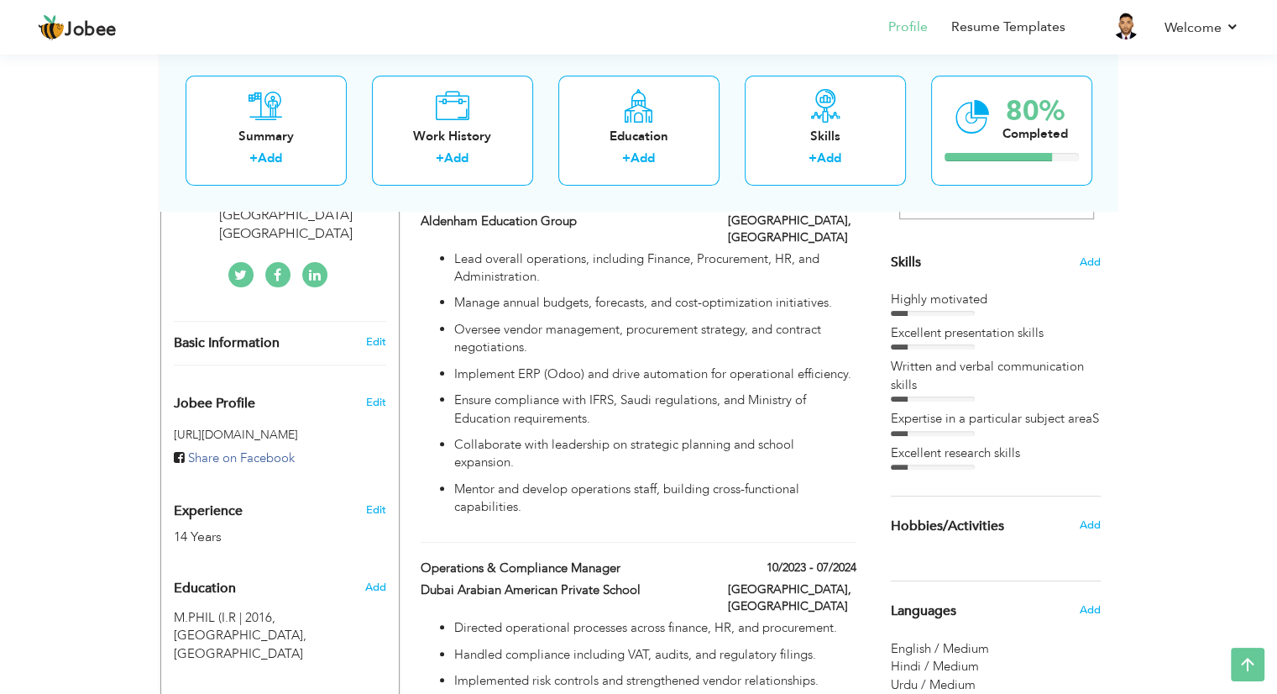
type input "[GEOGRAPHIC_DATA]"
checkbox input "true"
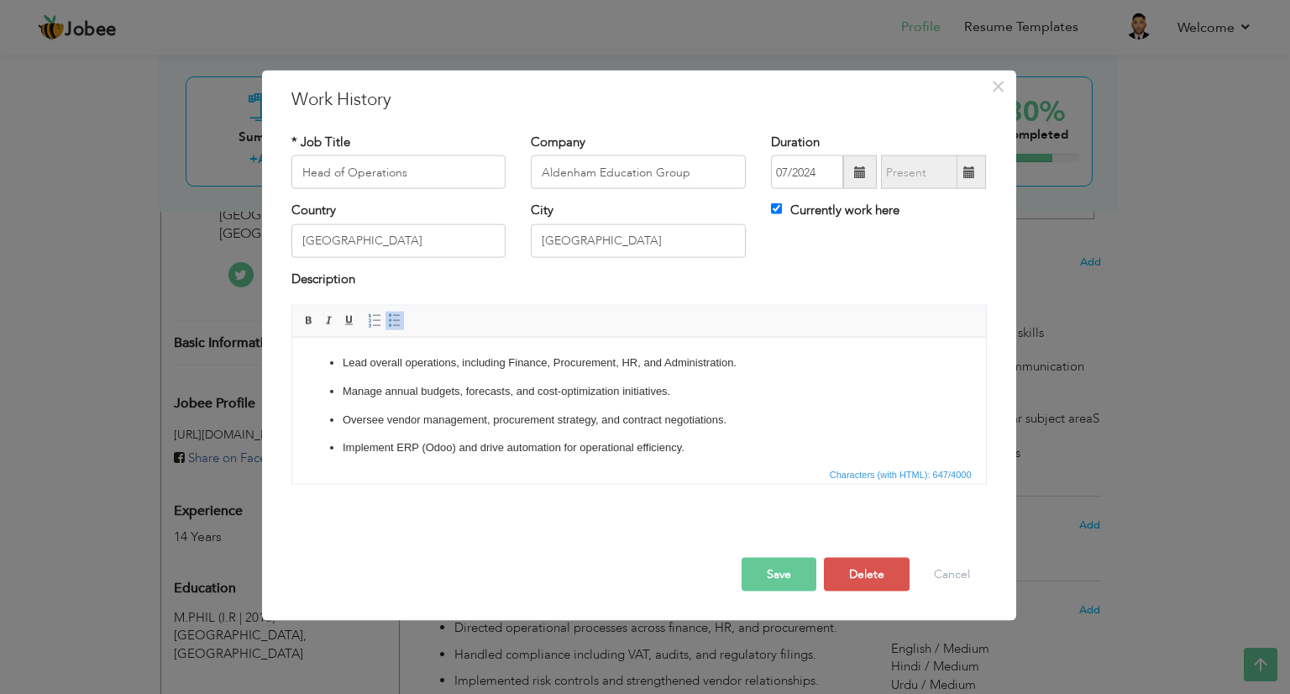
click at [490, 400] on ul "Lead overall operations, including Finance, Procurement, HR, and Administration…" at bounding box center [638, 448] width 660 height 188
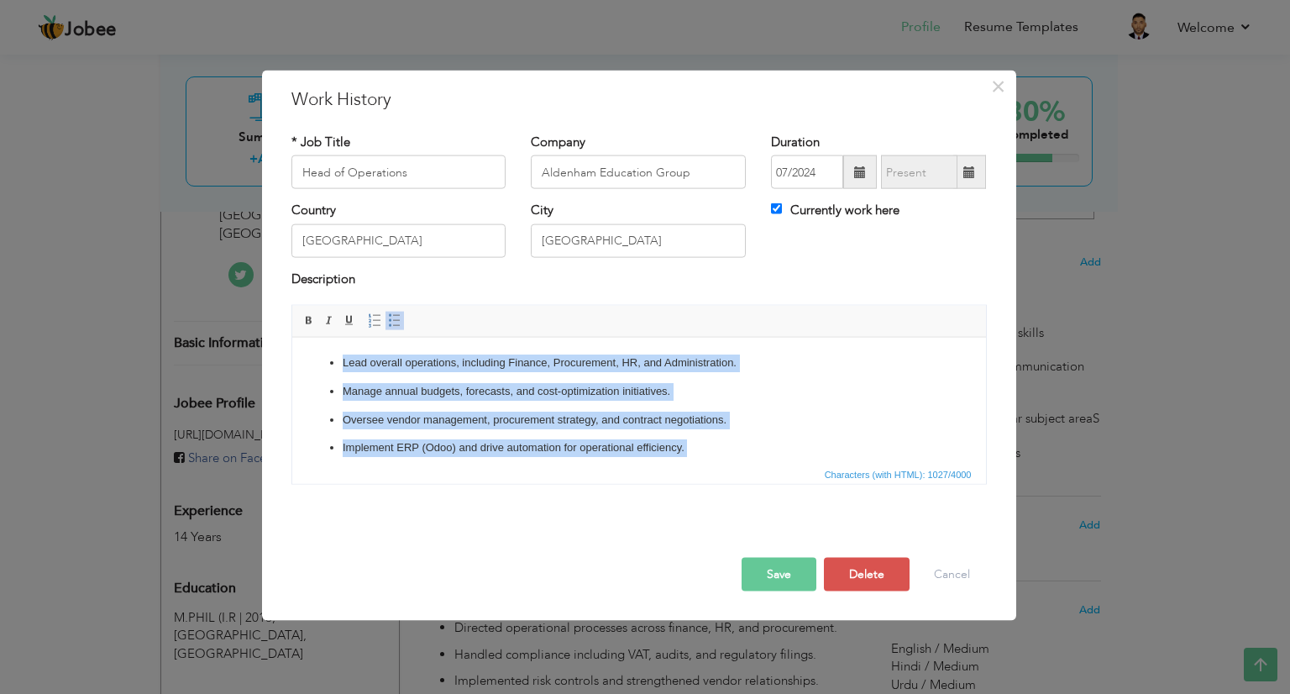
scroll to position [163, 0]
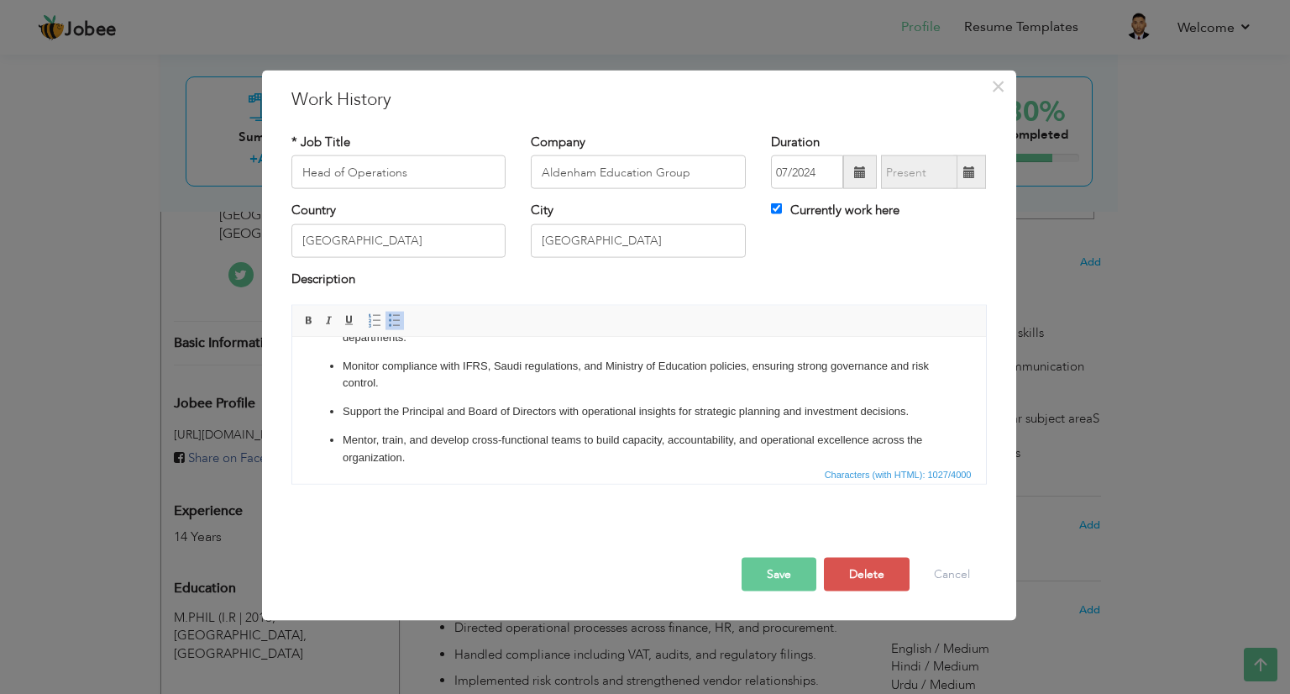
click at [783, 563] on button "Save" at bounding box center [778, 575] width 75 height 34
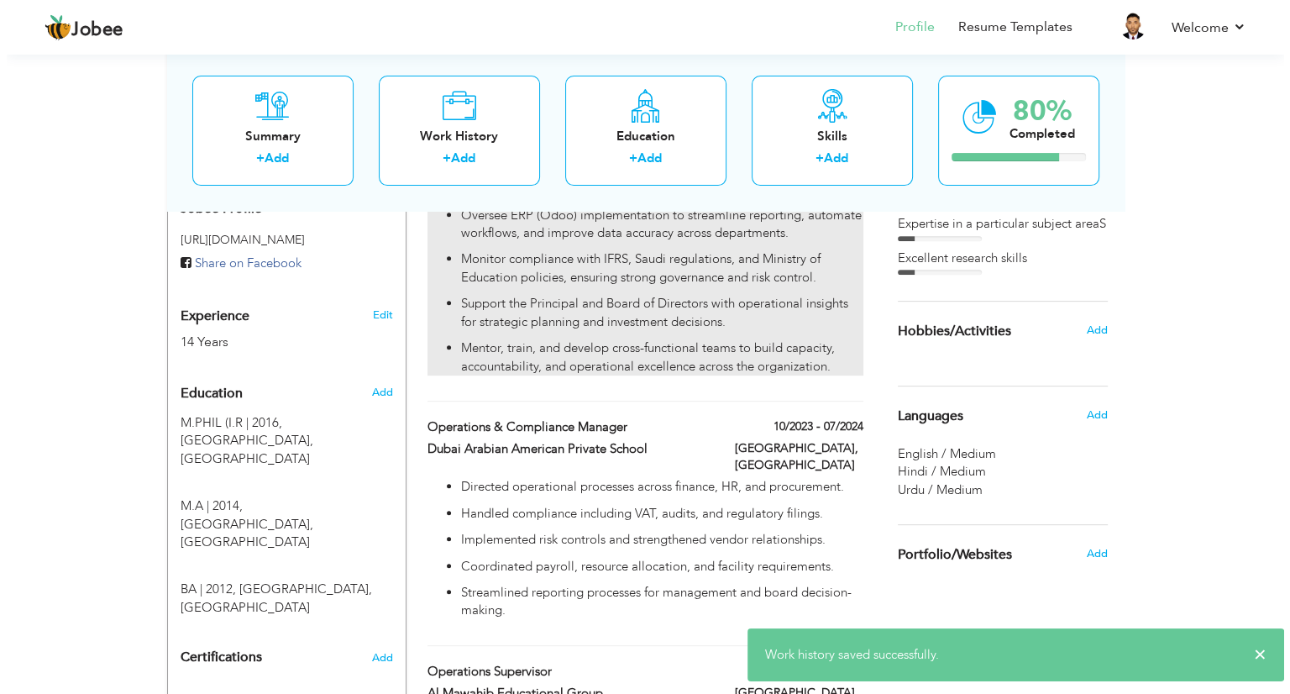
scroll to position [600, 0]
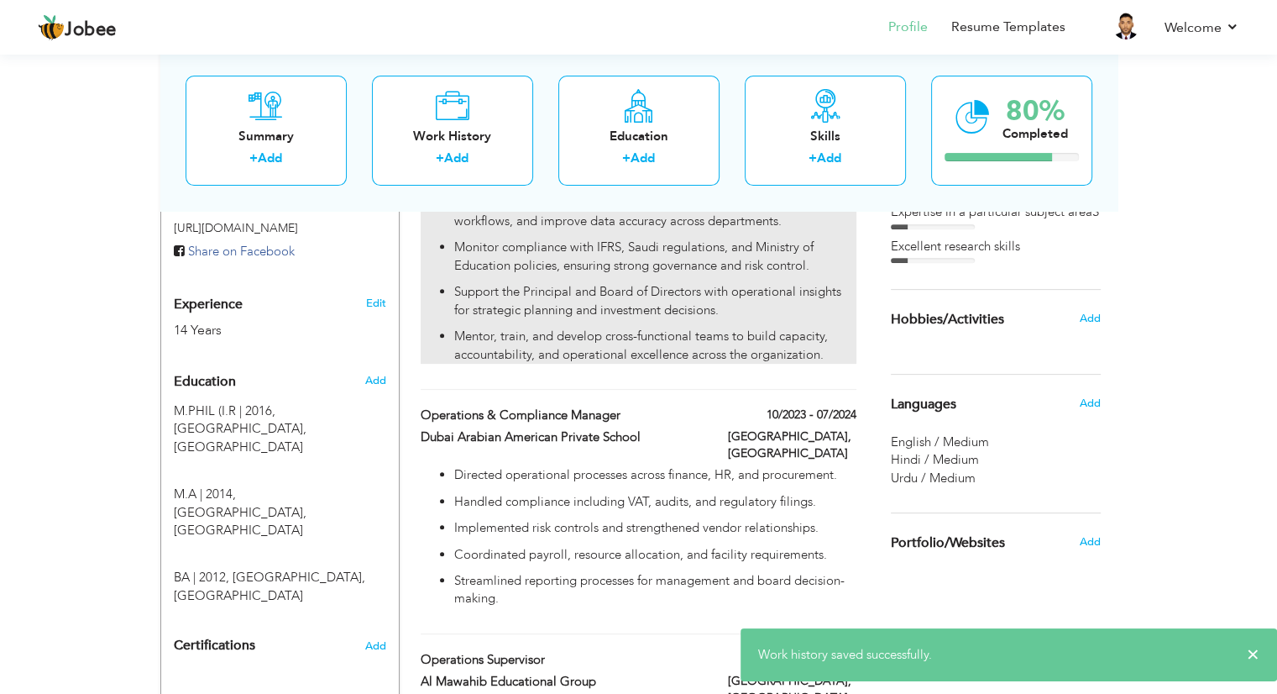
click at [668, 493] on p "Handled compliance including VAT, audits, and regulatory filings." at bounding box center [654, 502] width 401 height 18
type input "Operations & Compliance Manager"
type input "Dubai Arabian American Private School"
type input "10/2023"
type input "07/2024"
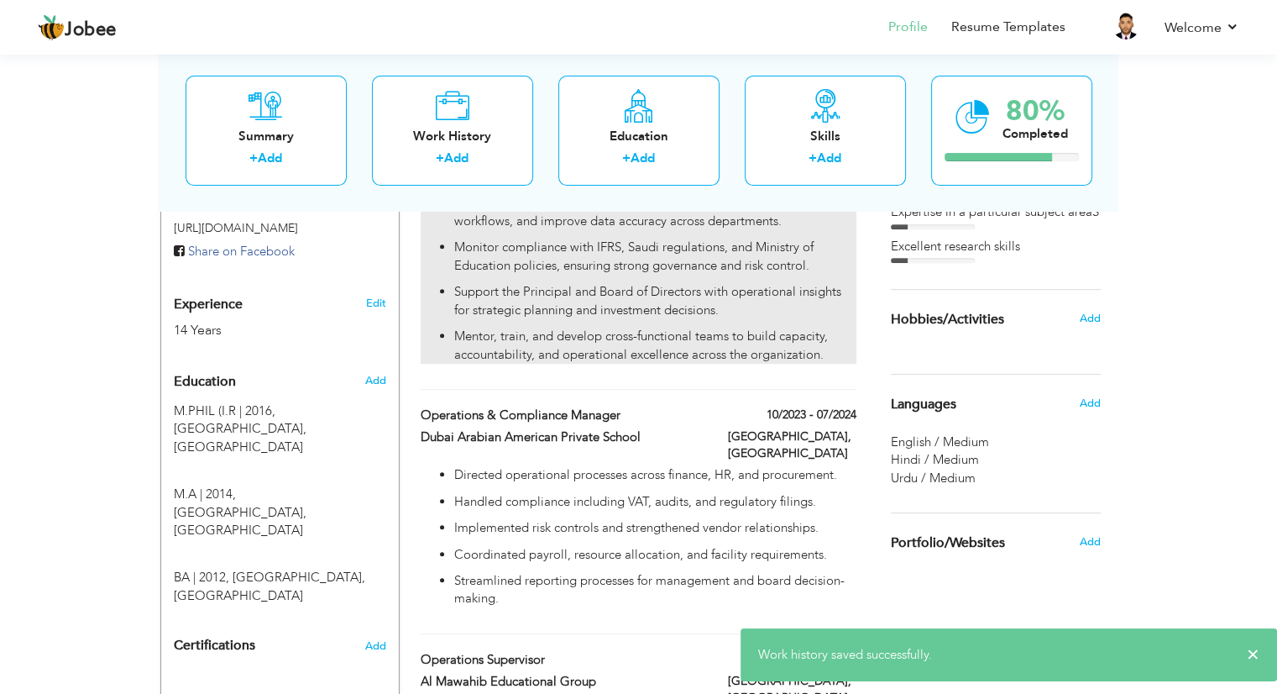
type input "[GEOGRAPHIC_DATA]"
checkbox input "false"
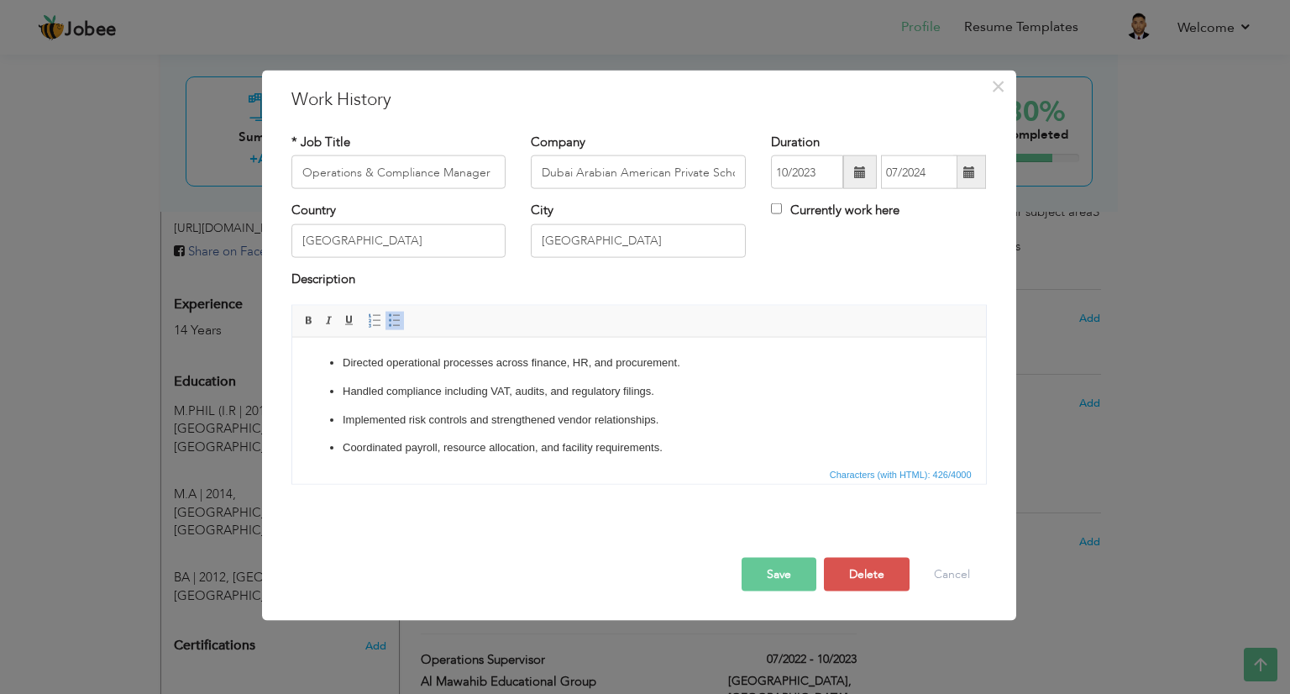
click at [541, 433] on ul "Directed operational processes across finance, HR, and procurement. Handled com…" at bounding box center [638, 419] width 660 height 131
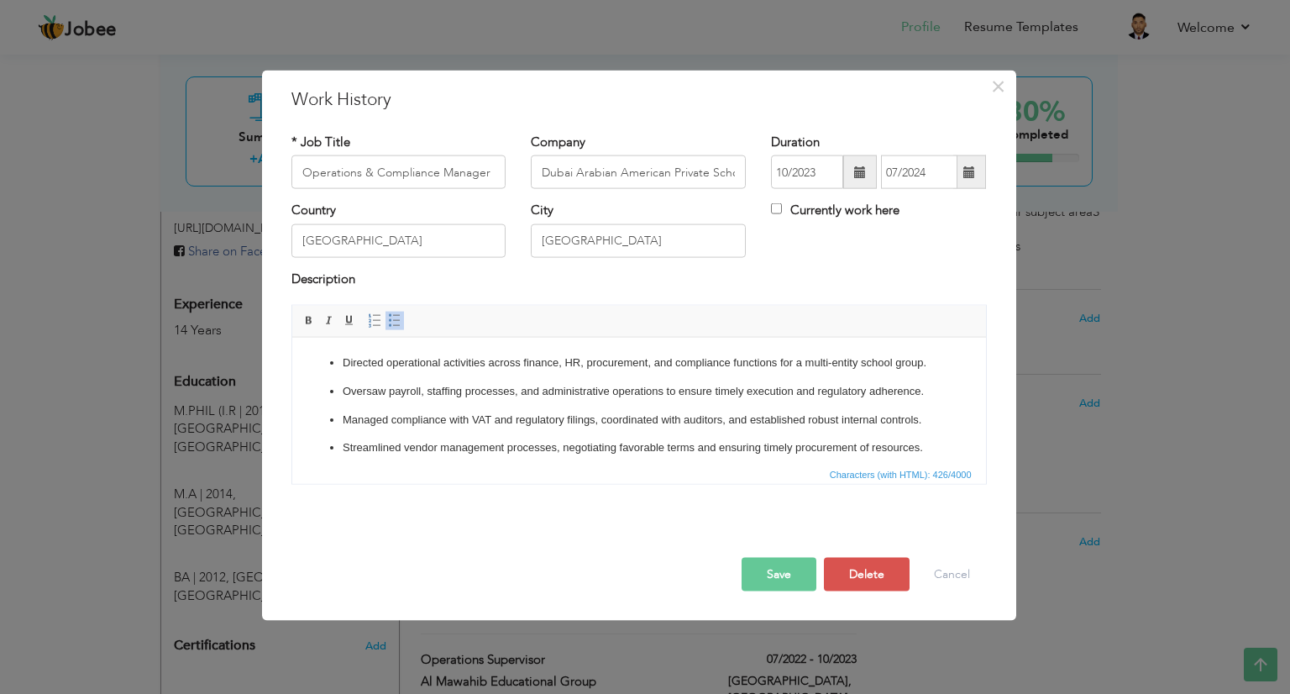
scroll to position [128, 0]
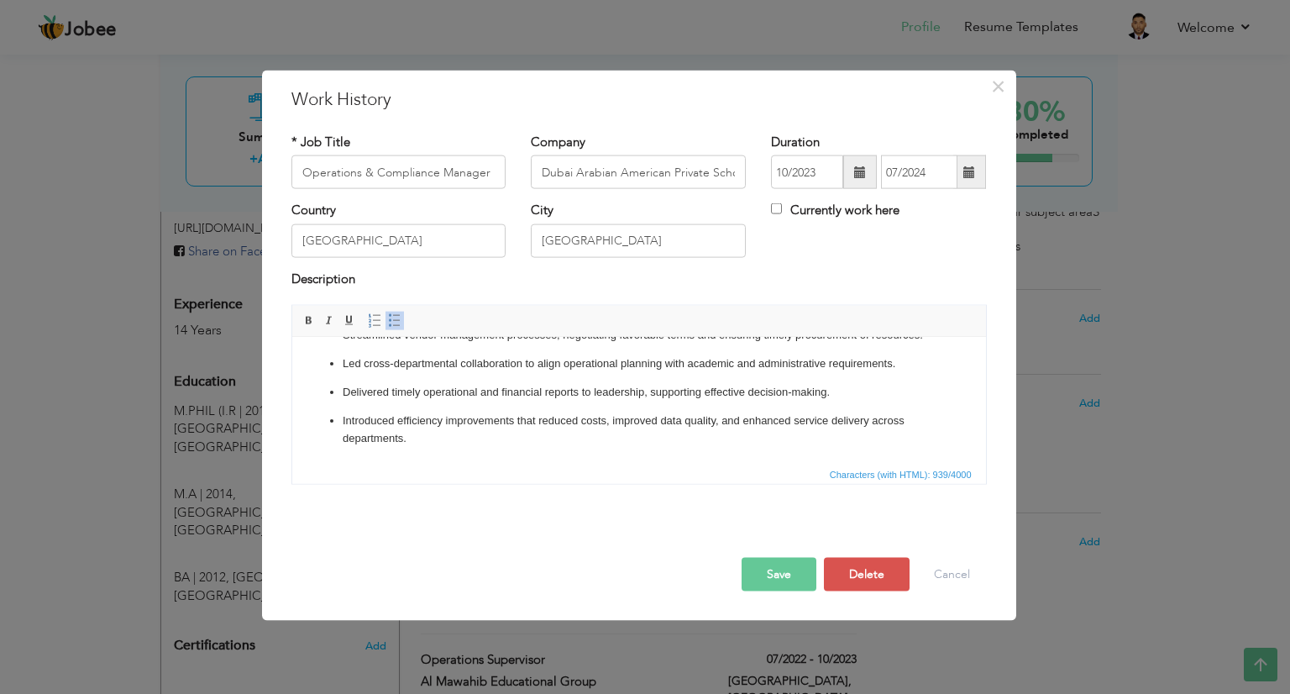
click at [759, 575] on button "Save" at bounding box center [778, 575] width 75 height 34
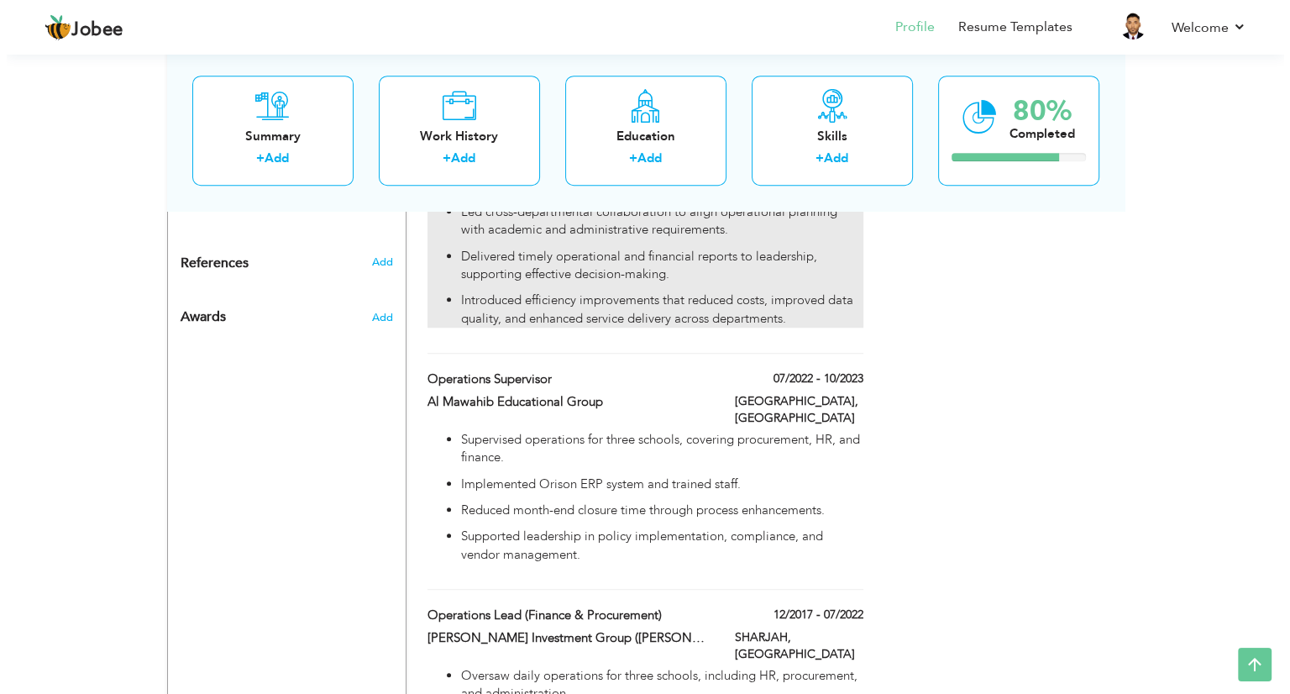
scroll to position [1046, 0]
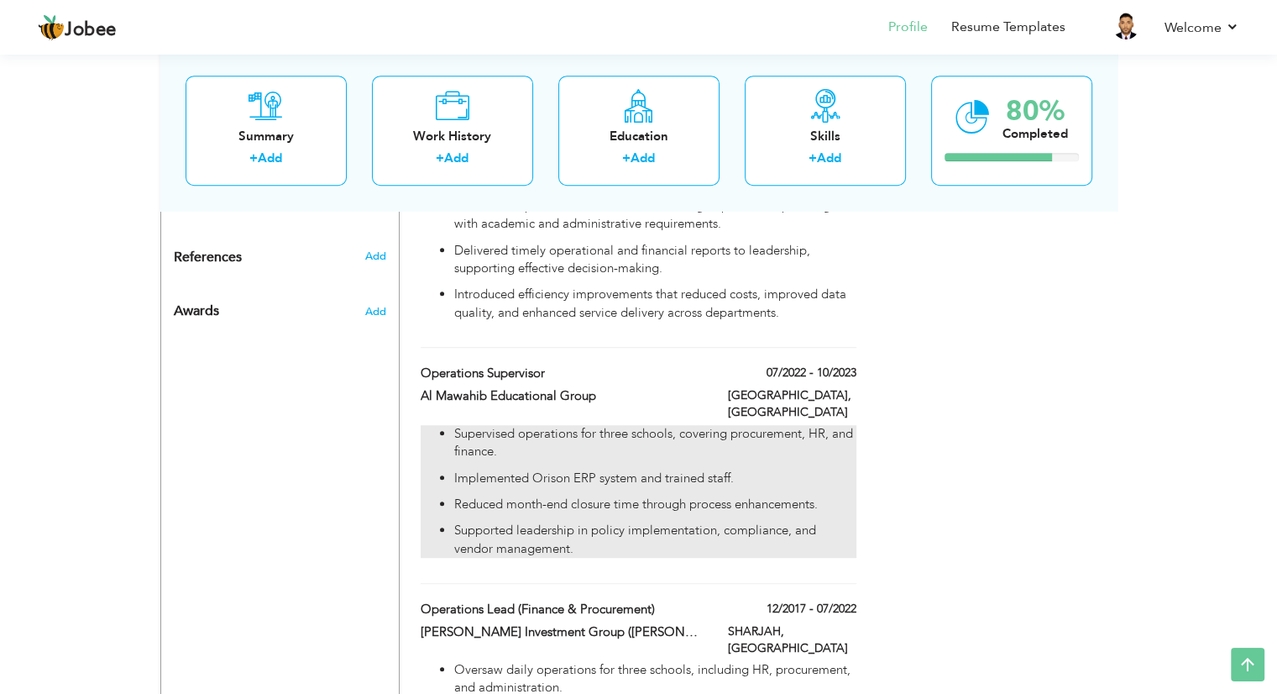
click at [515, 495] on p "Reduced month-end closure time through process enhancements." at bounding box center [654, 504] width 401 height 18
type input "Operations Supervisor"
type input "Al Mawahib Educational Group"
type input "07/2022"
type input "10/2023"
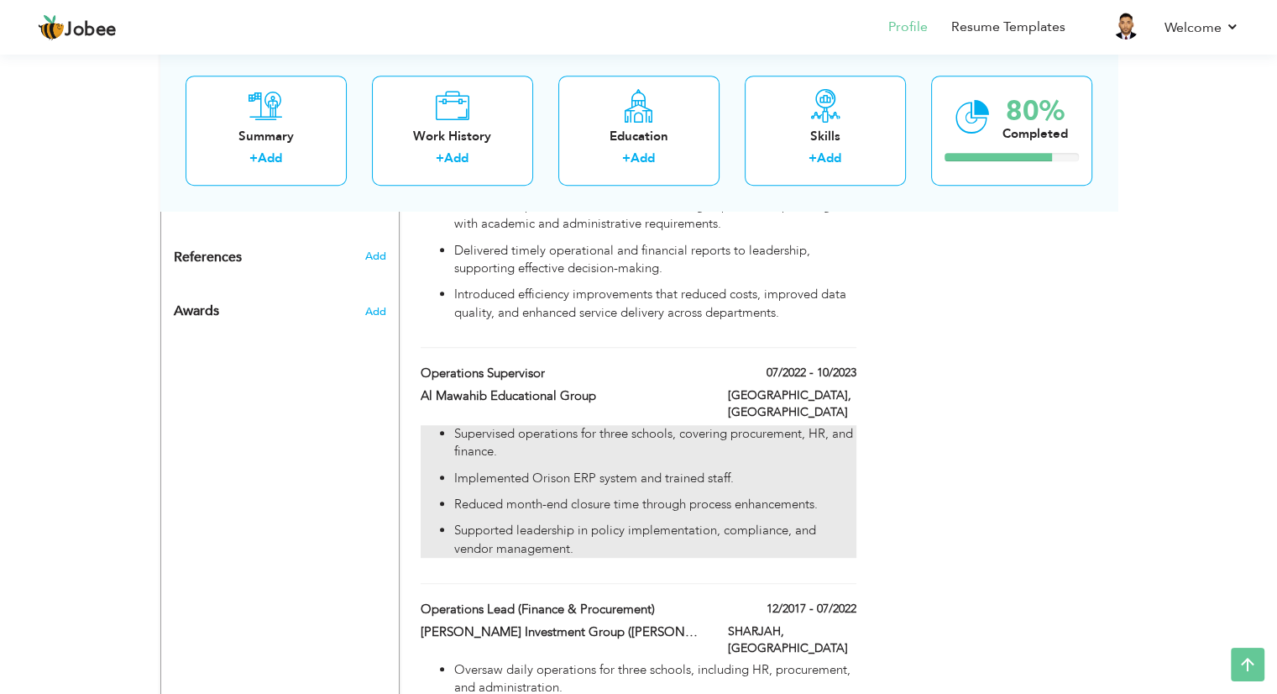
type input "Sharjah"
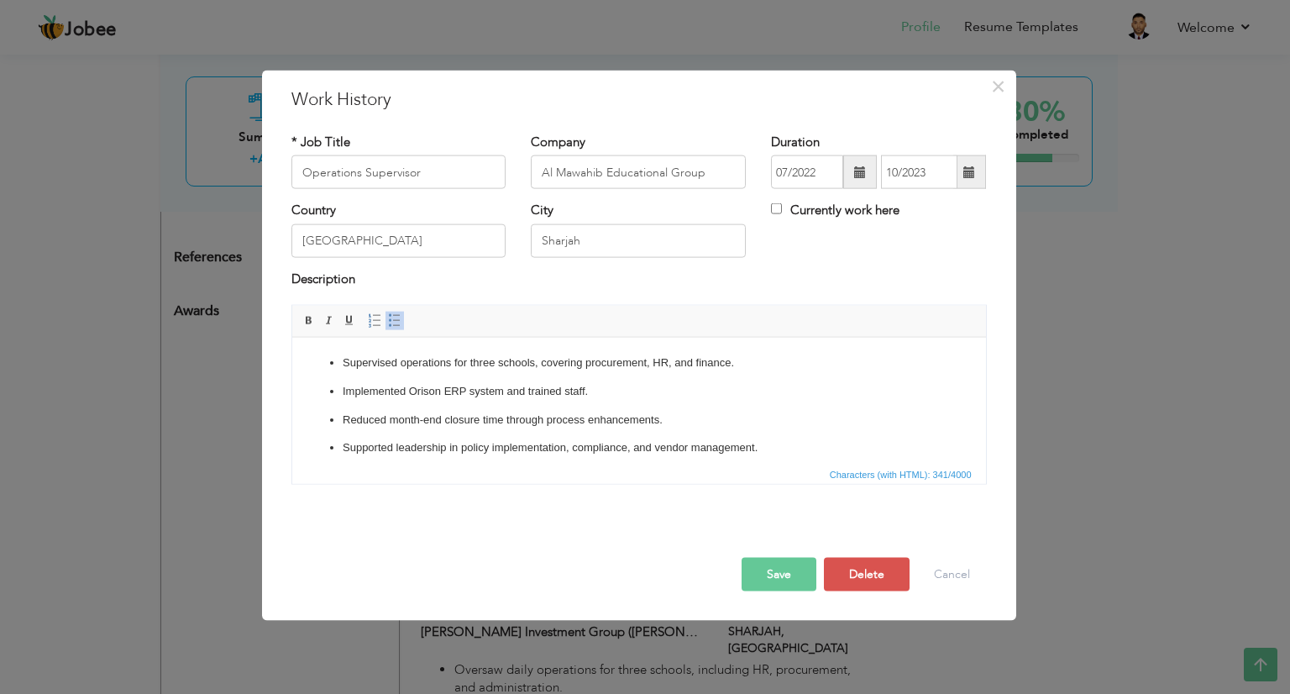
click at [515, 460] on html "Supervised operations for three schools, covering procurement, HR, and finance.…" at bounding box center [638, 405] width 694 height 136
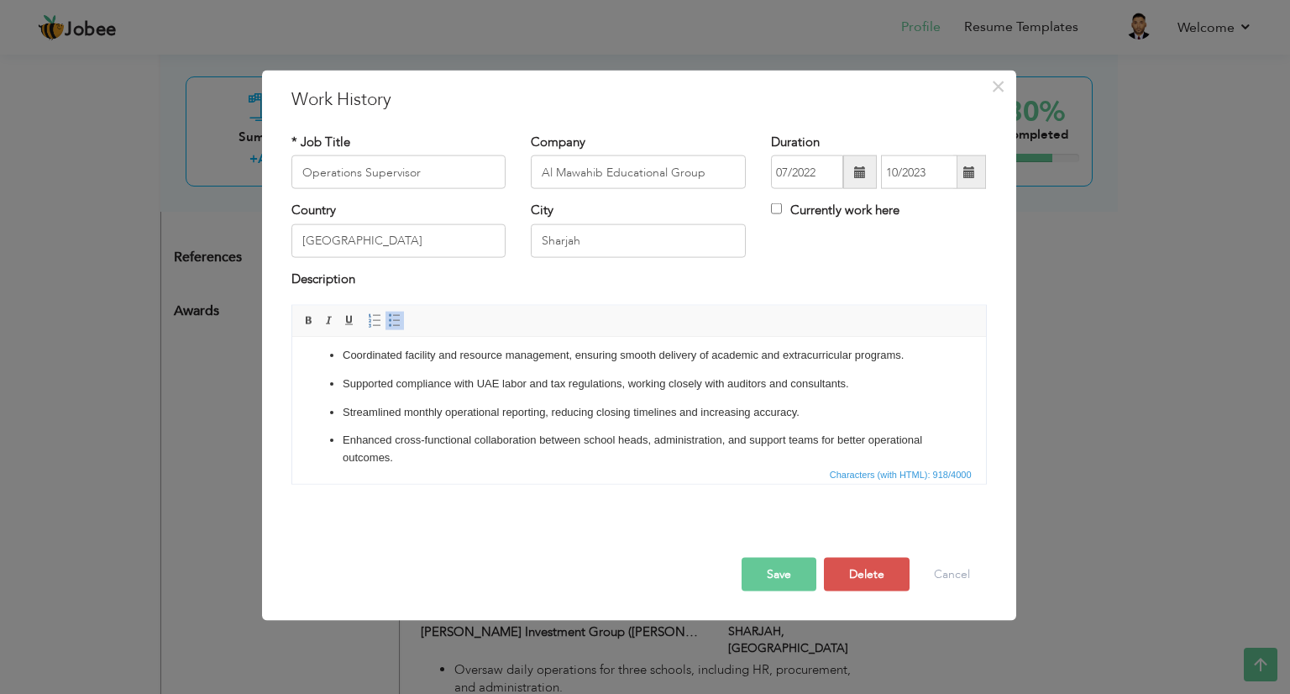
click at [762, 574] on button "Save" at bounding box center [778, 575] width 75 height 34
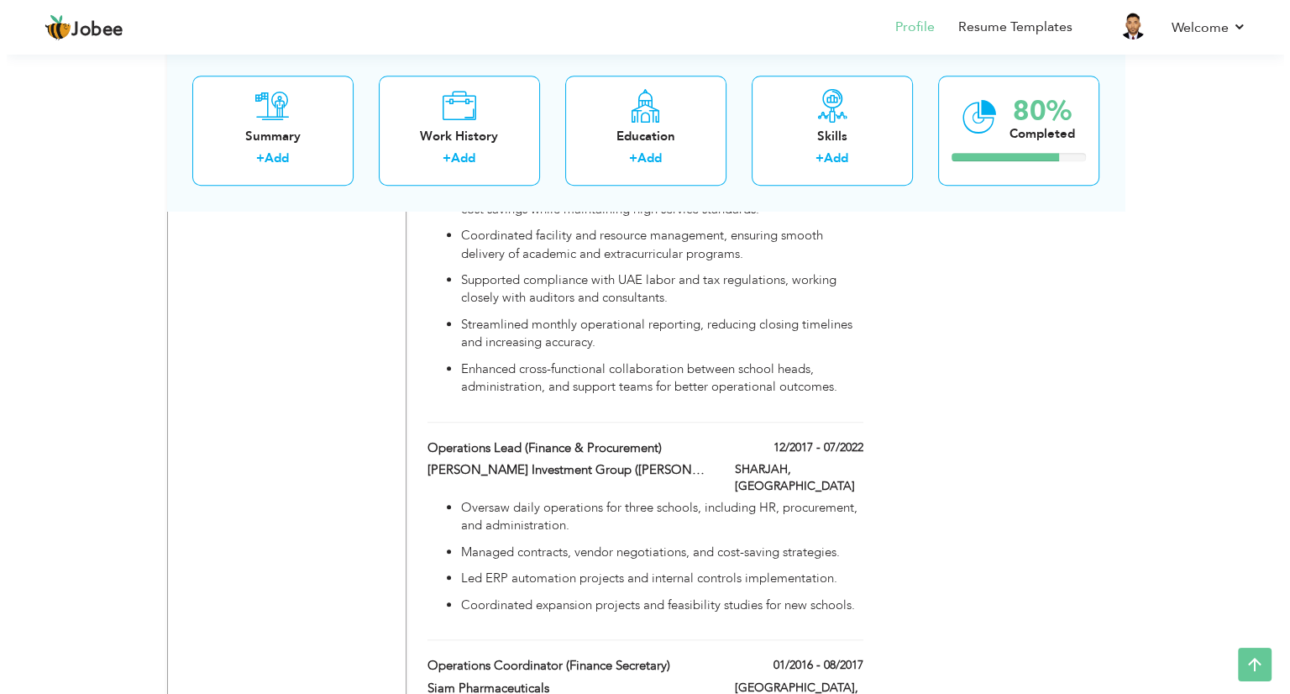
scroll to position [1384, 0]
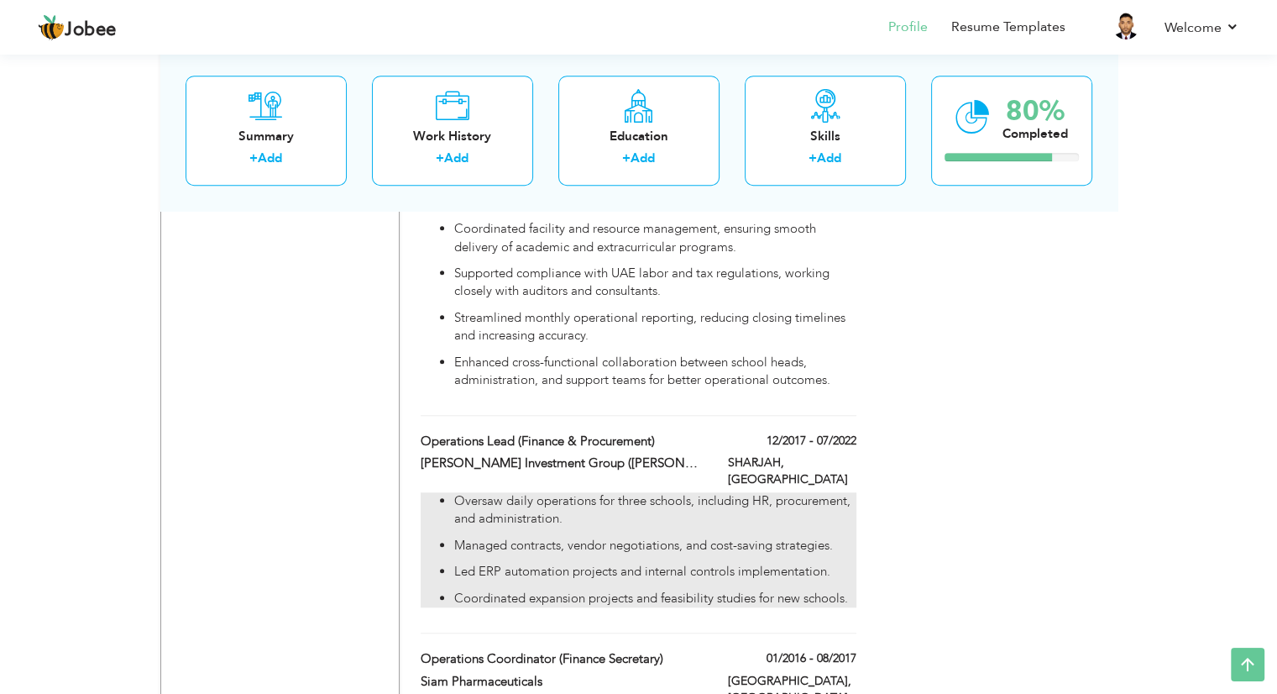
click at [726, 537] on p "Managed contracts, vendor negotiations, and cost-saving strategies." at bounding box center [654, 546] width 401 height 18
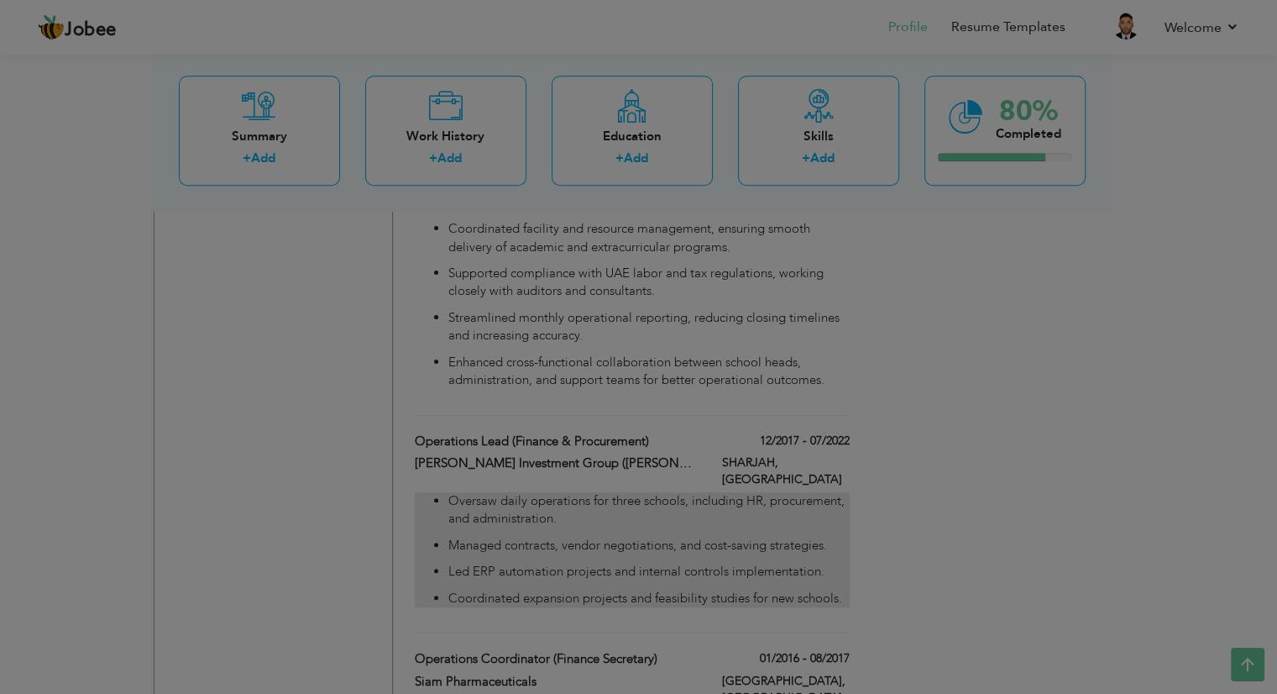
type input "Operations Lead (Finance & Procurement)"
type input "[PERSON_NAME] Investment Group ([PERSON_NAME] American International School)"
type input "12/2017"
type input "07/2022"
type input "SHARJAH"
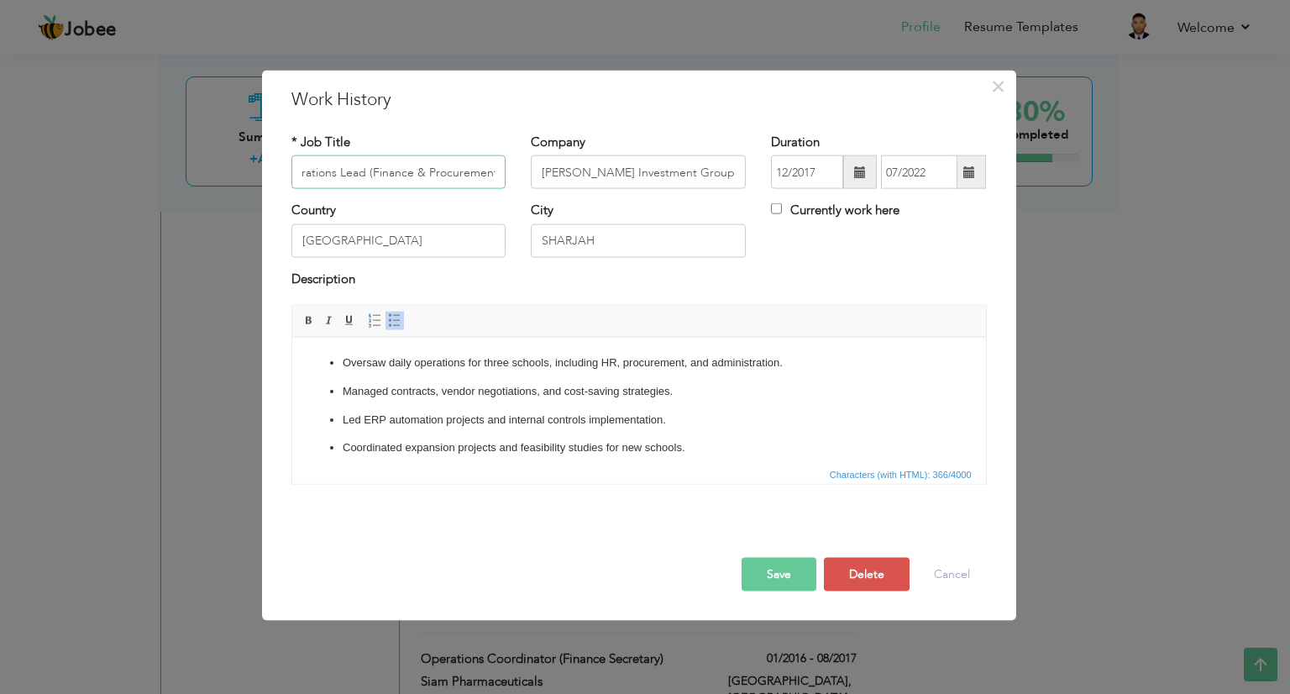
scroll to position [0, 0]
click at [519, 390] on p "Managed contracts, vendor negotiations, and cost-saving strategies." at bounding box center [638, 391] width 593 height 18
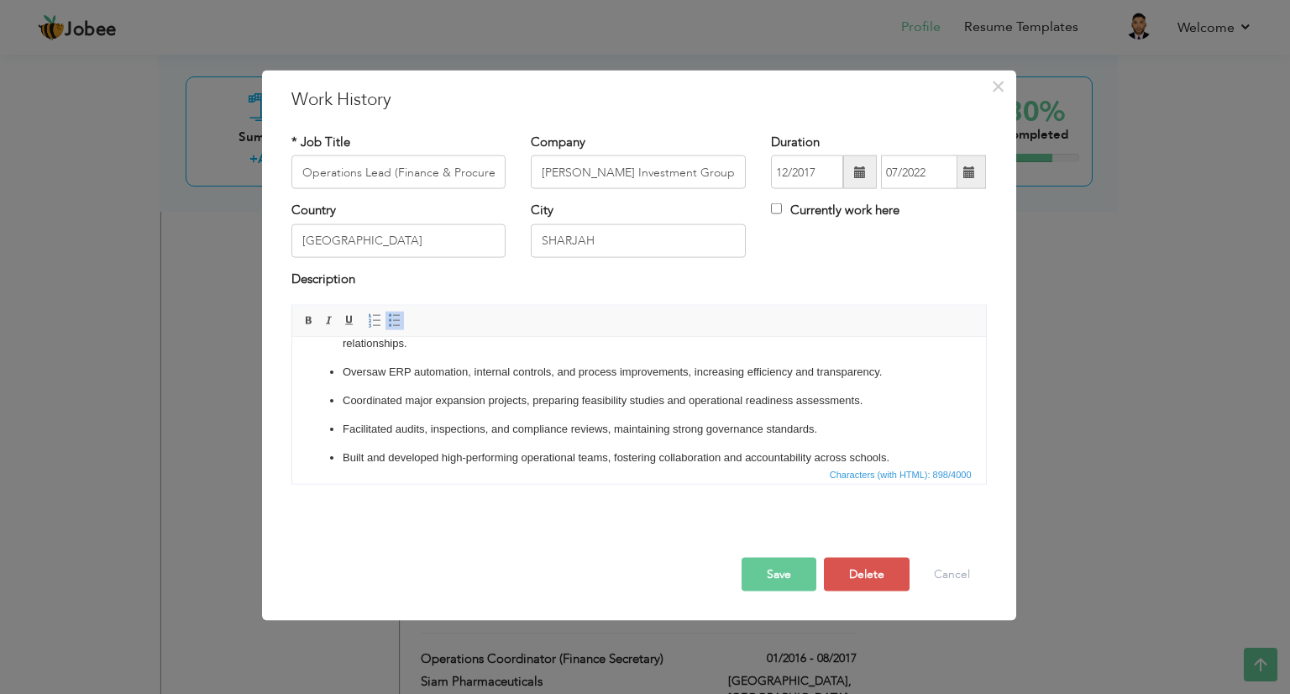
click at [747, 568] on button "Save" at bounding box center [778, 575] width 75 height 34
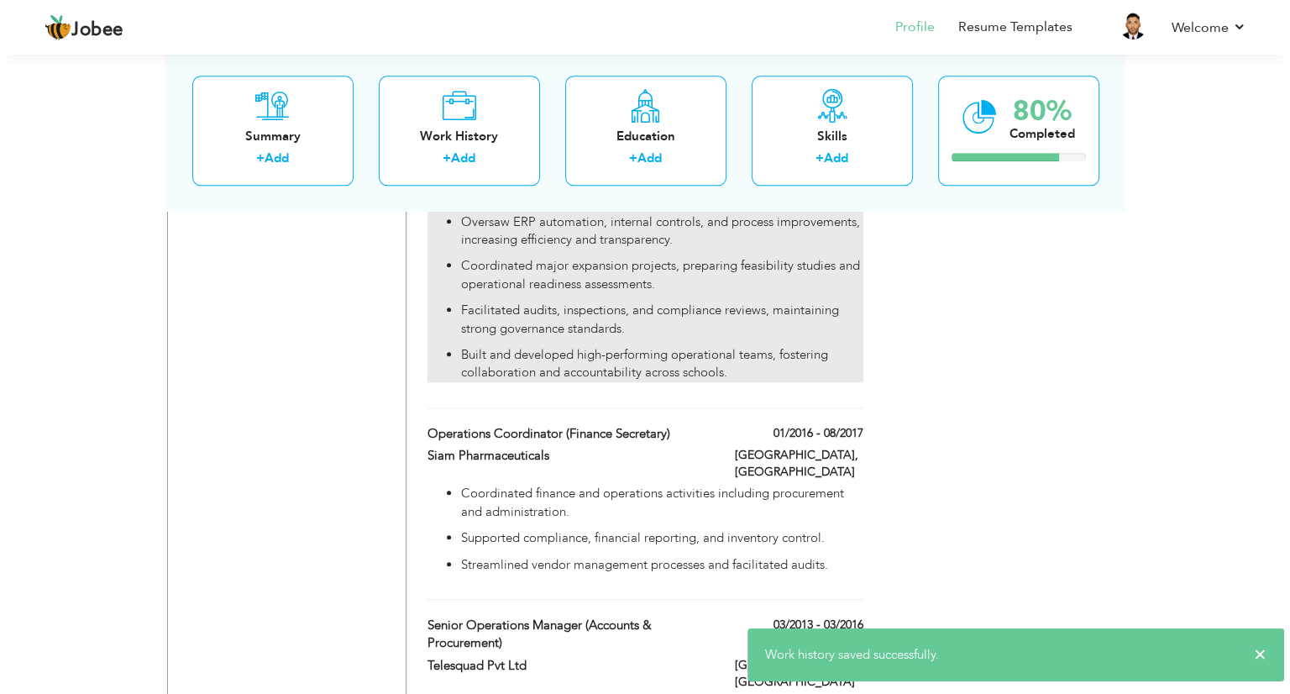
scroll to position [1795, 0]
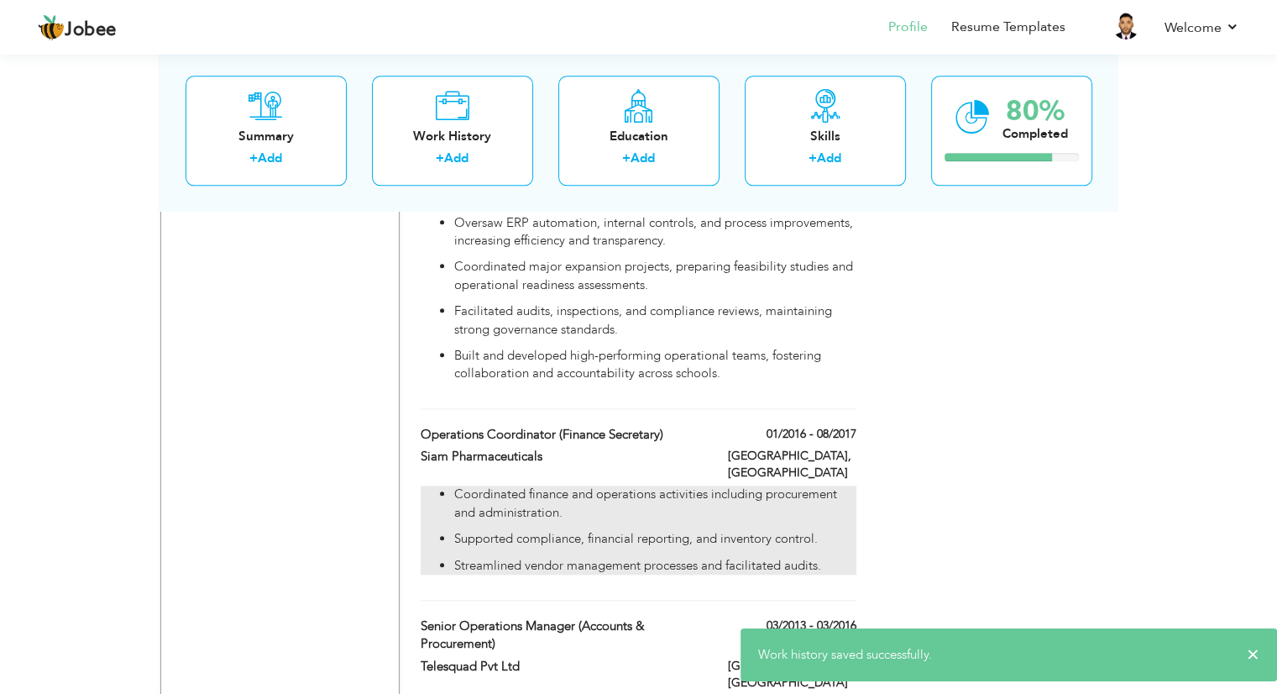
click at [672, 530] on p "Supported compliance, financial reporting, and inventory control." at bounding box center [654, 539] width 401 height 18
type input "Operations Coordinator (Finance Secretary)"
type input "Siam Pharmaceuticals"
type input "01/2016"
type input "08/2017"
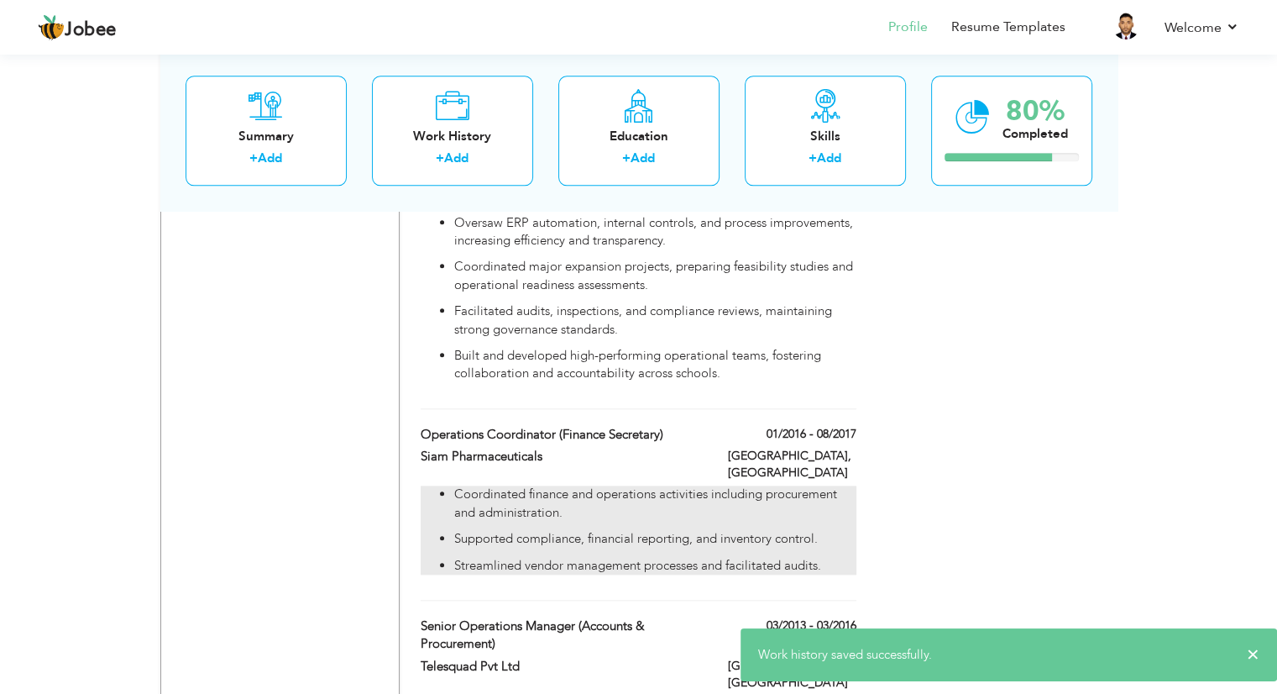
type input "[GEOGRAPHIC_DATA]"
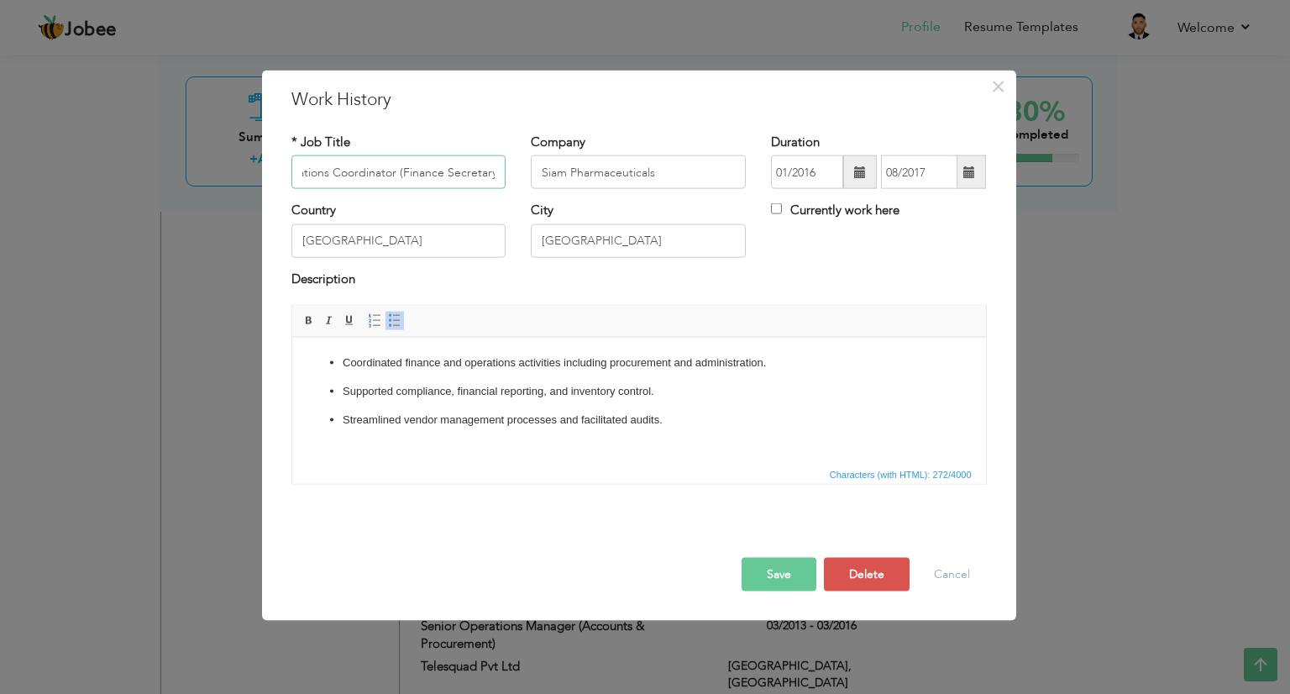
scroll to position [0, 0]
click at [487, 444] on html "Coordinated finance and operations activities including procurement and adminis…" at bounding box center [638, 390] width 694 height 107
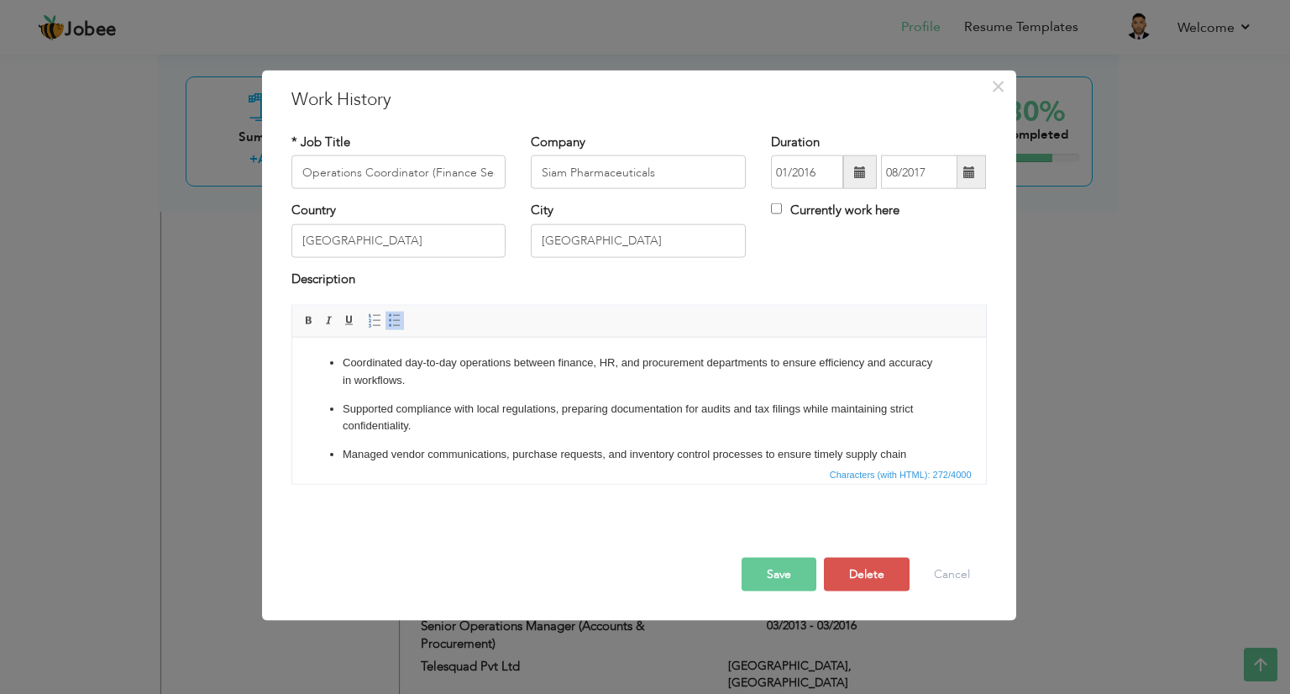
scroll to position [145, 0]
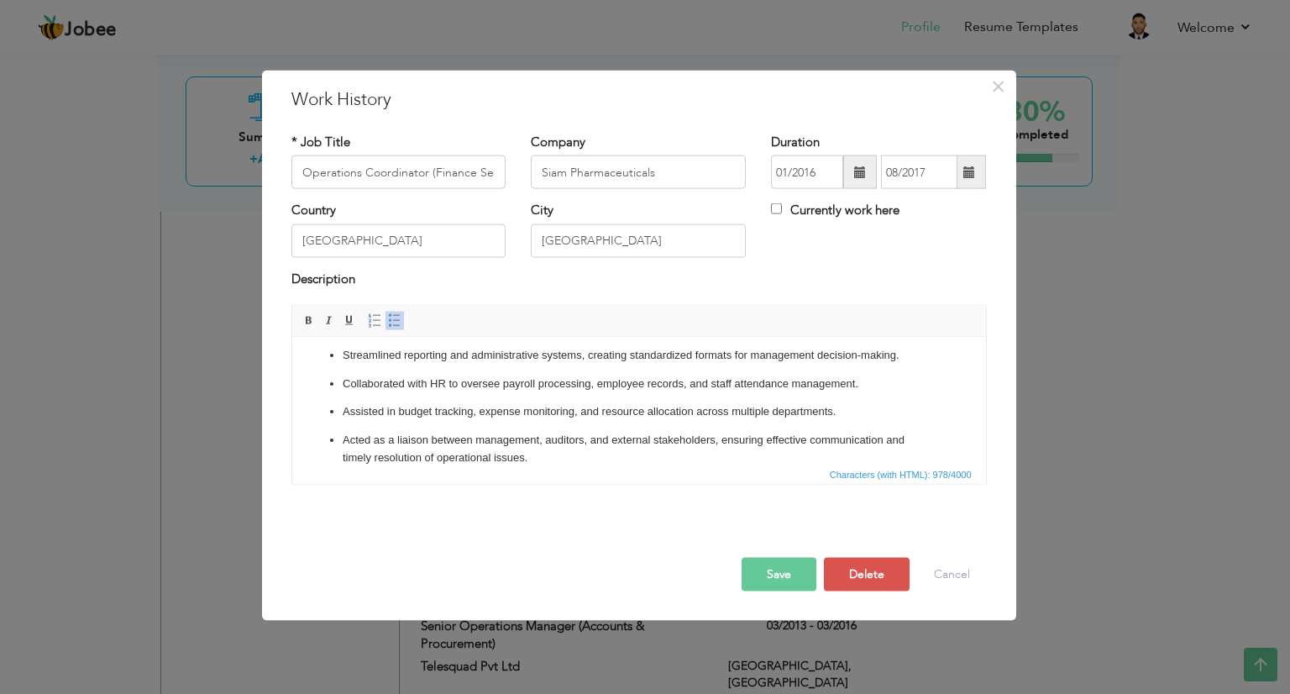
click at [771, 571] on button "Save" at bounding box center [778, 575] width 75 height 34
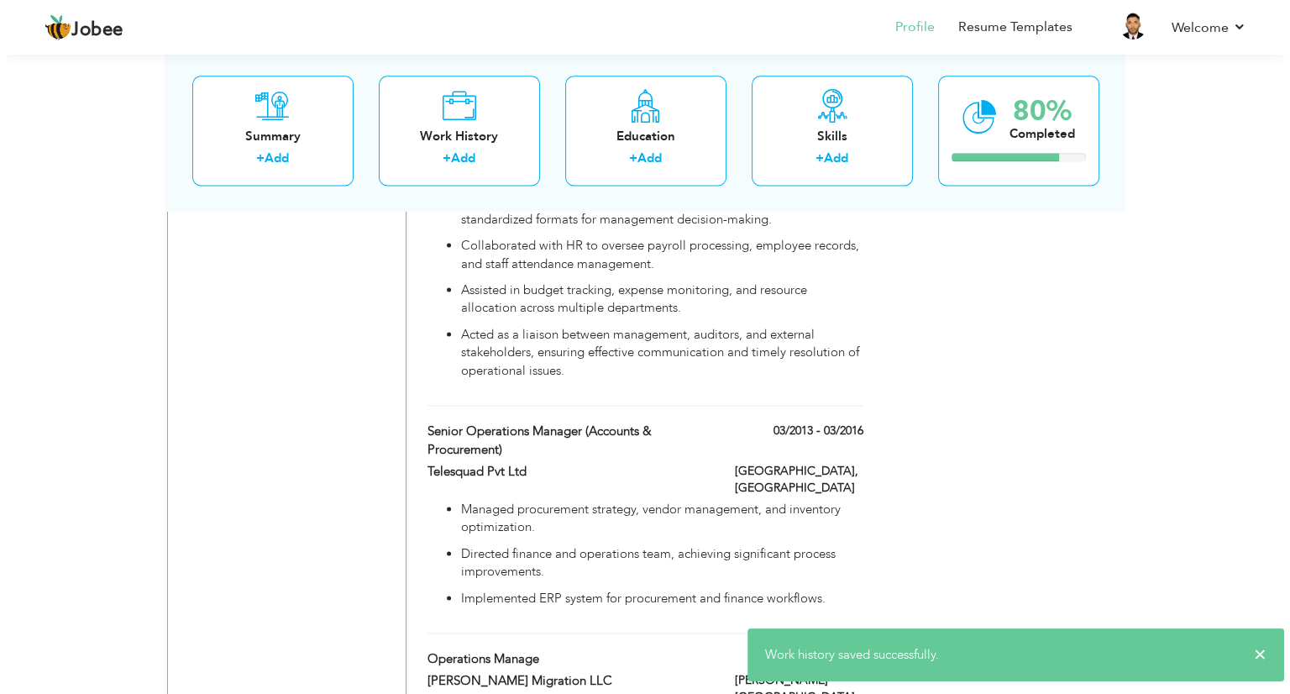
scroll to position [2240, 0]
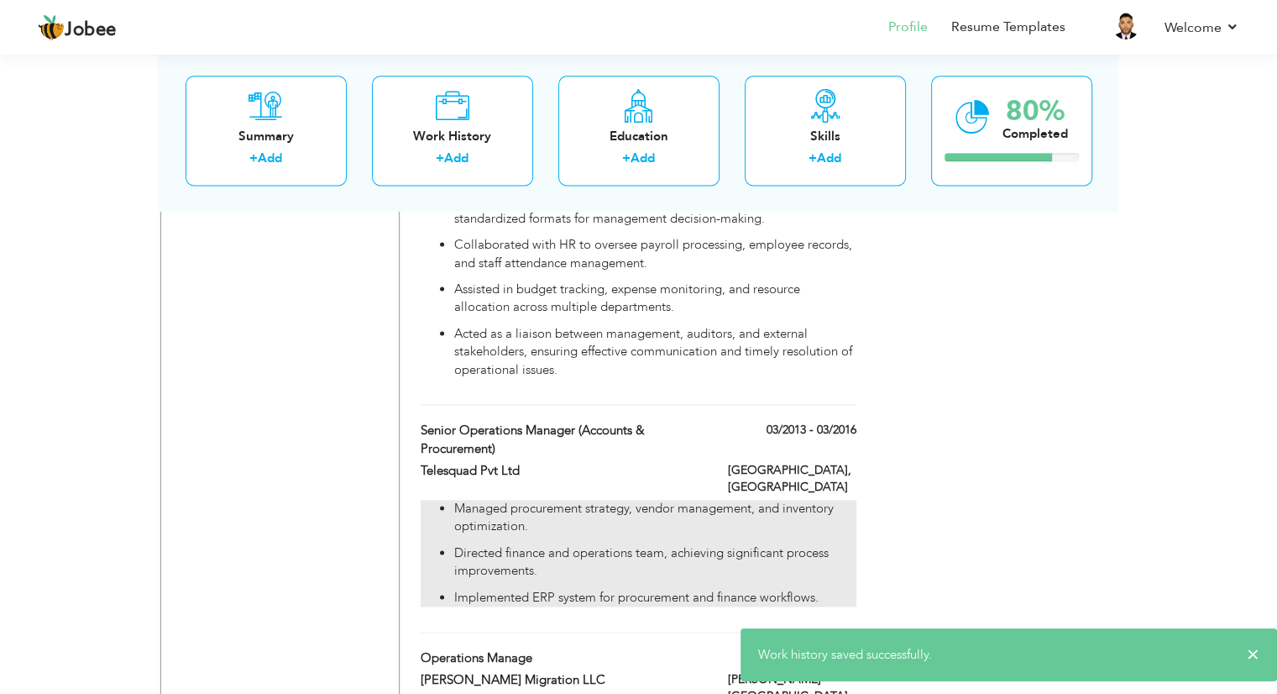
click at [589, 500] on p "Managed procurement strategy, vendor management, and inventory optimization." at bounding box center [654, 518] width 401 height 36
type input "Senior Operations Manager (Accounts & Procurement)"
type input "Telesquad Pvt Ltd"
type input "03/2013"
type input "03/2016"
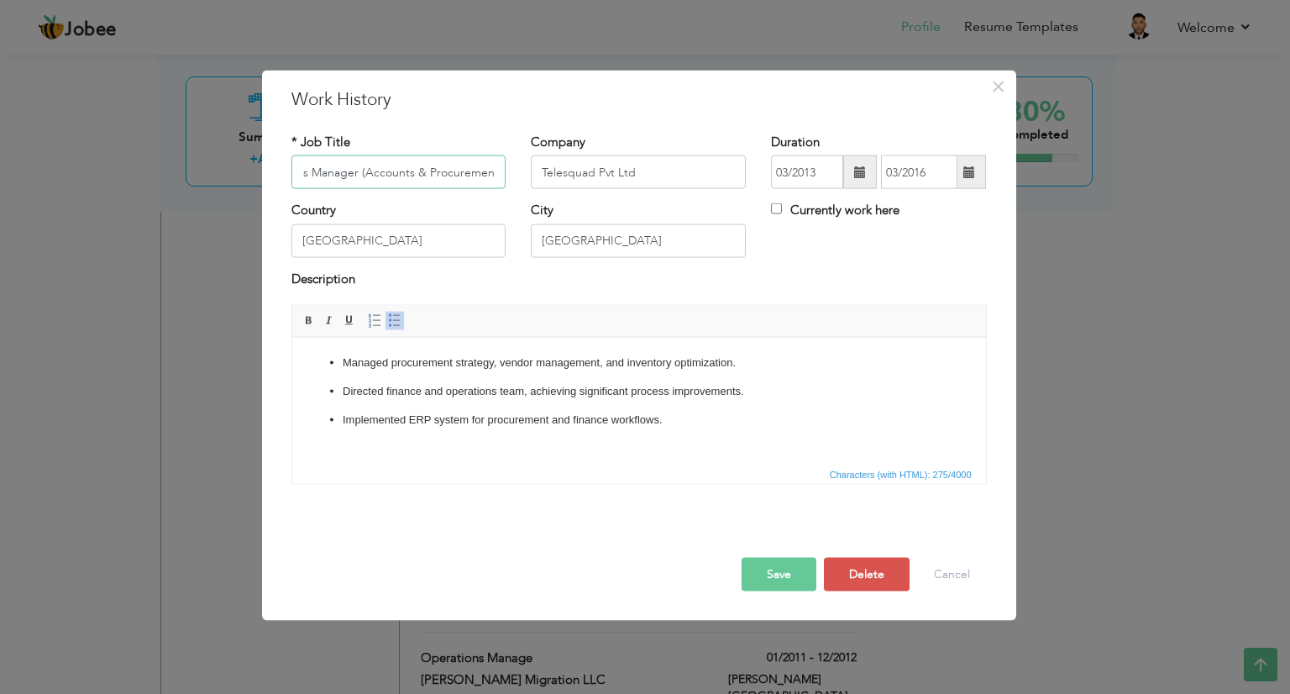
scroll to position [0, 0]
click at [507, 423] on p "Implemented ERP system for procurement and finance workflows." at bounding box center [638, 420] width 593 height 18
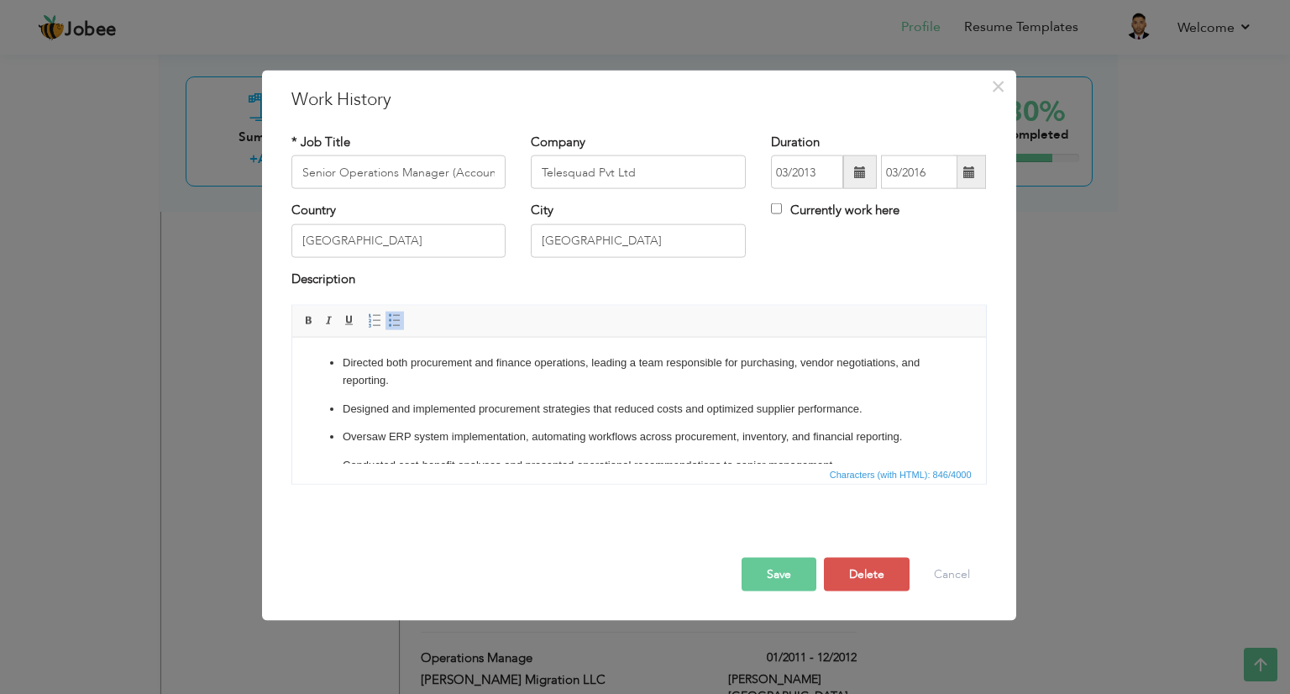
scroll to position [93, 0]
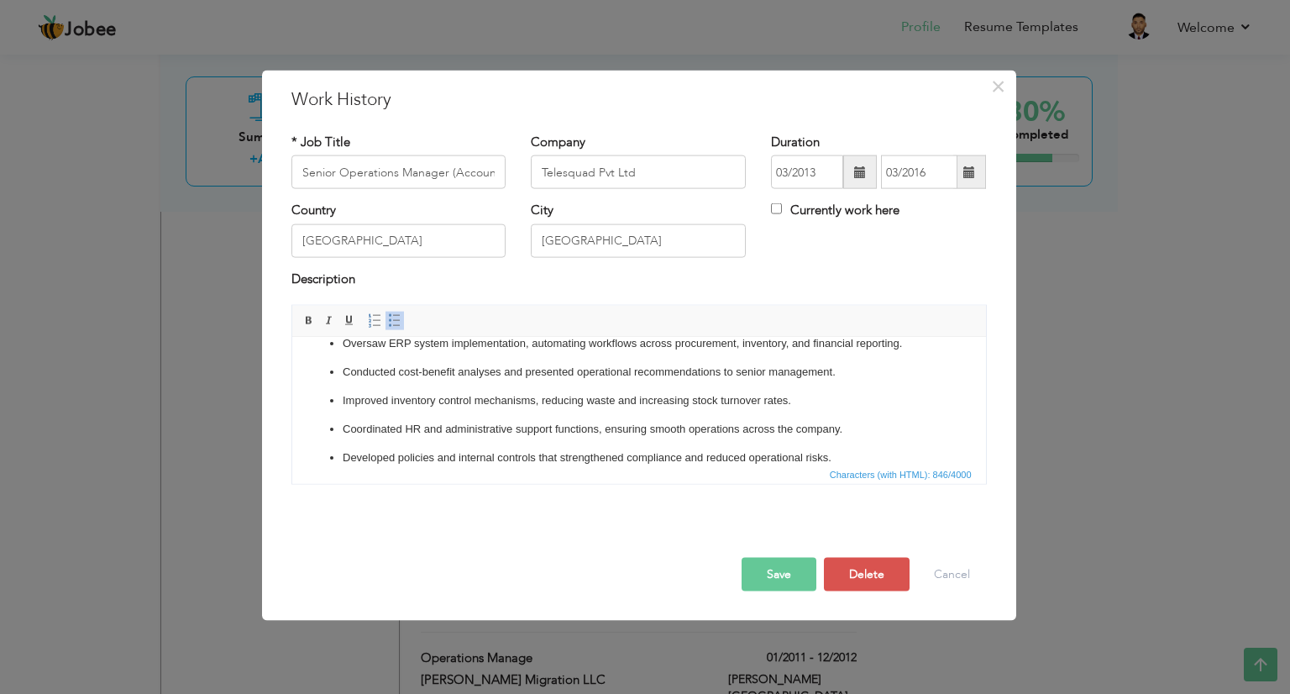
click at [779, 577] on button "Save" at bounding box center [778, 575] width 75 height 34
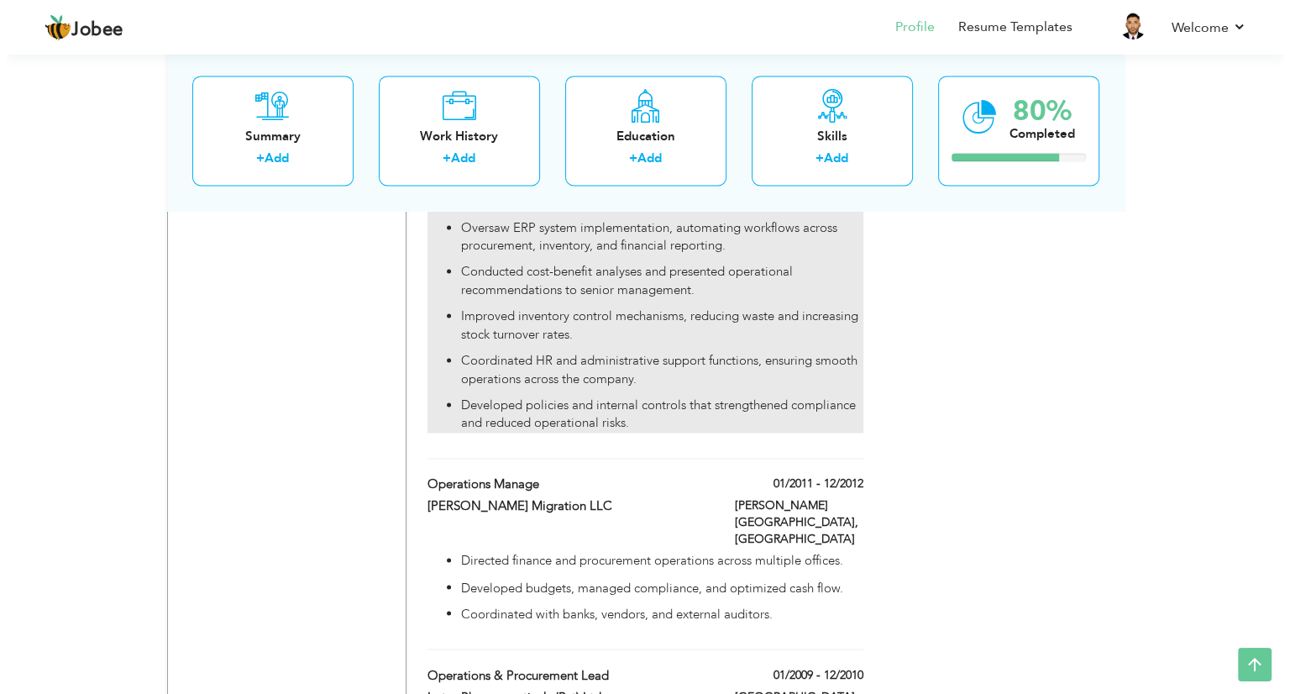
scroll to position [2610, 0]
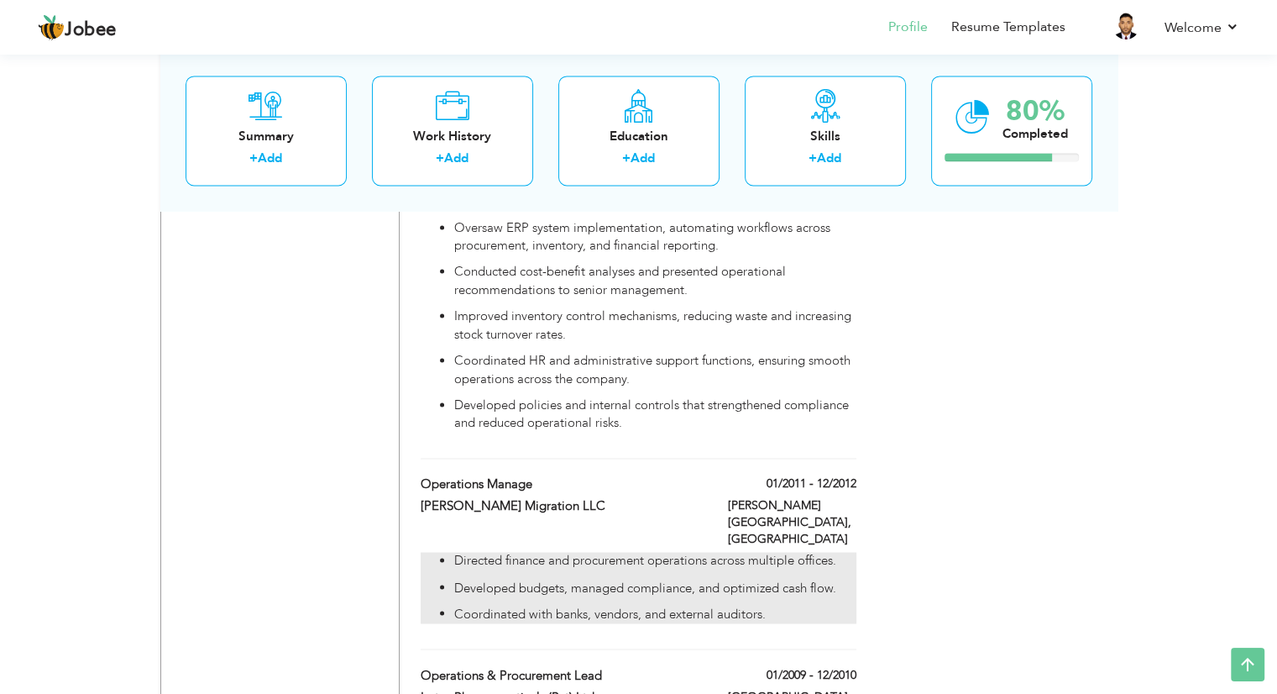
drag, startPoint x: 702, startPoint y: 451, endPoint x: 668, endPoint y: 471, distance: 39.9
click at [668, 579] on p "Developed budgets, managed compliance, and optimized cash flow." at bounding box center [654, 588] width 401 height 18
type input "Operations Manage"
type input "[PERSON_NAME] Migration LLC"
type input "01/2011"
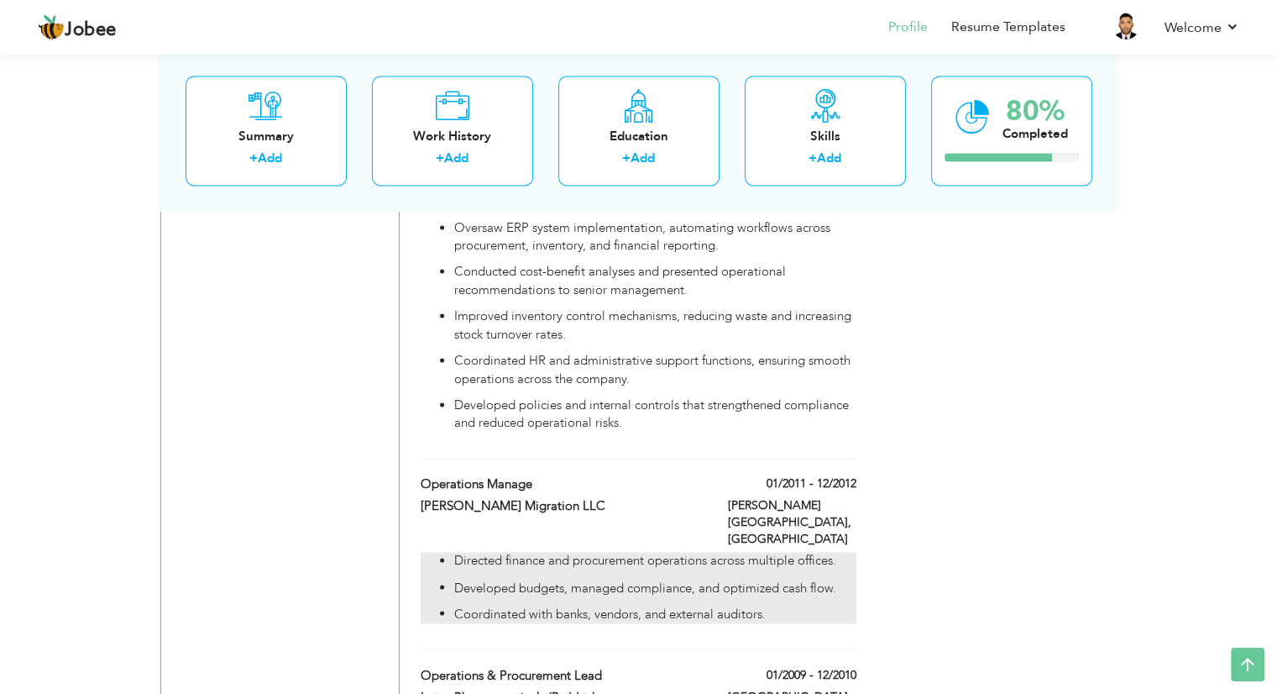
type input "12/2012"
type input "[GEOGRAPHIC_DATA]"
type input "[PERSON_NAME] LUMPUR"
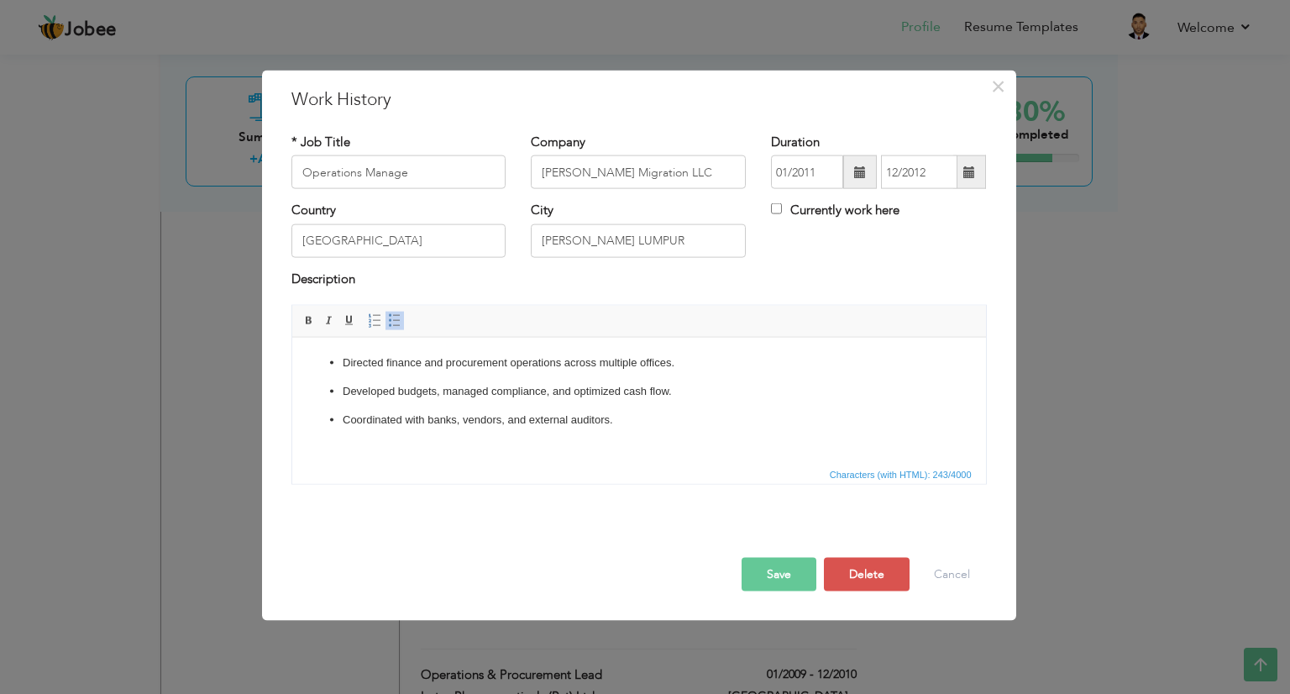
click at [637, 427] on p "Coordinated with banks, vendors, and external auditors." at bounding box center [638, 420] width 593 height 18
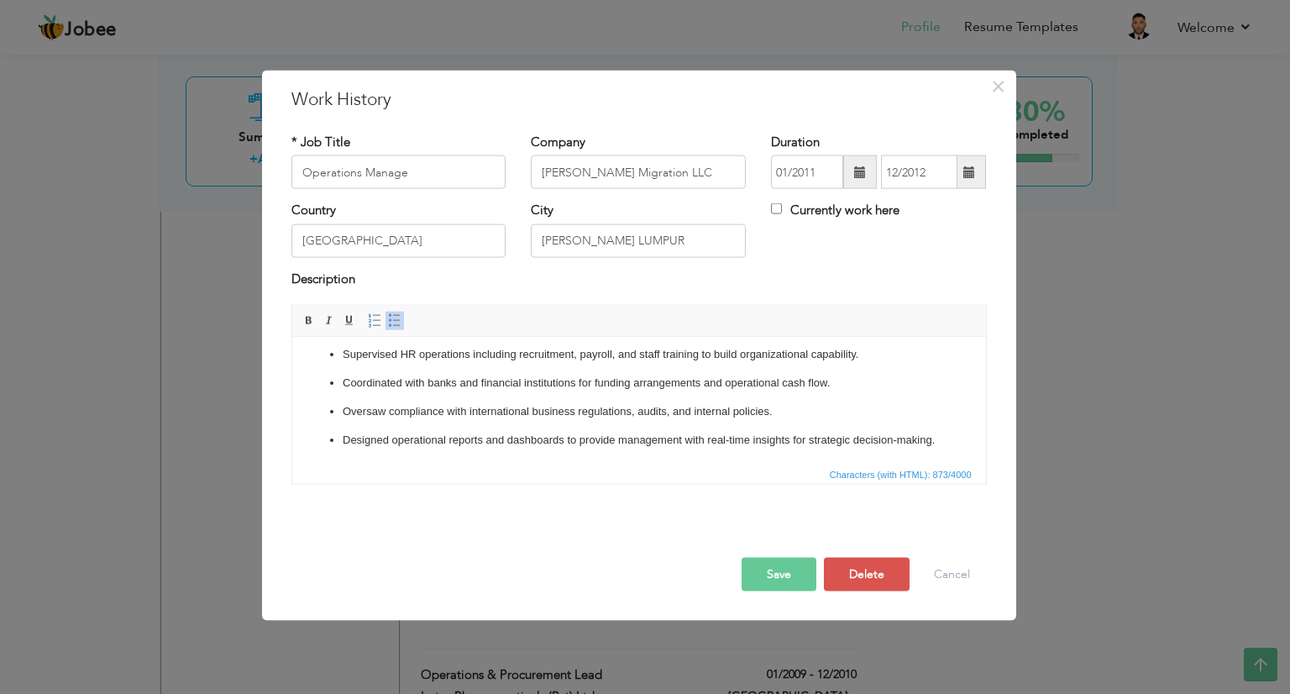
click at [758, 570] on button "Save" at bounding box center [778, 575] width 75 height 34
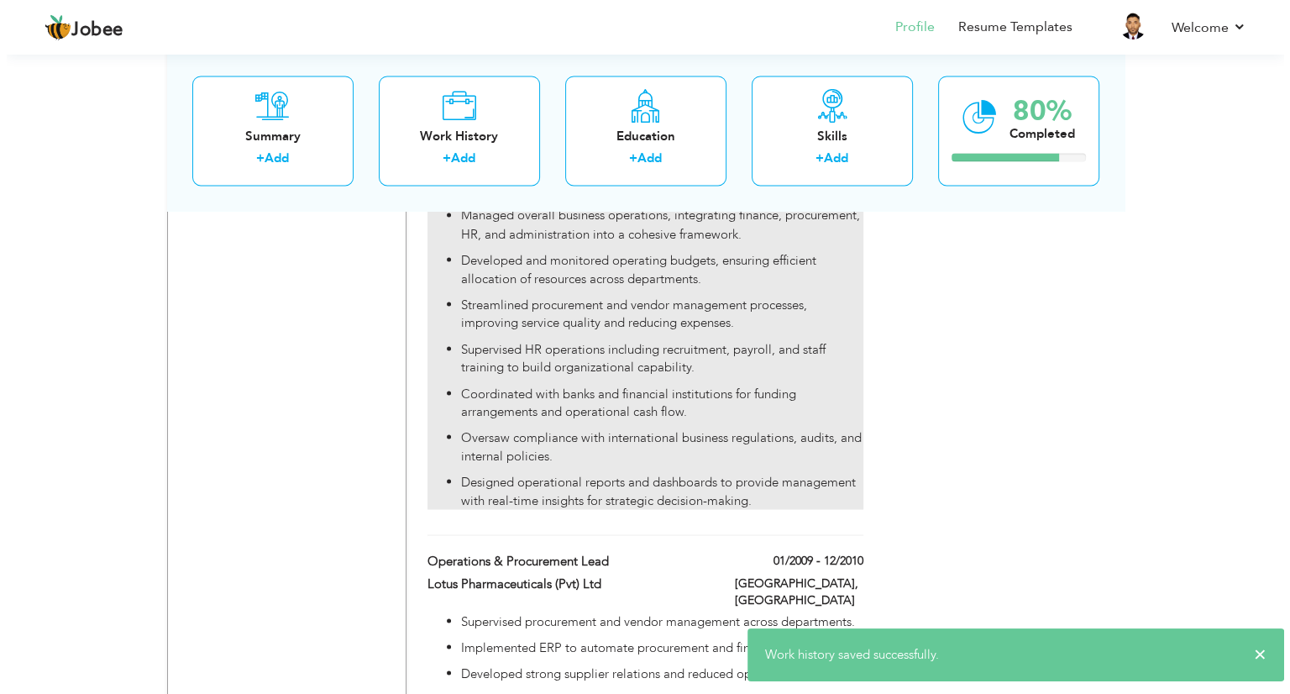
scroll to position [2956, 0]
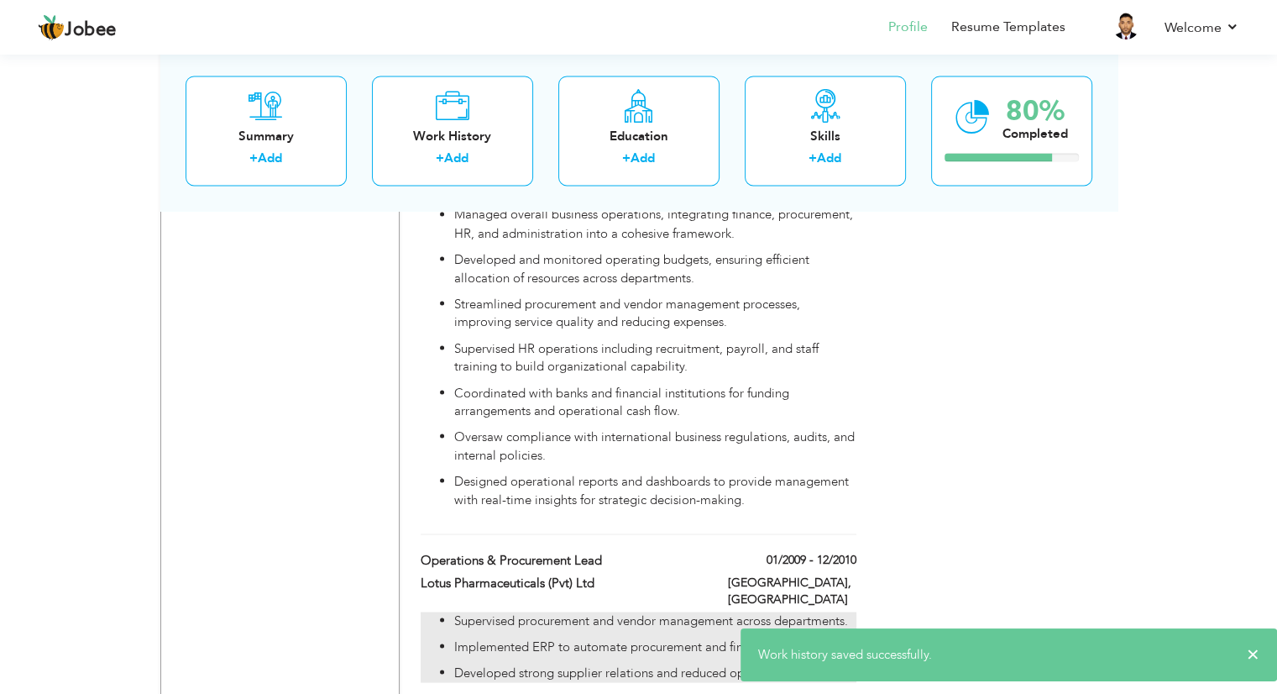
click at [627, 637] on p "Implemented ERP to automate procurement and finance processes." at bounding box center [654, 646] width 401 height 18
type input "Operations & Procurement Lead"
type input "Lotus Pharmaceuticals (Pvt) Ltd"
type input "01/2009"
type input "12/2010"
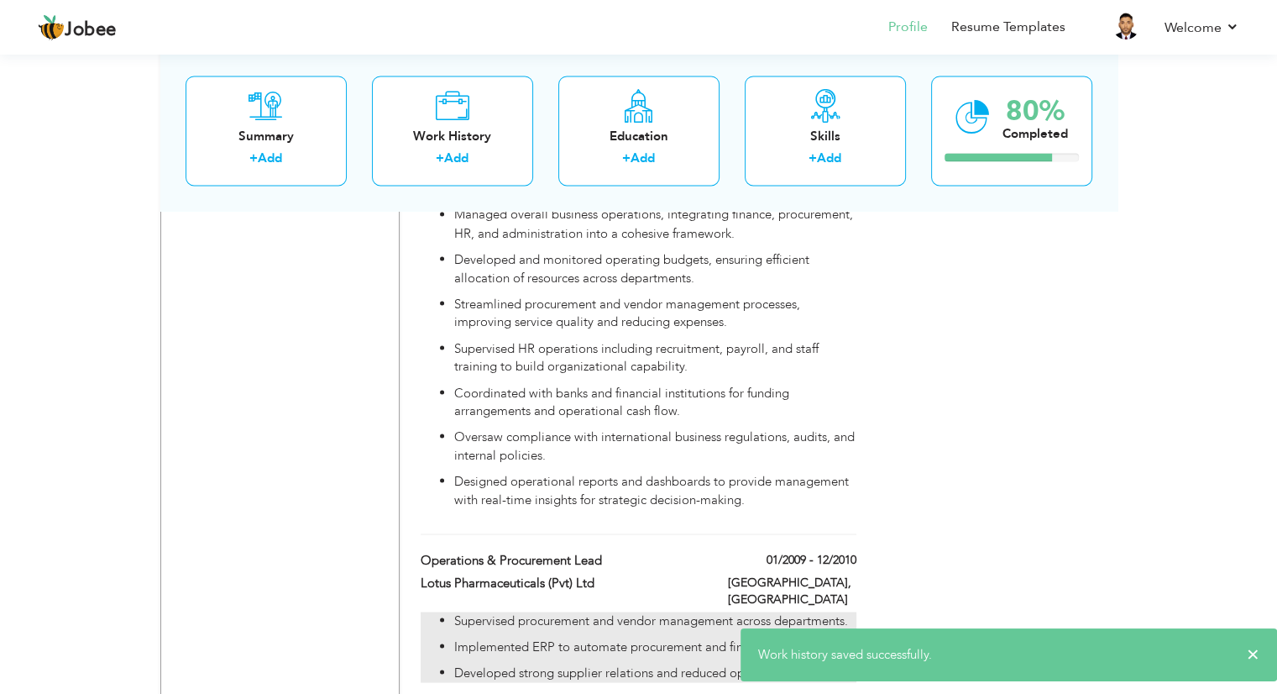
type input "[GEOGRAPHIC_DATA]"
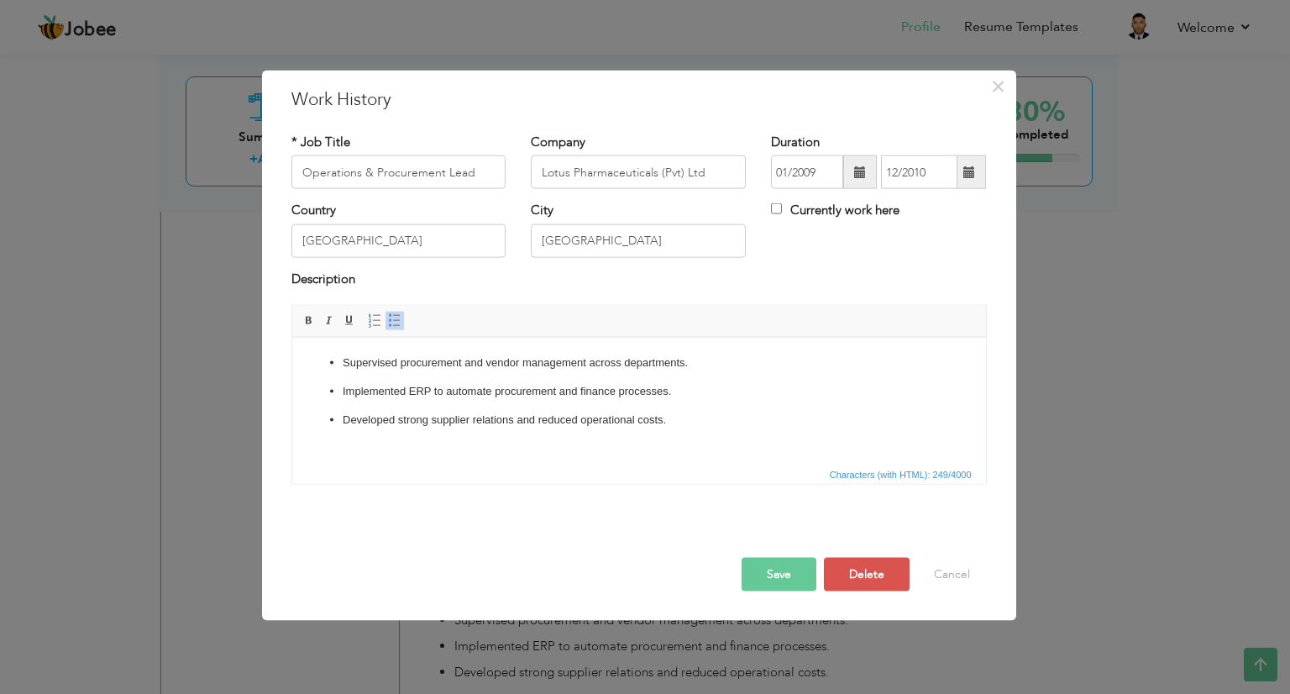
click at [600, 444] on html "Supervised procurement and vendor management across departments. Implemented ER…" at bounding box center [638, 390] width 694 height 107
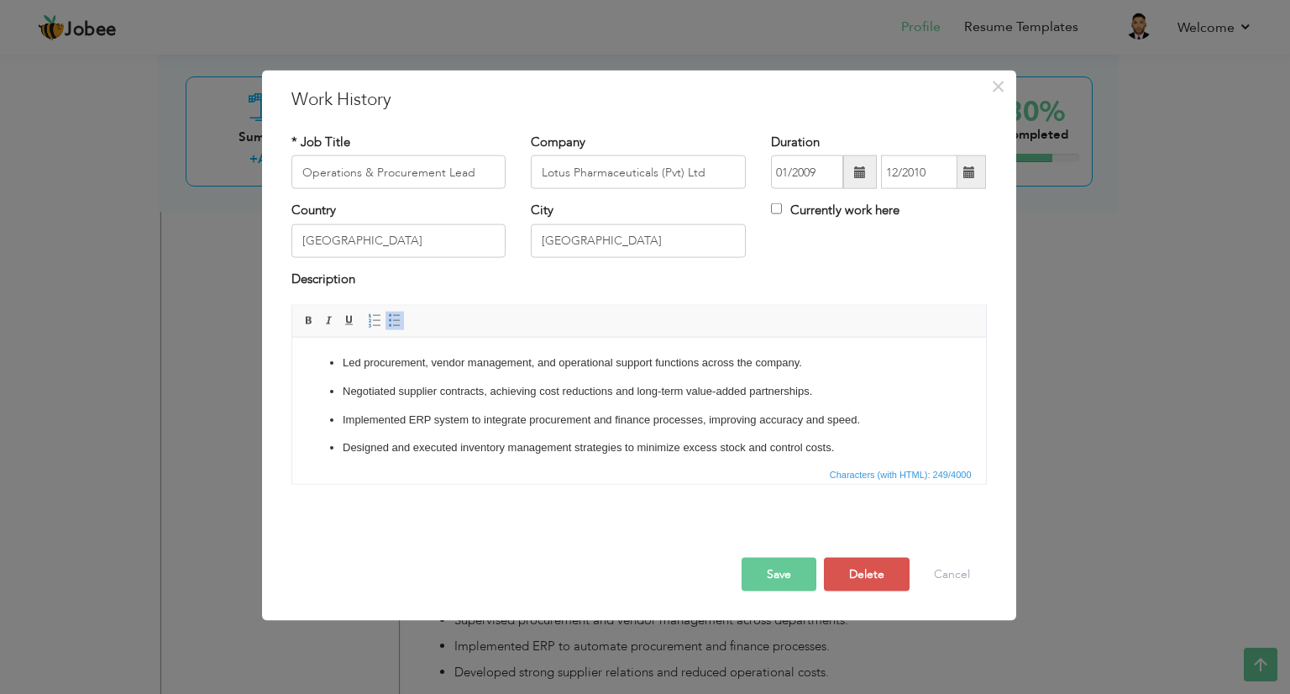
scroll to position [76, 0]
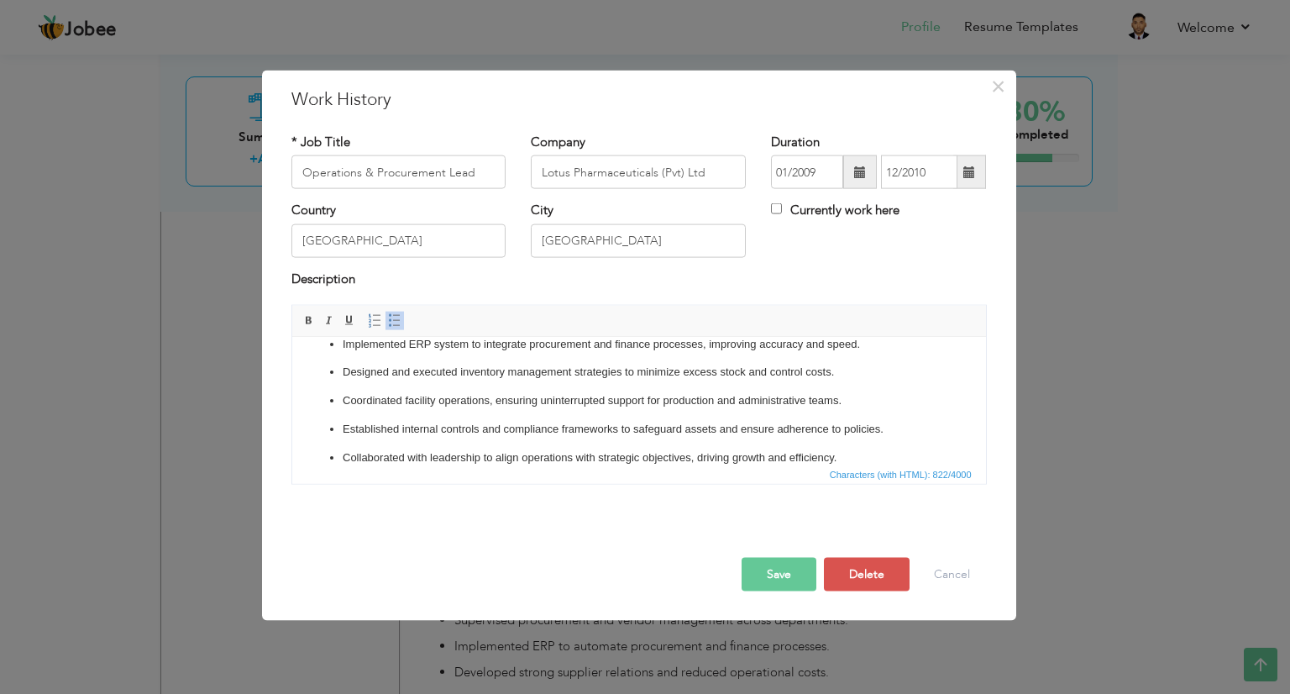
click at [782, 564] on button "Save" at bounding box center [778, 575] width 75 height 34
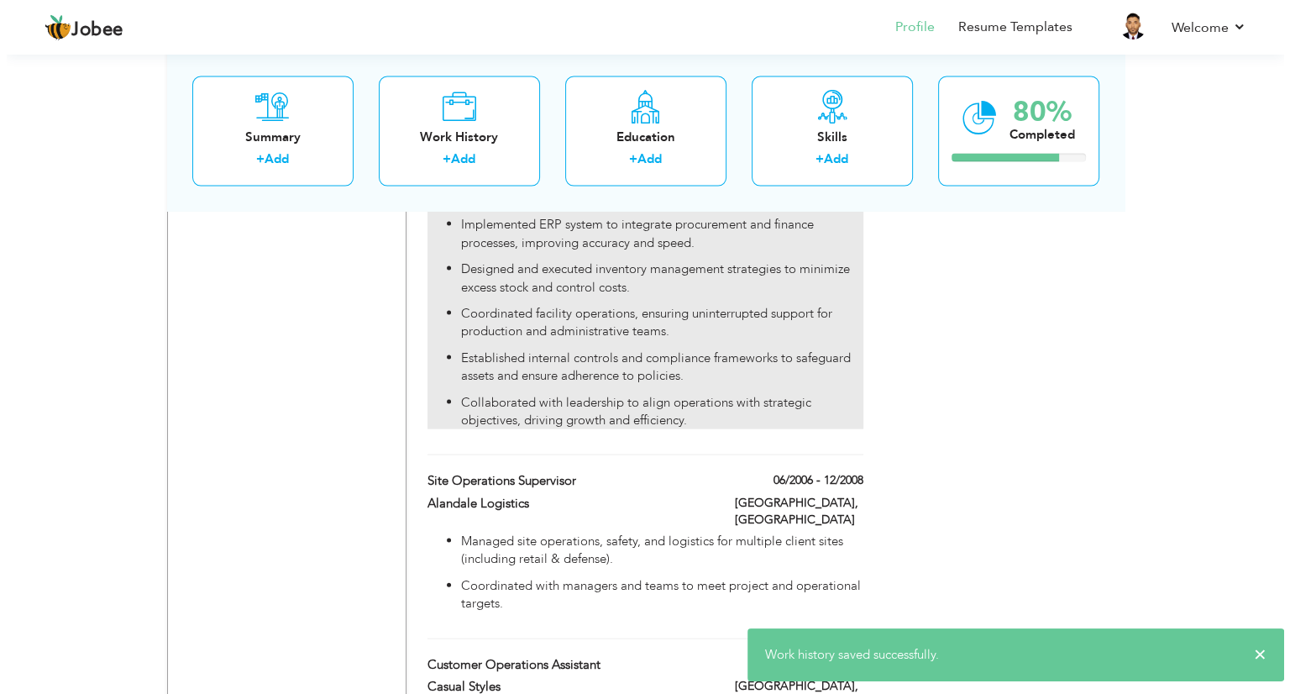
scroll to position [3498, 0]
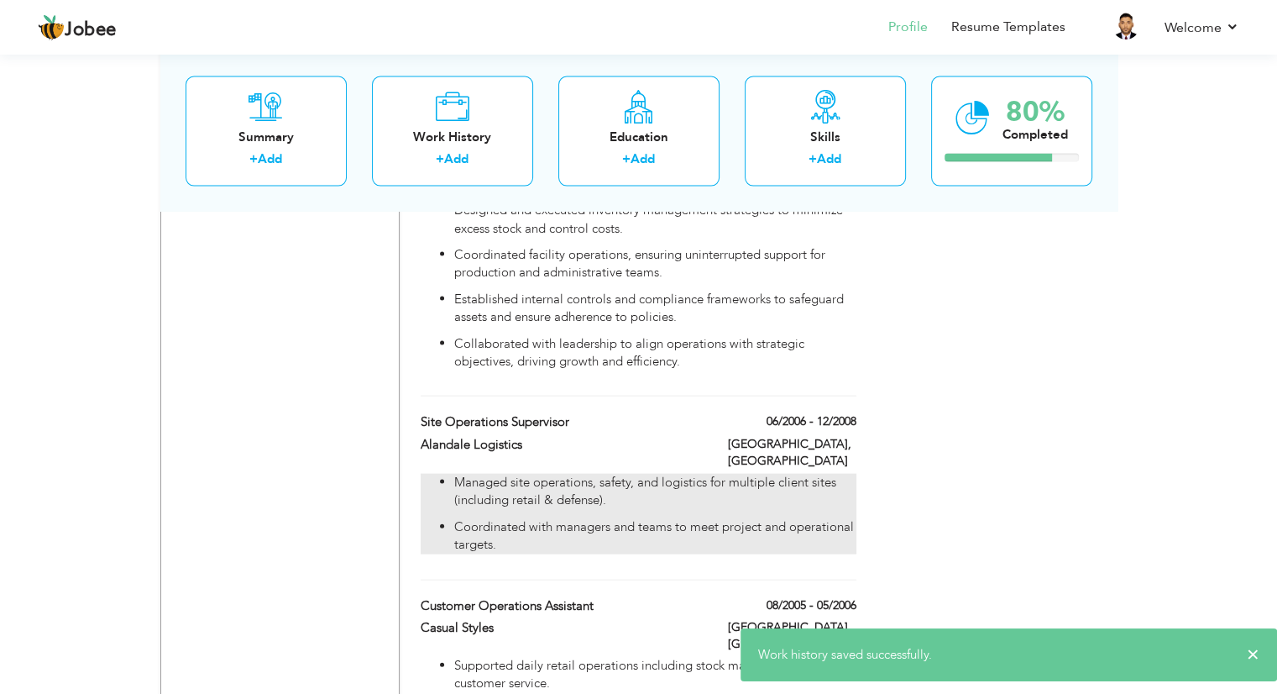
click at [605, 474] on p "Managed site operations, safety, and logistics for multiple client sites (inclu…" at bounding box center [654, 492] width 401 height 36
type input "Site Operations Supervisor"
type input "Alandale Logistics"
type input "06/2006"
type input "12/2008"
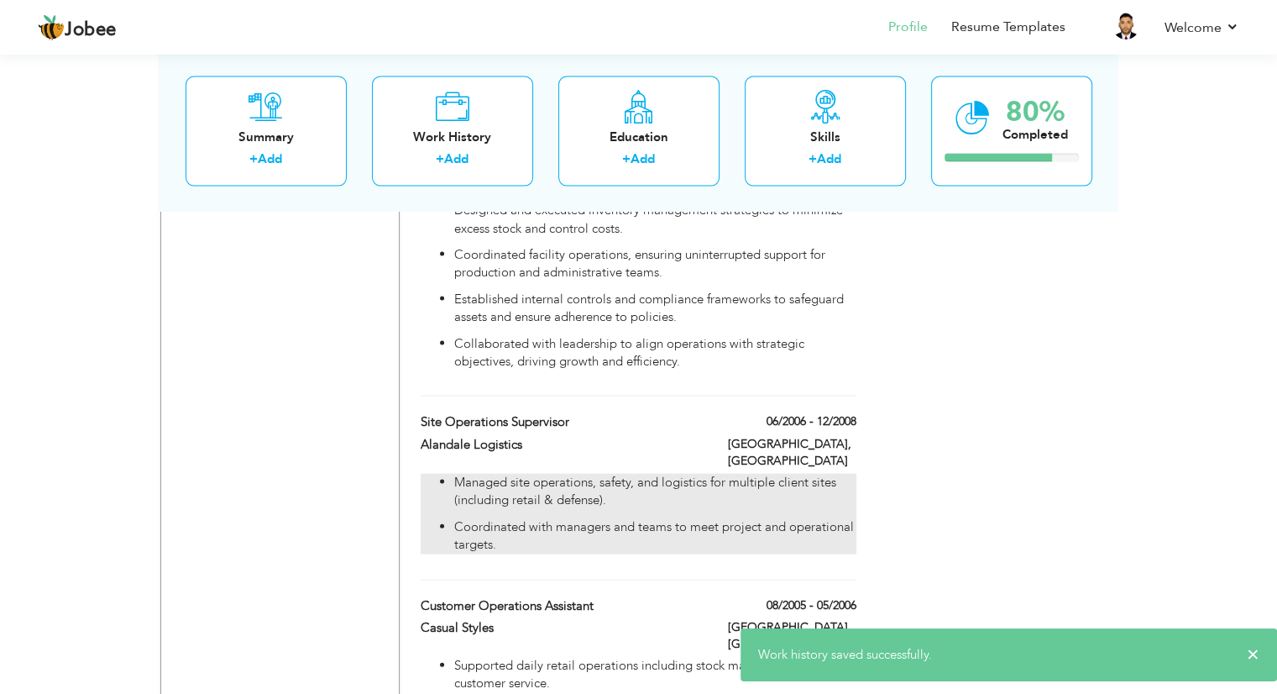
type input "[GEOGRAPHIC_DATA]"
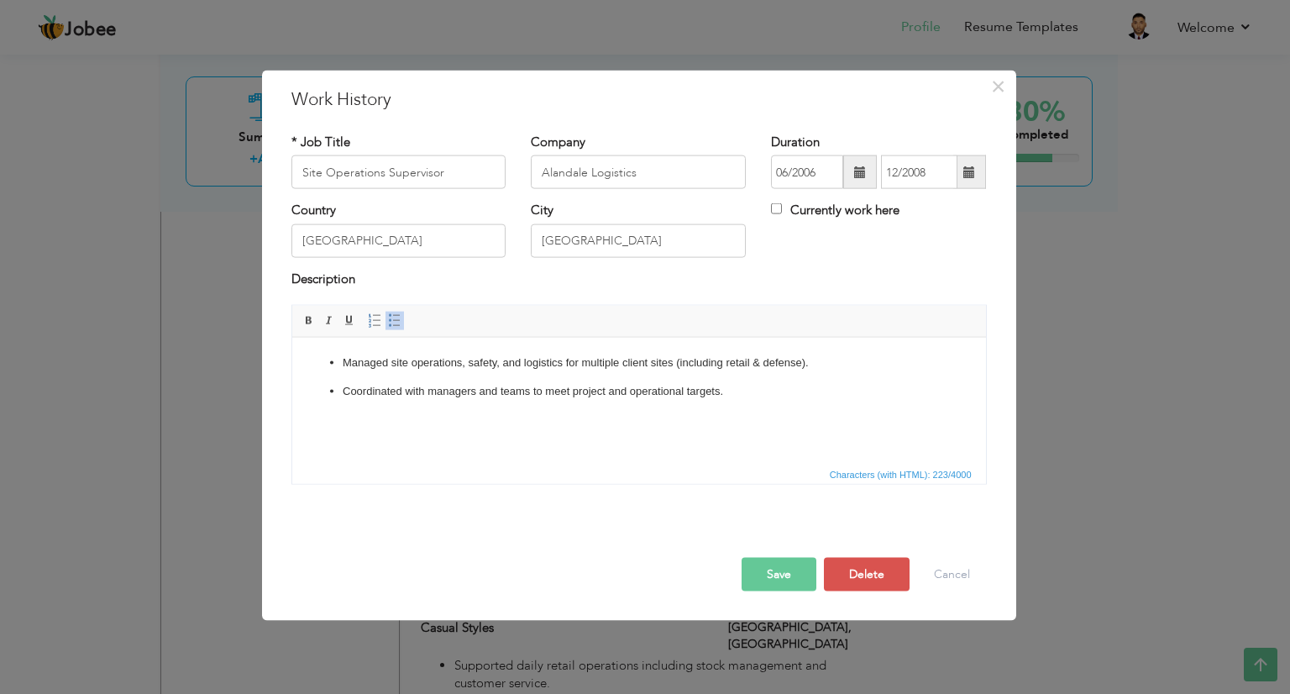
click at [471, 416] on html "Managed site operations, safety, and logistics for multiple client sites (inclu…" at bounding box center [638, 377] width 694 height 80
click at [473, 416] on html "Managed site operations, safety, and logistics for multiple client sites (inclu…" at bounding box center [638, 377] width 694 height 80
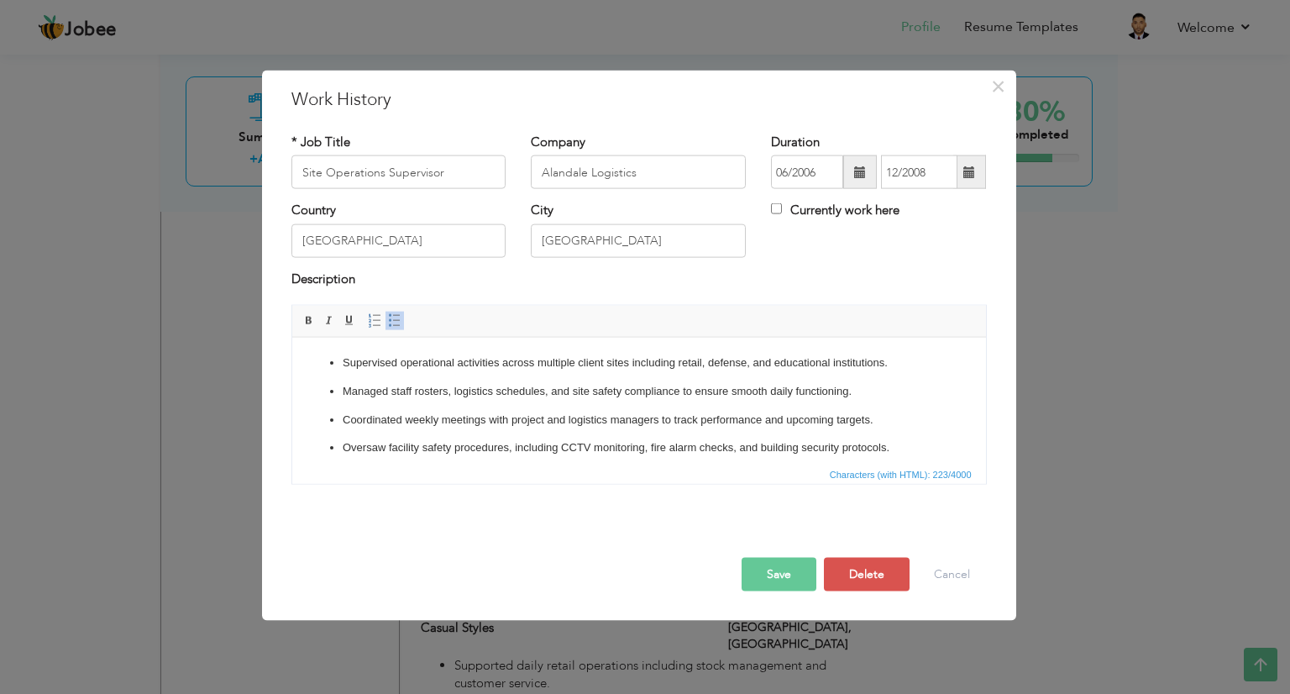
scroll to position [76, 0]
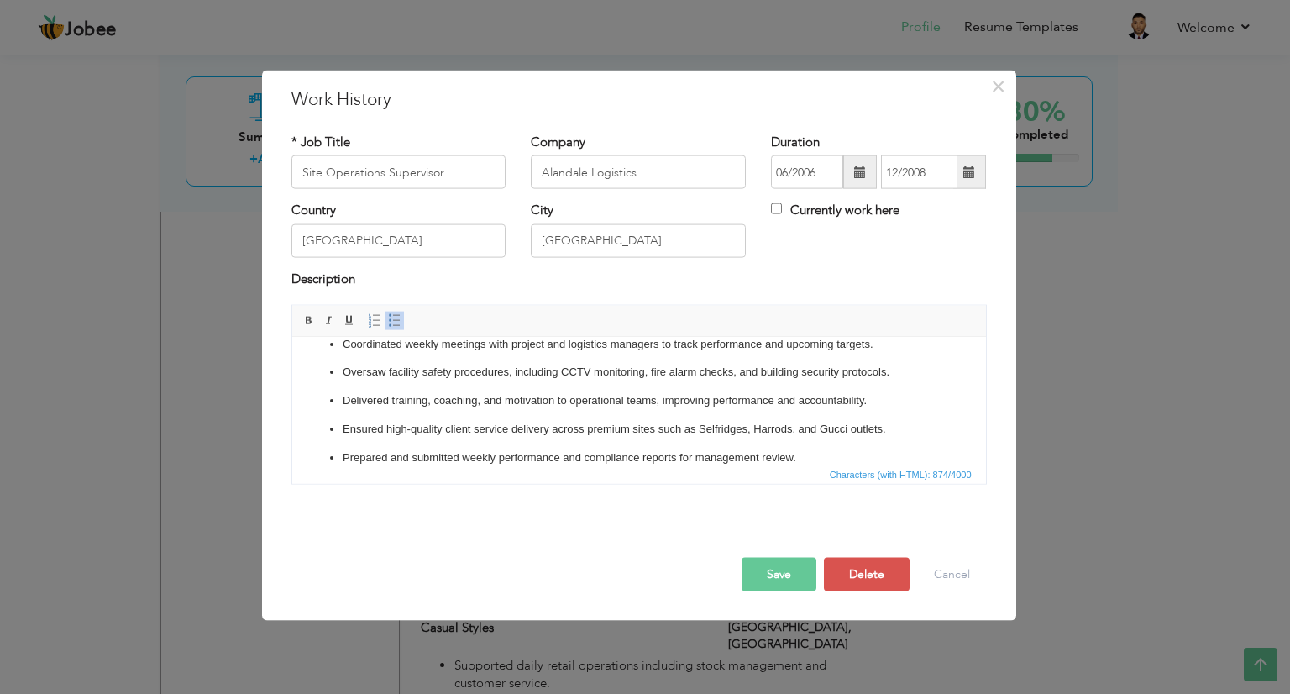
click at [751, 563] on button "Save" at bounding box center [778, 575] width 75 height 34
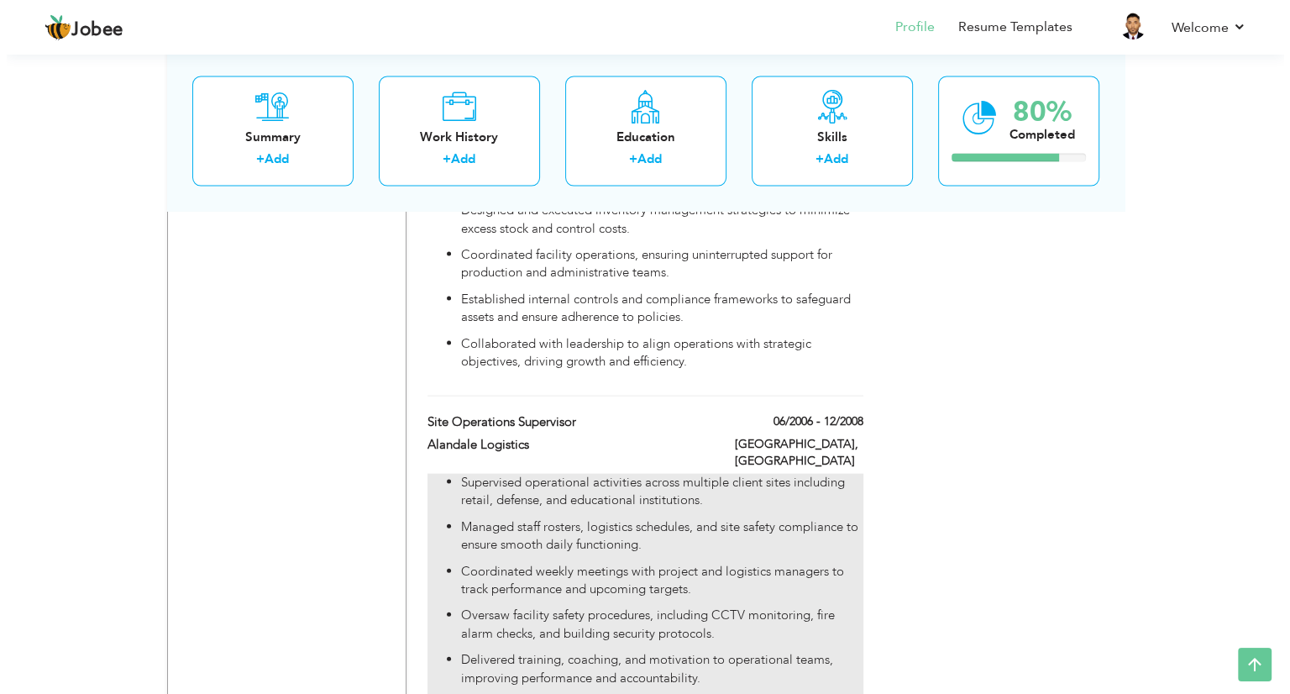
scroll to position [3788, 0]
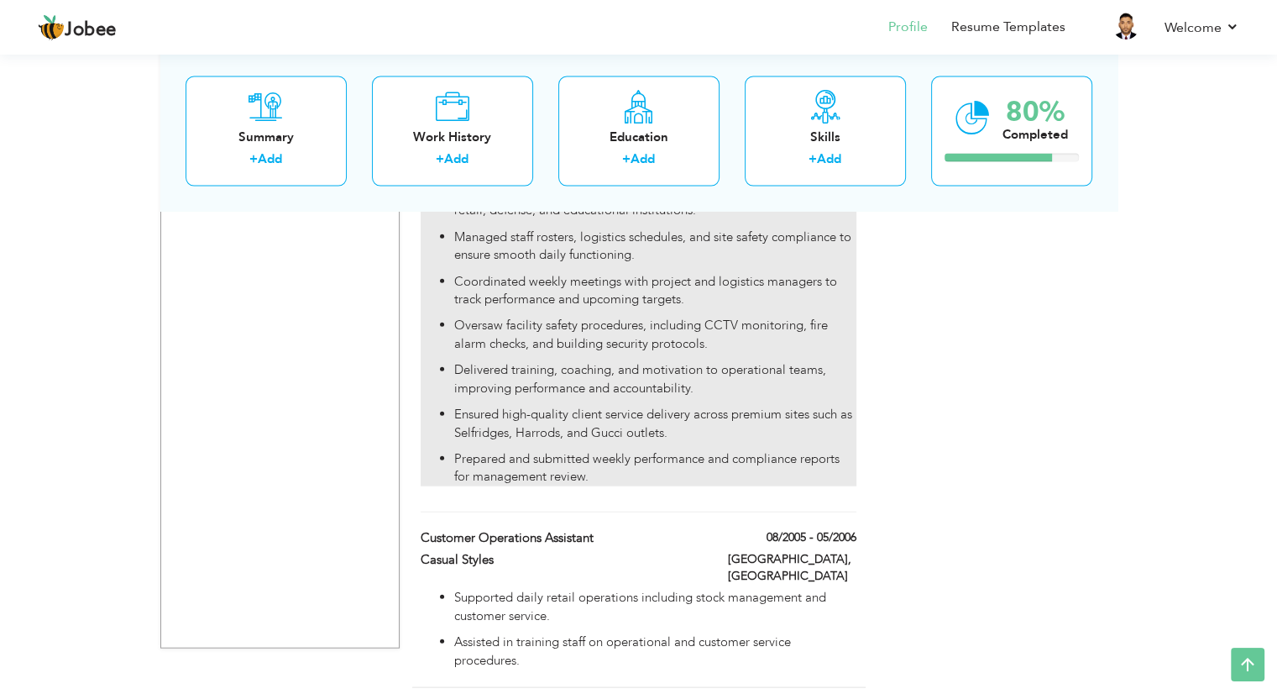
click at [571, 589] on p "Supported daily retail operations including stock management and customer servi…" at bounding box center [654, 607] width 401 height 36
type input "Customer Operations Assistant"
type input "Casual Styles"
type input "08/2005"
type input "05/2006"
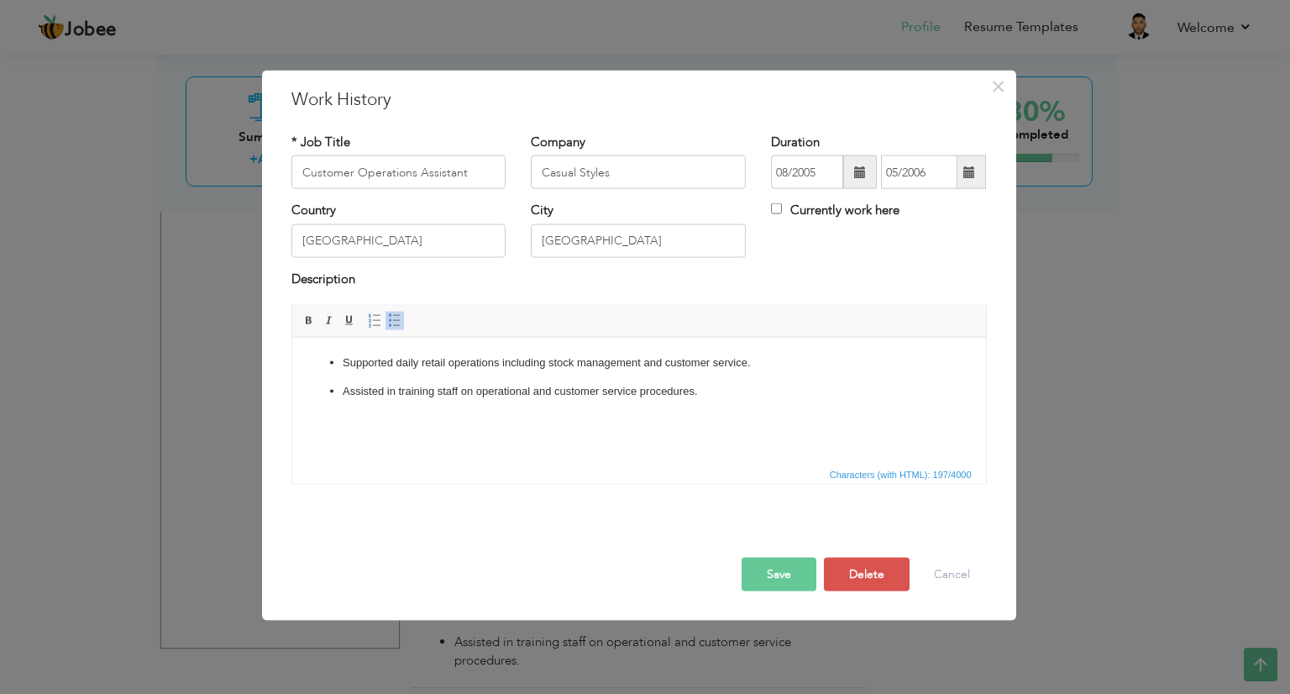
click at [543, 407] on html "Supported daily retail operations including stock management and customer servi…" at bounding box center [638, 377] width 694 height 80
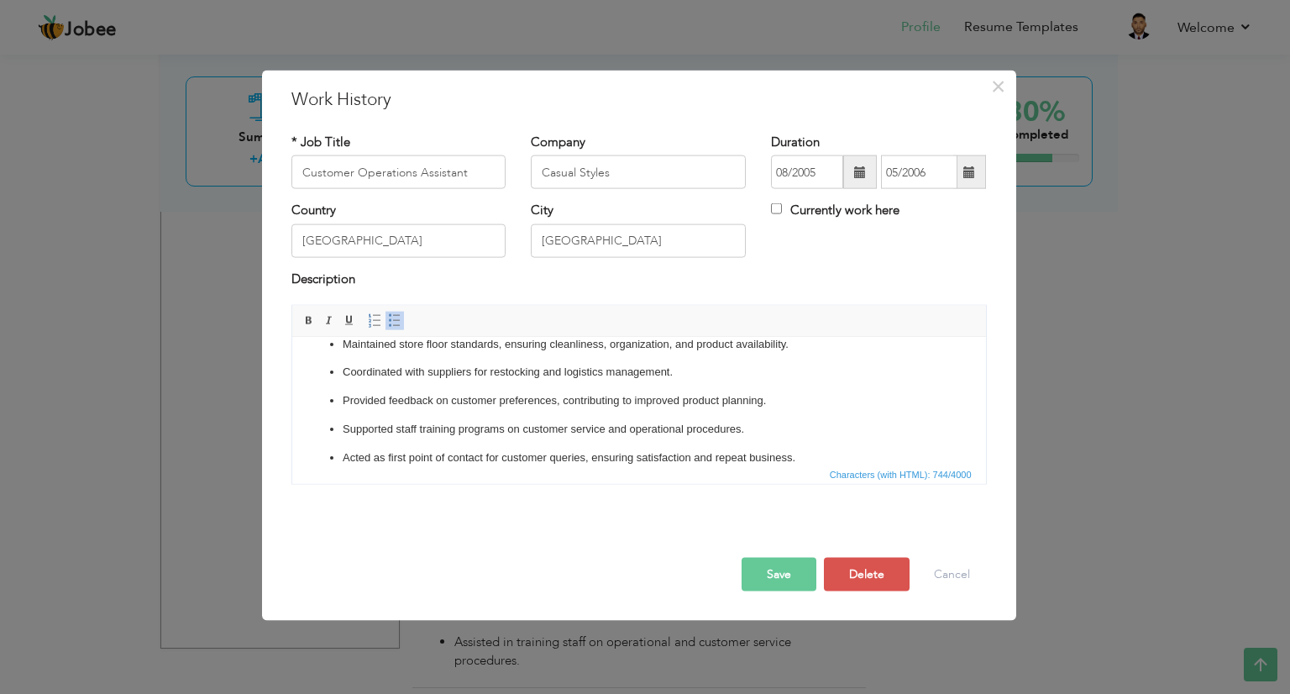
click at [799, 573] on button "Save" at bounding box center [778, 575] width 75 height 34
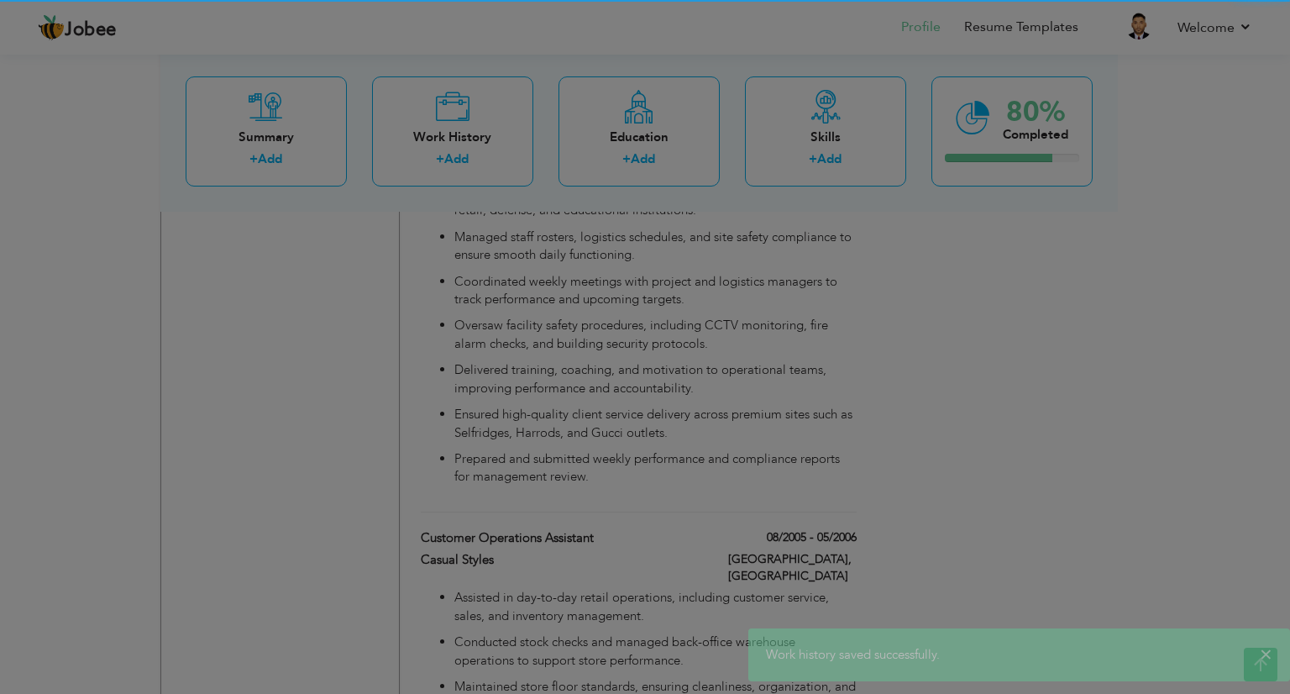
scroll to position [0, 0]
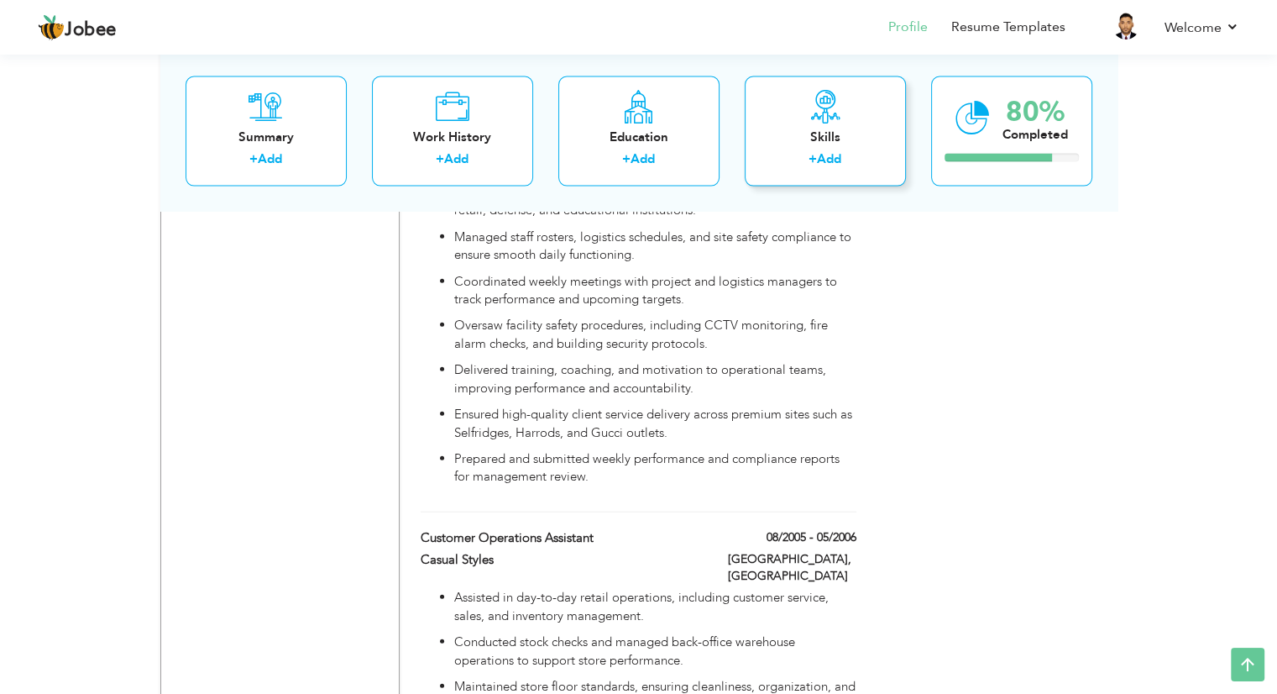
click at [841, 155] on link "Add" at bounding box center [829, 158] width 24 height 17
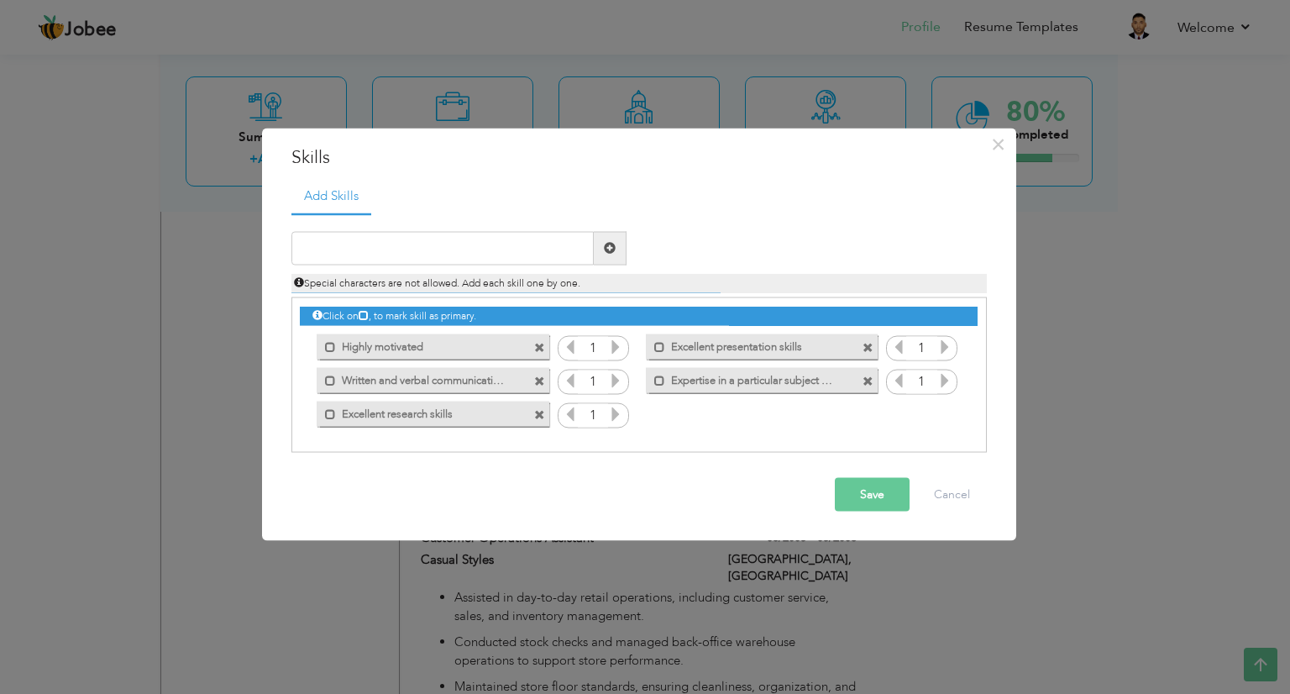
click at [538, 343] on span at bounding box center [539, 348] width 11 height 11
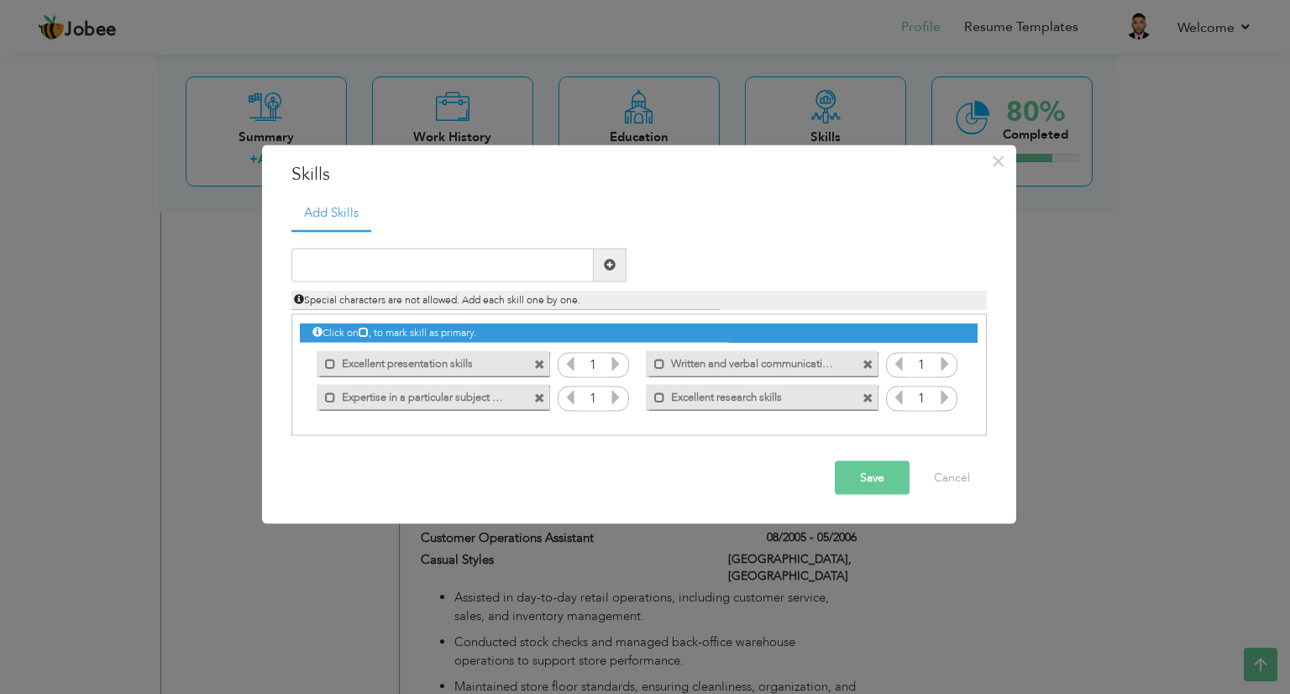
click at [547, 363] on span at bounding box center [541, 360] width 15 height 18
click at [543, 363] on span at bounding box center [539, 364] width 11 height 11
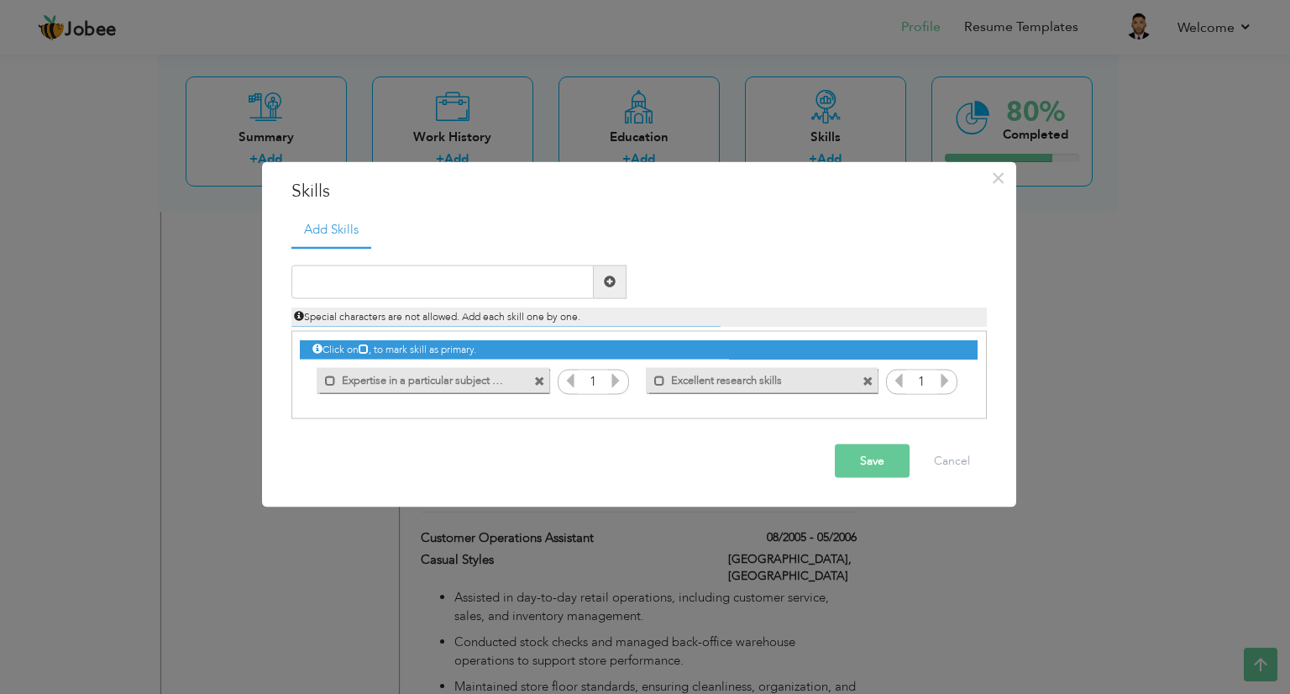
click at [542, 385] on span at bounding box center [539, 381] width 11 height 11
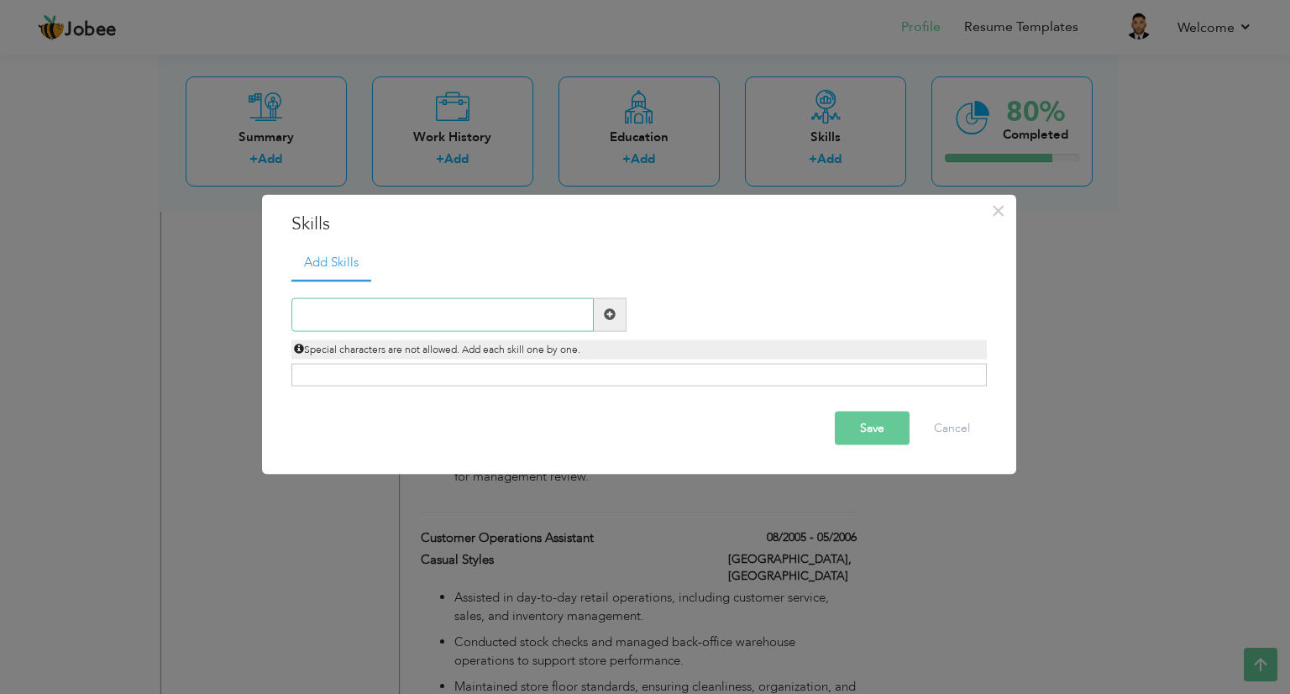
click at [473, 306] on input "text" at bounding box center [442, 314] width 302 height 34
paste input "Strategic Operations Management"
type input "Strategic Operations Management"
click at [605, 310] on span at bounding box center [610, 314] width 12 height 12
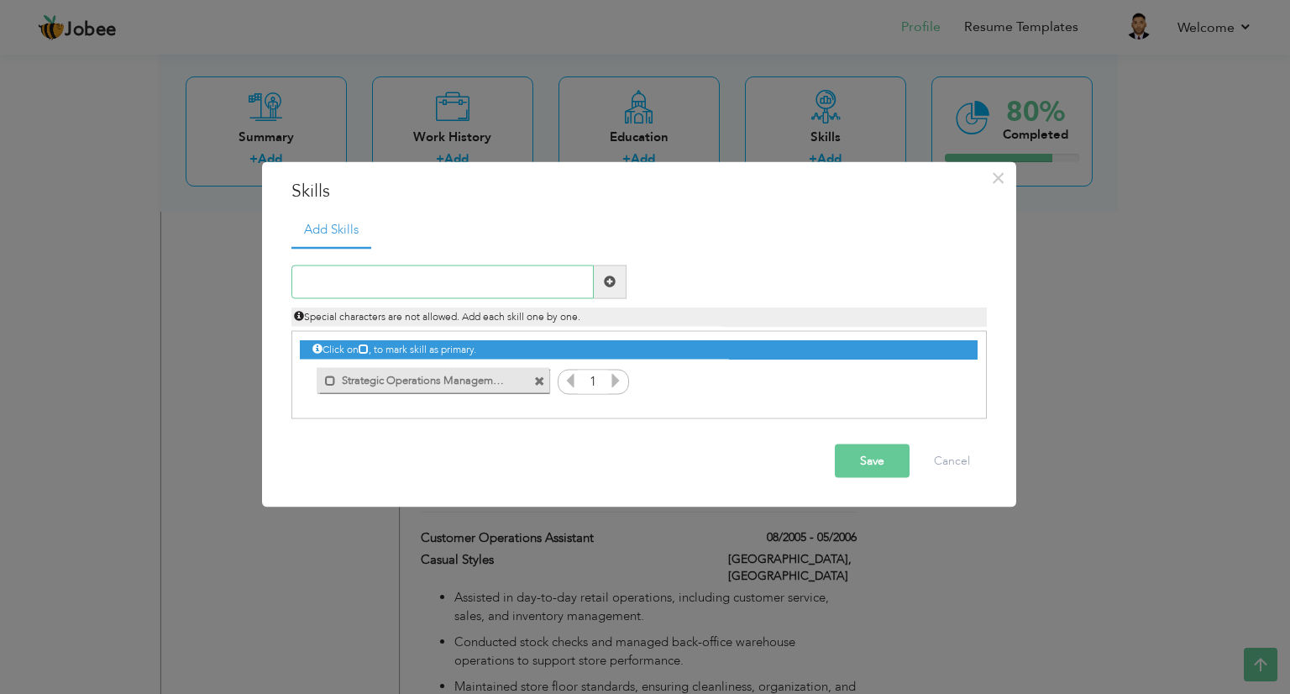
click at [527, 280] on input "text" at bounding box center [442, 282] width 302 height 34
paste input "Procurement & Vendor Relations"
type input "Procurement & Vendor Relations"
click at [605, 280] on span at bounding box center [610, 281] width 12 height 12
click at [515, 286] on input "text" at bounding box center [442, 282] width 302 height 34
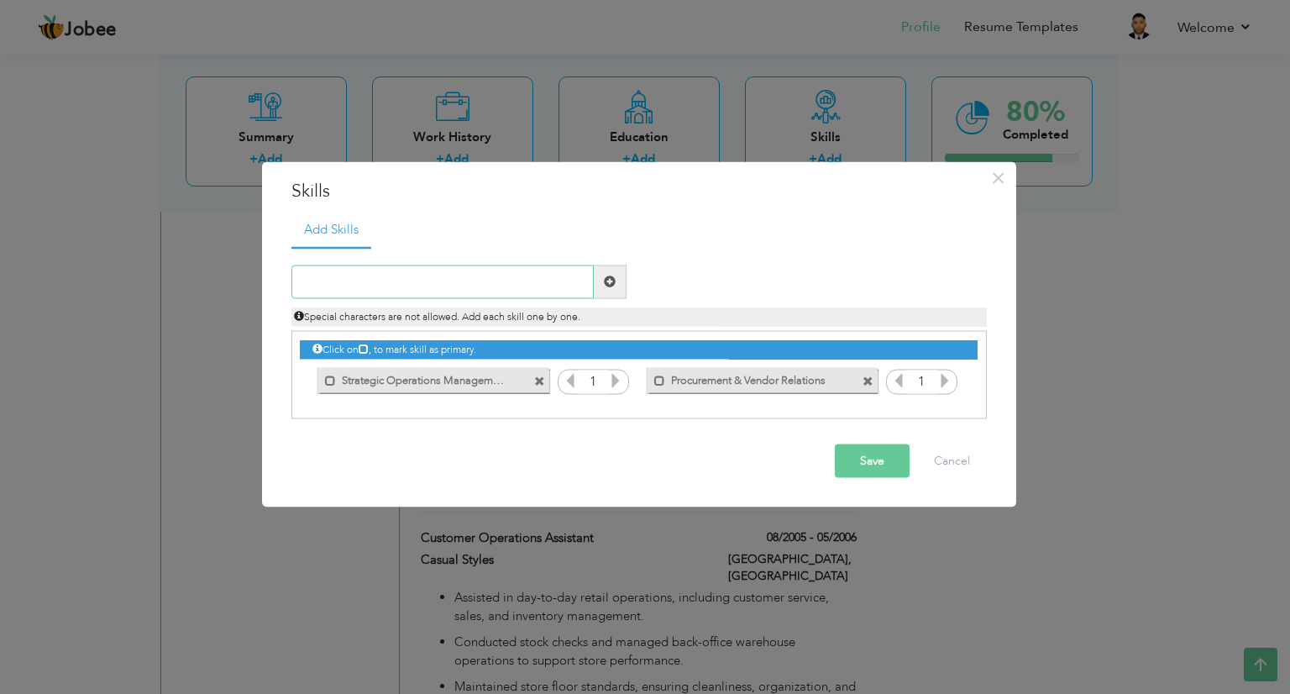
paste input "ERP Implementation (Odoo, Orison, Oracle, QuickBoo"
click at [604, 280] on span at bounding box center [610, 281] width 12 height 12
click at [319, 272] on input "text" at bounding box center [442, 282] width 302 height 34
paste input "ERP Implementation (Odoo, Orison, Oracle, QuickBoo"
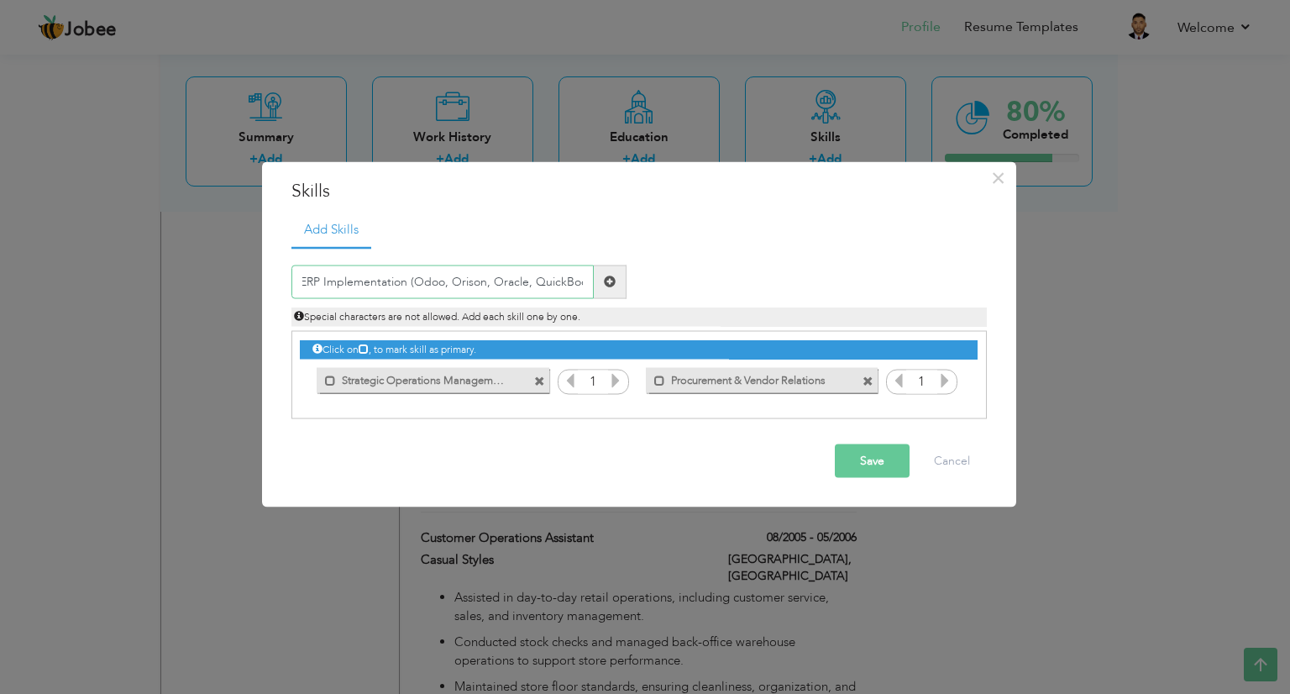
click at [444, 284] on input "ERP Implementation (Odoo, Orison, Oracle, QuickBoo" at bounding box center [442, 282] width 302 height 34
click at [487, 280] on input "ERP Implementation (Odoo Orison, Oracle, QuickBoo" at bounding box center [442, 282] width 302 height 34
click at [521, 283] on input "ERP Implementation (Odoo Orison Oracle, QuickBoo" at bounding box center [442, 282] width 302 height 34
click at [526, 284] on input "ERP Implementation (Odoo Orison Oracle, QuickBoo" at bounding box center [442, 282] width 302 height 34
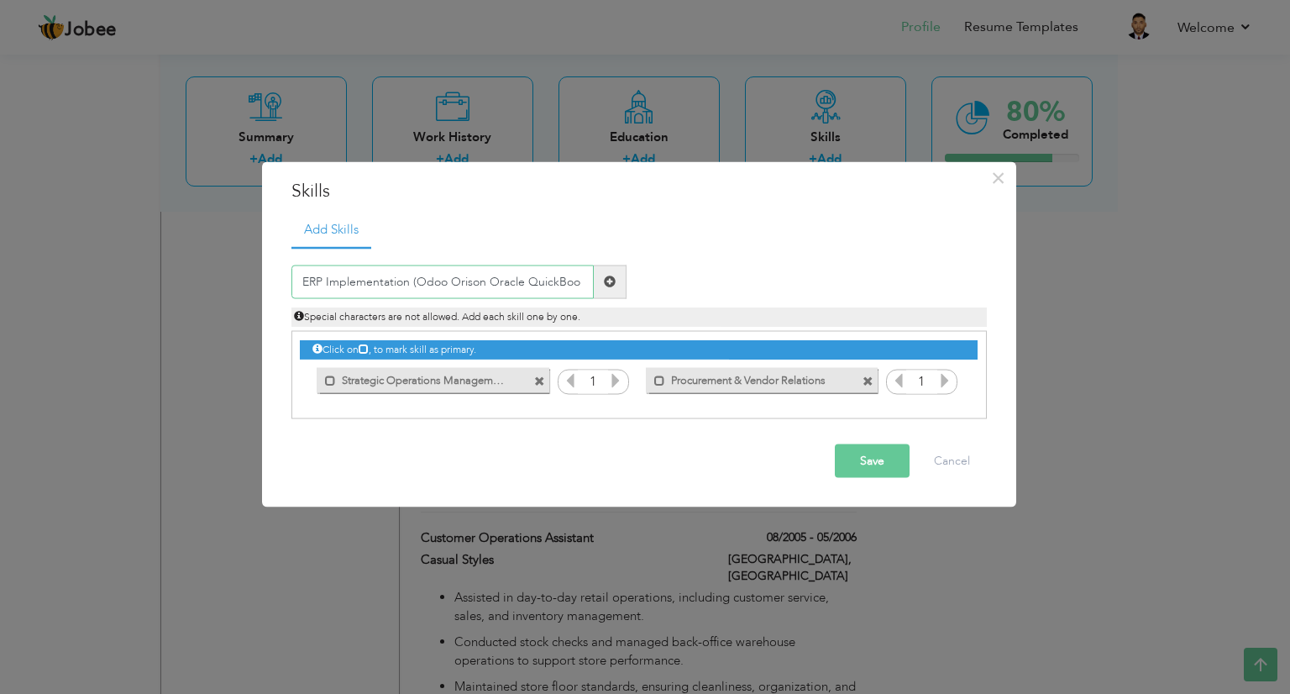
click at [574, 283] on input "ERP Implementation (Odoo Orison Oracle QuickBoo" at bounding box center [442, 282] width 302 height 34
drag, startPoint x: 611, startPoint y: 283, endPoint x: 554, endPoint y: 364, distance: 99.5
click at [554, 364] on div "ERP Implementation (Odoo Orison Oracle QuickBooks Duplicate entry" at bounding box center [638, 333] width 695 height 172
click at [412, 280] on input "ERP Implementation (Odoo Orison Oracle QuickBooks" at bounding box center [442, 282] width 302 height 34
click at [416, 281] on input "ERP Implementation (Odoo Orison Oracle QuickBooks" at bounding box center [442, 282] width 302 height 34
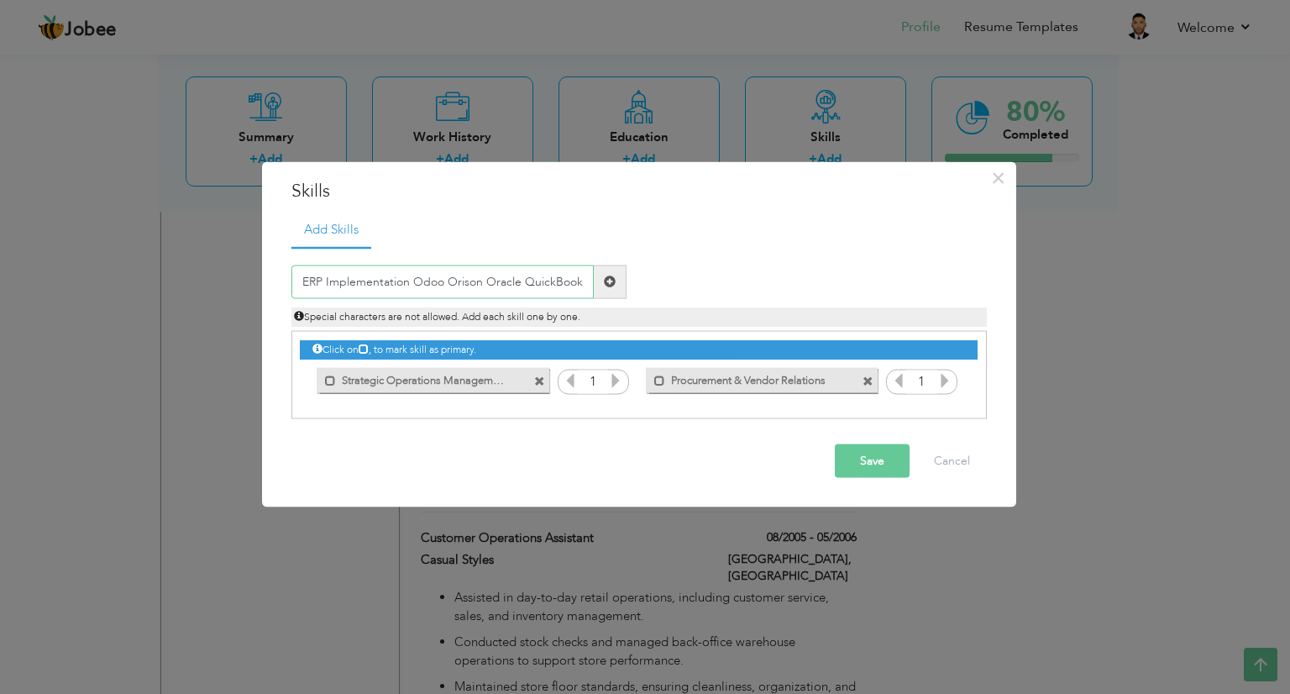
drag, startPoint x: 518, startPoint y: 278, endPoint x: 654, endPoint y: 291, distance: 136.6
click at [654, 291] on div "ERP Implementation Odoo Orison Oracle QuickBooks Duplicate entry Special charac…" at bounding box center [639, 295] width 720 height 61
click at [618, 284] on span at bounding box center [610, 282] width 33 height 34
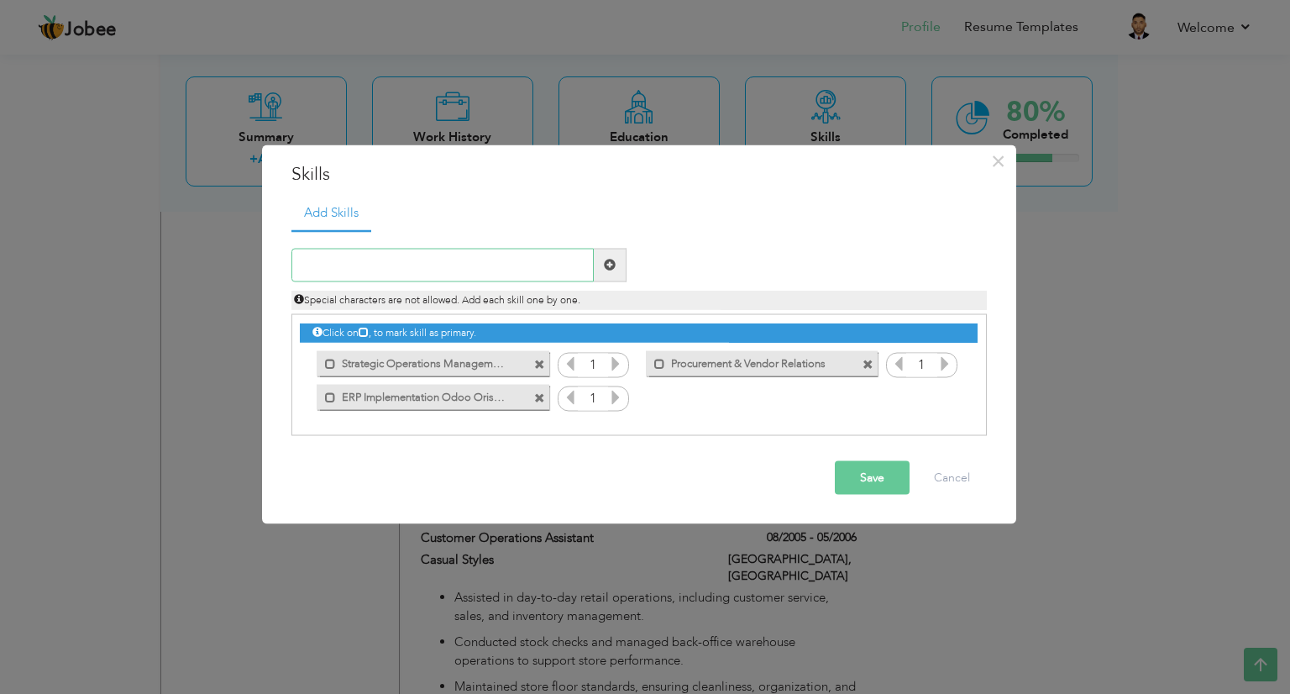
click at [486, 272] on input "text" at bounding box center [442, 265] width 302 height 34
paste input "HR & Administrative Oversight"
click at [604, 269] on span at bounding box center [610, 265] width 12 height 12
click at [503, 265] on input "text" at bounding box center [442, 265] width 302 height 34
paste input "Risk & Compliance Management"
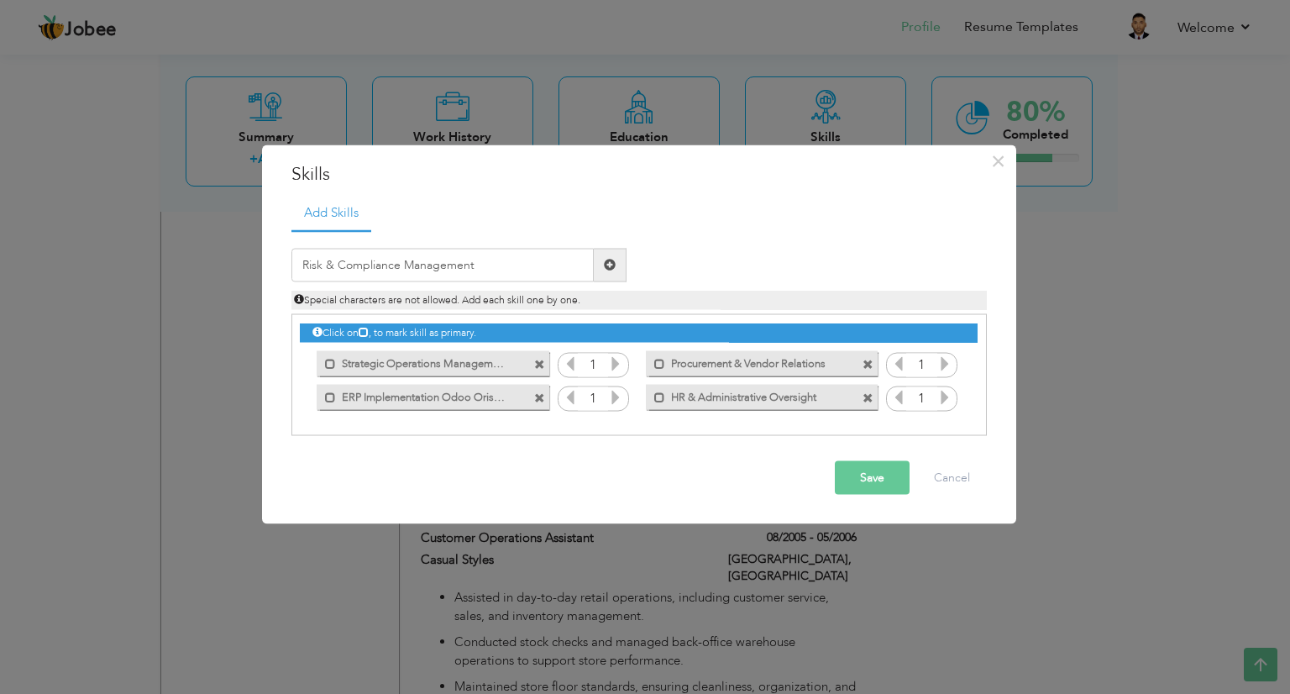
click at [612, 266] on span at bounding box center [610, 265] width 12 height 12
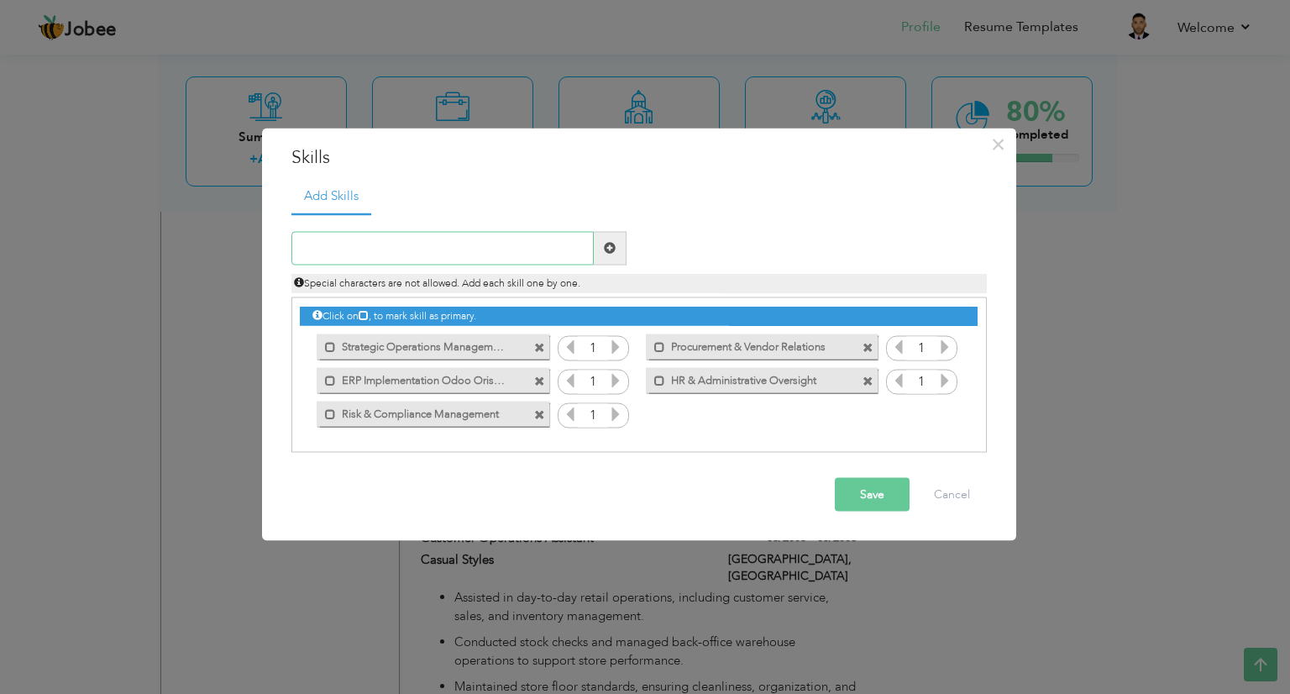
click at [503, 235] on input "text" at bounding box center [442, 248] width 302 height 34
paste input "Budgeting & Cost Control"
click at [604, 254] on span at bounding box center [610, 248] width 12 height 12
click at [456, 249] on input "text" at bounding box center [442, 248] width 302 height 34
paste input "Process Improvement & Automation"
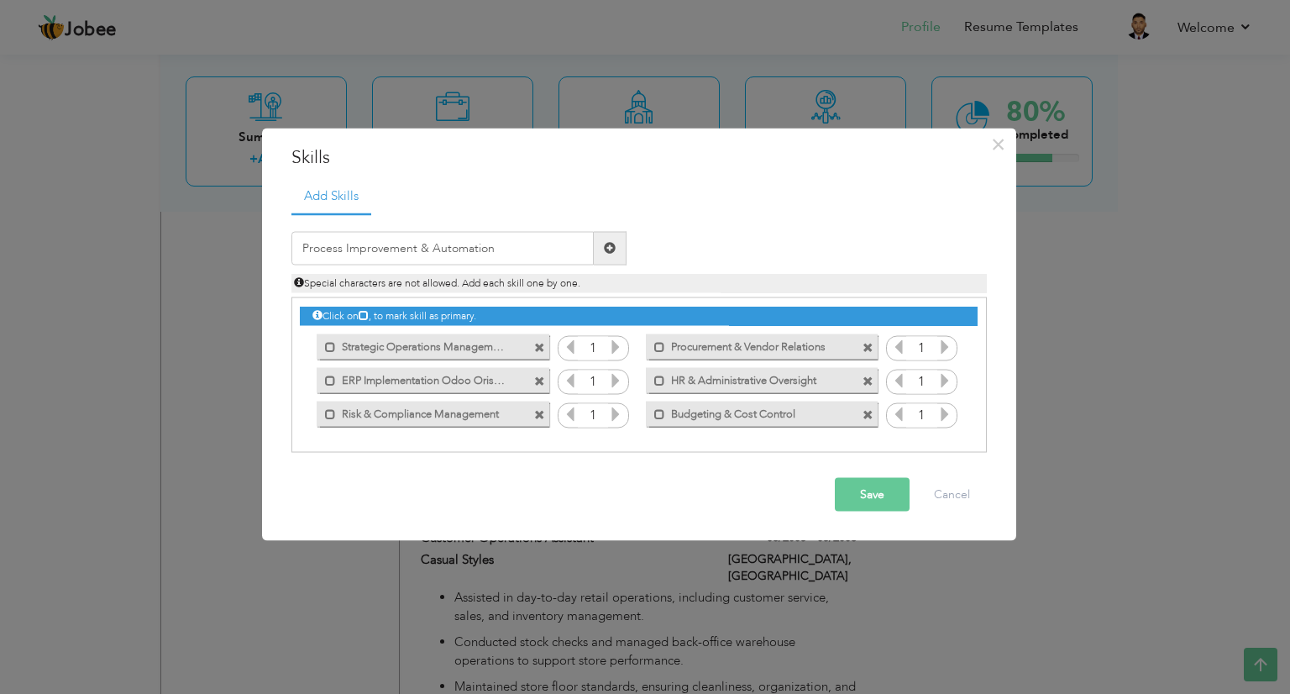
click at [615, 247] on span at bounding box center [610, 248] width 12 height 12
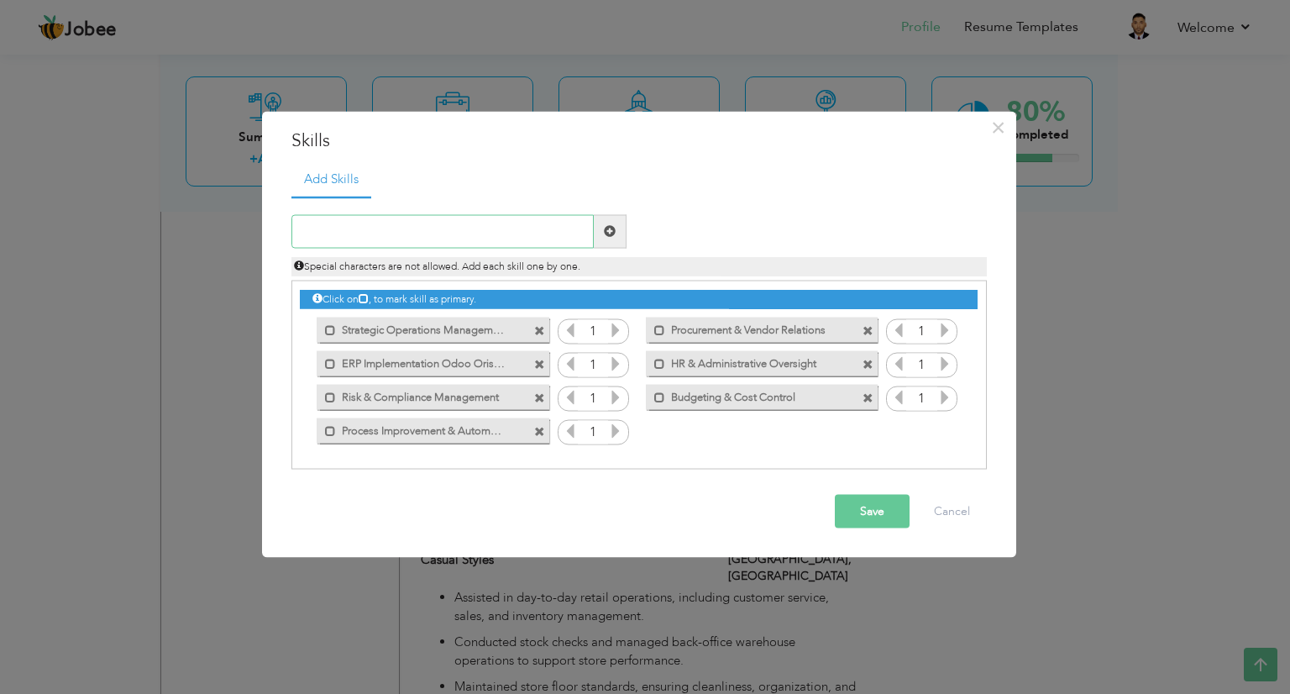
click at [516, 238] on input "text" at bounding box center [442, 231] width 302 height 34
paste input "Facility & Resource Management"
click at [616, 227] on span at bounding box center [610, 231] width 33 height 34
click at [502, 237] on input "text" at bounding box center [442, 231] width 302 height 34
paste input "Leadership & Team Development"
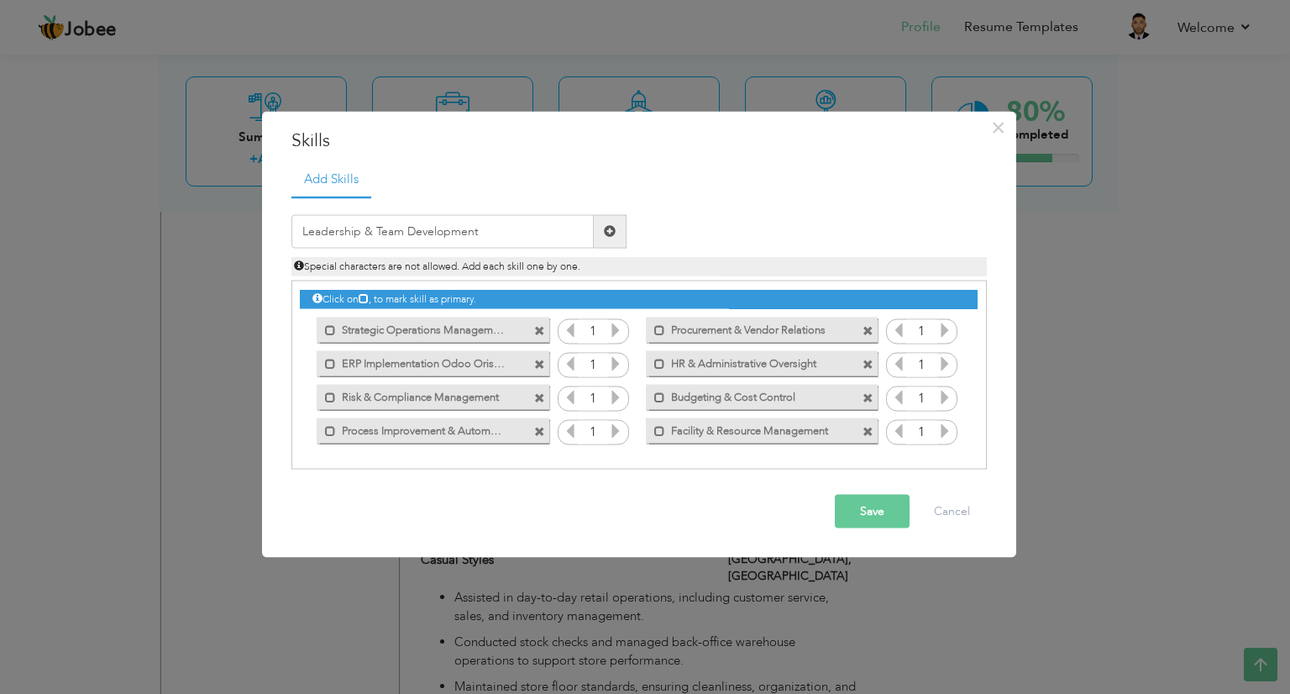
click at [619, 228] on span at bounding box center [610, 231] width 33 height 34
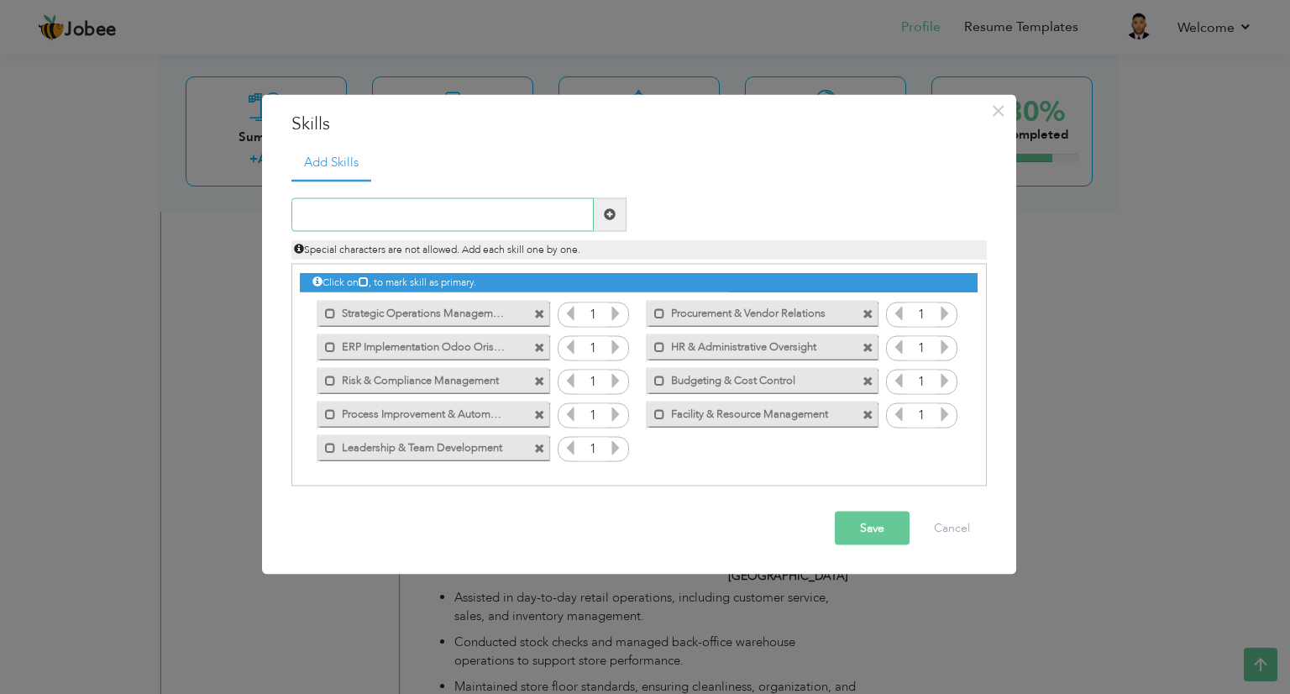
click at [493, 217] on input "text" at bounding box center [442, 214] width 302 height 34
paste input "Stakeholder Collaboration"
click at [618, 211] on span at bounding box center [610, 214] width 33 height 34
click at [616, 448] on icon at bounding box center [615, 446] width 15 height 15
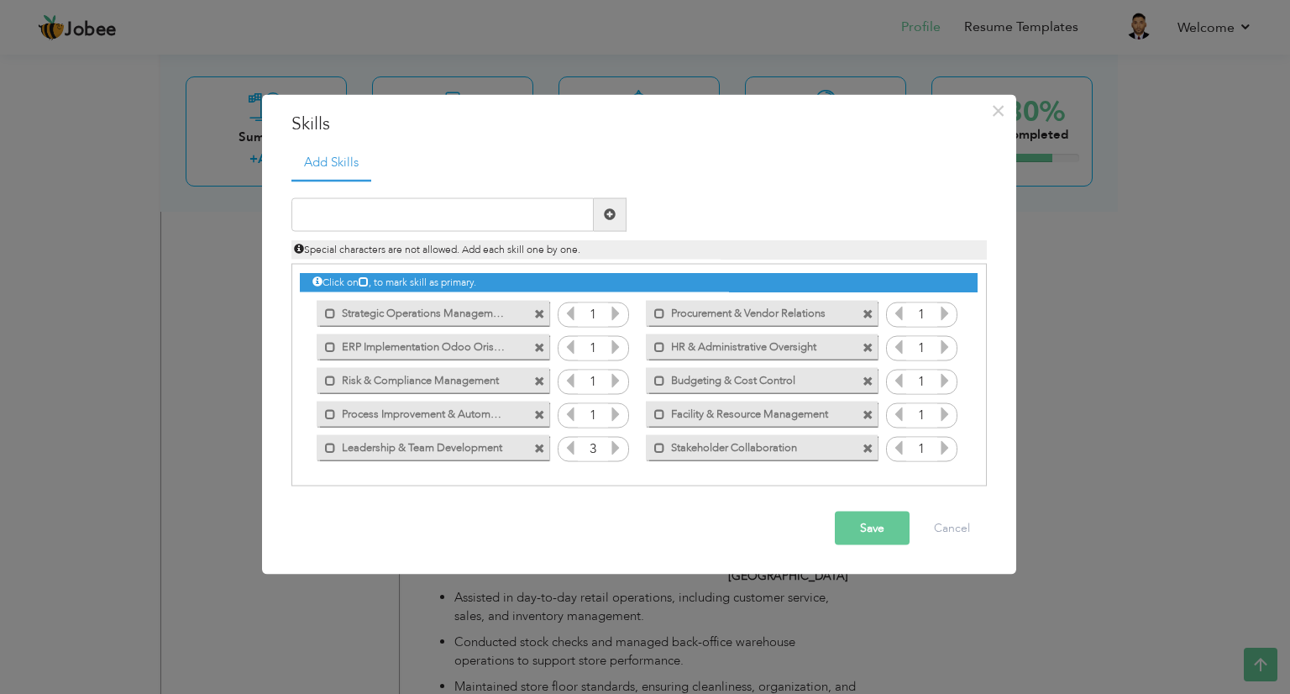
click at [616, 448] on icon at bounding box center [615, 446] width 15 height 15
click at [613, 410] on icon at bounding box center [615, 413] width 15 height 15
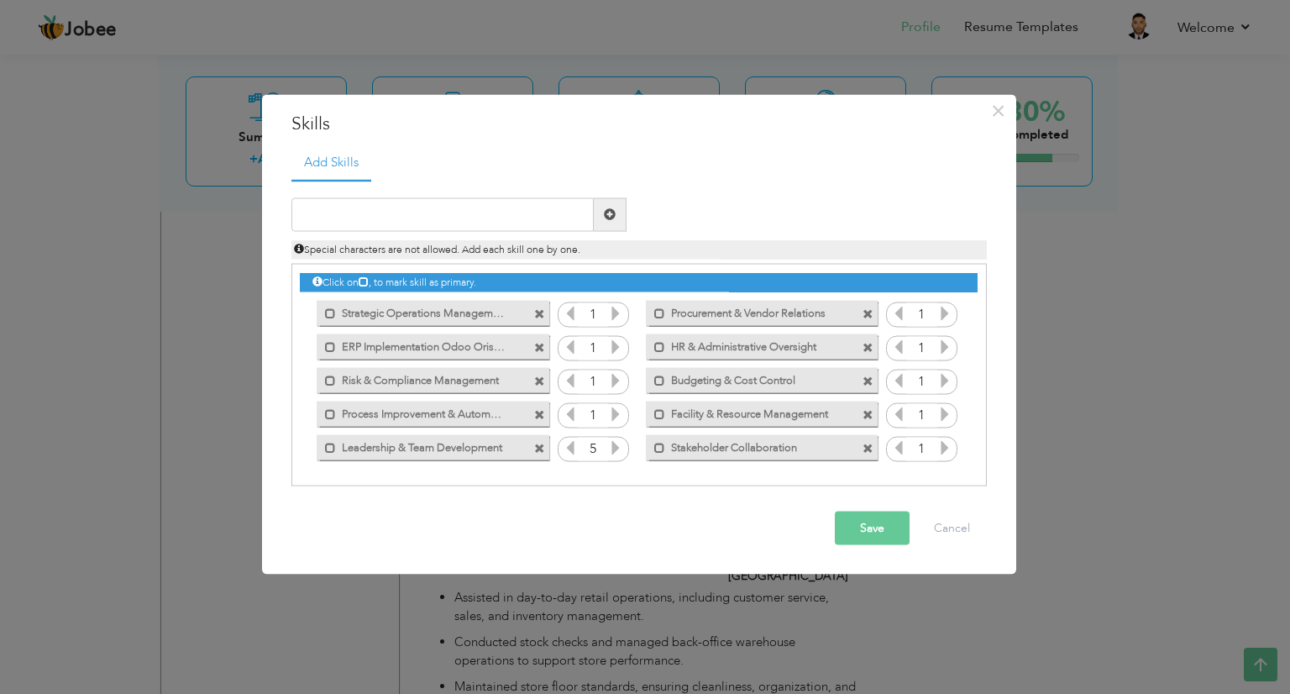
click at [613, 410] on icon at bounding box center [615, 413] width 15 height 15
click at [614, 384] on icon at bounding box center [615, 379] width 15 height 15
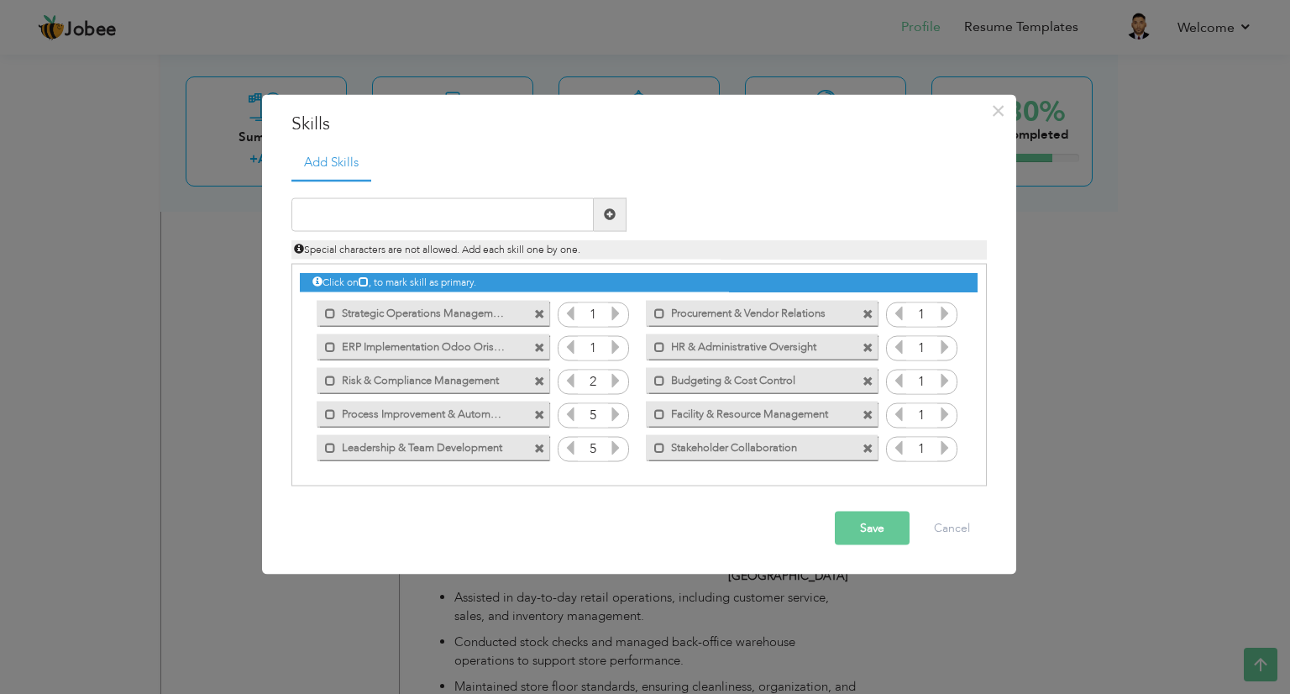
click at [614, 384] on icon at bounding box center [615, 379] width 15 height 15
click at [614, 343] on icon at bounding box center [615, 345] width 15 height 15
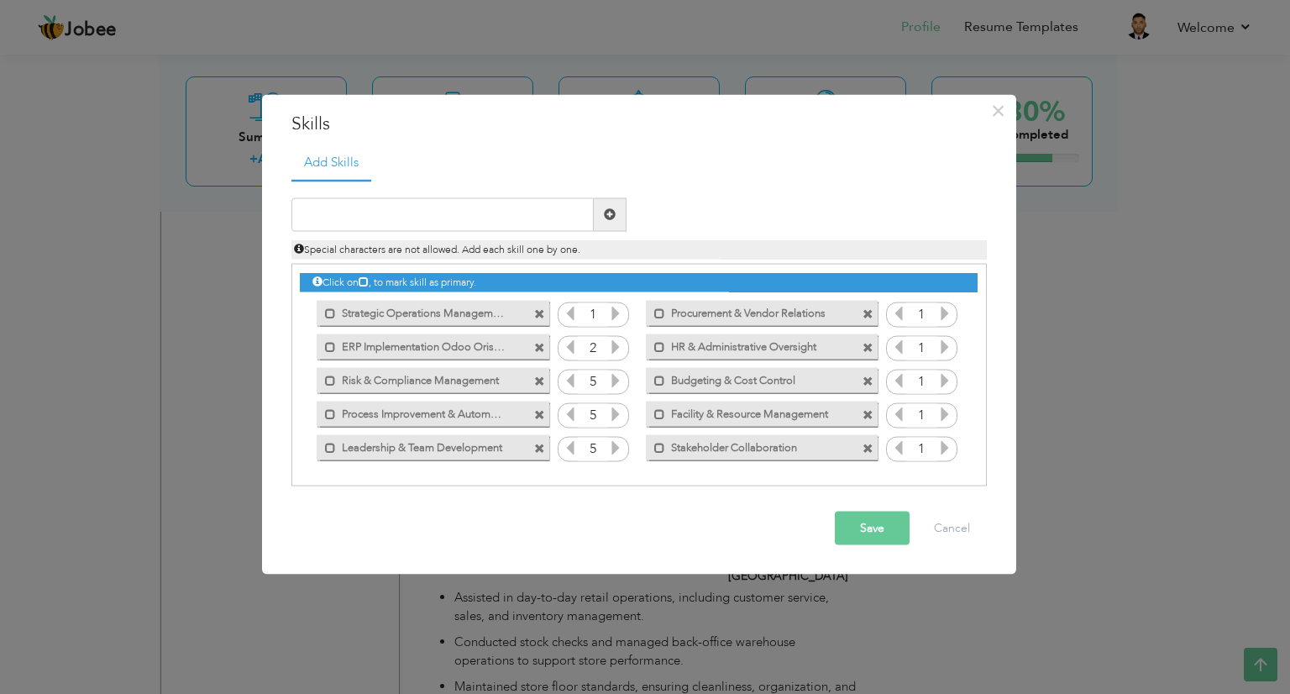
click at [614, 343] on icon at bounding box center [615, 345] width 15 height 15
click at [613, 313] on icon at bounding box center [615, 312] width 15 height 15
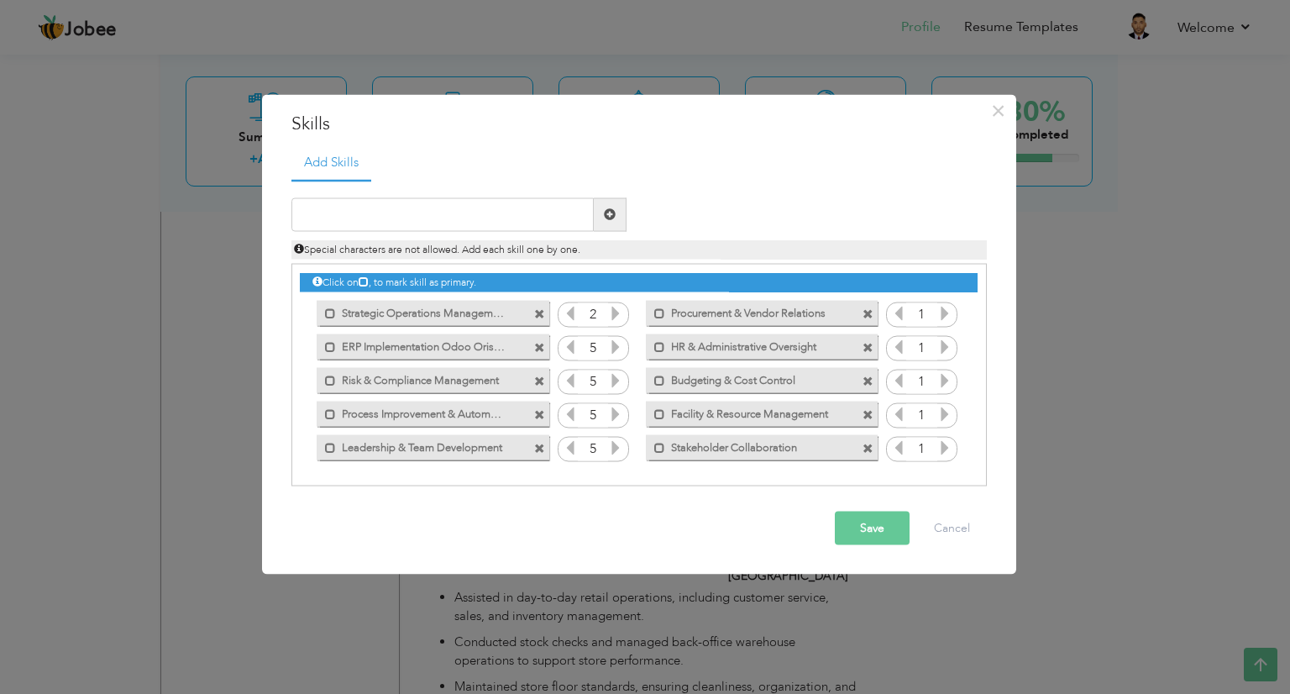
click at [613, 313] on icon at bounding box center [615, 312] width 15 height 15
click at [937, 315] on icon at bounding box center [944, 312] width 15 height 15
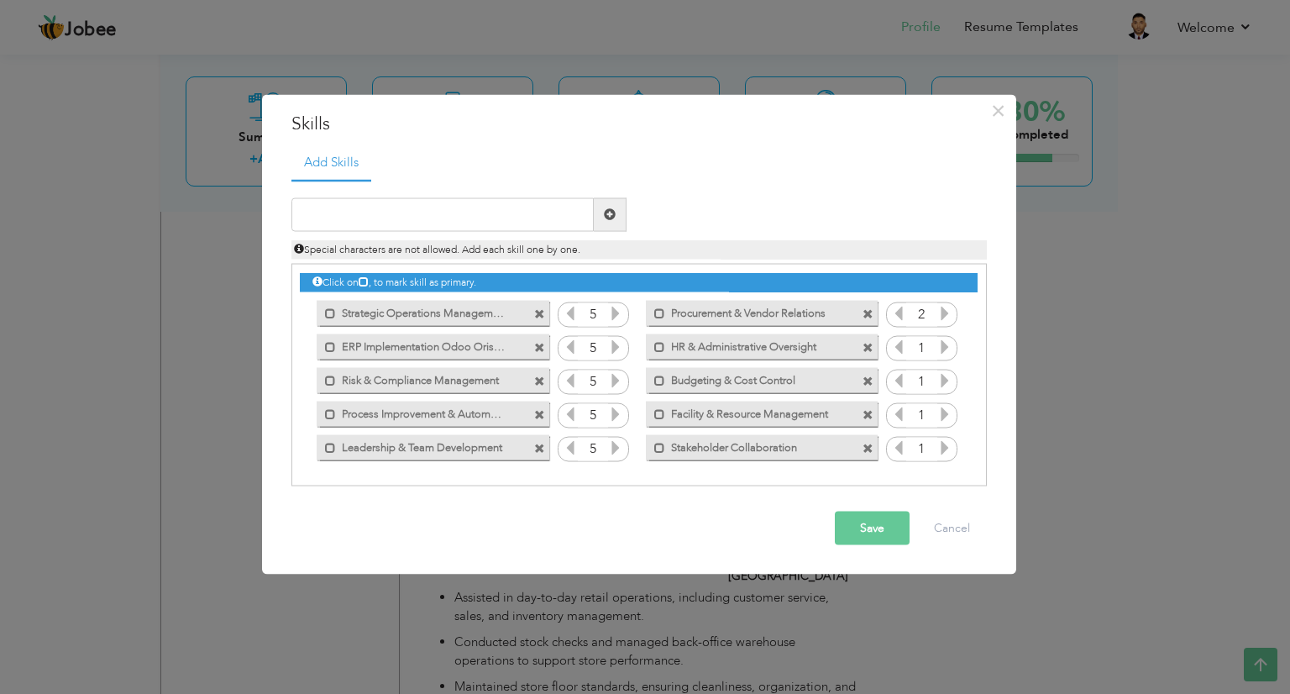
click at [937, 315] on icon at bounding box center [944, 312] width 15 height 15
click at [946, 352] on icon at bounding box center [944, 345] width 15 height 15
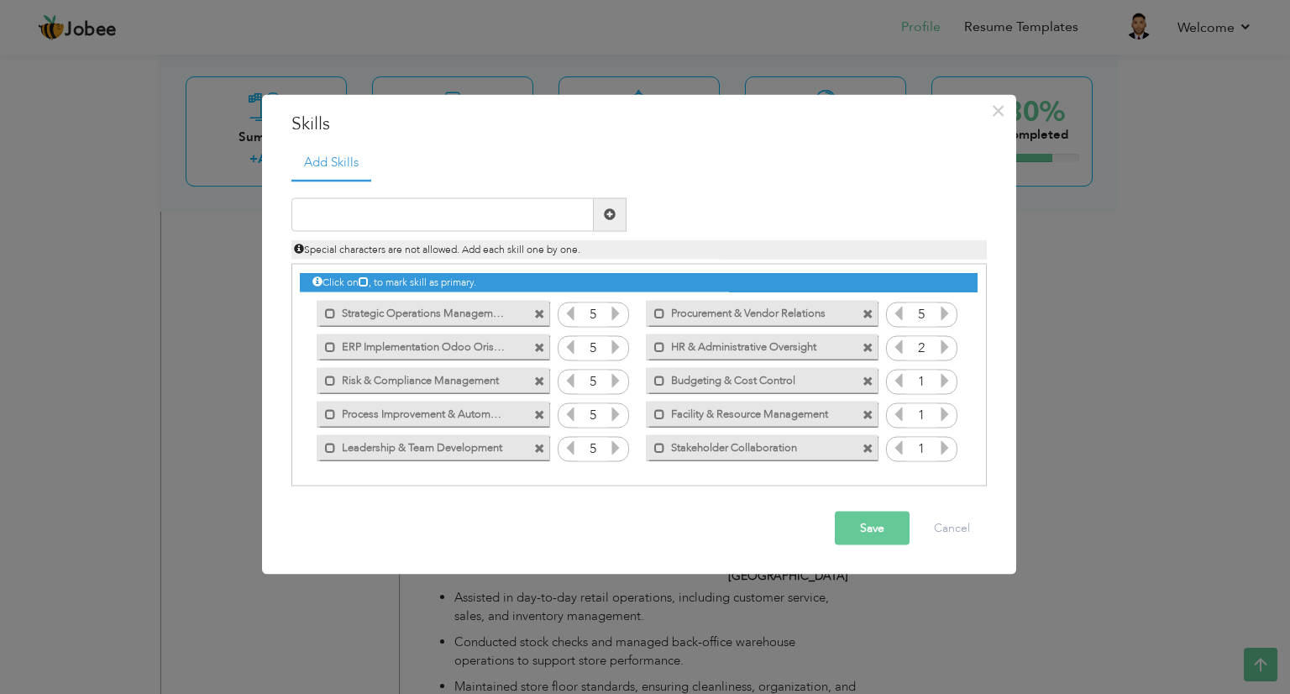
click at [946, 352] on icon at bounding box center [944, 345] width 15 height 15
click at [947, 387] on icon at bounding box center [944, 379] width 15 height 15
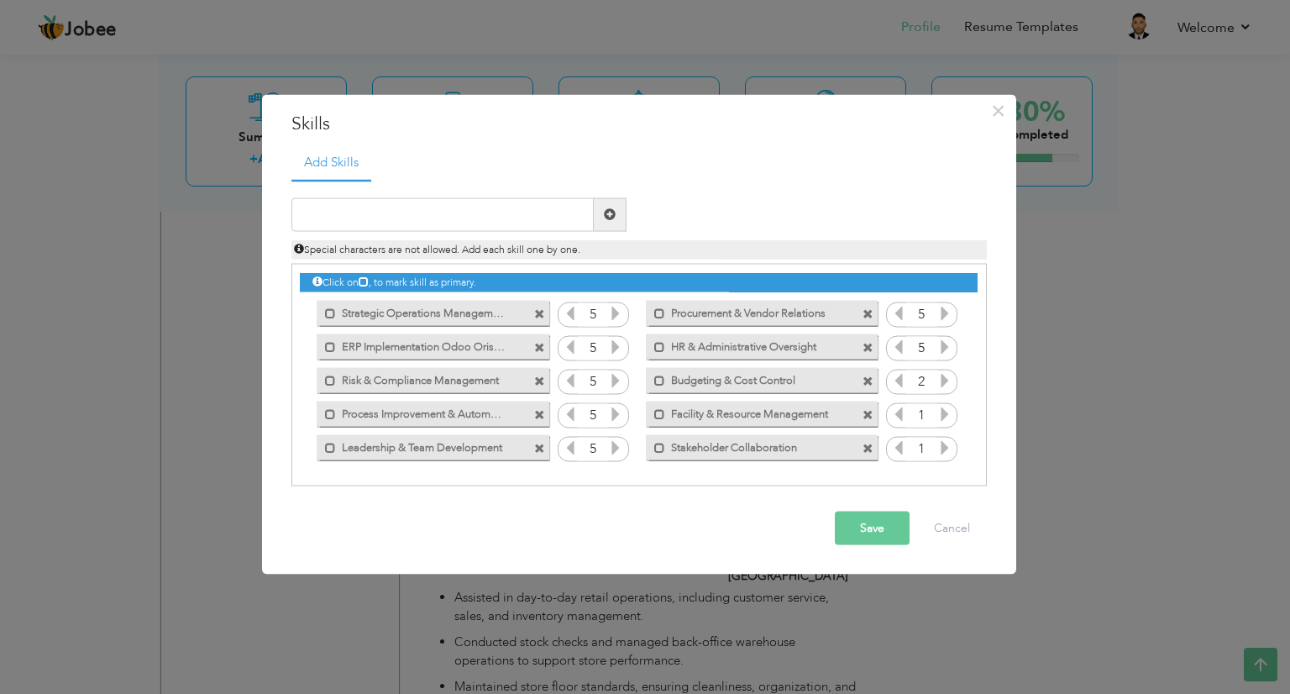
click at [947, 387] on icon at bounding box center [944, 379] width 15 height 15
click at [941, 411] on icon at bounding box center [944, 413] width 15 height 15
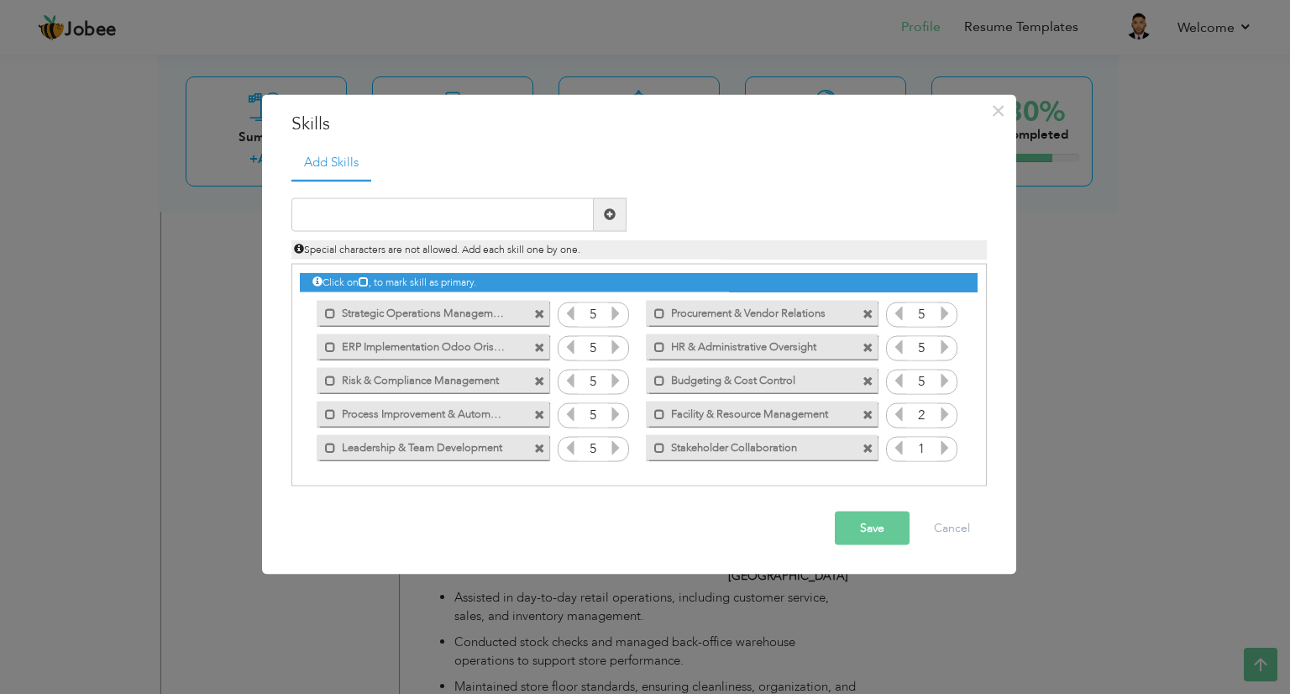
click at [941, 411] on icon at bounding box center [944, 413] width 15 height 15
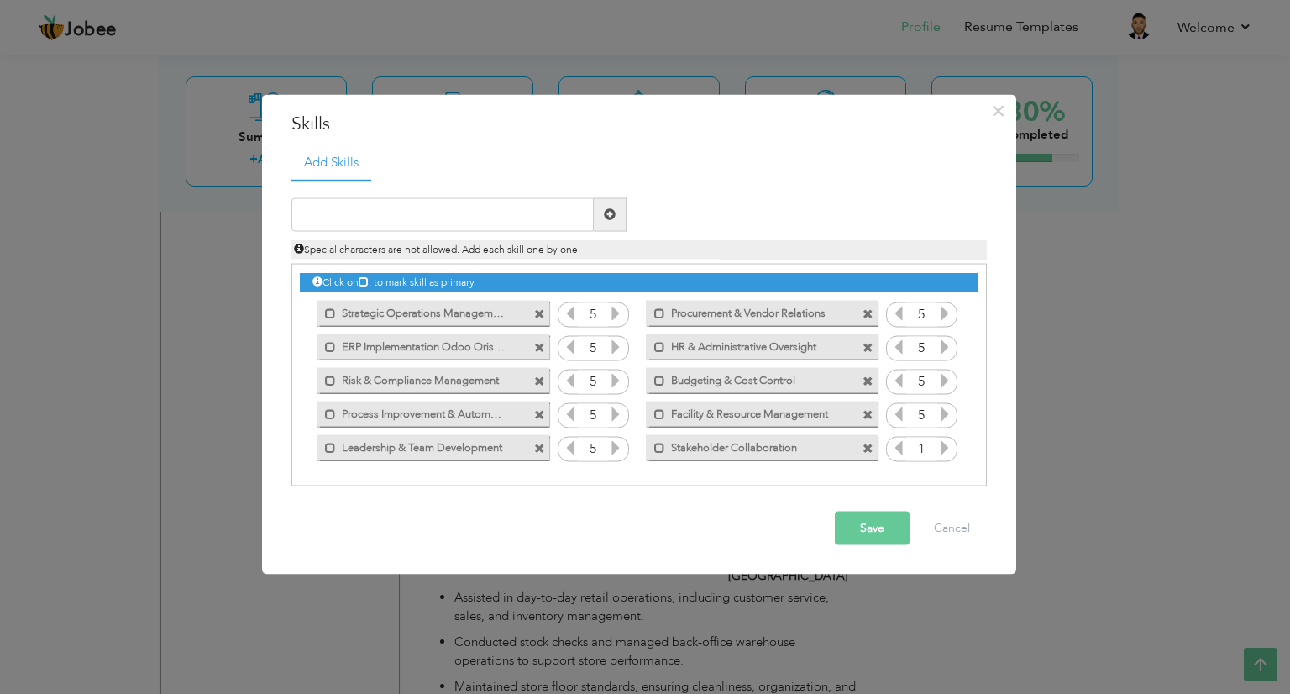
click at [946, 443] on icon at bounding box center [944, 446] width 15 height 15
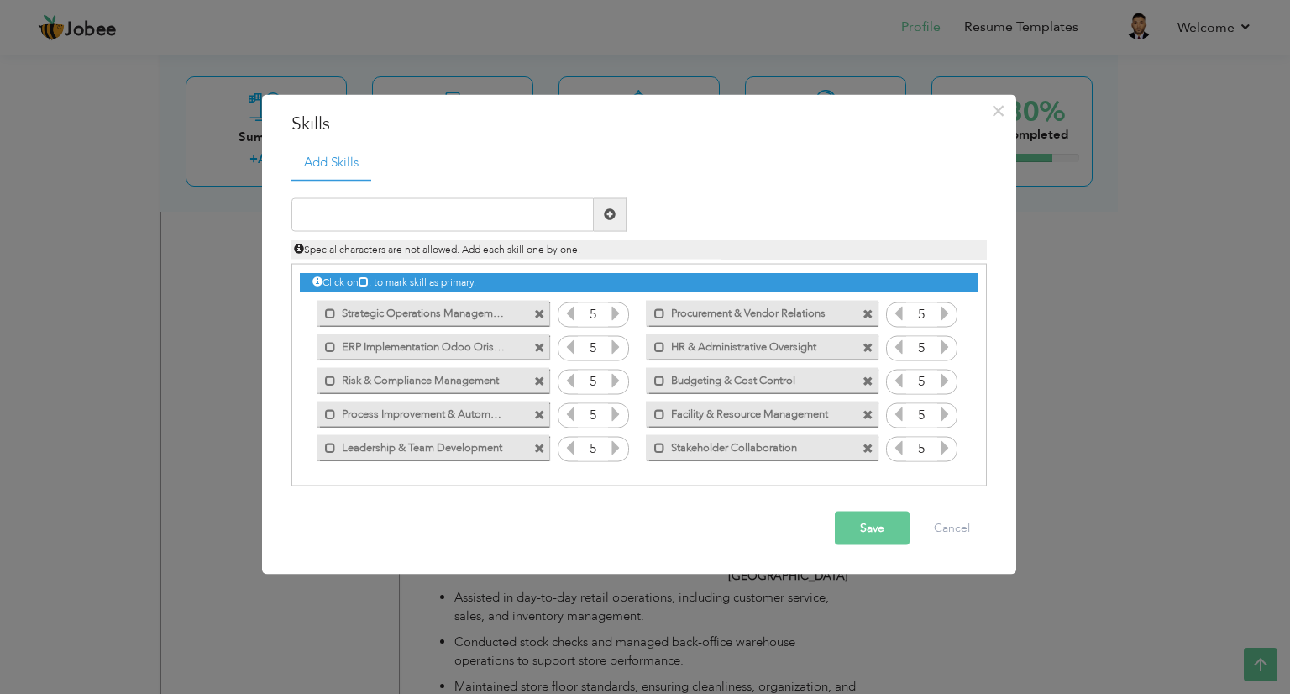
click at [946, 443] on icon at bounding box center [944, 446] width 15 height 15
click at [875, 533] on button "Save" at bounding box center [872, 528] width 75 height 34
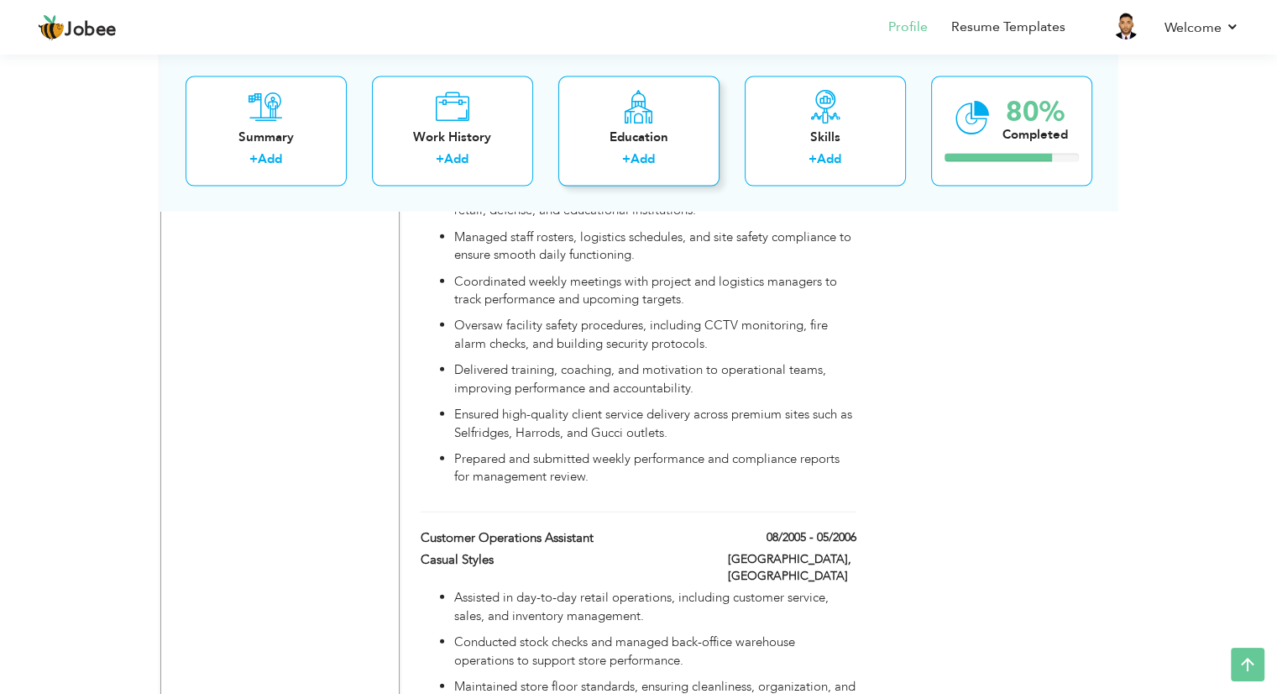
click at [605, 152] on div "+ Add" at bounding box center [639, 161] width 134 height 22
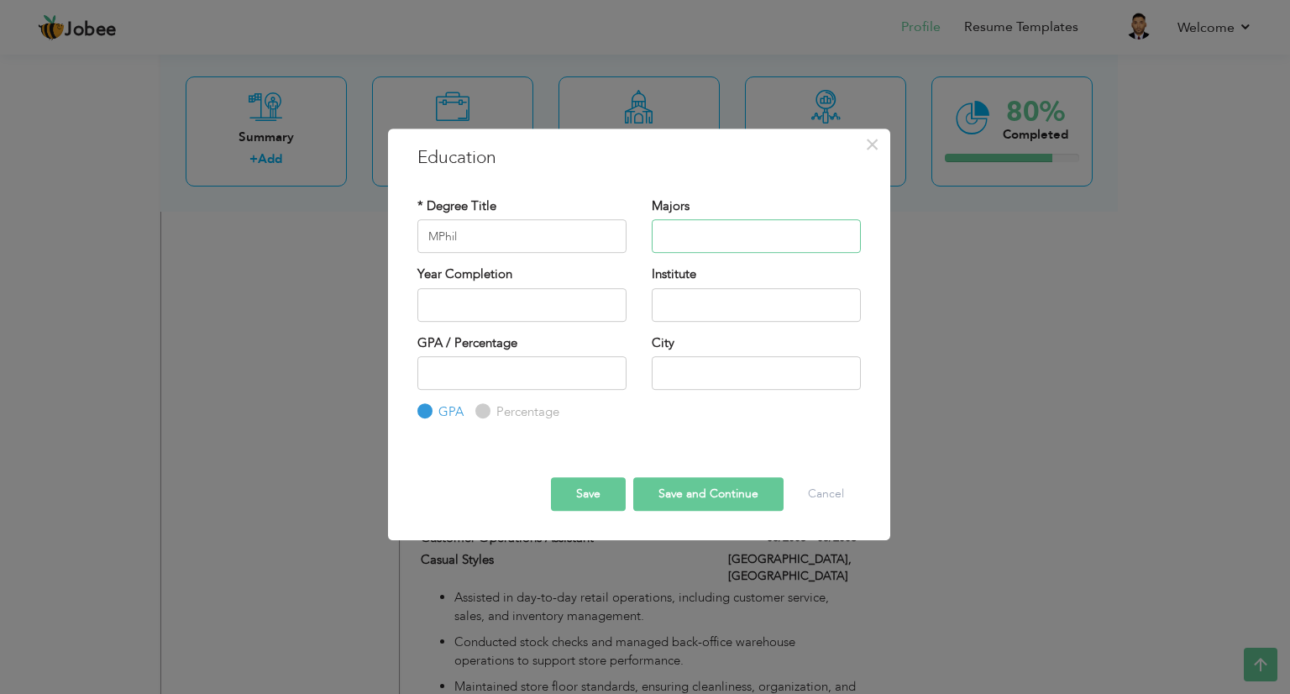
click at [714, 229] on input "text" at bounding box center [756, 236] width 209 height 34
click at [423, 312] on input "2025" at bounding box center [521, 305] width 209 height 34
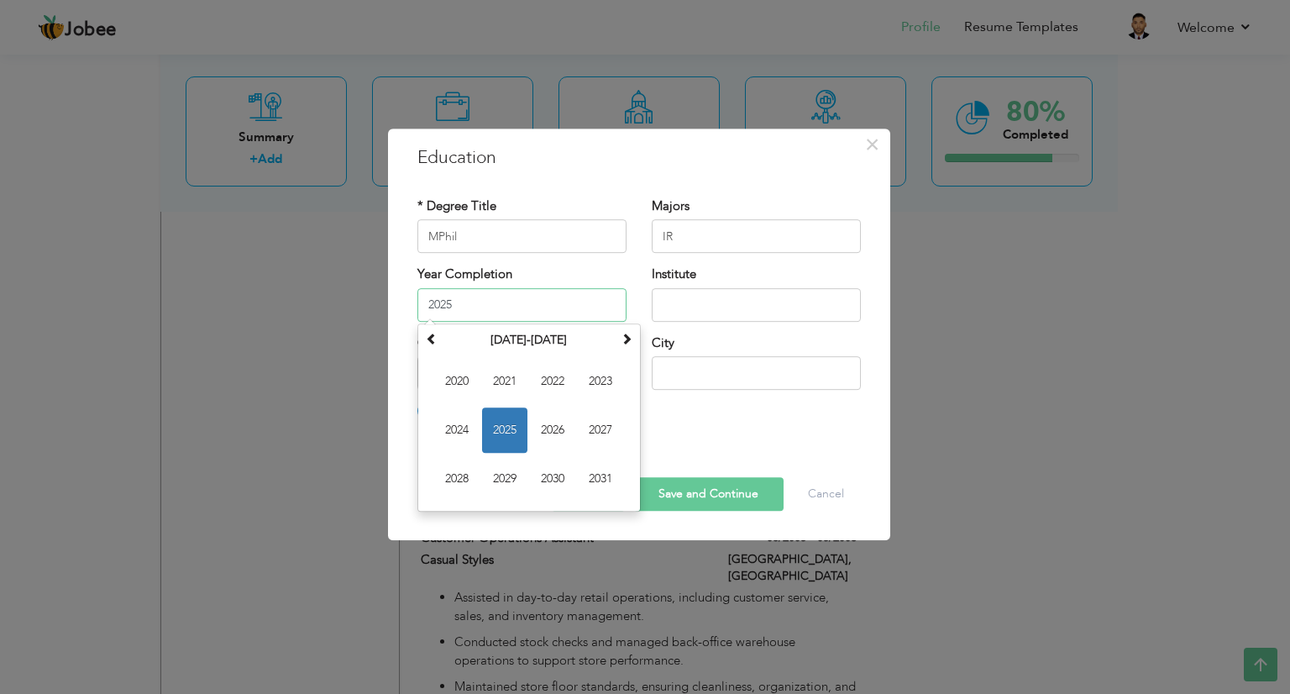
click at [453, 289] on input "2025" at bounding box center [521, 305] width 209 height 34
click at [427, 337] on span at bounding box center [432, 339] width 12 height 12
click at [547, 434] on span "2016" at bounding box center [552, 429] width 45 height 45
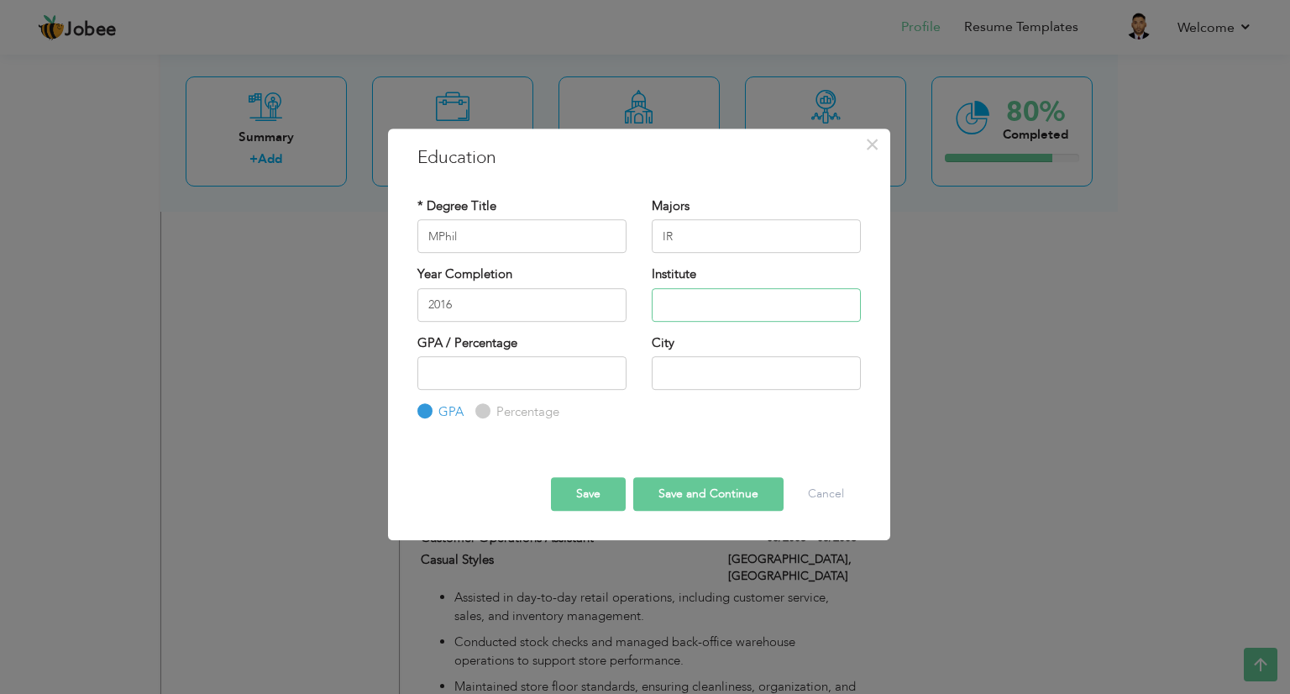
click at [699, 306] on input "text" at bounding box center [756, 305] width 209 height 34
paste input "[GEOGRAPHIC_DATA]"
click at [531, 380] on input "number" at bounding box center [521, 373] width 209 height 34
click at [695, 369] on input "text" at bounding box center [756, 373] width 209 height 34
click at [577, 490] on button "Save" at bounding box center [588, 494] width 75 height 34
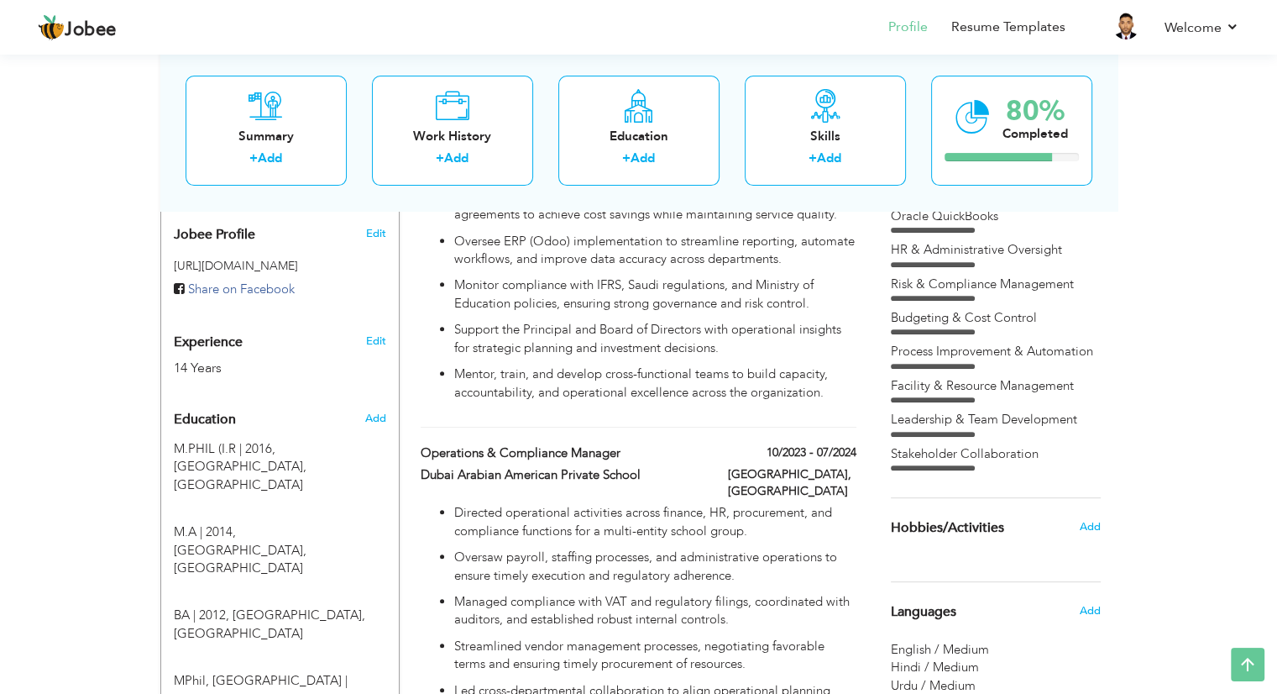
scroll to position [649, 0]
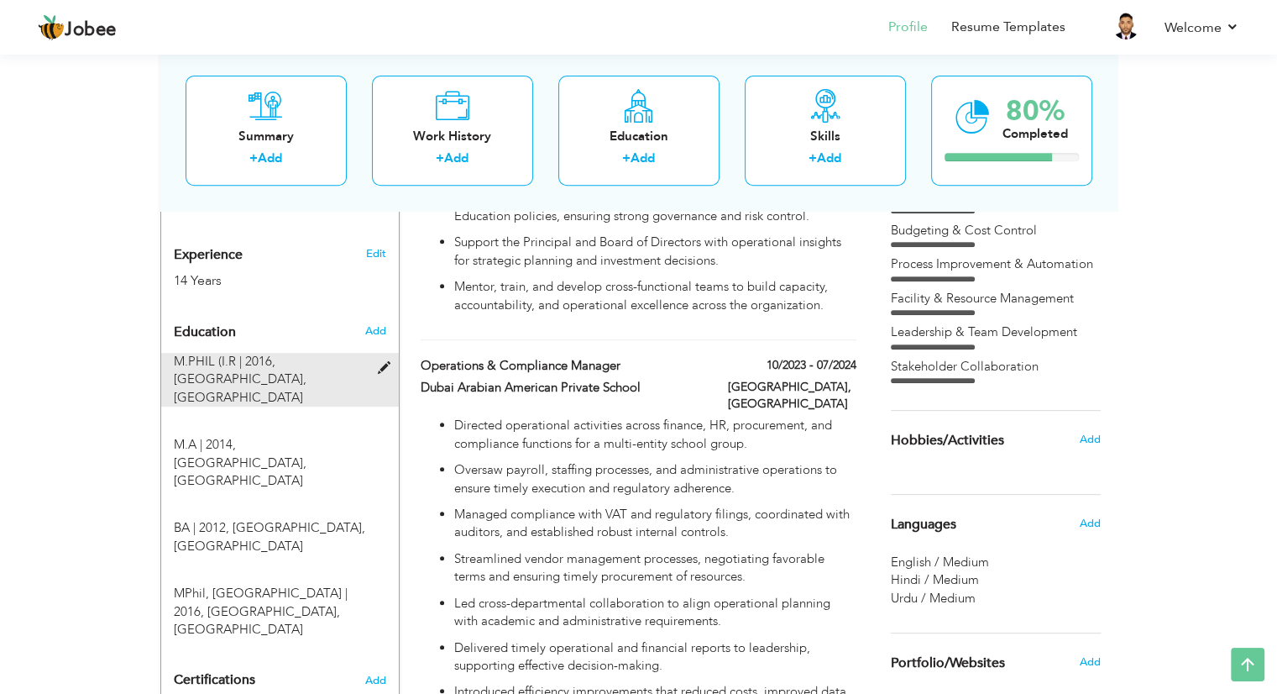
click at [382, 362] on span at bounding box center [387, 368] width 21 height 13
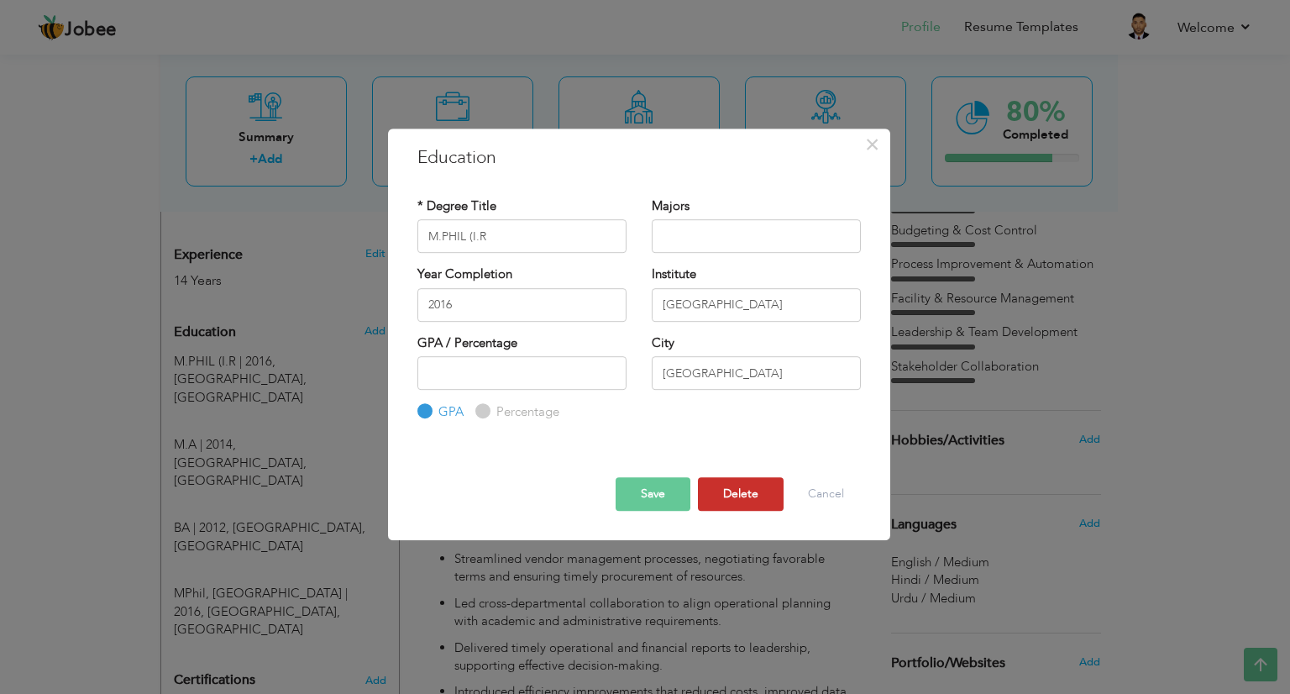
click at [731, 495] on button "Delete" at bounding box center [741, 494] width 86 height 34
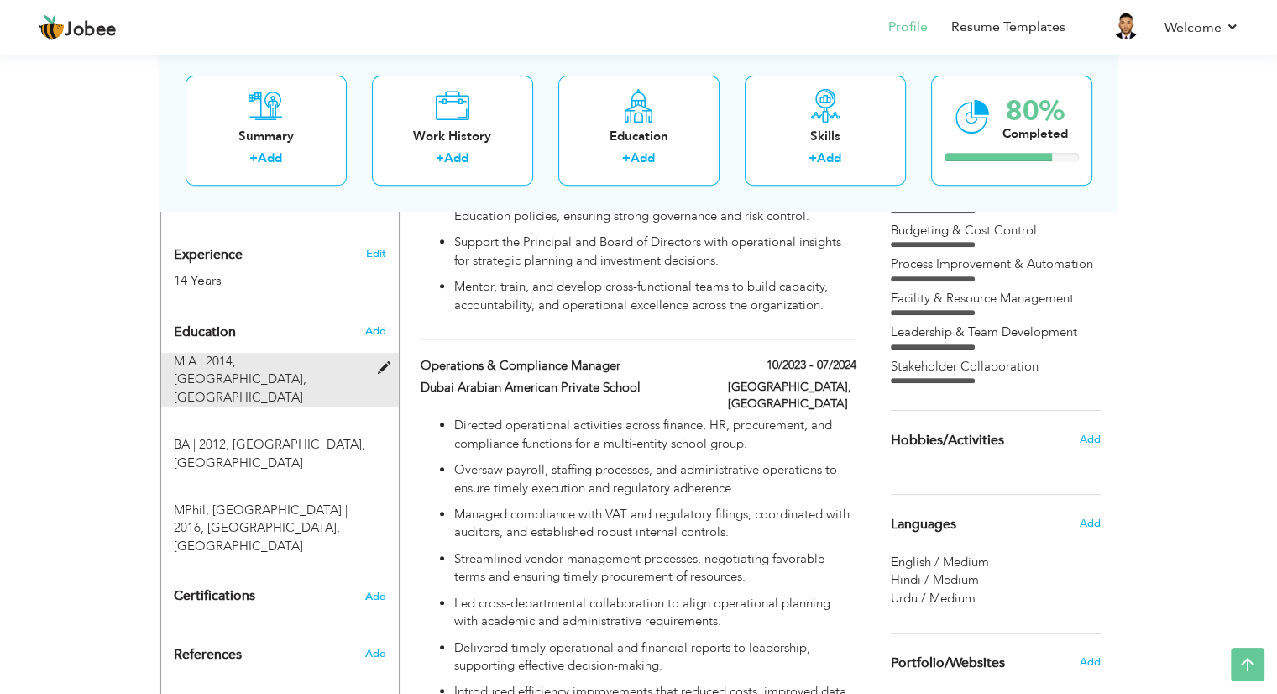
drag, startPoint x: 255, startPoint y: 403, endPoint x: 256, endPoint y: 320, distance: 83.1
click at [256, 320] on div "Education Add M.A | 2014, [GEOGRAPHIC_DATA], [GEOGRAPHIC_DATA]" at bounding box center [280, 435] width 212 height 240
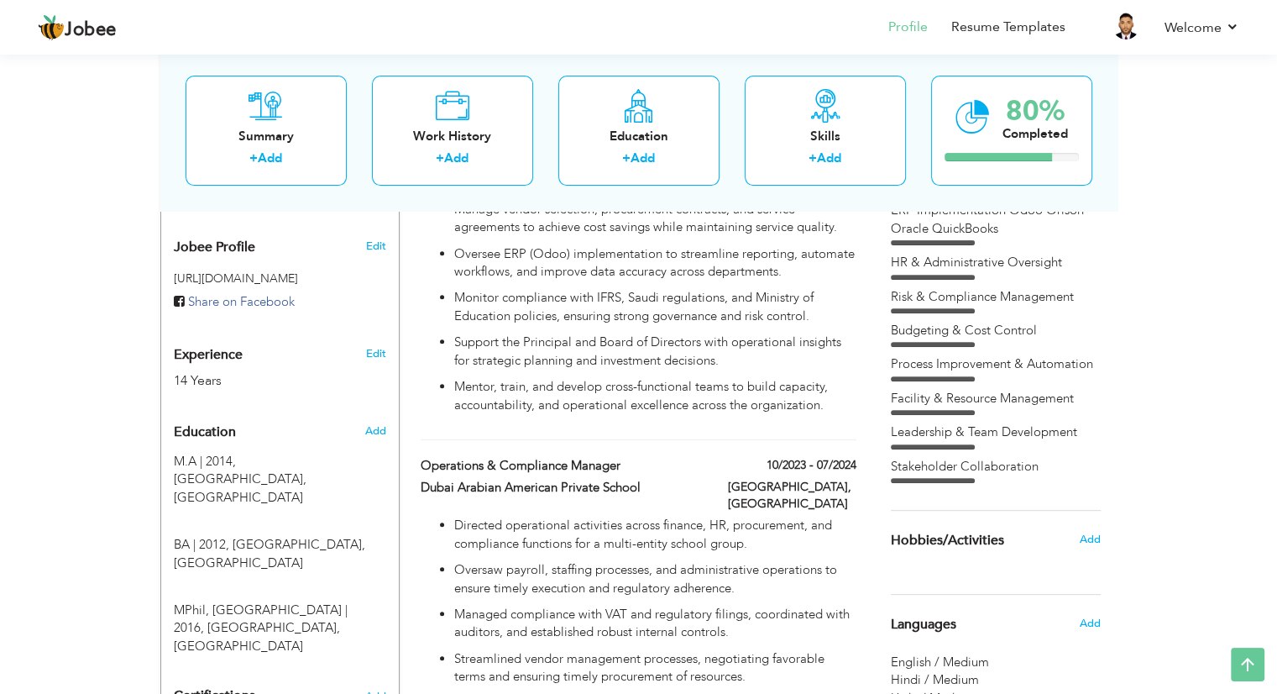
scroll to position [0, 0]
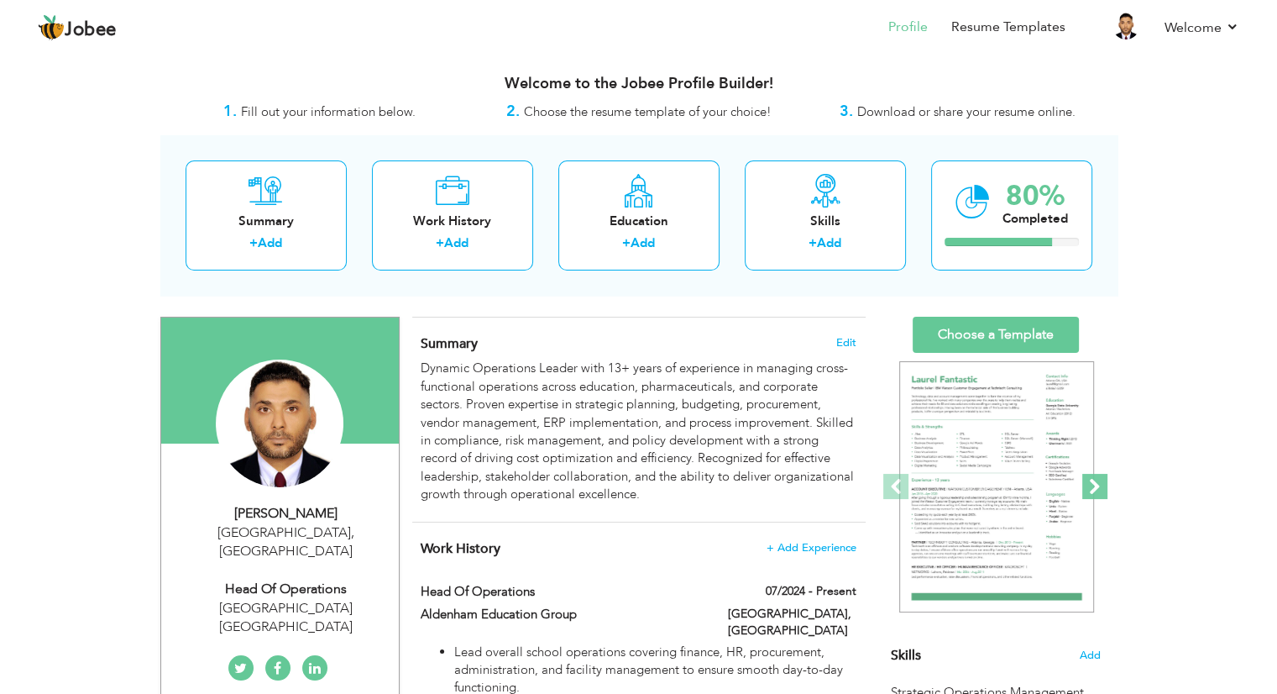
click at [1092, 478] on span at bounding box center [1094, 486] width 25 height 25
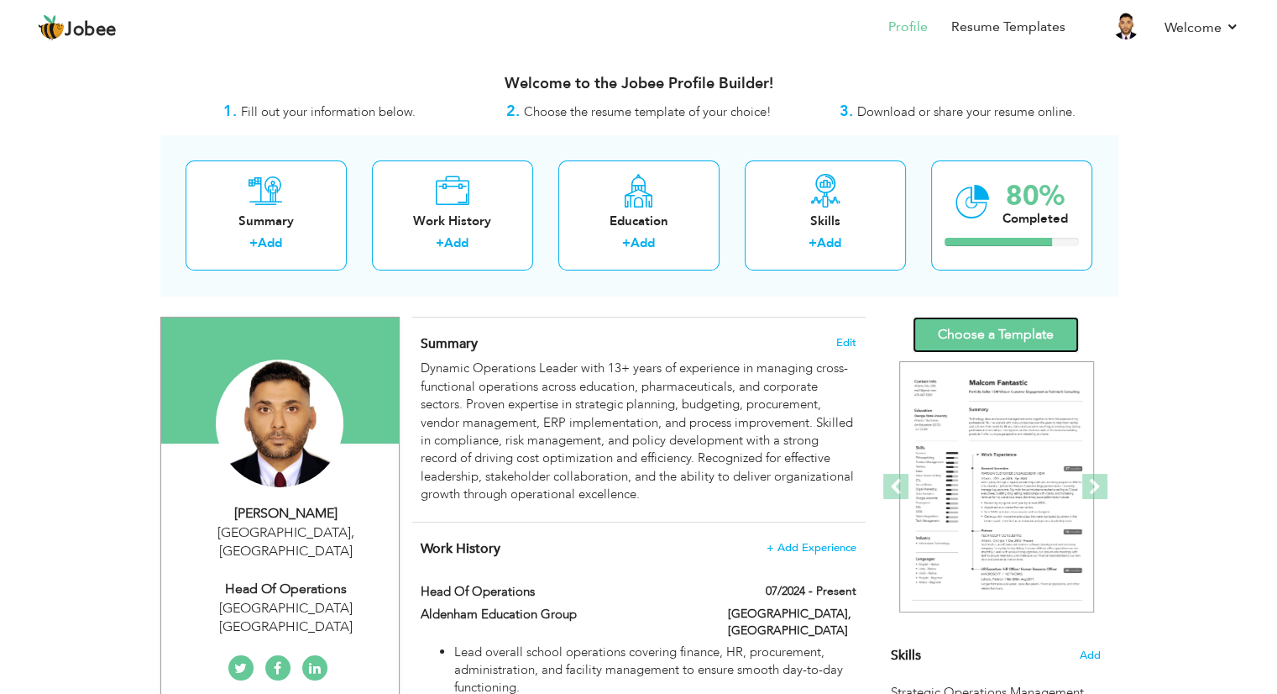
click at [1018, 321] on link "Choose a Template" at bounding box center [996, 335] width 166 height 36
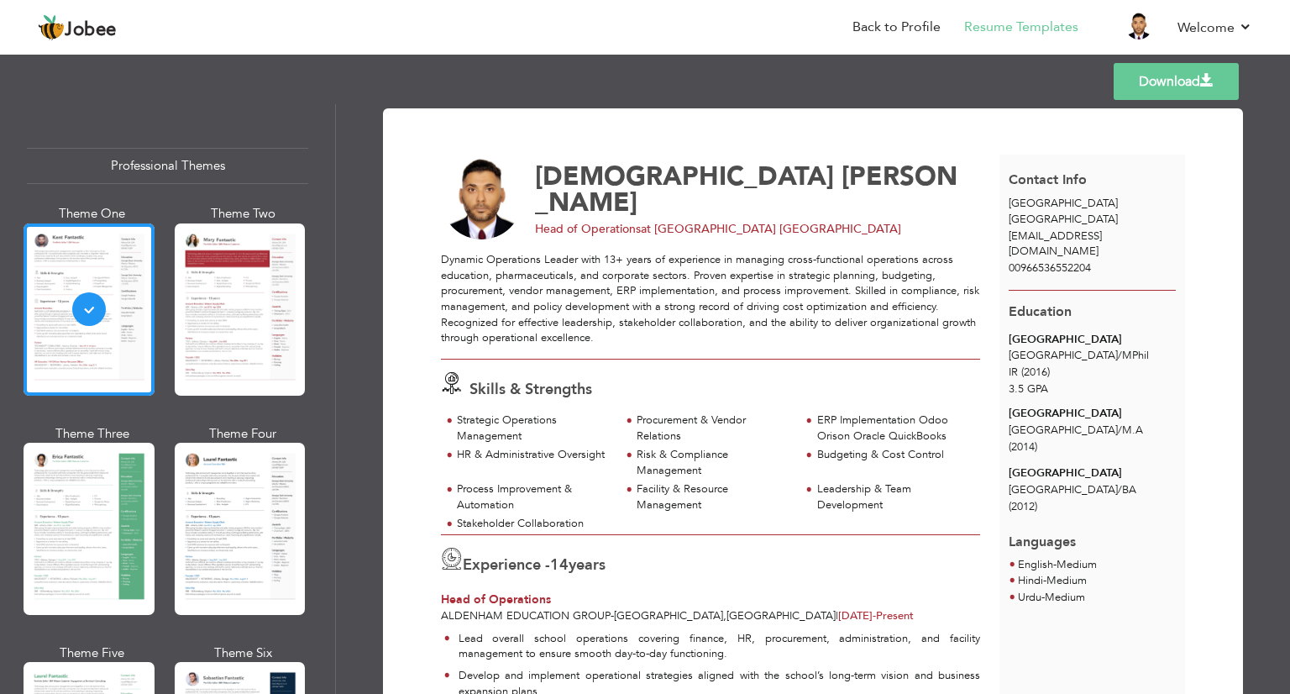
click at [1128, 84] on link "Download" at bounding box center [1175, 81] width 125 height 37
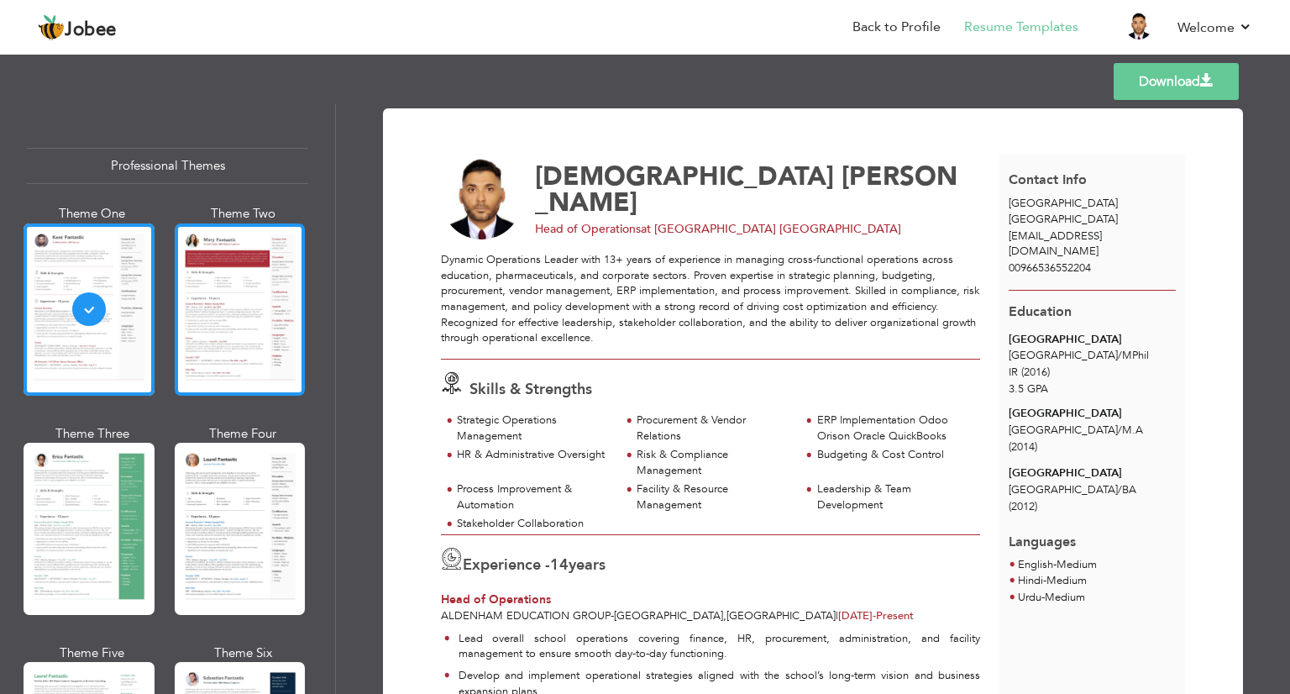
click at [259, 322] on div at bounding box center [240, 309] width 131 height 172
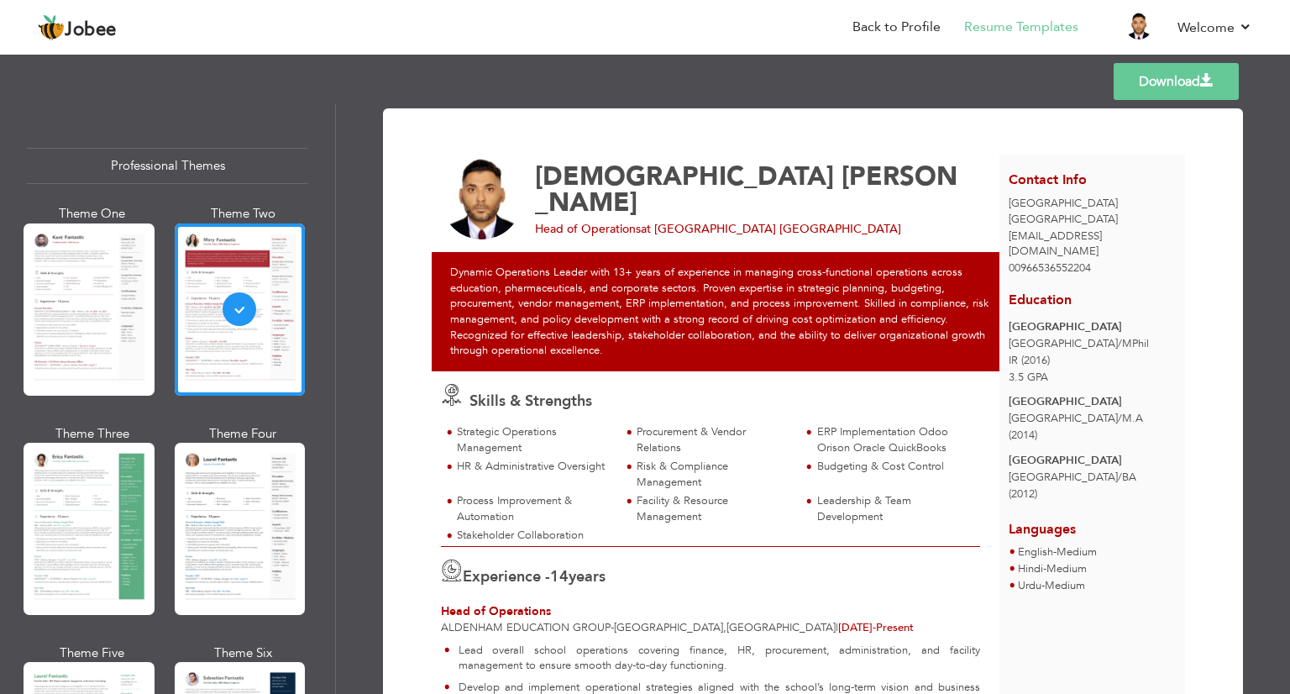
click at [1142, 69] on link "Download" at bounding box center [1175, 81] width 125 height 37
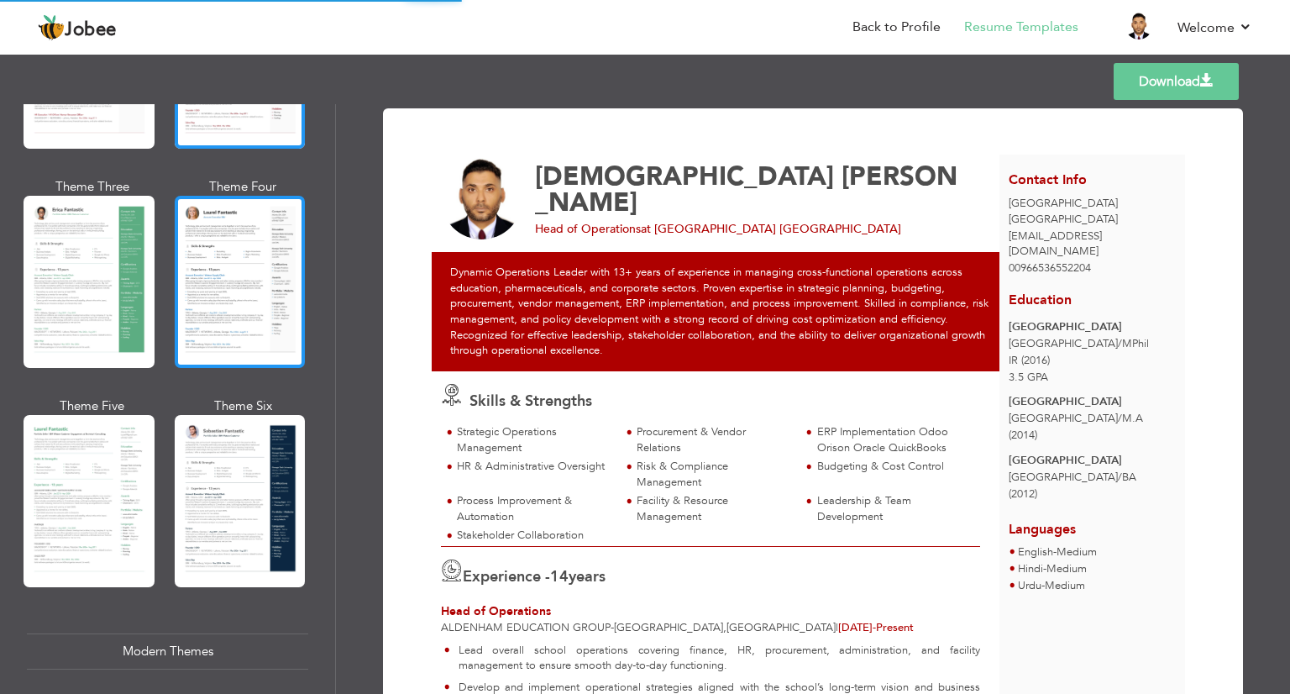
scroll to position [284, 0]
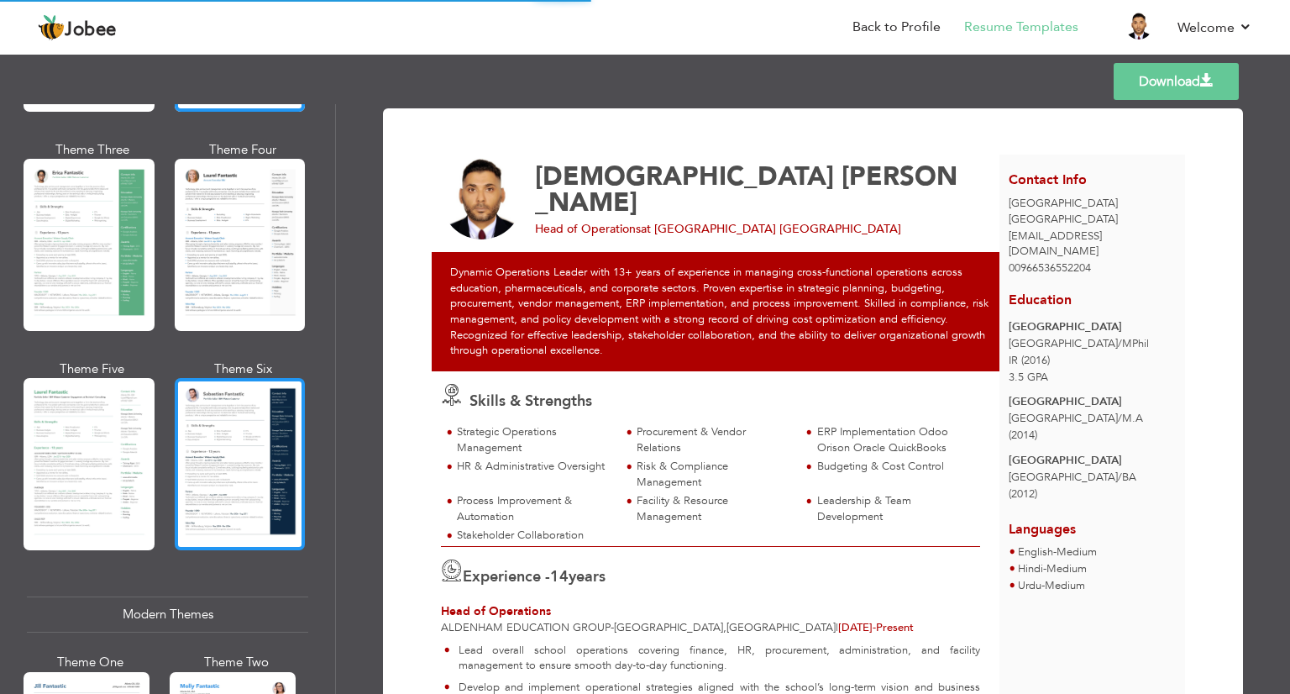
click at [238, 481] on div at bounding box center [240, 464] width 131 height 172
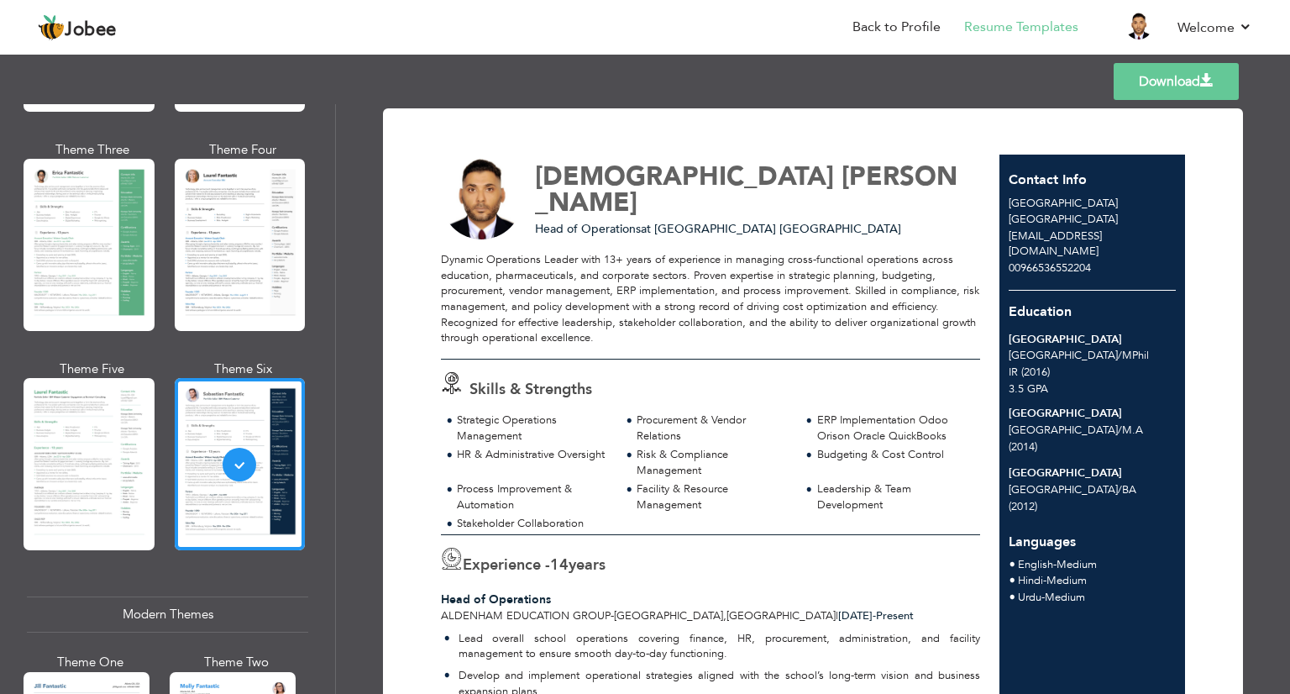
click at [1145, 78] on link "Download" at bounding box center [1175, 81] width 125 height 37
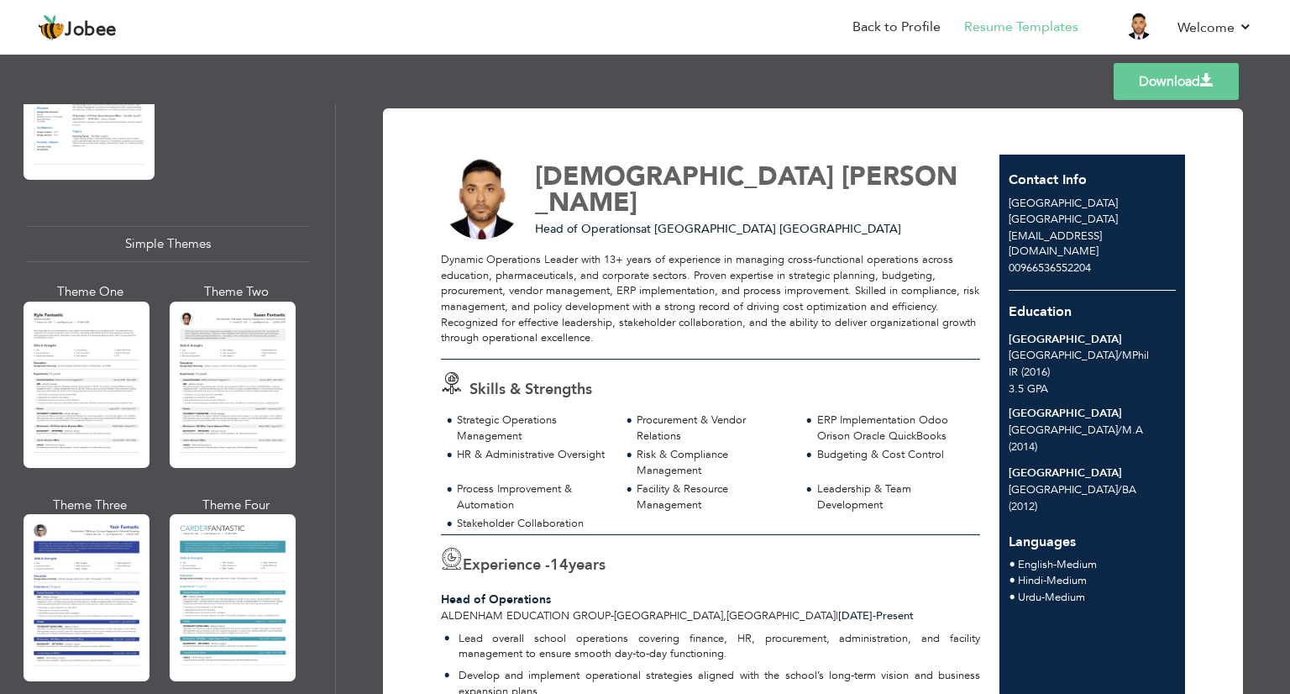
scroll to position [2837, 0]
